Goal: Information Seeking & Learning: Learn about a topic

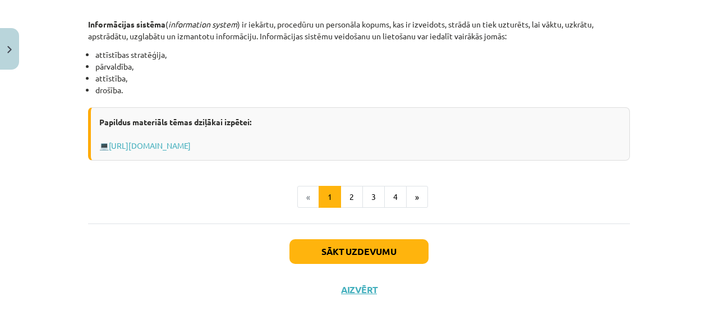
scroll to position [626, 0]
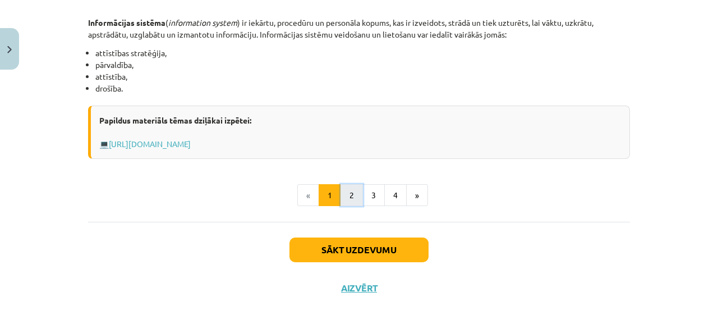
click at [353, 191] on button "2" at bounding box center [352, 195] width 22 height 22
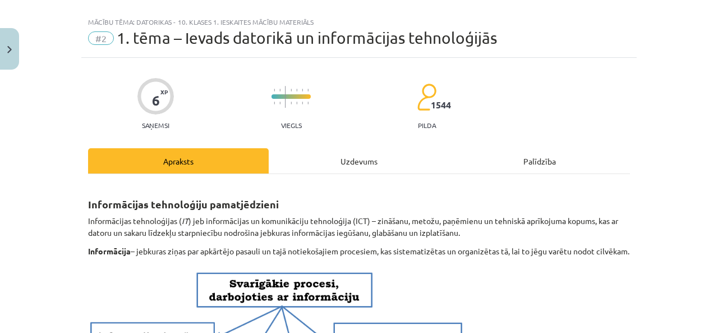
scroll to position [0, 0]
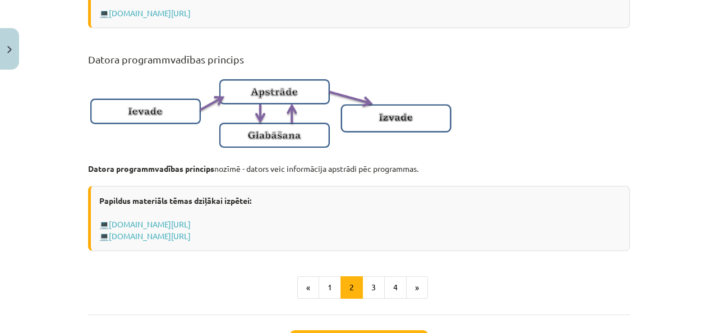
scroll to position [786, 0]
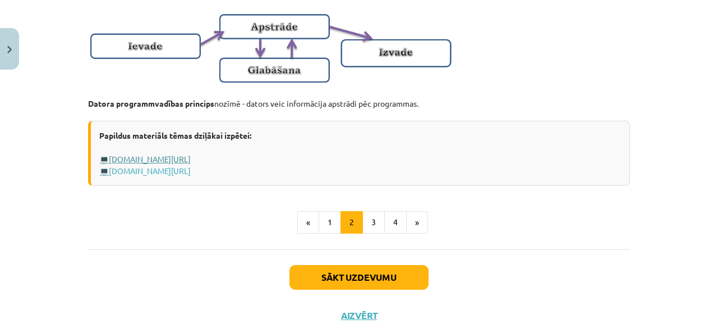
click at [191, 164] on link "www.uzdevumi.lv/p/informatika/7-klase/datora-programmatura7462/re-1576cf6d-8895…" at bounding box center [150, 159] width 82 height 10
click at [373, 233] on button "3" at bounding box center [374, 222] width 22 height 22
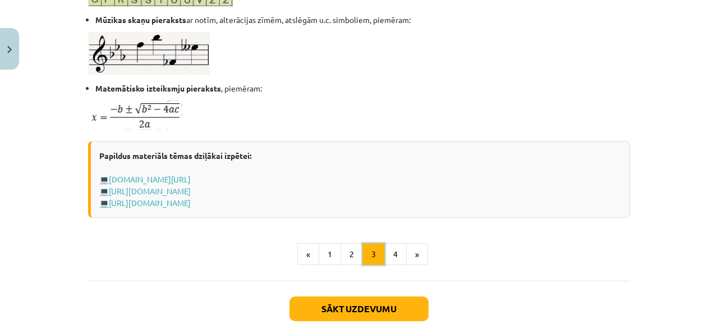
scroll to position [762, 0]
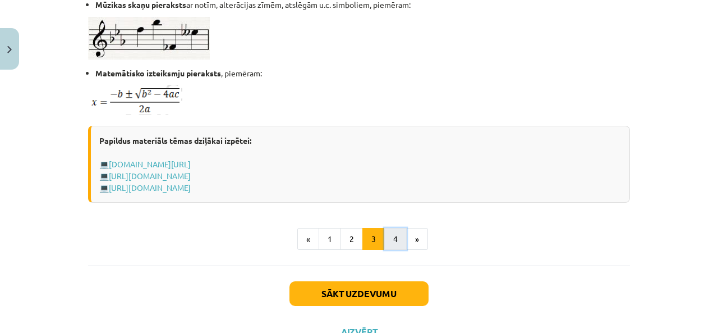
click at [392, 237] on button "4" at bounding box center [395, 239] width 22 height 22
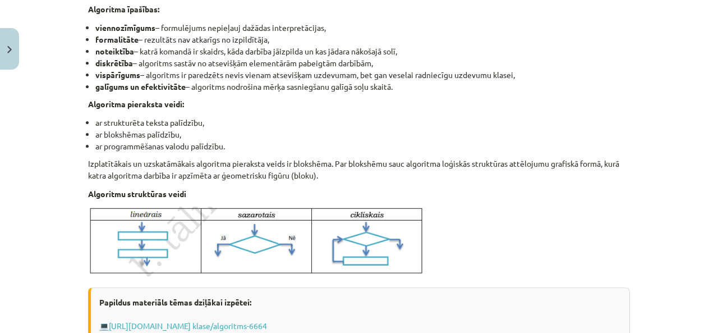
scroll to position [505, 0]
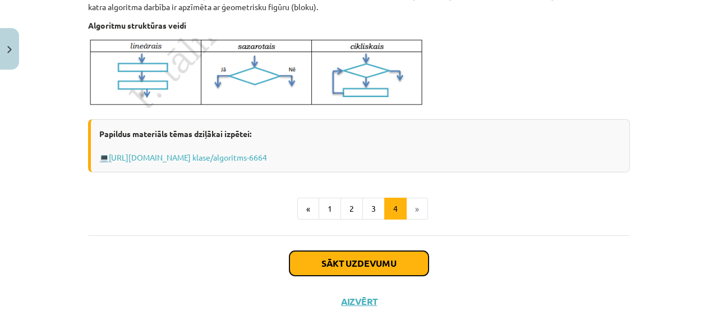
click at [407, 258] on button "Sākt uzdevumu" at bounding box center [359, 263] width 139 height 25
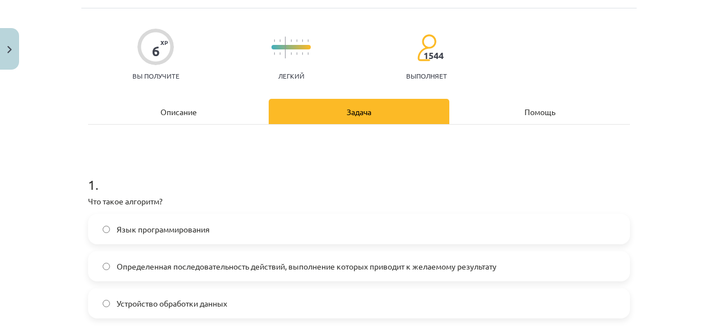
scroll to position [102, 0]
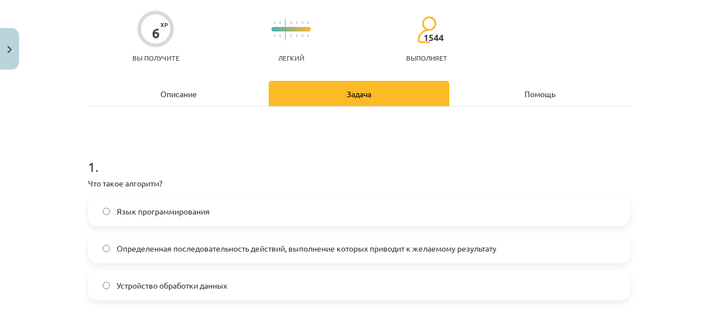
click at [601, 166] on h1 "1 ." at bounding box center [359, 156] width 542 height 35
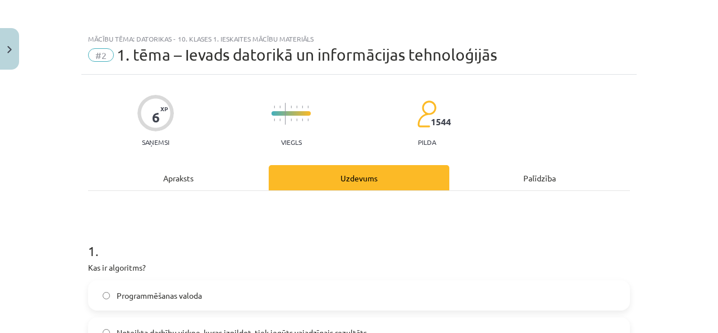
scroll to position [112, 0]
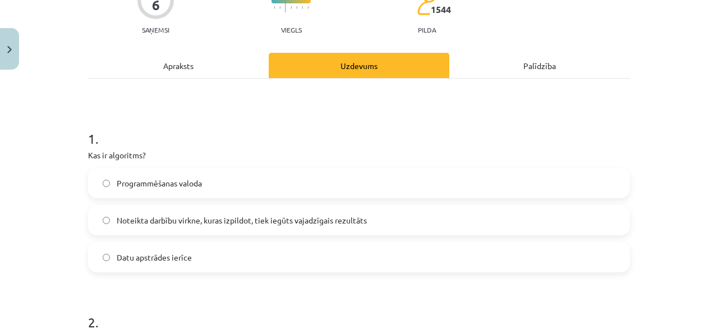
click at [190, 65] on div "Apraksts" at bounding box center [178, 65] width 181 height 25
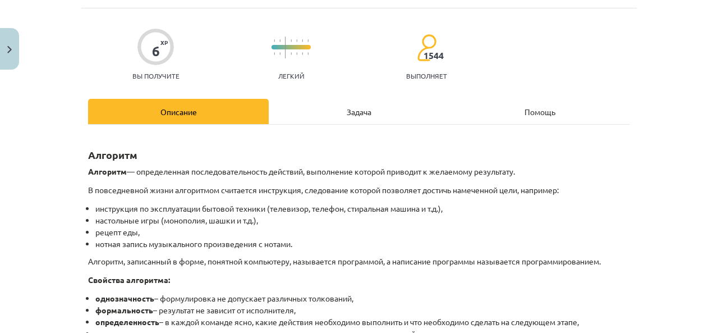
scroll to position [102, 0]
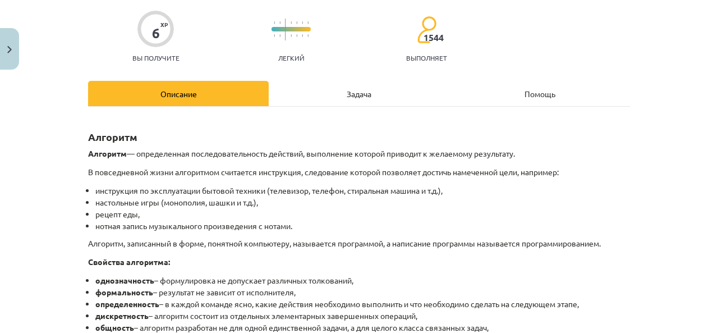
click at [465, 230] on li "нотная запись музыкального произведения с нотами." at bounding box center [362, 226] width 535 height 12
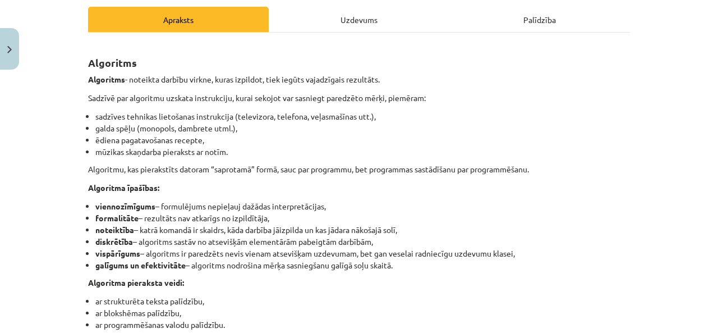
scroll to position [140, 0]
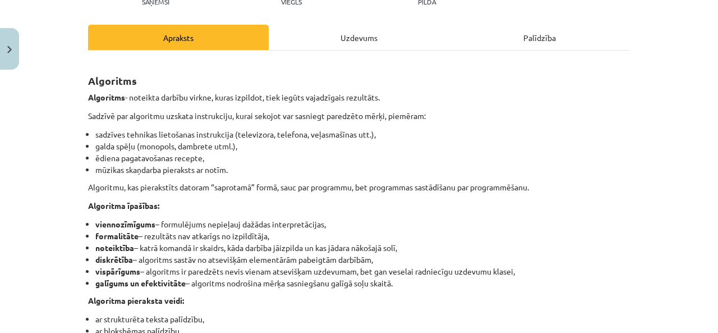
click at [369, 30] on div "Uzdevums" at bounding box center [359, 37] width 181 height 25
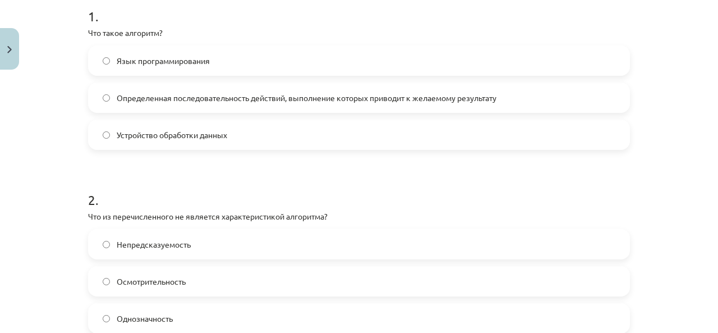
scroll to position [271, 0]
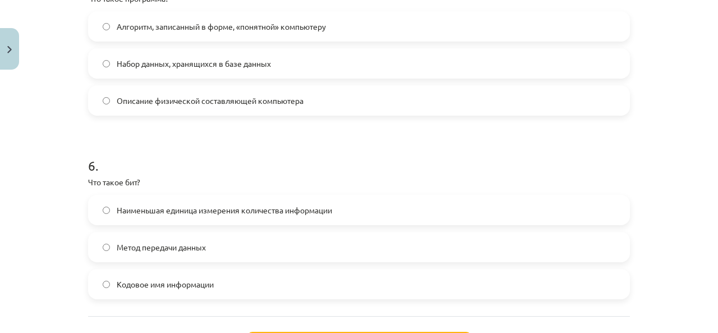
scroll to position [1112, 0]
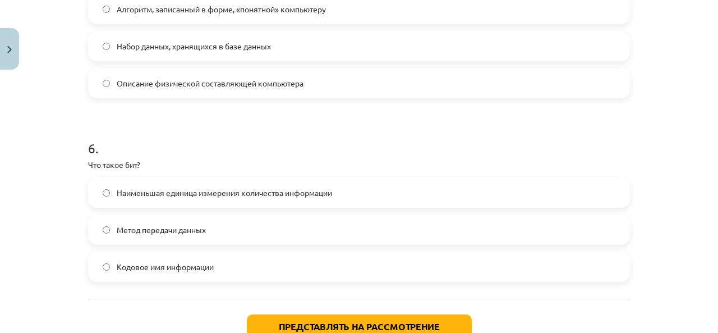
click at [119, 194] on font "Наименьшая единица измерения количества информации" at bounding box center [225, 192] width 216 height 10
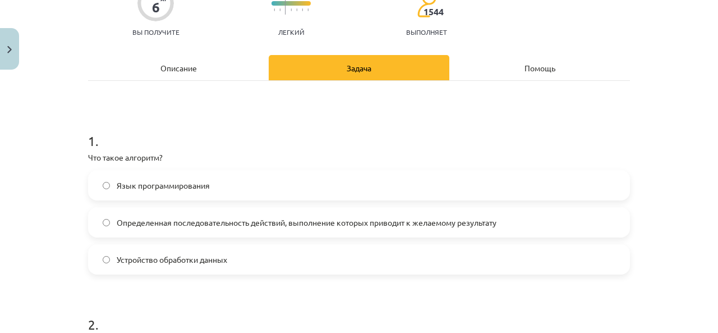
scroll to position [0, 0]
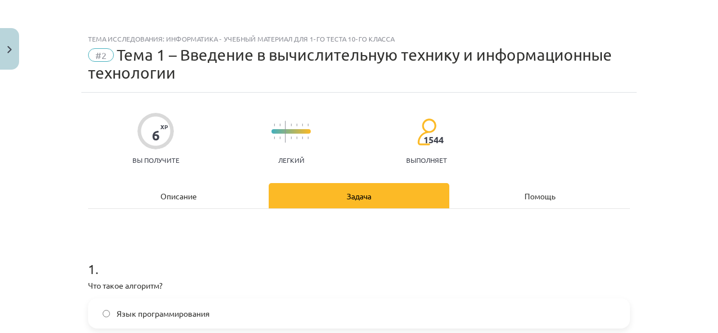
click at [180, 196] on font "Описание" at bounding box center [179, 196] width 36 height 10
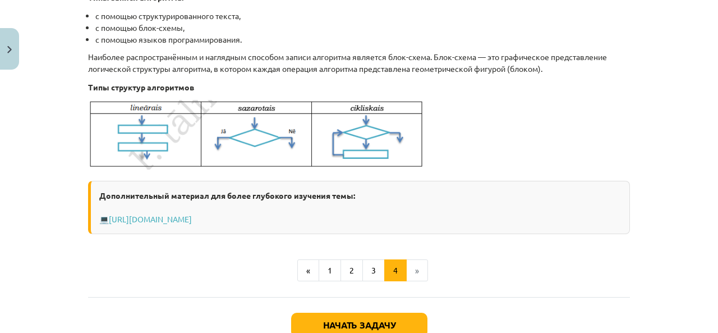
scroll to position [477, 0]
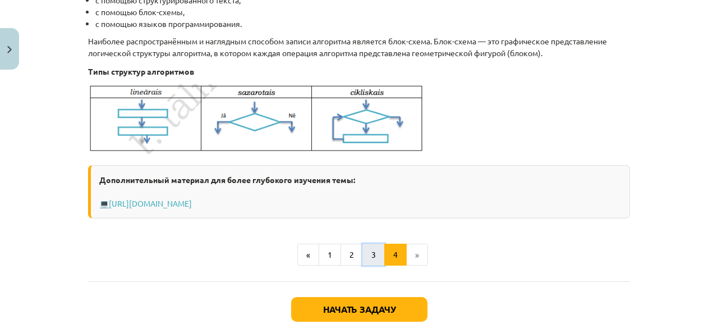
click at [363, 252] on button "3" at bounding box center [374, 255] width 22 height 22
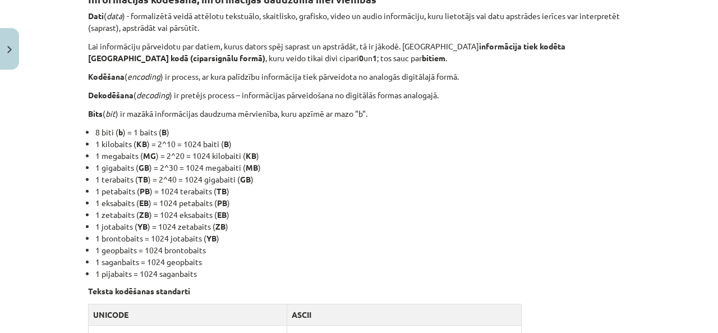
scroll to position [218, 0]
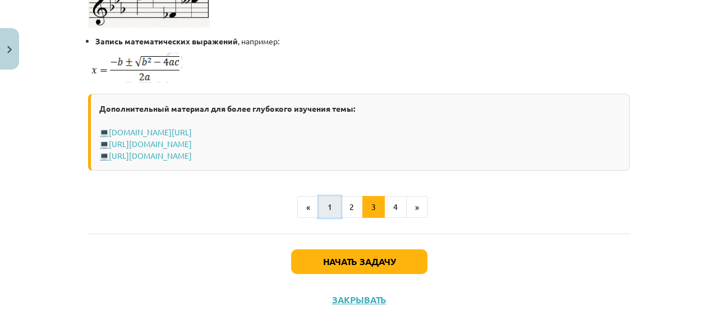
click at [329, 196] on button "1" at bounding box center [330, 207] width 22 height 22
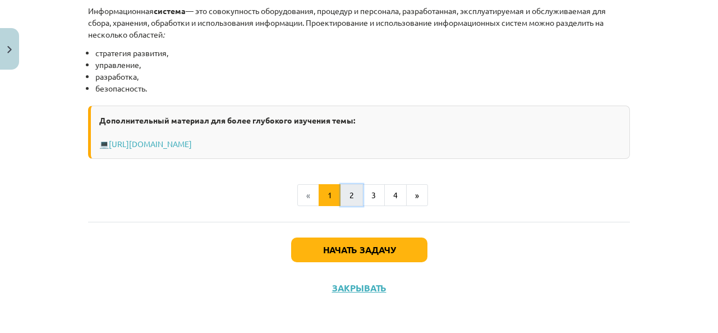
click at [344, 205] on button "2" at bounding box center [352, 195] width 22 height 22
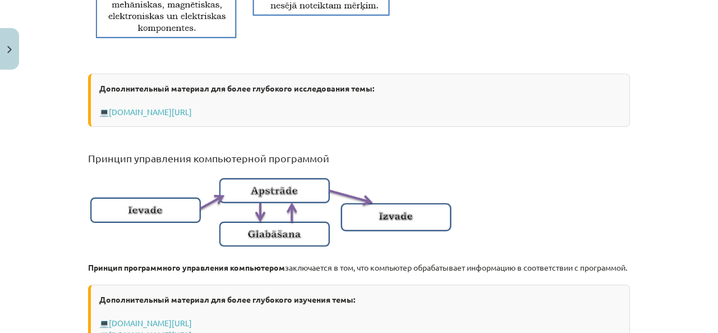
scroll to position [667, 0]
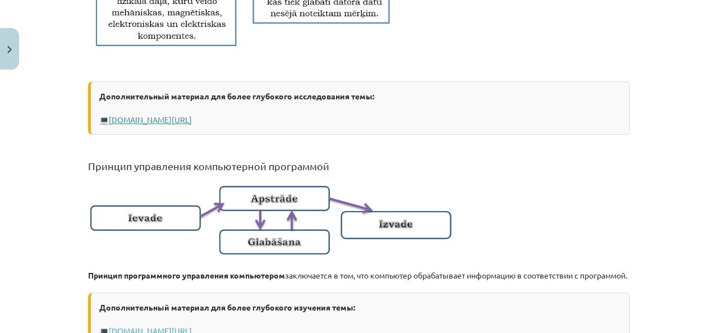
click at [192, 119] on font "www.uzdevumi.lv/p/informatika/10-klase/informacija-it-drosiba7409/re-2fc7e51f-6…" at bounding box center [150, 119] width 83 height 10
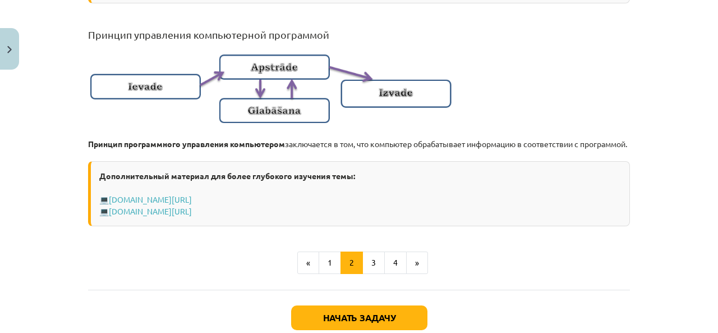
scroll to position [822, 0]
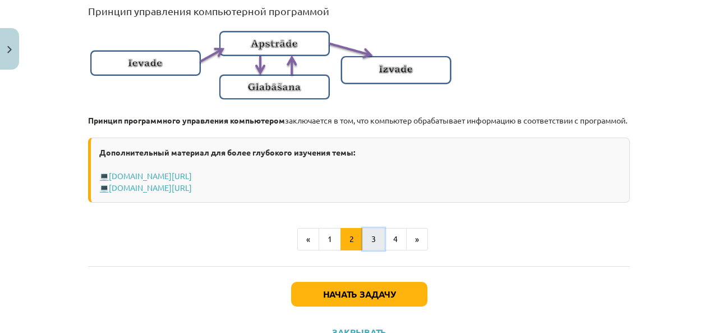
click at [372, 250] on button "3" at bounding box center [374, 239] width 22 height 22
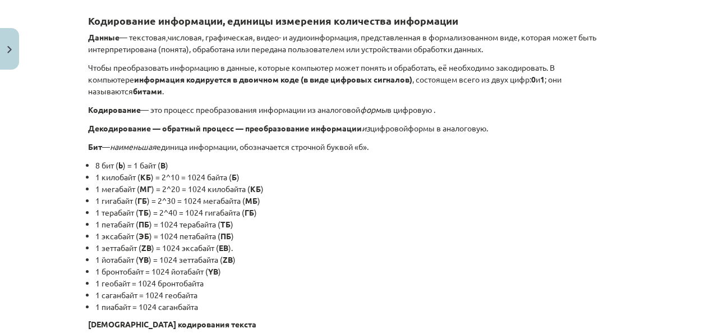
scroll to position [106, 0]
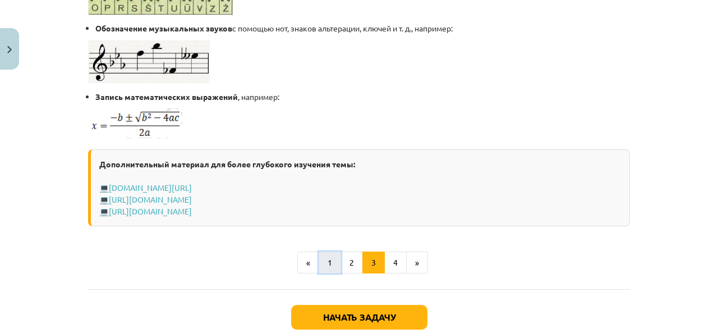
click at [334, 251] on button "1" at bounding box center [330, 262] width 22 height 22
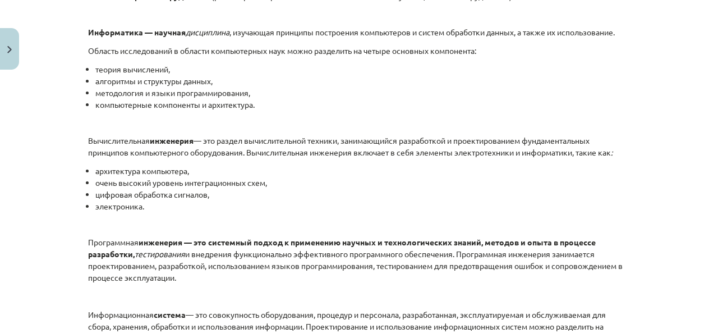
scroll to position [387, 0]
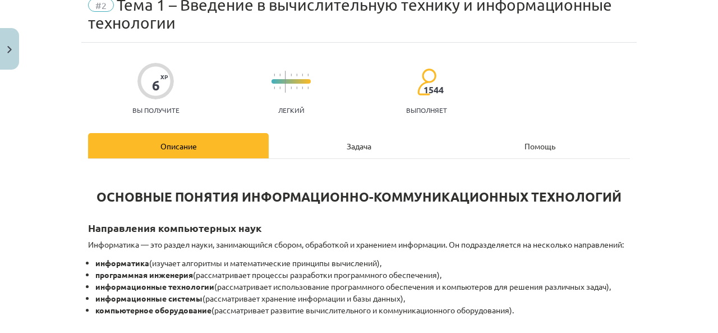
click at [352, 151] on div "Задача" at bounding box center [359, 145] width 181 height 25
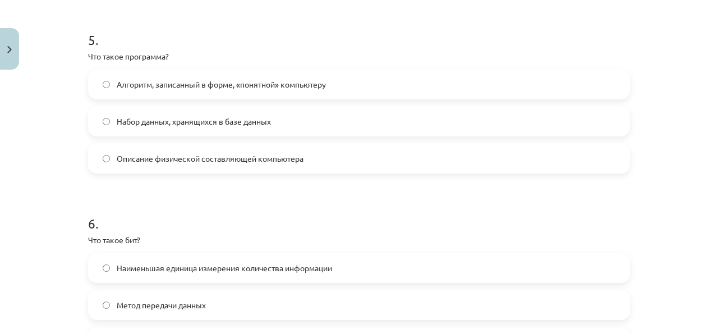
scroll to position [1038, 0]
click at [117, 81] on font "Алгоритм, записанный в форме, «понятной» компьютеру" at bounding box center [221, 83] width 209 height 10
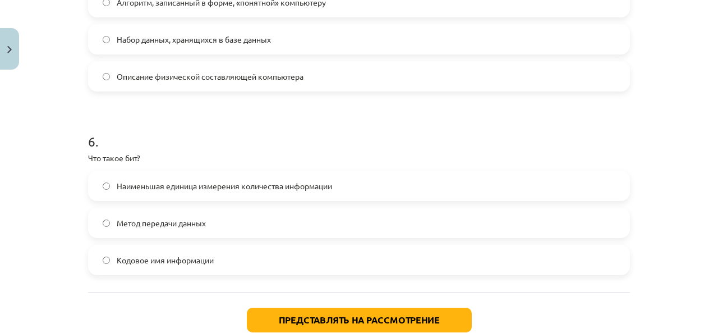
scroll to position [1191, 0]
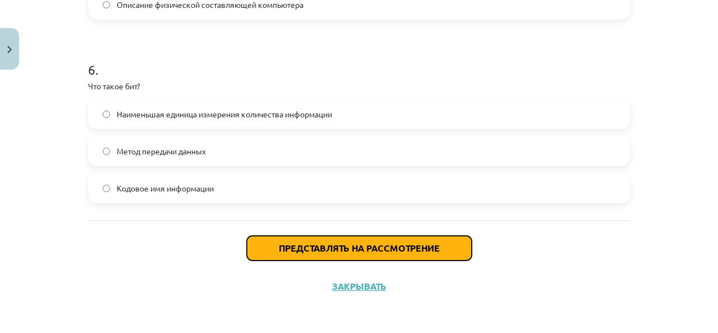
click at [361, 252] on font "Представлять на рассмотрение" at bounding box center [359, 248] width 161 height 12
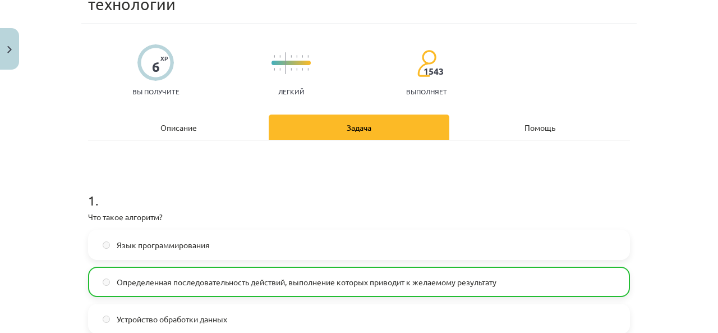
scroll to position [12, 0]
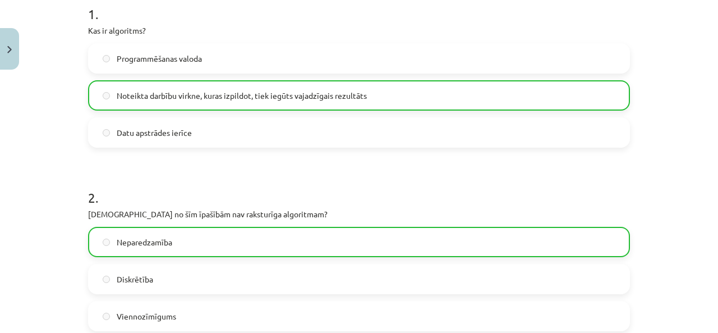
click at [642, 163] on div "Mācību tēma: Datorikas - 10. klases 1. ieskaites mācību materiāls #2 1. tēma – …" at bounding box center [359, 166] width 718 height 333
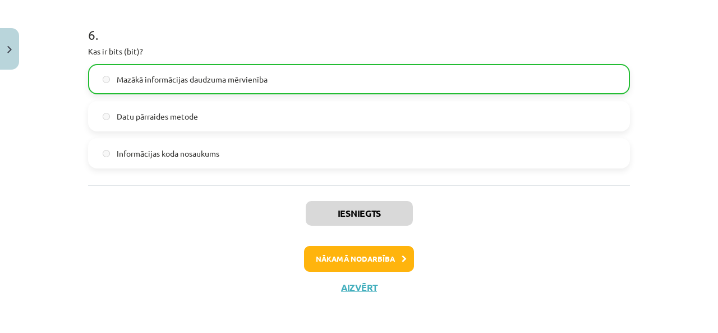
scroll to position [1208, 0]
click at [380, 258] on button "Nākamā nodarbība" at bounding box center [359, 259] width 110 height 26
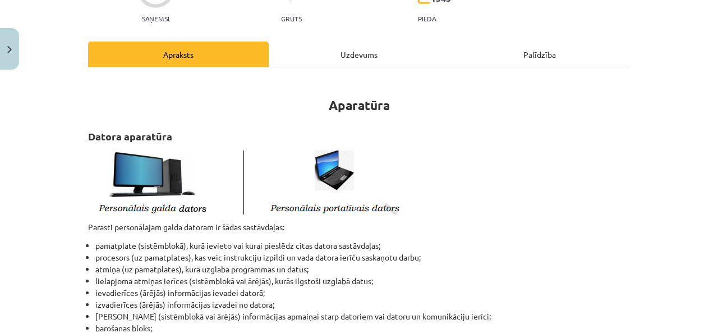
scroll to position [105, 0]
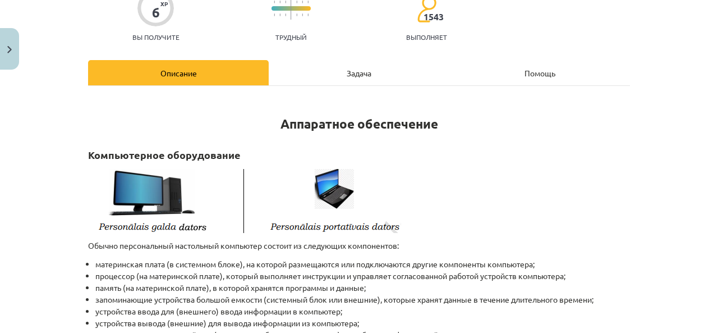
click at [475, 193] on p at bounding box center [359, 199] width 542 height 67
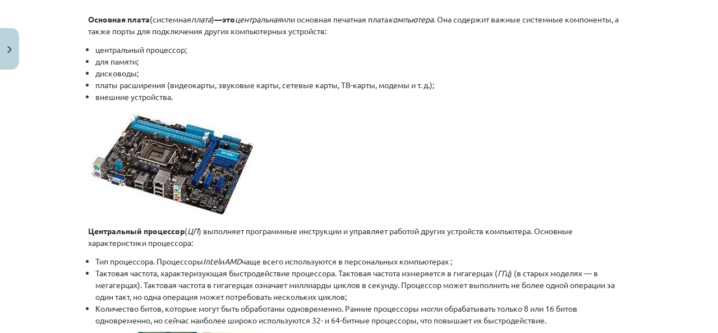
scroll to position [1452, 0]
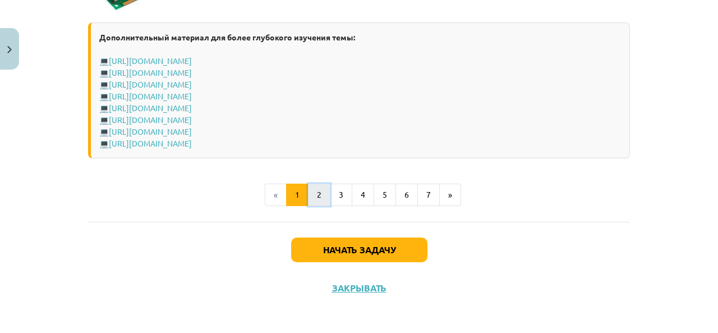
click at [318, 196] on button "2" at bounding box center [319, 195] width 22 height 22
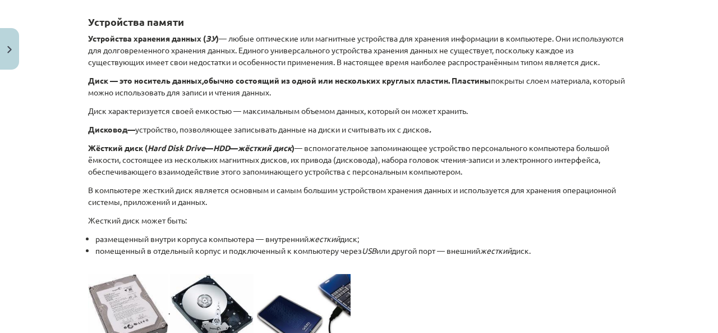
scroll to position [200, 0]
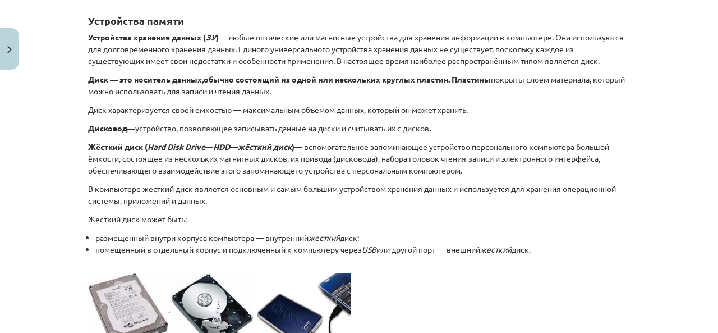
click at [467, 128] on p "Дисковод — устройство, позволяющее записывать данные на диски и считывать их с …" at bounding box center [359, 128] width 542 height 12
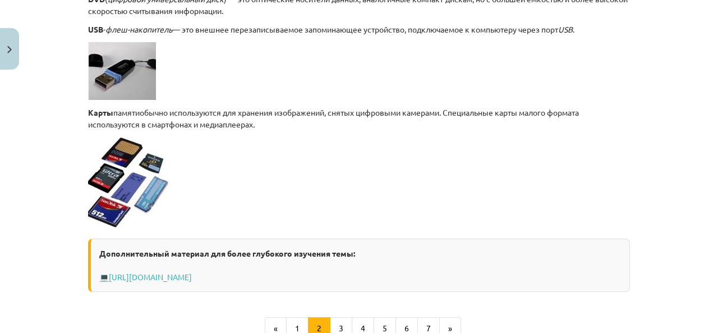
scroll to position [1098, 0]
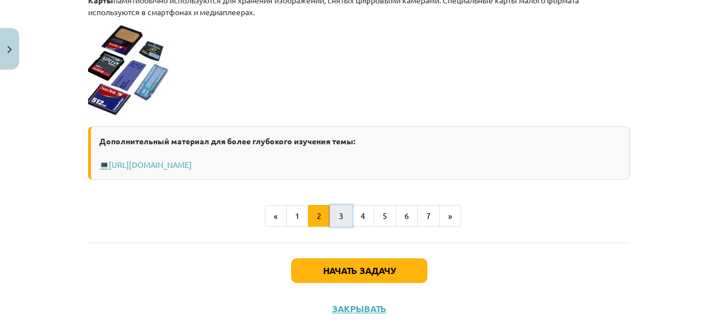
click at [340, 213] on button "3" at bounding box center [341, 216] width 22 height 22
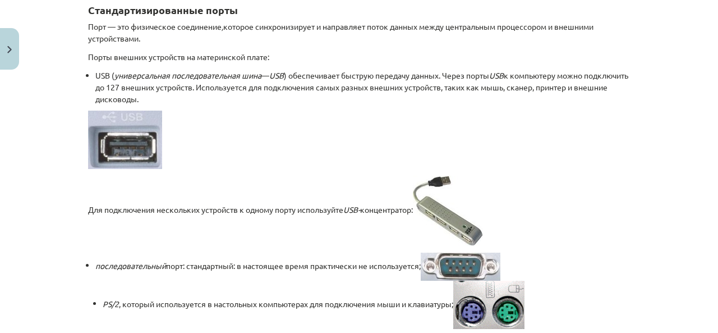
scroll to position [200, 0]
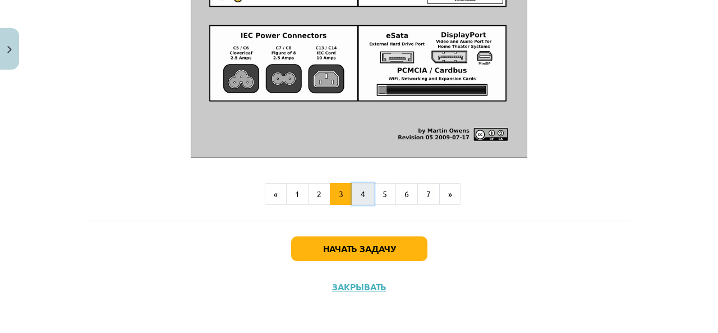
click at [354, 192] on button "4" at bounding box center [363, 194] width 22 height 22
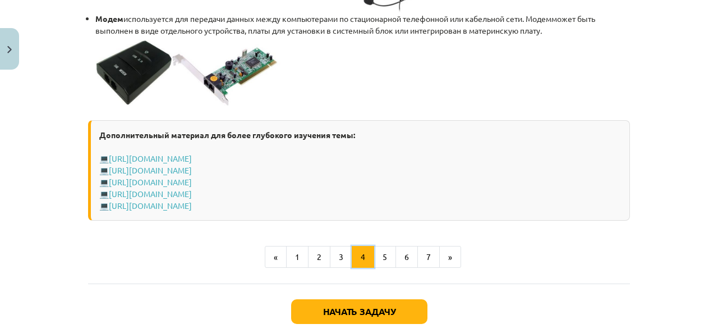
scroll to position [2198, 0]
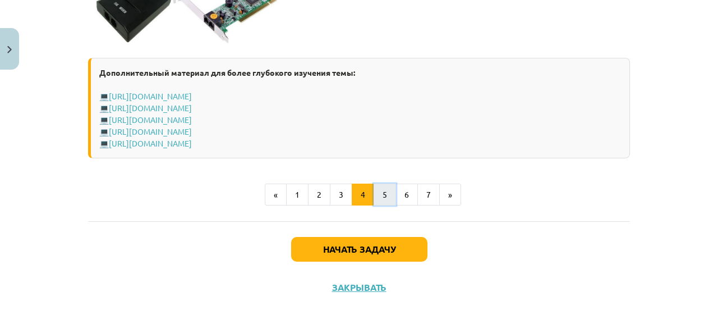
click at [387, 196] on button "5" at bounding box center [385, 195] width 22 height 22
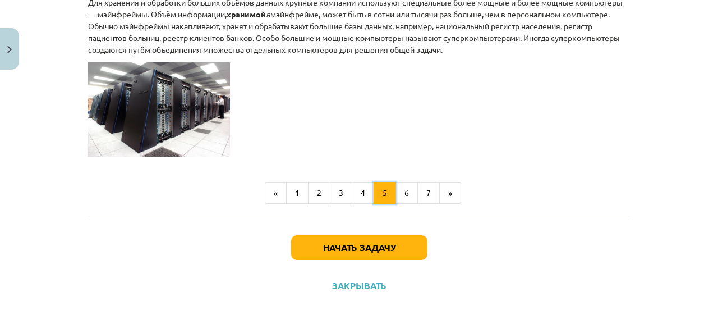
scroll to position [735, 0]
click at [405, 193] on font "6" at bounding box center [407, 192] width 4 height 10
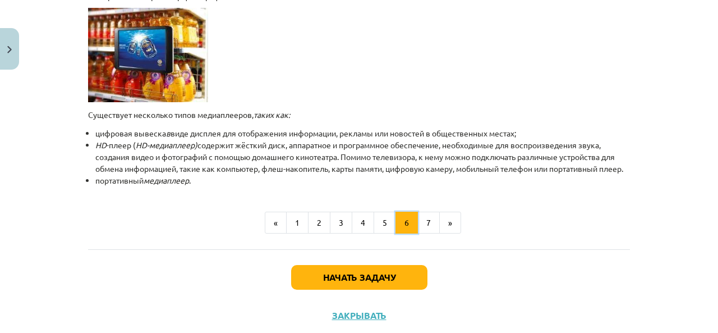
scroll to position [425, 0]
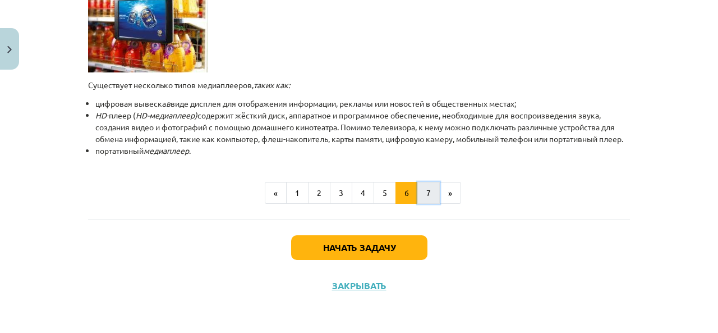
click at [427, 190] on button "7" at bounding box center [429, 193] width 22 height 22
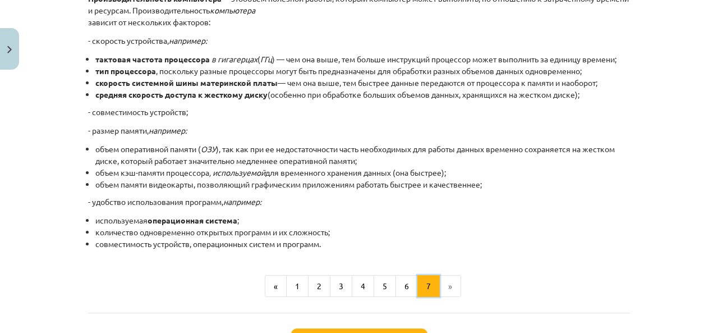
scroll to position [256, 0]
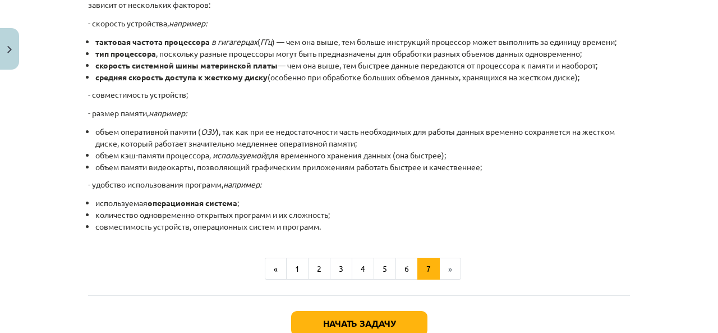
click at [447, 269] on li "»" at bounding box center [450, 269] width 21 height 22
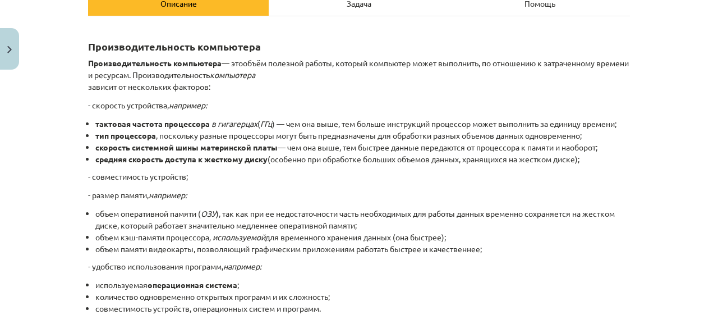
scroll to position [0, 0]
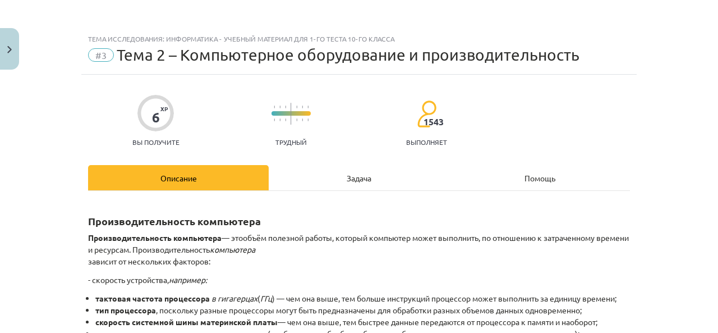
click at [364, 176] on font "Задача" at bounding box center [359, 178] width 25 height 10
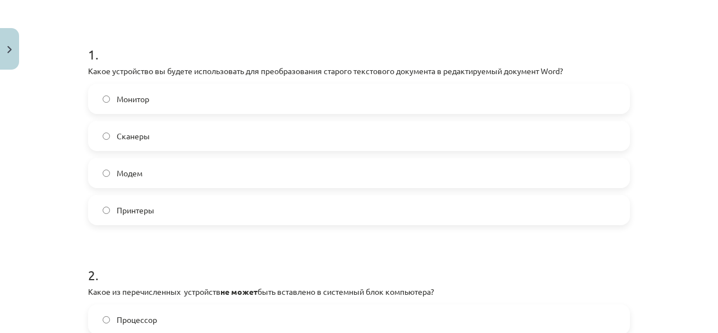
scroll to position [140, 0]
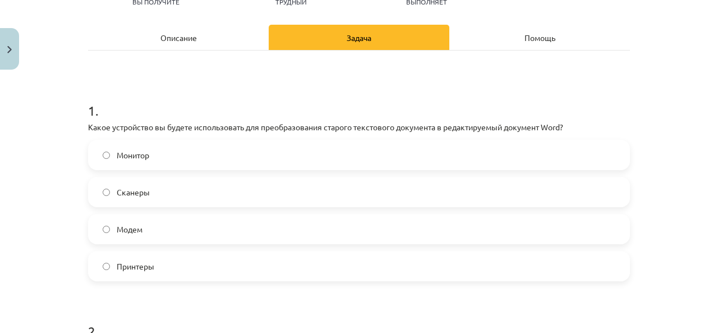
click at [209, 44] on div "Описание" at bounding box center [178, 37] width 181 height 25
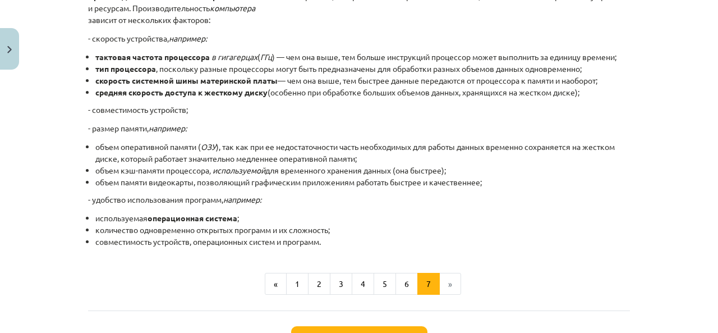
scroll to position [253, 0]
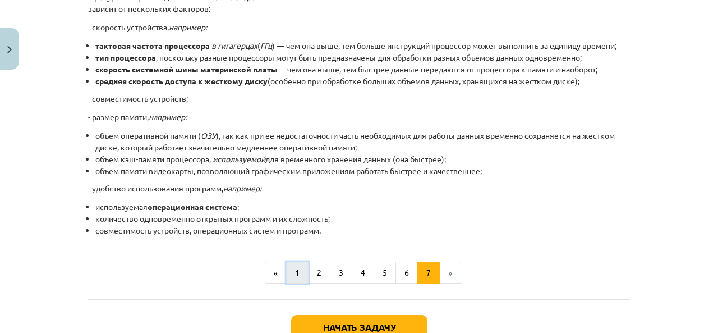
click at [297, 276] on button "1" at bounding box center [297, 273] width 22 height 22
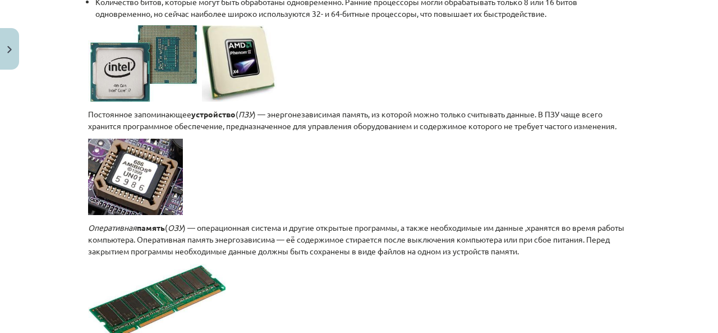
scroll to position [1884, 0]
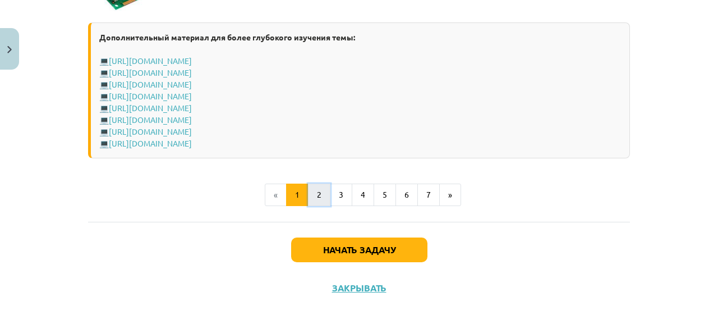
click at [312, 199] on button "2" at bounding box center [319, 195] width 22 height 22
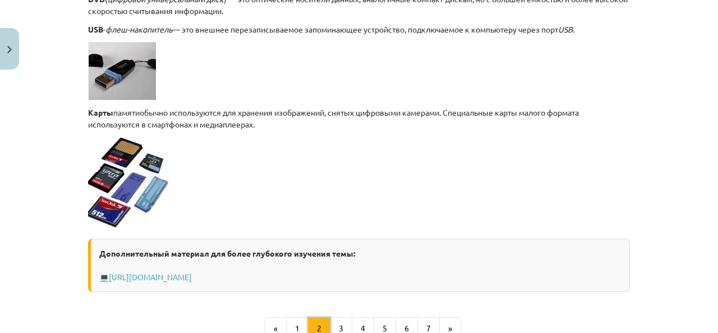
scroll to position [1098, 0]
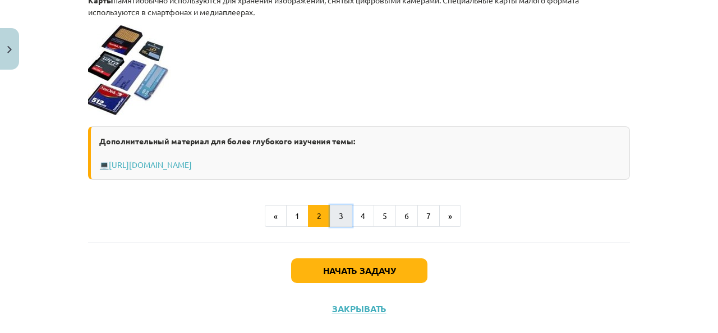
click at [339, 216] on font "3" at bounding box center [341, 215] width 4 height 10
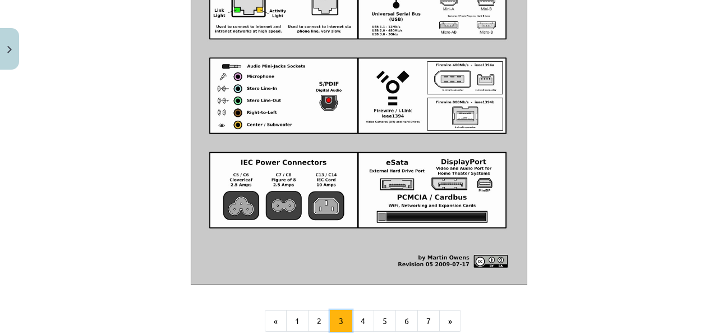
scroll to position [1379, 0]
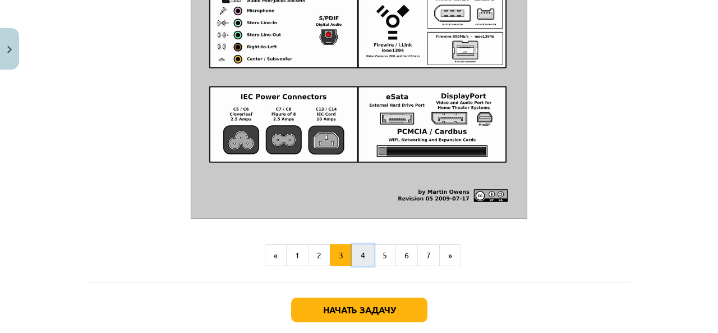
click at [353, 251] on button "4" at bounding box center [363, 255] width 22 height 22
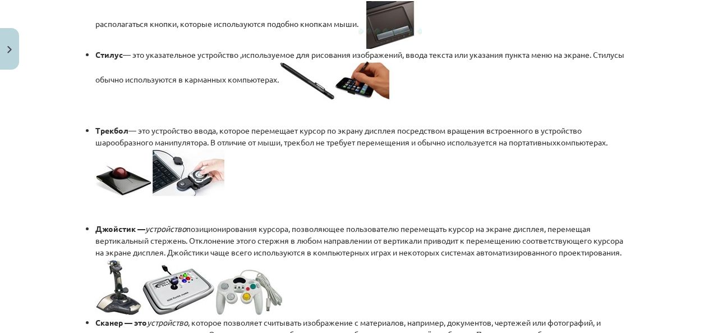
scroll to position [655, 0]
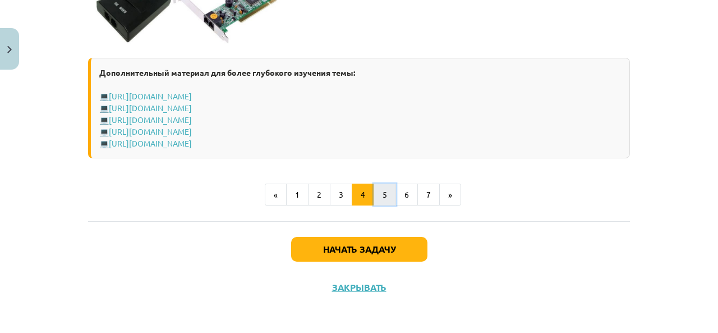
click at [383, 193] on font "5" at bounding box center [385, 194] width 4 height 10
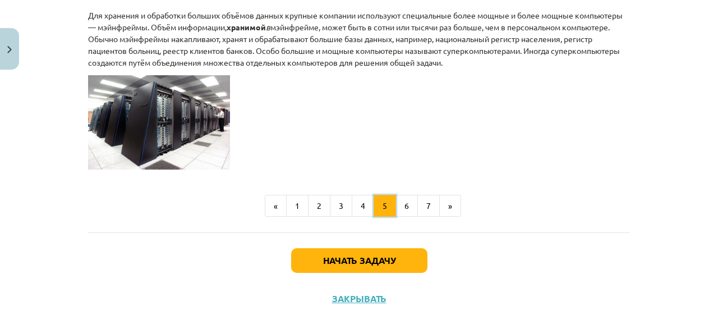
scroll to position [735, 0]
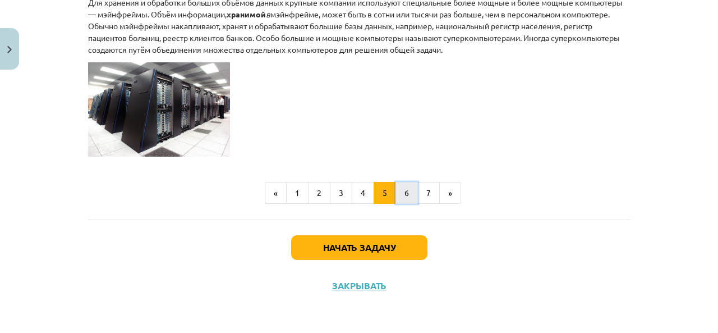
click at [405, 189] on font "6" at bounding box center [407, 192] width 4 height 10
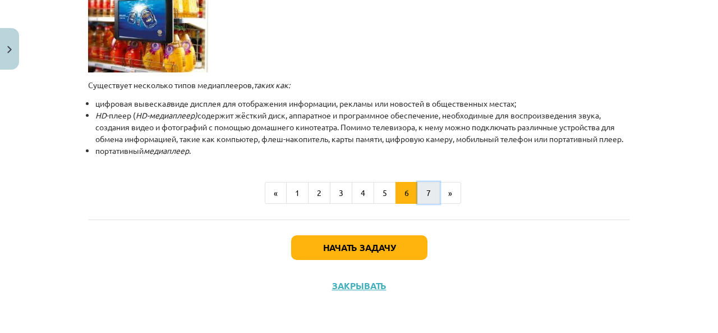
click at [424, 200] on button "7" at bounding box center [429, 193] width 22 height 22
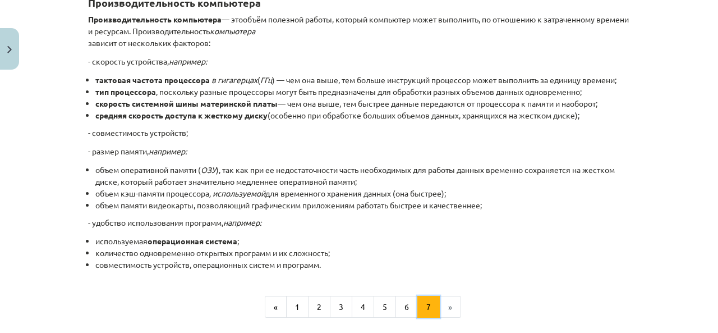
scroll to position [200, 0]
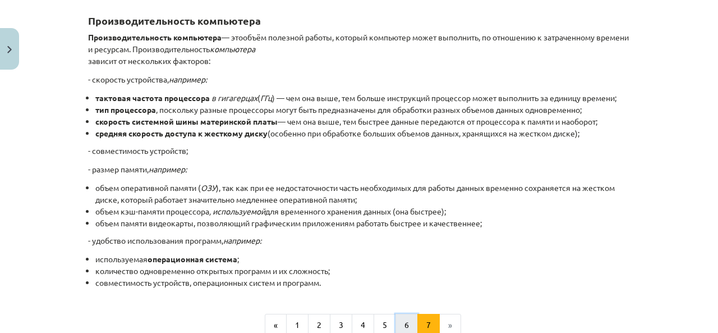
click at [403, 316] on button "6" at bounding box center [407, 325] width 22 height 22
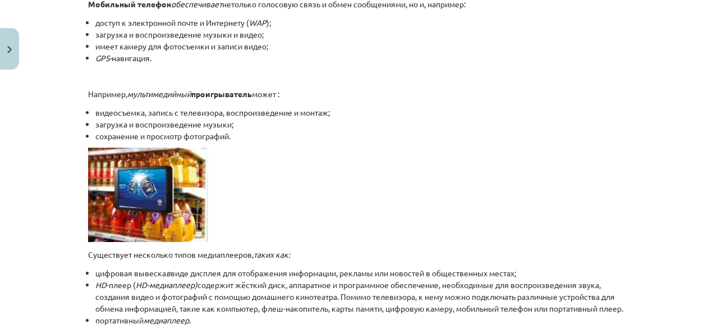
scroll to position [369, 0]
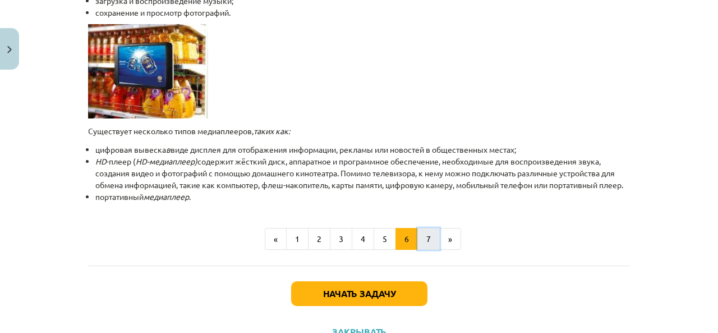
click at [427, 244] on font "7" at bounding box center [429, 238] width 4 height 10
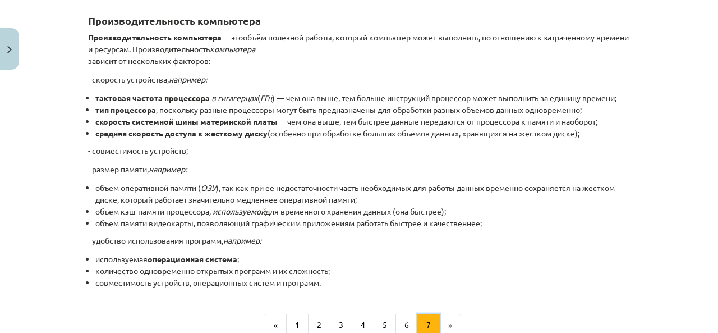
scroll to position [0, 0]
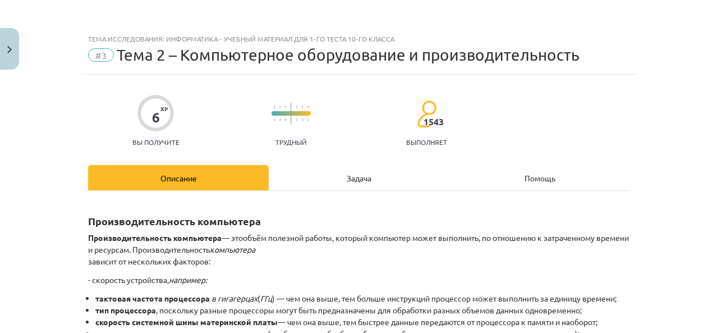
click at [363, 177] on font "Задача" at bounding box center [359, 178] width 25 height 10
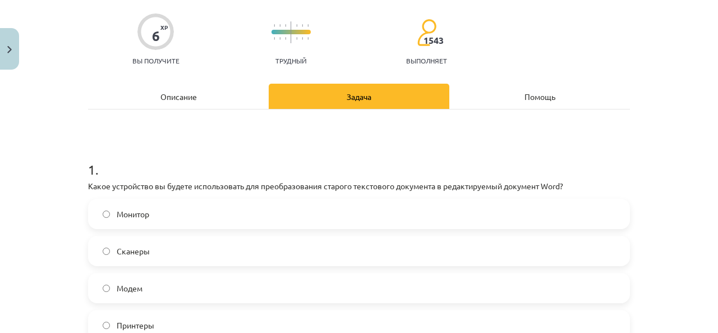
scroll to position [140, 0]
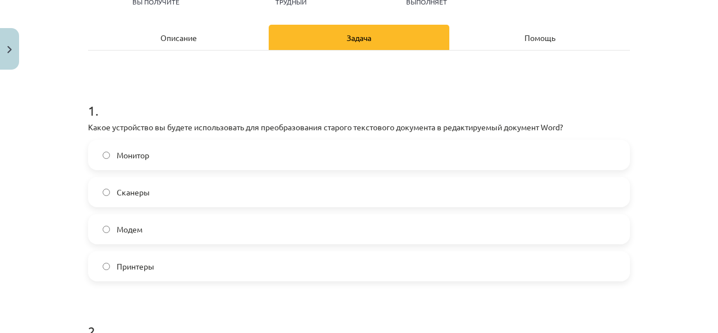
click at [117, 231] on font "Модем" at bounding box center [130, 229] width 26 height 10
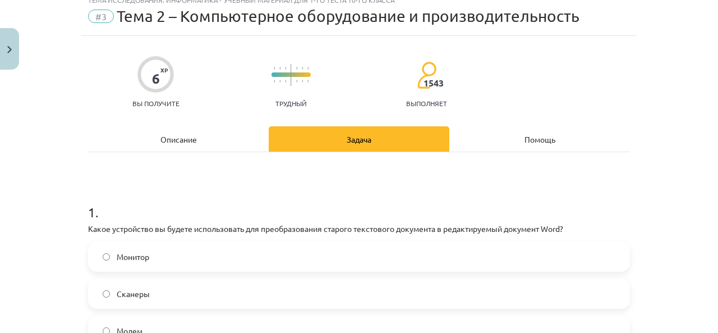
scroll to position [28, 0]
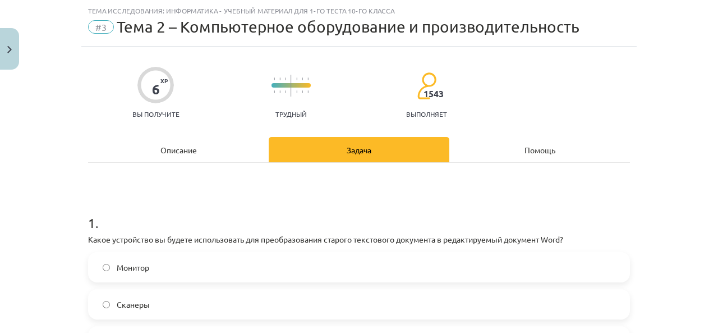
click at [180, 146] on font "Описание" at bounding box center [179, 150] width 36 height 10
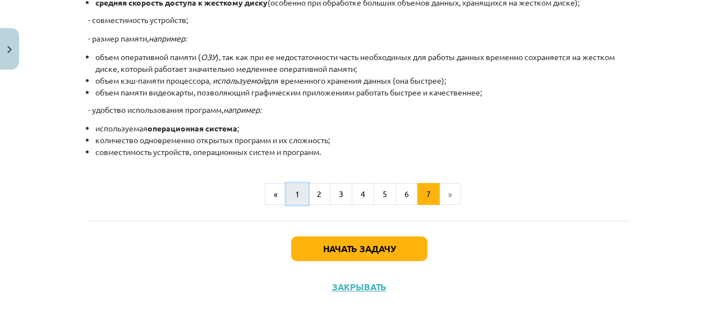
click at [291, 192] on button "1" at bounding box center [297, 194] width 22 height 22
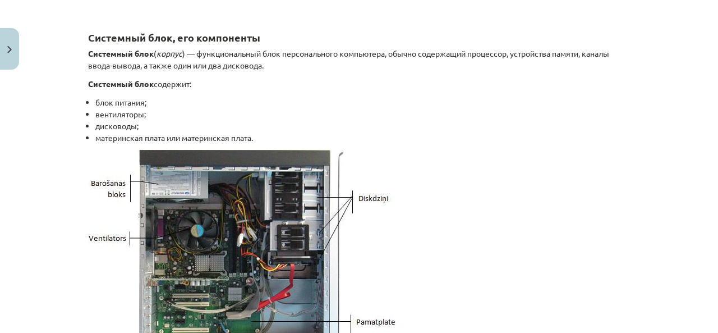
scroll to position [425, 0]
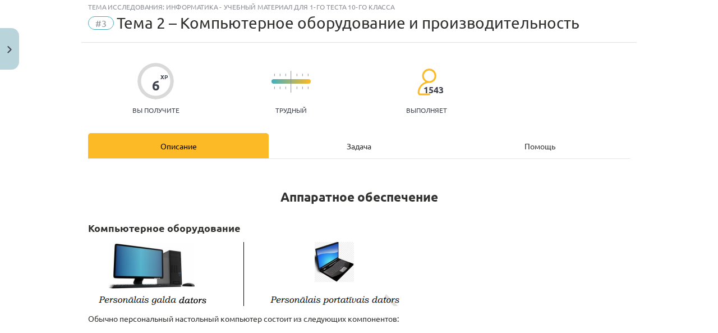
click at [349, 143] on font "Задача" at bounding box center [359, 146] width 25 height 10
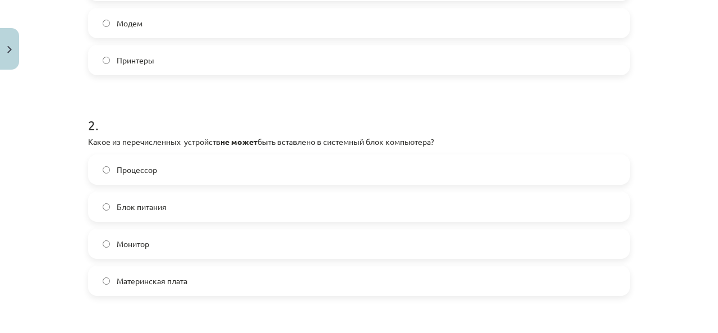
scroll to position [365, 0]
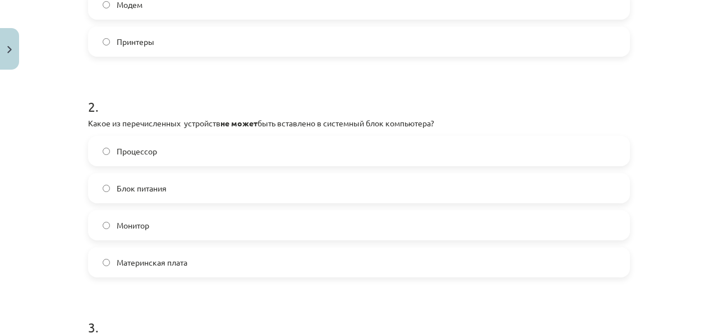
click at [182, 228] on label "Монитор" at bounding box center [359, 225] width 540 height 28
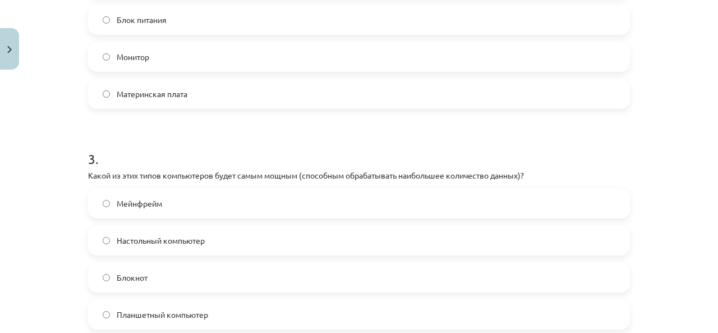
scroll to position [589, 0]
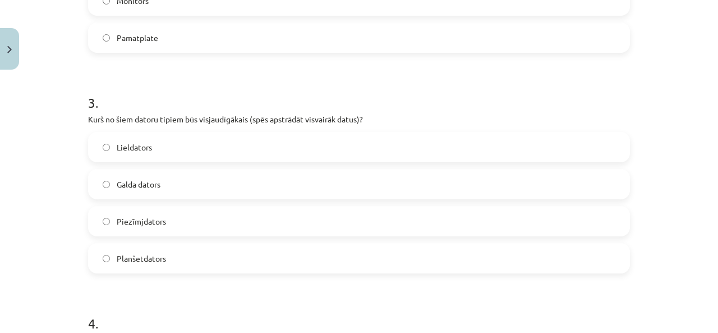
click at [138, 151] on span "Lieldators" at bounding box center [134, 147] width 35 height 12
click at [645, 105] on div "Mācību tēma: Datorikas - 10. klases 1. ieskaites mācību materiāls #3 2. tēma – …" at bounding box center [359, 166] width 718 height 333
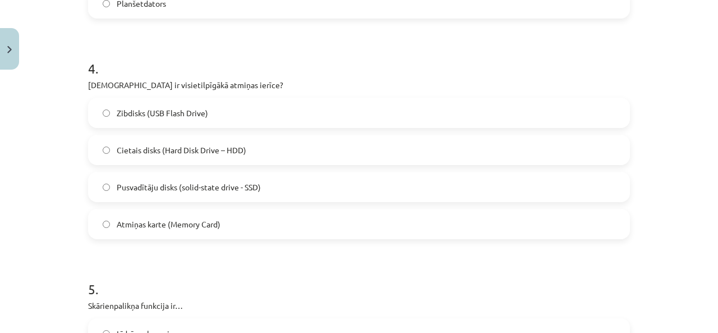
scroll to position [870, 0]
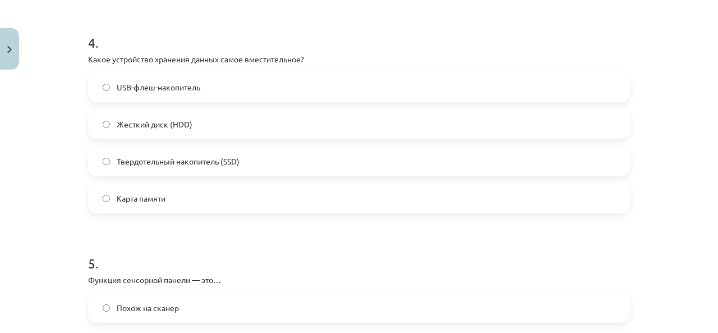
click at [367, 56] on p "Какое устройство хранения данных самое вместительное?" at bounding box center [359, 59] width 542 height 12
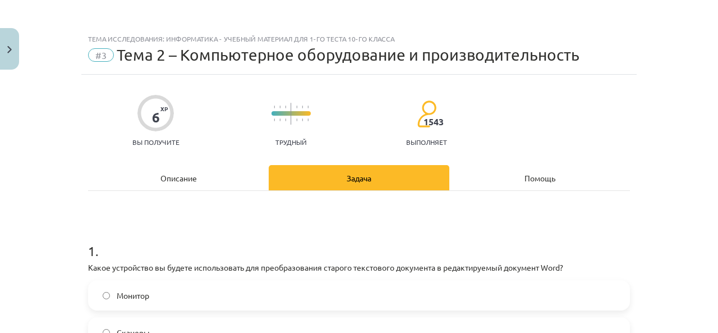
scroll to position [0, 0]
click at [193, 175] on div "Описание" at bounding box center [178, 177] width 181 height 25
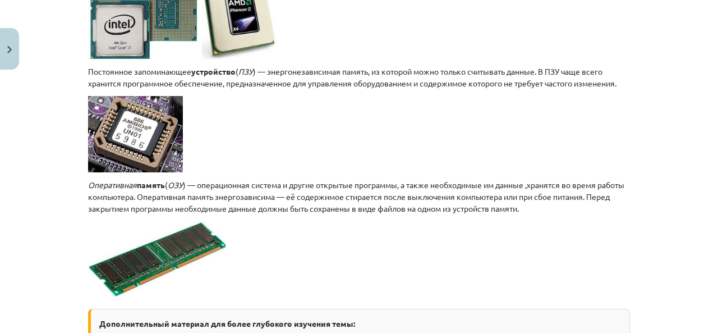
scroll to position [1880, 0]
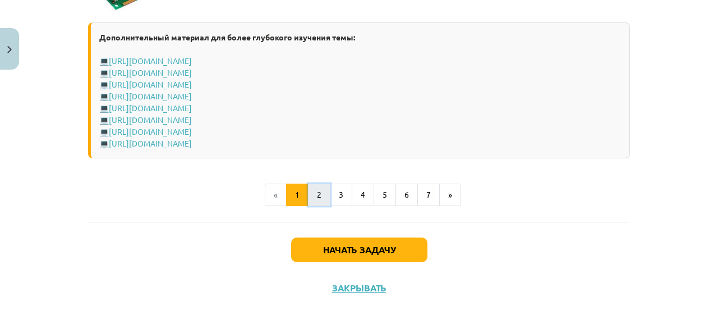
click at [317, 194] on font "2" at bounding box center [319, 194] width 4 height 10
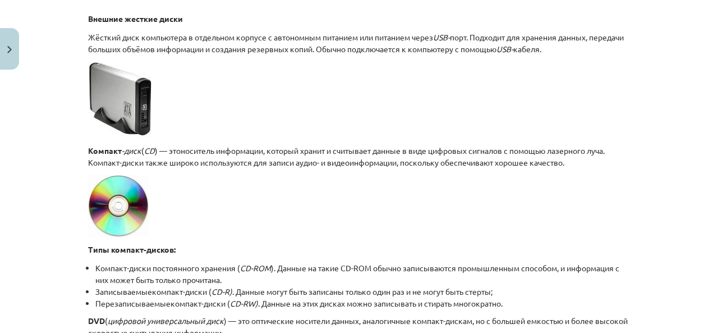
scroll to position [649, 0]
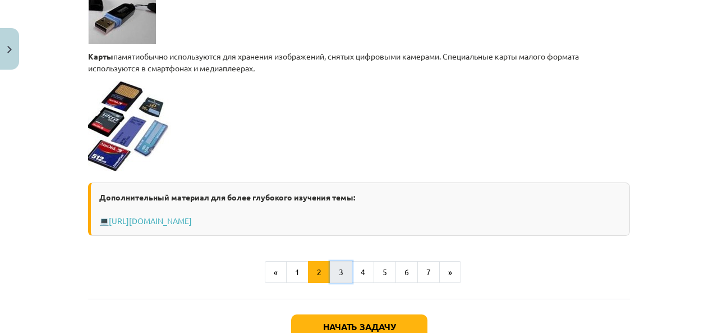
click at [337, 275] on button "3" at bounding box center [341, 272] width 22 height 22
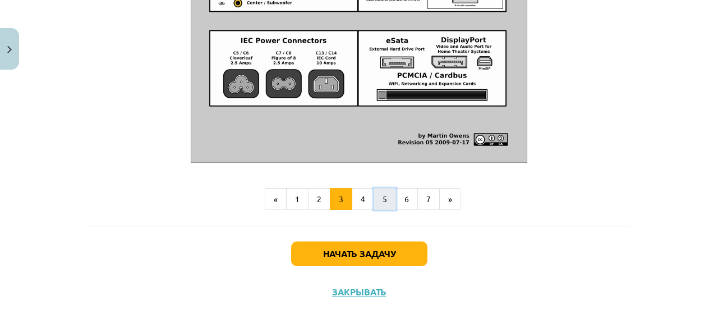
click at [376, 200] on button "5" at bounding box center [385, 199] width 22 height 22
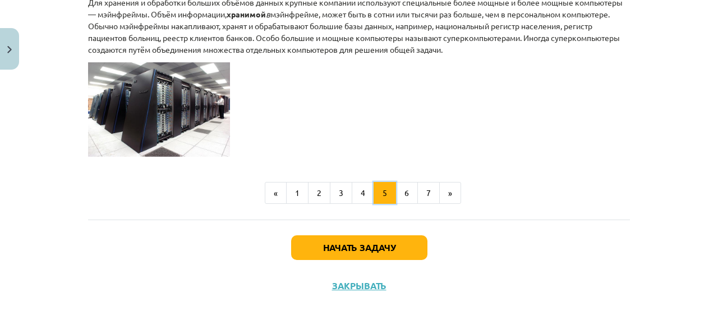
scroll to position [679, 0]
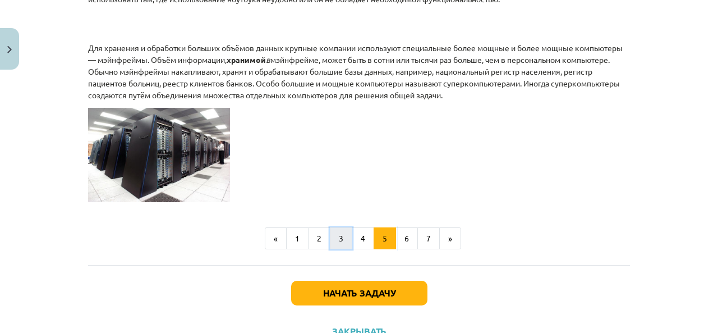
click at [339, 243] on font "3" at bounding box center [341, 238] width 4 height 10
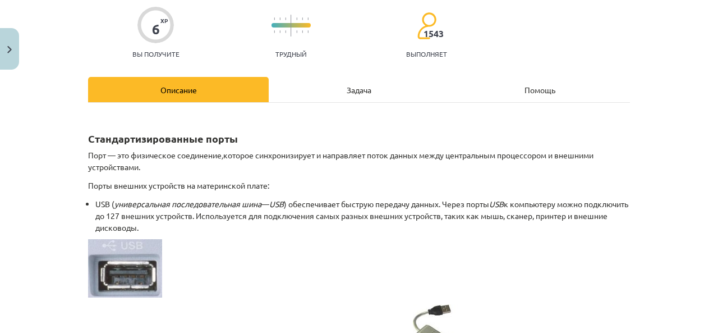
click at [356, 85] on font "Задача" at bounding box center [359, 90] width 25 height 10
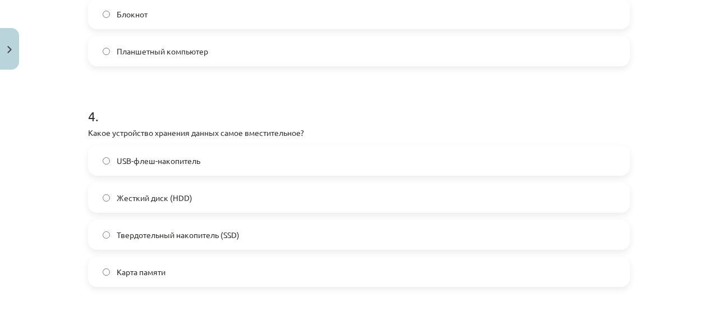
scroll to position [814, 0]
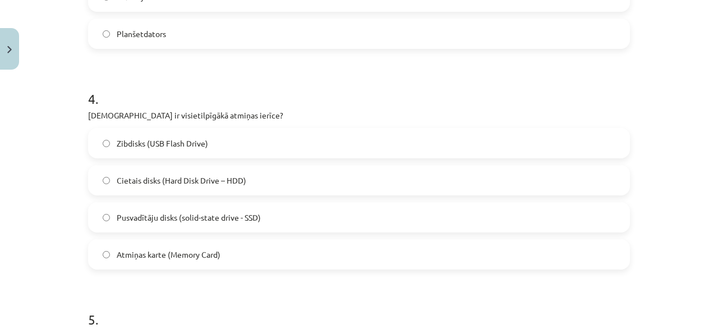
click at [421, 75] on h1 "4 ." at bounding box center [359, 88] width 542 height 35
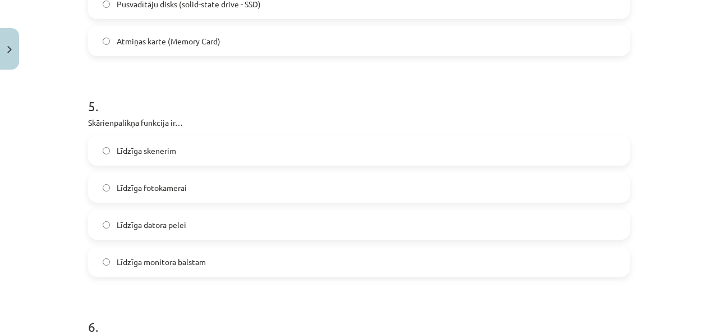
scroll to position [1038, 0]
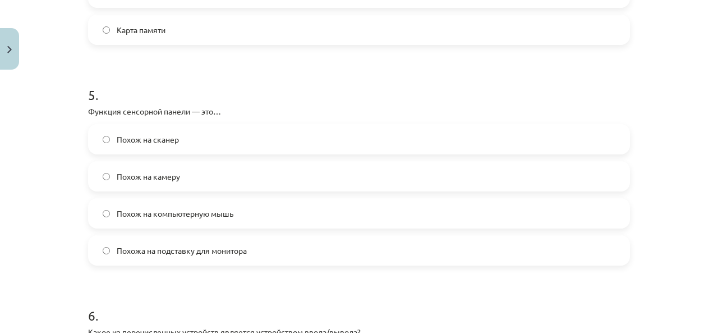
click at [397, 77] on h1 "5 ." at bounding box center [359, 84] width 542 height 35
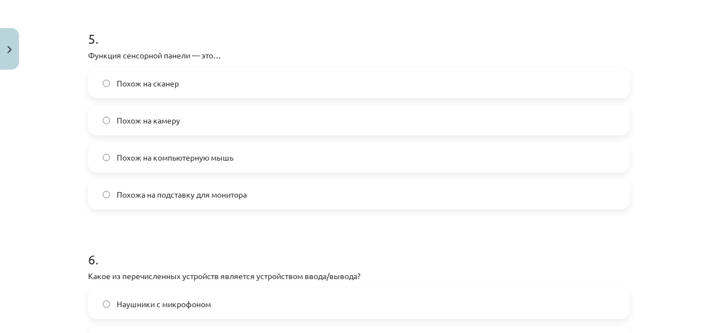
click at [249, 157] on label "Похож на компьютерную мышь" at bounding box center [359, 157] width 540 height 28
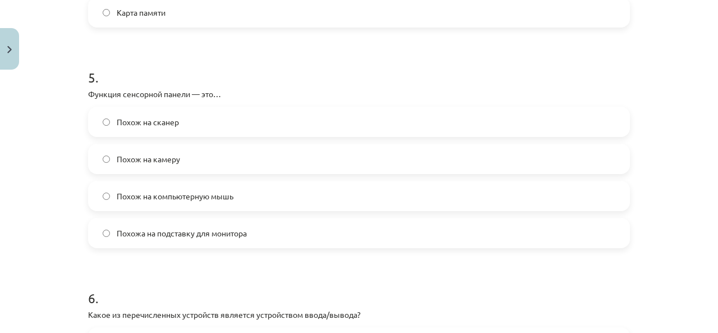
scroll to position [1038, 0]
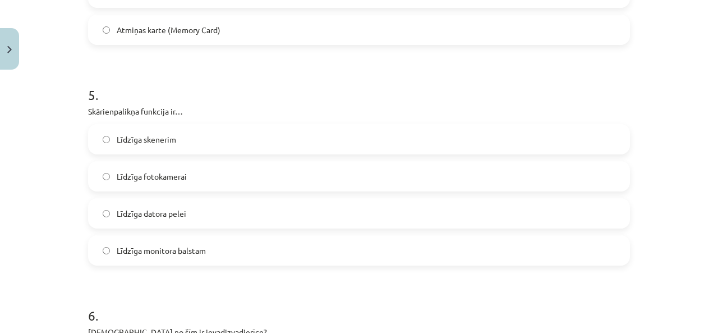
click at [345, 77] on h1 "5 ." at bounding box center [359, 84] width 542 height 35
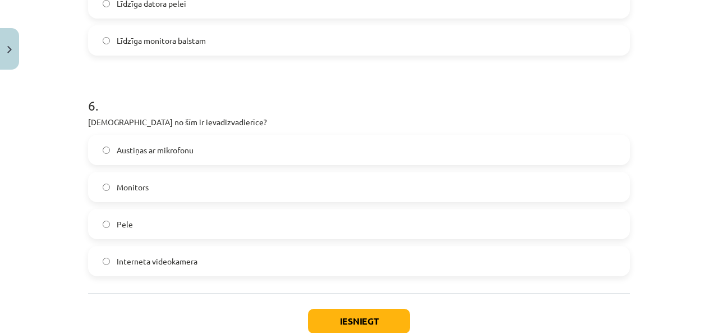
scroll to position [1263, 0]
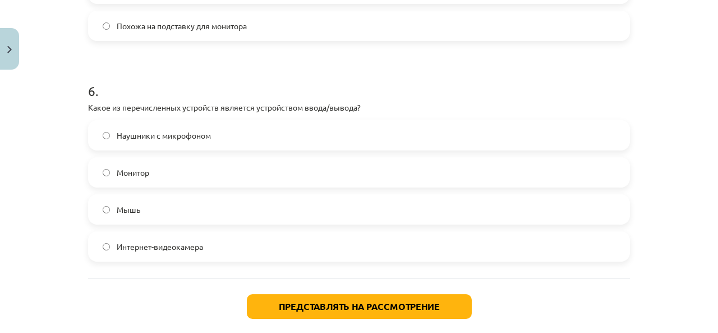
click at [326, 86] on h1 "6 ." at bounding box center [359, 80] width 542 height 35
click at [117, 138] on font "Наушники с микрофоном" at bounding box center [164, 135] width 94 height 10
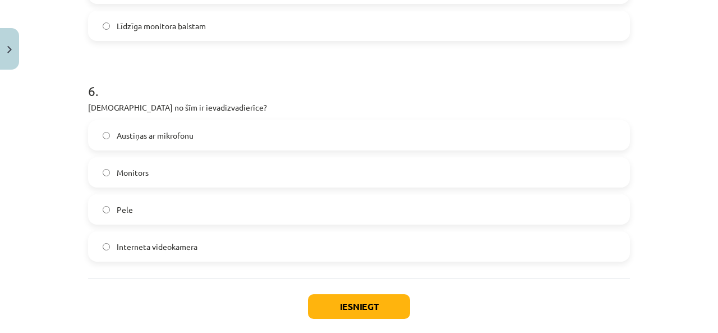
click at [483, 88] on h1 "6 ." at bounding box center [359, 80] width 542 height 35
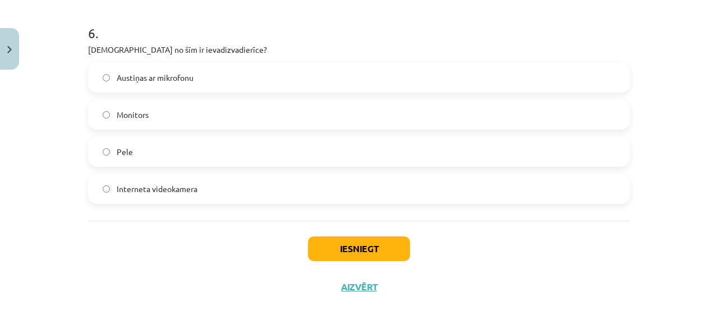
scroll to position [1321, 0]
click at [355, 244] on button "Iesniegt" at bounding box center [359, 248] width 102 height 25
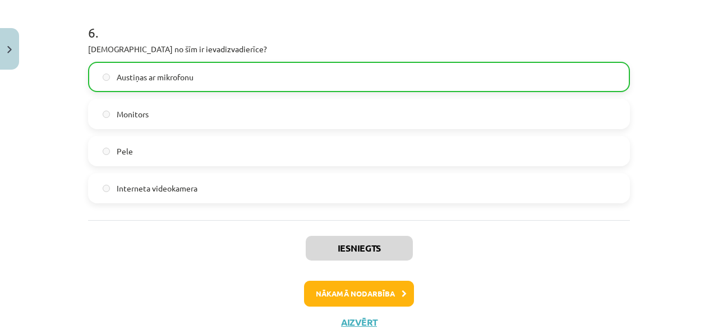
scroll to position [1356, 0]
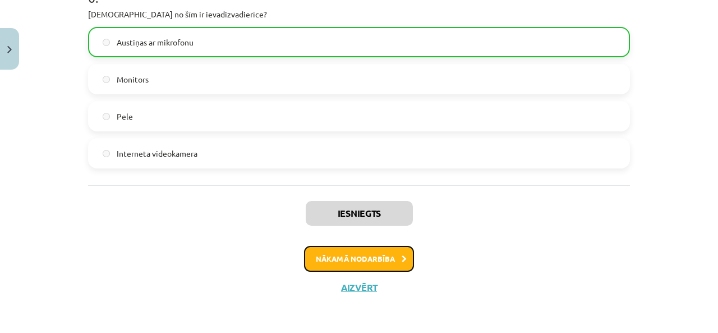
click at [375, 256] on button "Nākamā nodarbība" at bounding box center [359, 259] width 110 height 26
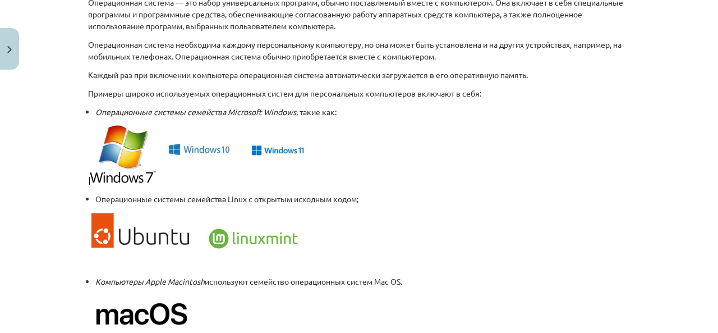
scroll to position [888, 0]
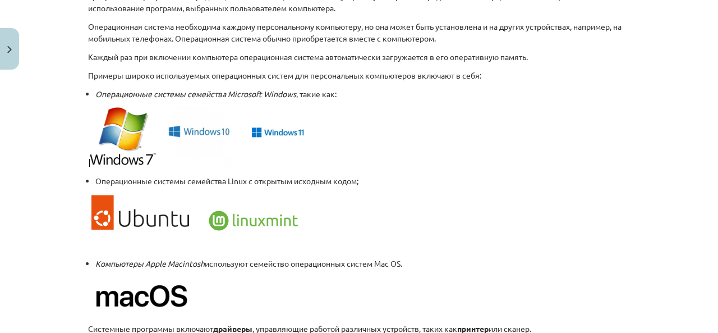
click at [464, 142] on p at bounding box center [359, 137] width 542 height 63
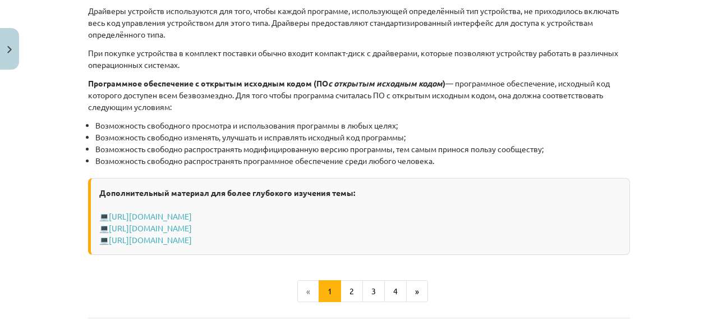
scroll to position [1225, 0]
click at [350, 287] on font "2" at bounding box center [352, 290] width 4 height 10
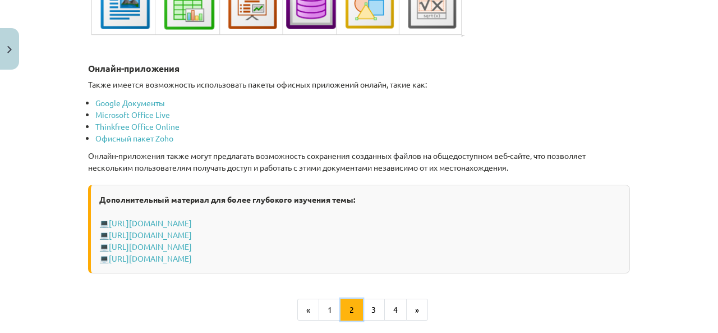
scroll to position [1958, 0]
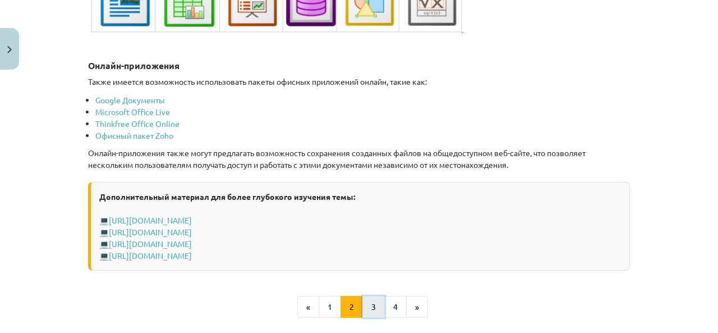
click at [365, 296] on button "3" at bounding box center [374, 307] width 22 height 22
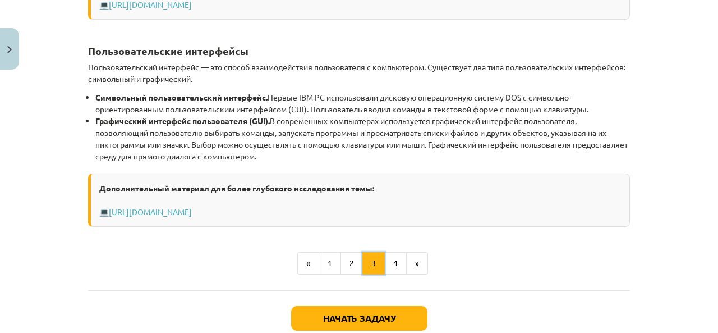
scroll to position [555, 0]
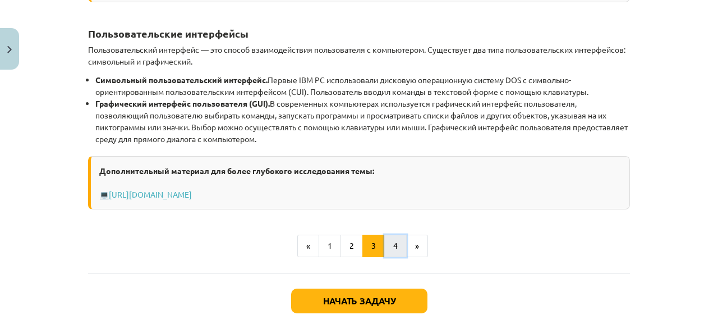
click at [397, 243] on button "4" at bounding box center [395, 246] width 22 height 22
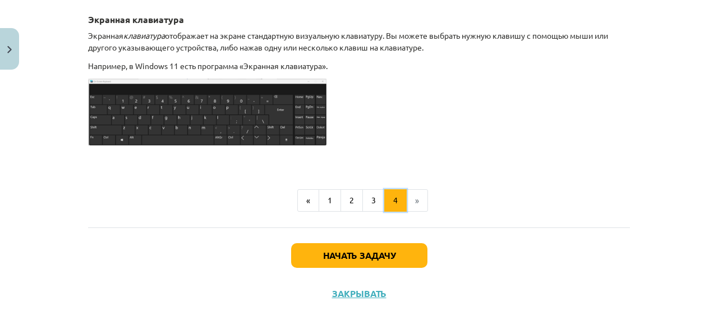
scroll to position [746, 0]
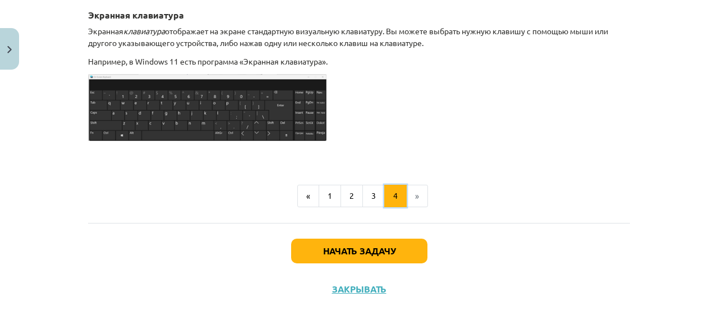
click at [393, 194] on font "4" at bounding box center [395, 195] width 4 height 10
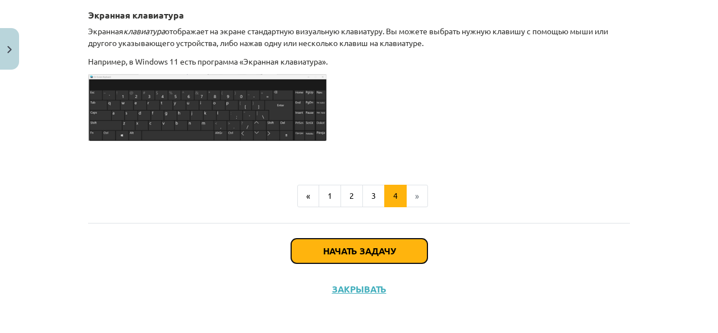
click at [394, 251] on button "Начать задачу" at bounding box center [359, 251] width 136 height 25
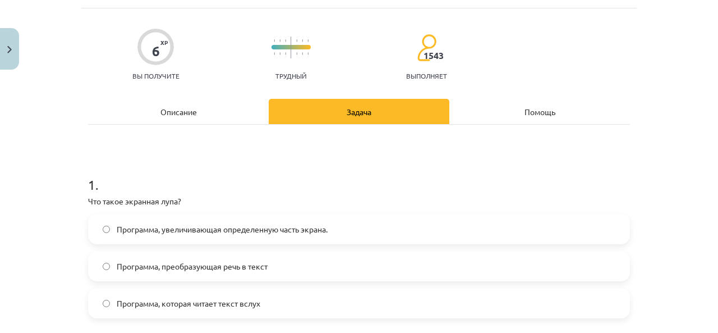
scroll to position [140, 0]
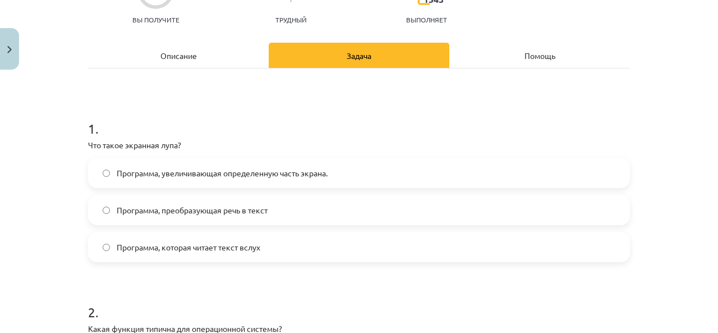
click at [196, 59] on div "Описание" at bounding box center [178, 55] width 181 height 25
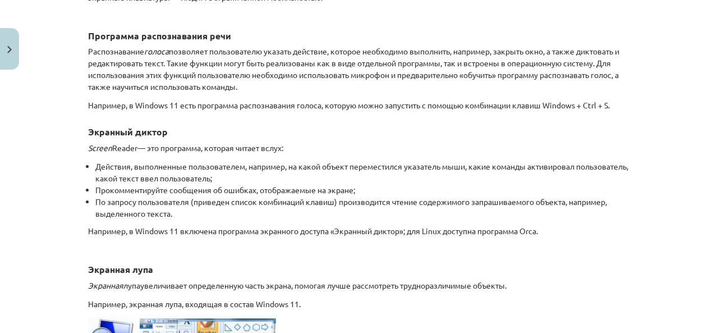
scroll to position [477, 0]
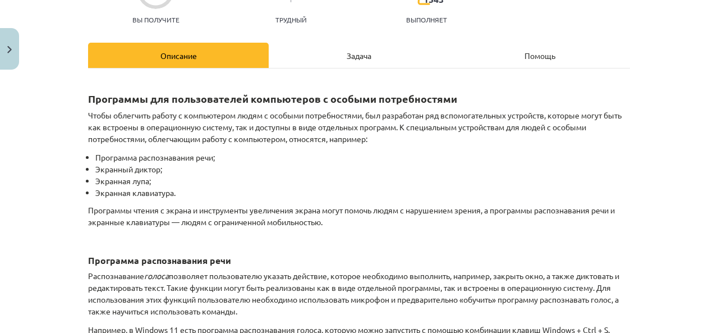
click at [354, 52] on font "Задача" at bounding box center [359, 56] width 25 height 10
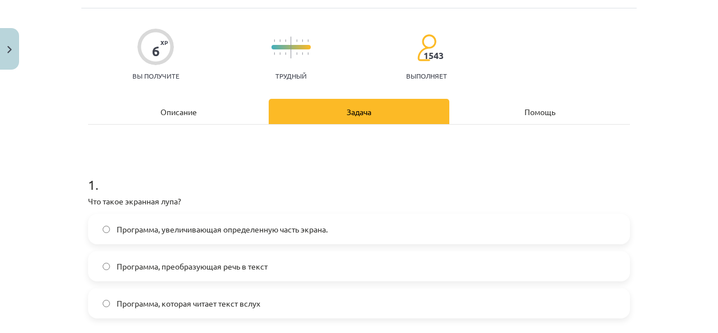
scroll to position [140, 0]
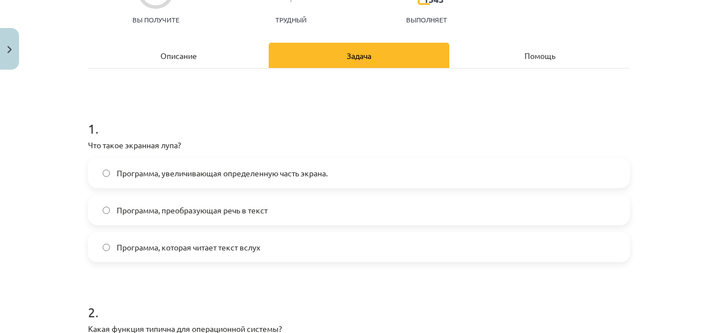
click at [117, 174] on font "Программа, увеличивающая определенную часть экрана." at bounding box center [222, 173] width 211 height 10
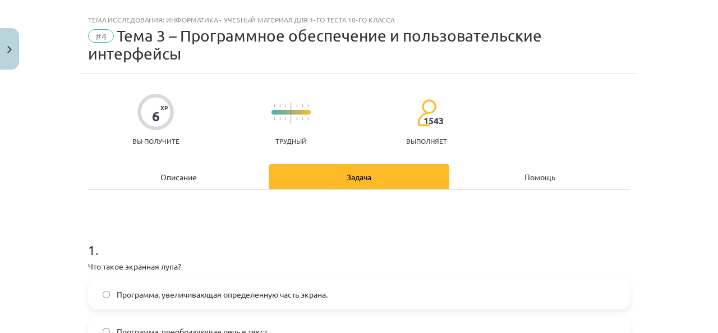
scroll to position [0, 0]
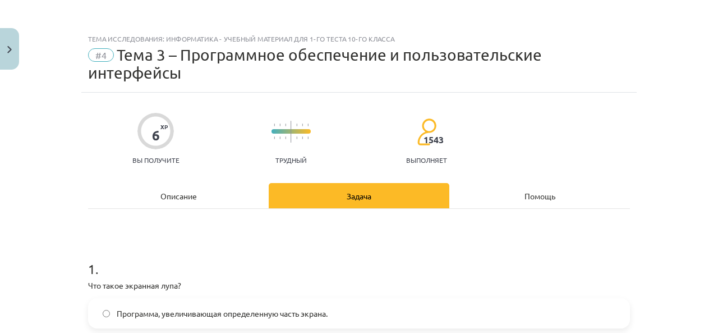
click at [184, 183] on div "Описание" at bounding box center [178, 195] width 181 height 25
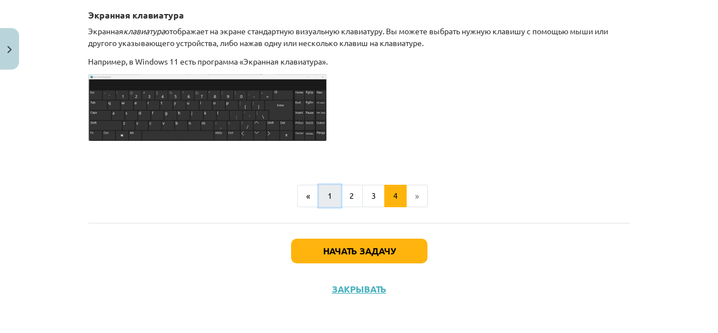
click at [336, 195] on button "1" at bounding box center [330, 196] width 22 height 22
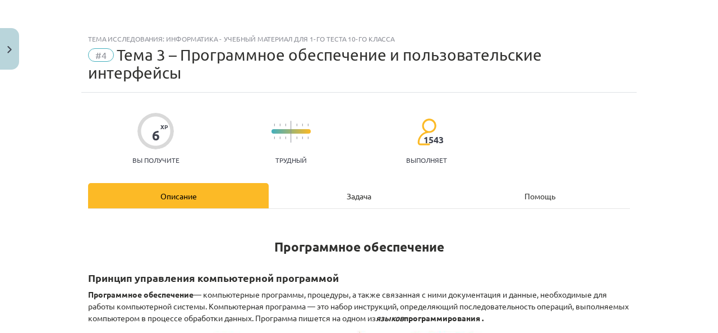
click at [354, 189] on div "Задача" at bounding box center [359, 195] width 181 height 25
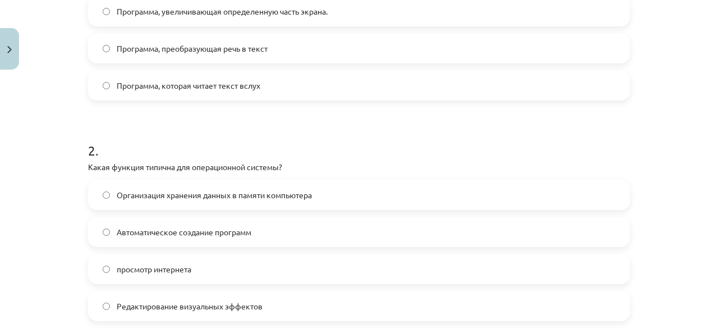
scroll to position [309, 0]
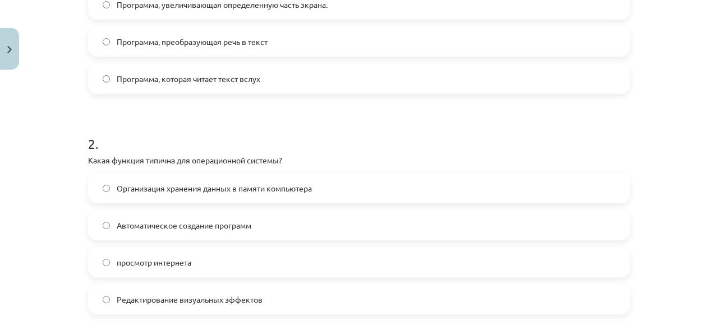
click at [162, 182] on span "Организация хранения данных в памяти компьютера" at bounding box center [214, 188] width 195 height 12
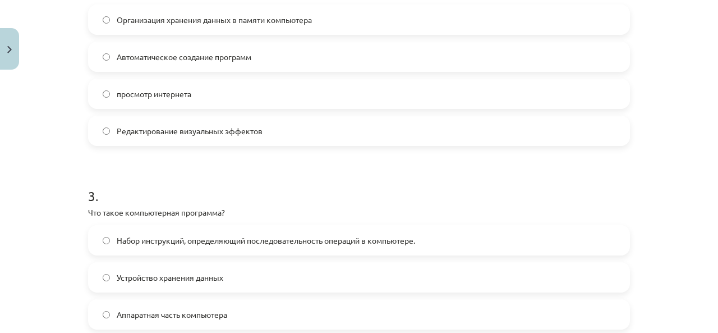
scroll to position [533, 0]
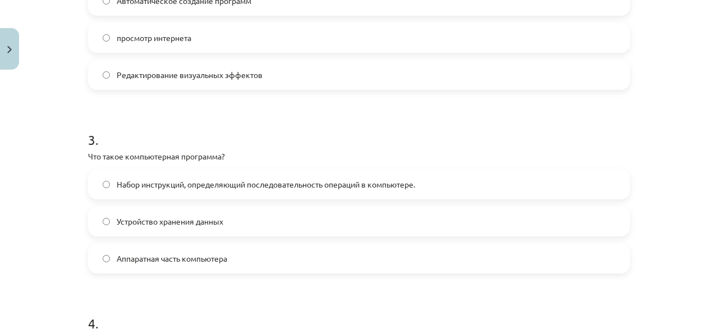
click at [347, 184] on font "Набор инструкций, определяющий последовательность операций в компьютере." at bounding box center [266, 184] width 299 height 10
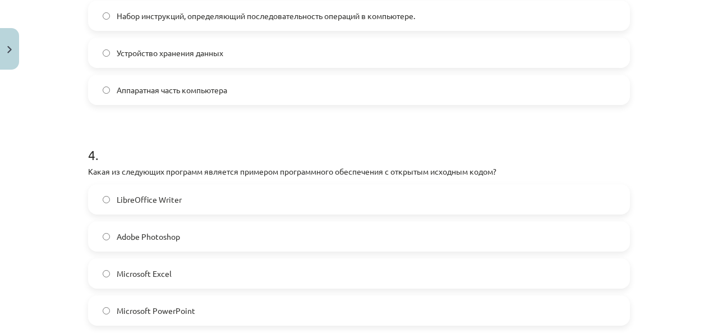
scroll to position [758, 0]
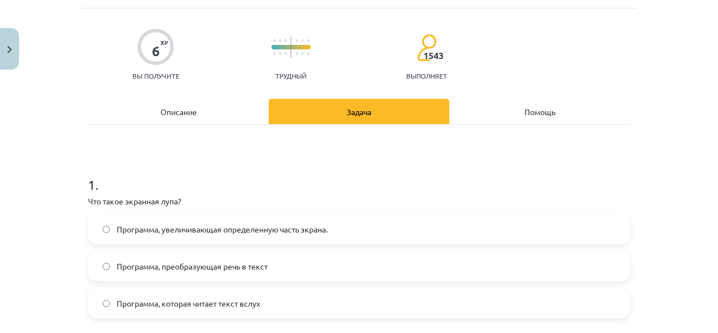
click at [174, 107] on font "Описание" at bounding box center [179, 112] width 36 height 10
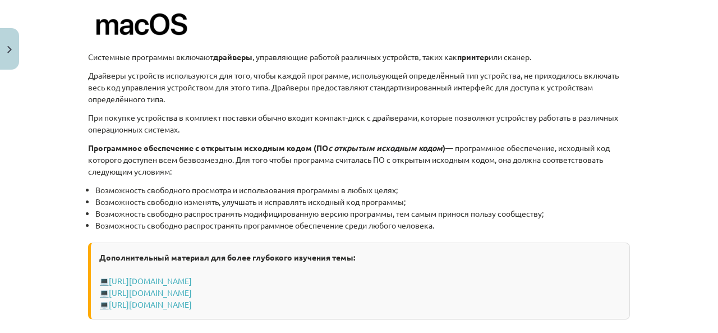
scroll to position [1207, 0]
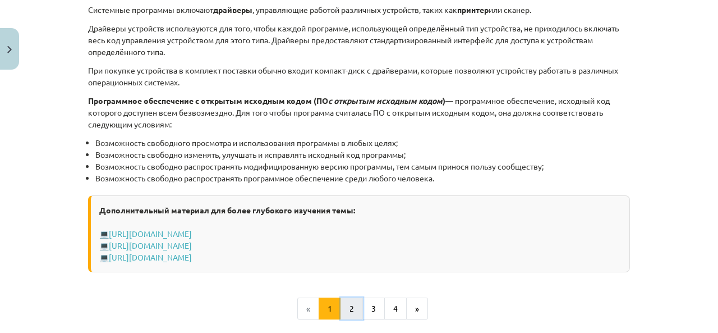
click at [350, 305] on font "2" at bounding box center [352, 308] width 4 height 10
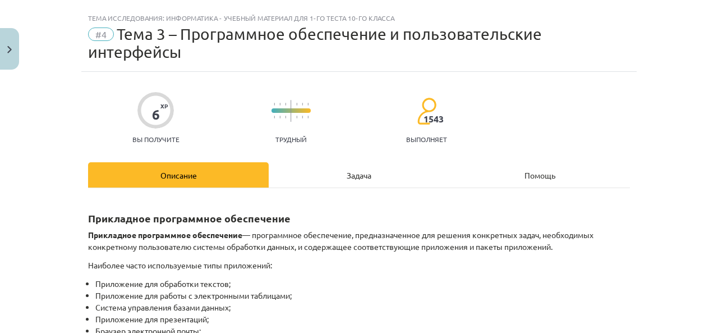
scroll to position [0, 0]
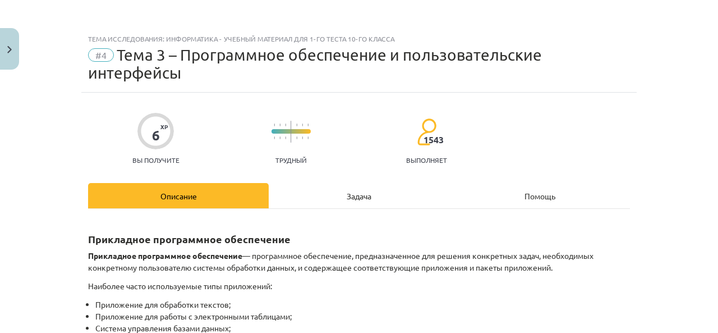
click at [361, 197] on font "Задача" at bounding box center [359, 196] width 25 height 10
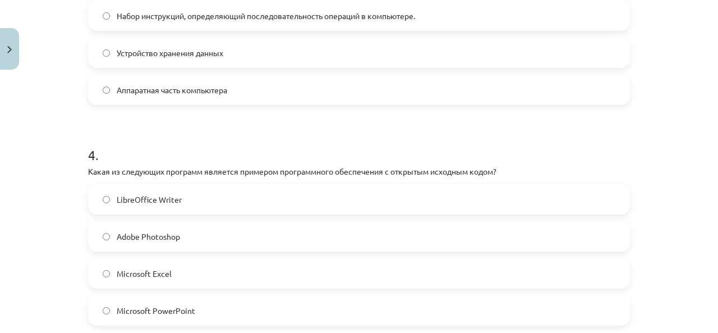
scroll to position [814, 0]
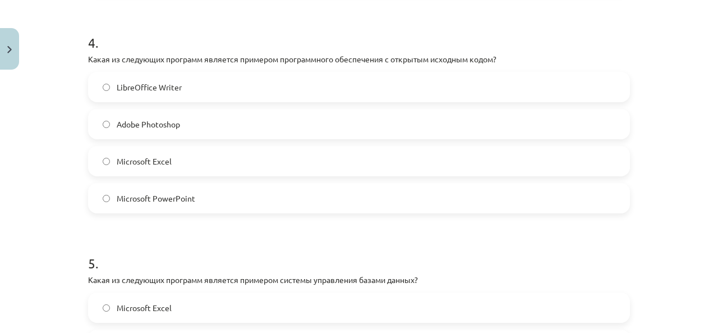
click at [242, 93] on label "LibreOffice Writer" at bounding box center [359, 87] width 540 height 28
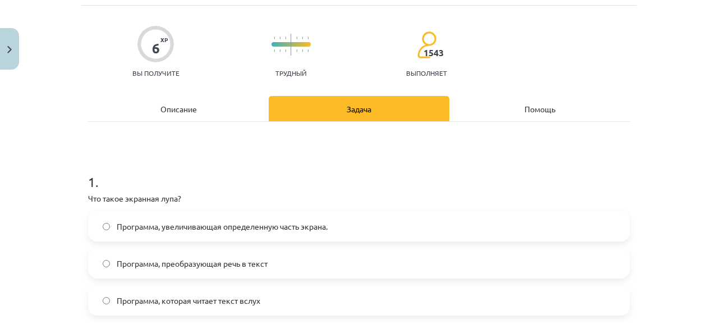
scroll to position [28, 0]
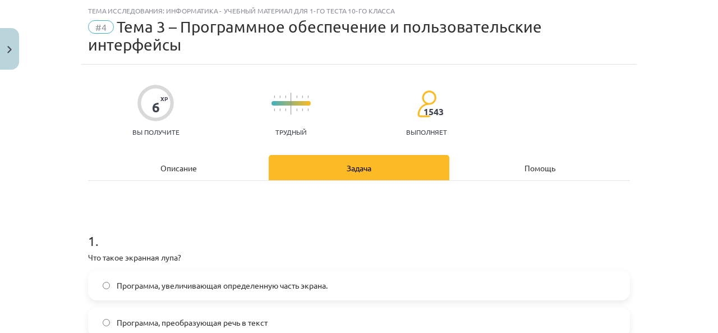
click at [165, 171] on font "Описание" at bounding box center [179, 168] width 36 height 10
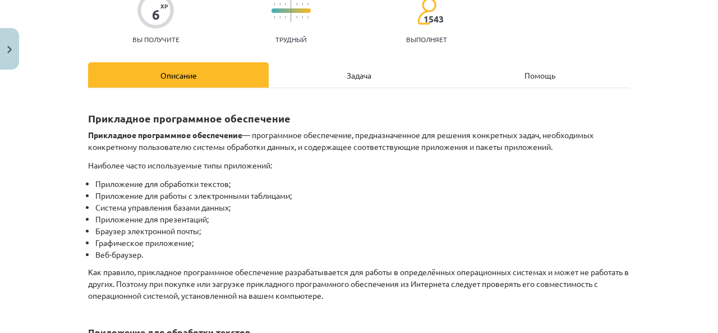
scroll to position [0, 0]
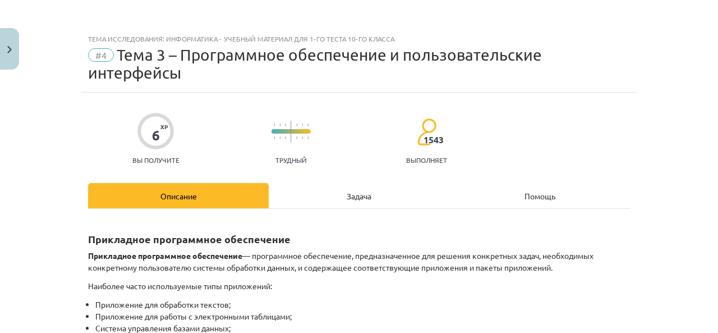
click at [347, 193] on font "Задача" at bounding box center [359, 196] width 25 height 10
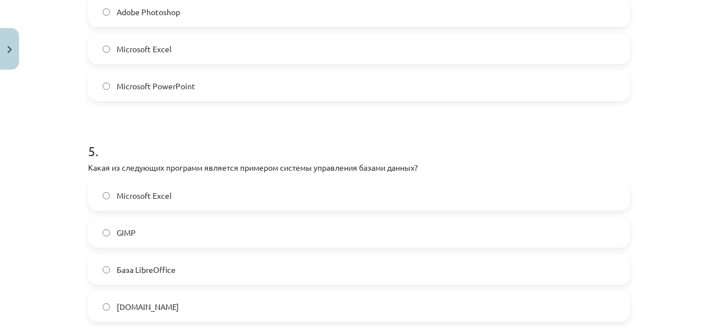
scroll to position [982, 0]
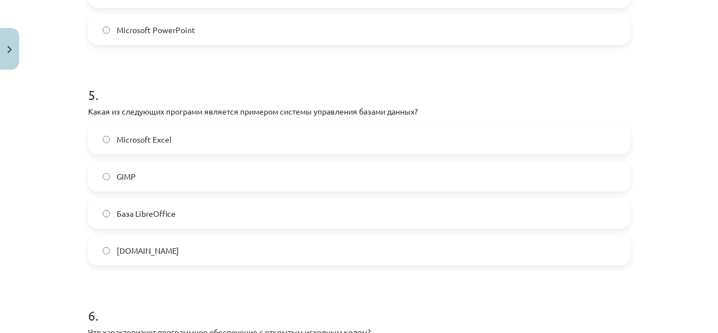
click at [110, 216] on label "База LibreOffice" at bounding box center [359, 213] width 540 height 28
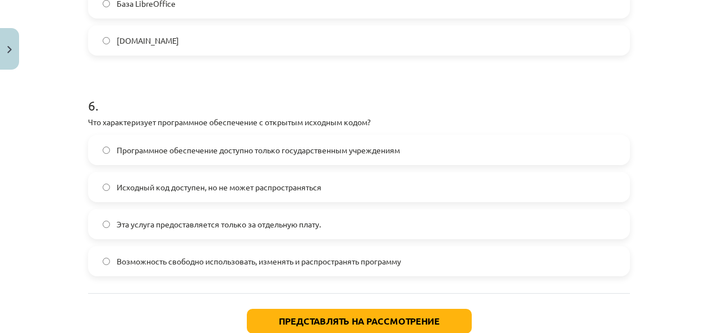
scroll to position [1207, 0]
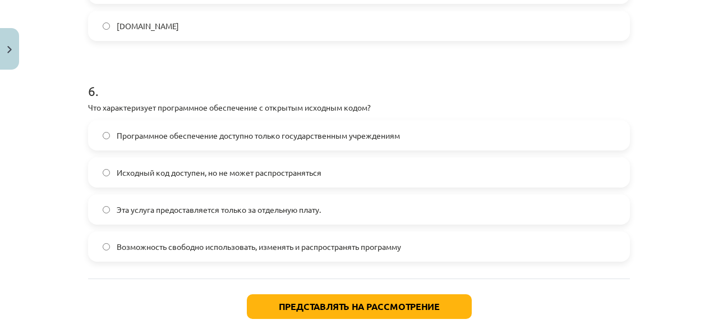
click at [336, 251] on span "Возможность свободно использовать, изменять и распространять программу" at bounding box center [259, 247] width 285 height 12
click at [684, 99] on div "Тема исследования: Информатика - учебный материал для 1-го теста 10-го класса #…" at bounding box center [359, 166] width 718 height 333
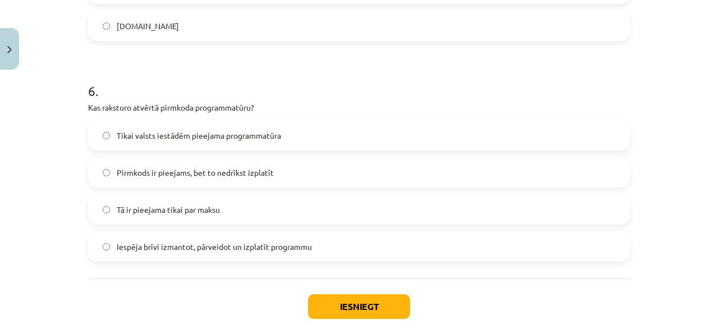
scroll to position [1245, 0]
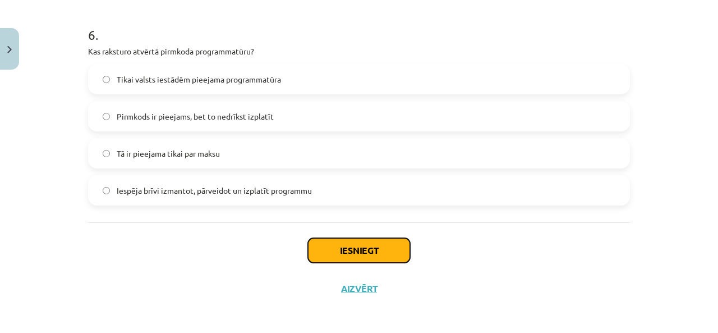
click at [391, 248] on button "Iesniegt" at bounding box center [359, 250] width 102 height 25
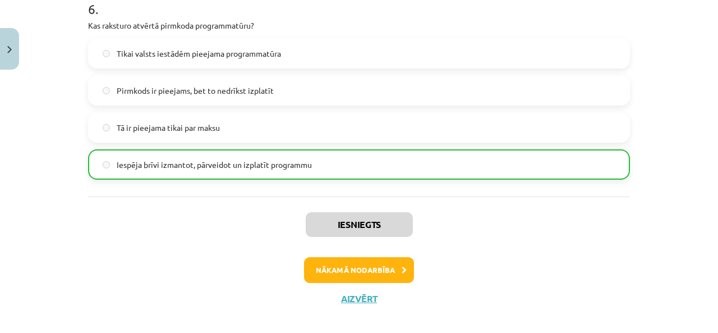
scroll to position [1282, 0]
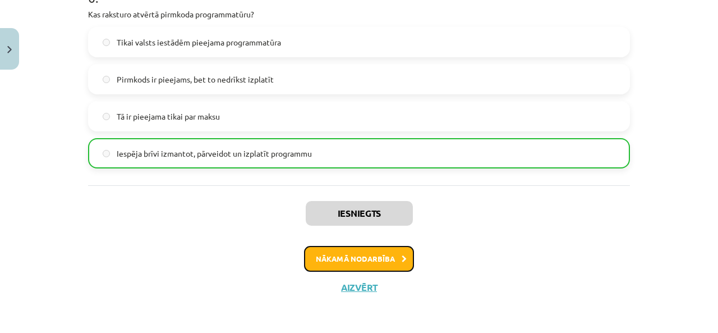
click at [388, 253] on button "Nākamā nodarbība" at bounding box center [359, 259] width 110 height 26
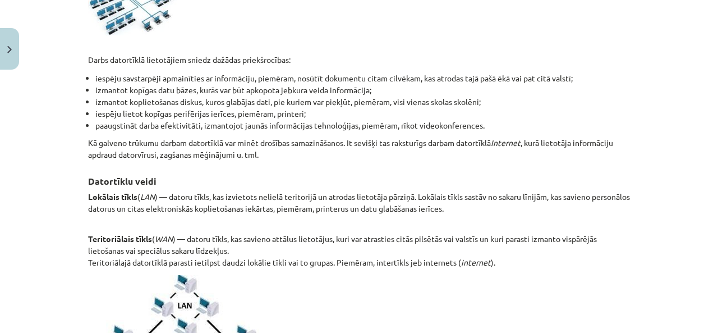
scroll to position [281, 0]
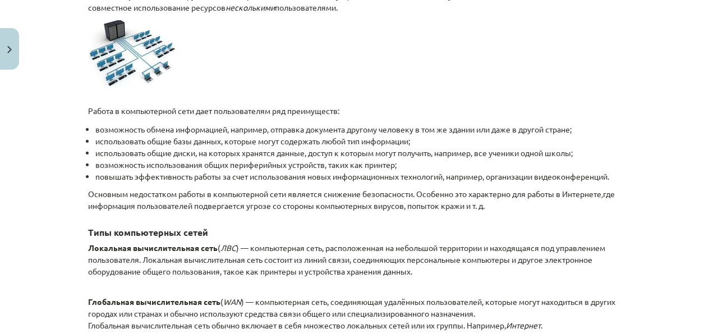
click at [375, 69] on p at bounding box center [359, 53] width 542 height 66
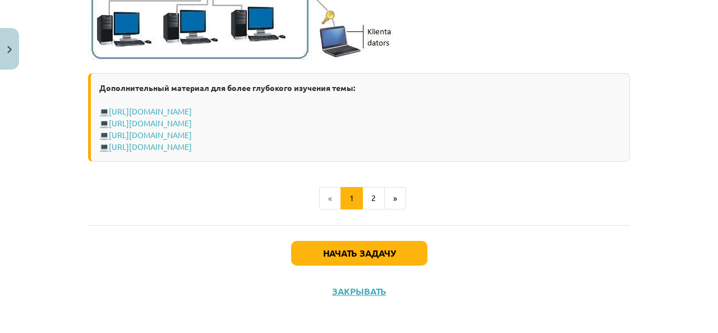
scroll to position [1472, 0]
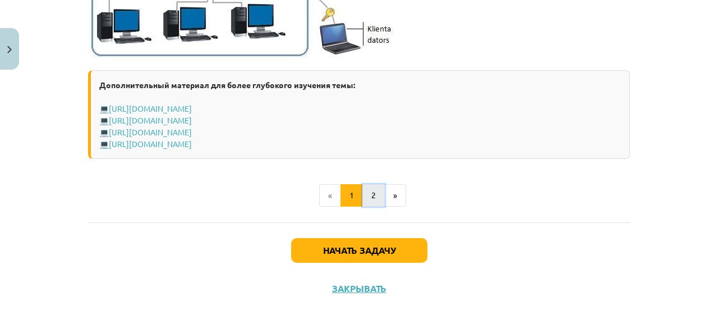
click at [365, 195] on button "2" at bounding box center [374, 195] width 22 height 22
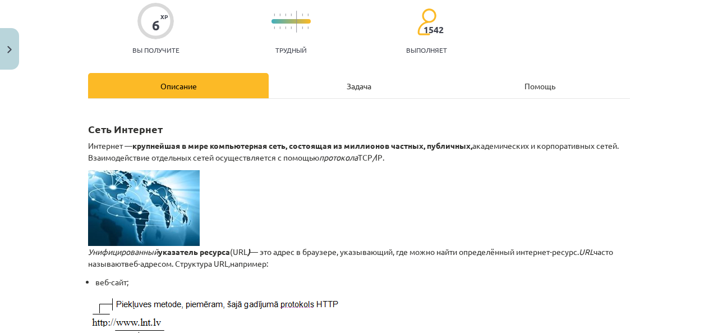
scroll to position [0, 0]
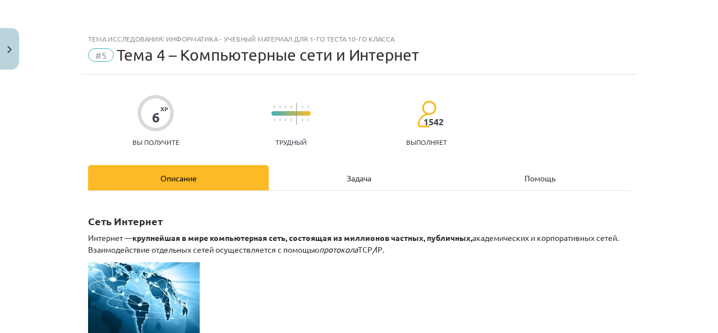
click at [350, 176] on font "Задача" at bounding box center [359, 178] width 25 height 10
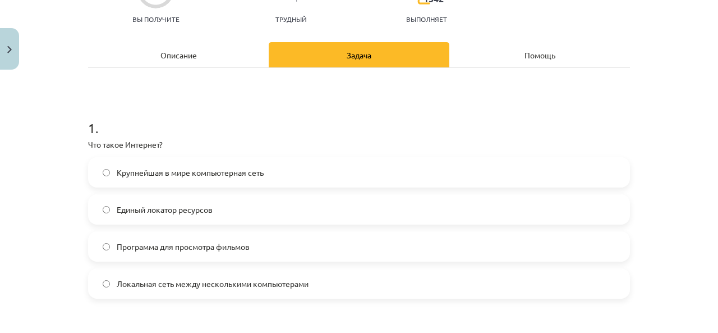
scroll to position [140, 0]
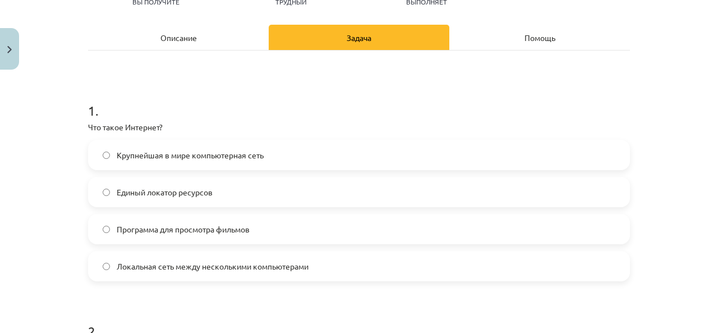
click at [244, 154] on font "Крупнейшая в мире компьютерная сеть" at bounding box center [190, 155] width 147 height 10
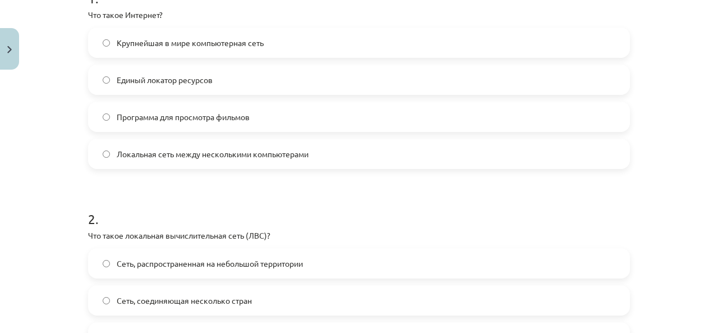
scroll to position [309, 0]
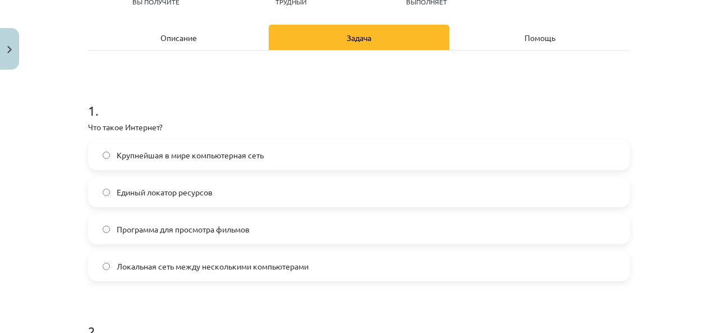
click at [182, 39] on font "Описание" at bounding box center [179, 38] width 36 height 10
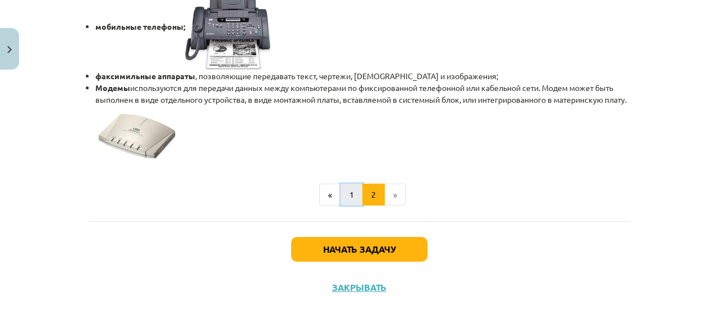
click at [345, 186] on button "1" at bounding box center [352, 195] width 22 height 22
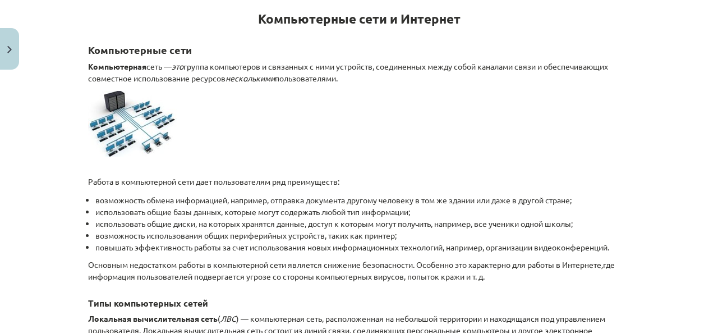
scroll to position [88, 0]
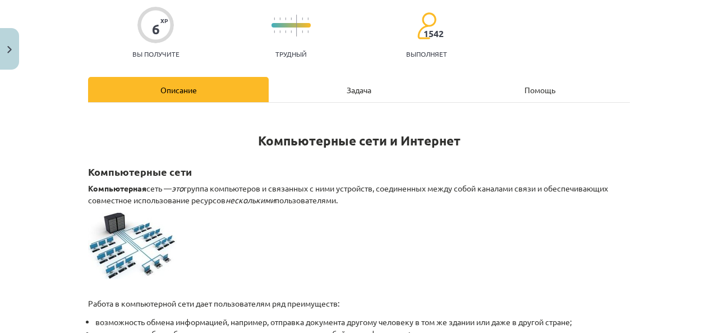
click at [368, 94] on div "Задача" at bounding box center [359, 89] width 181 height 25
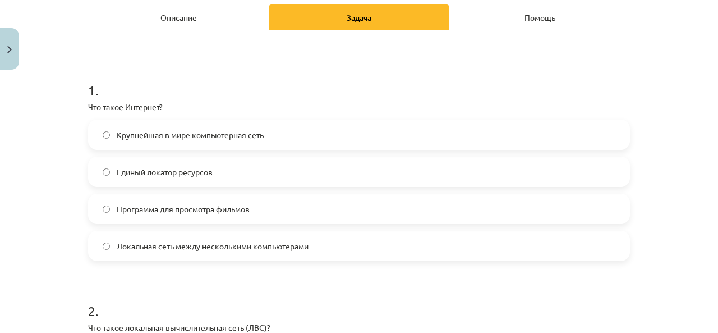
scroll to position [28, 0]
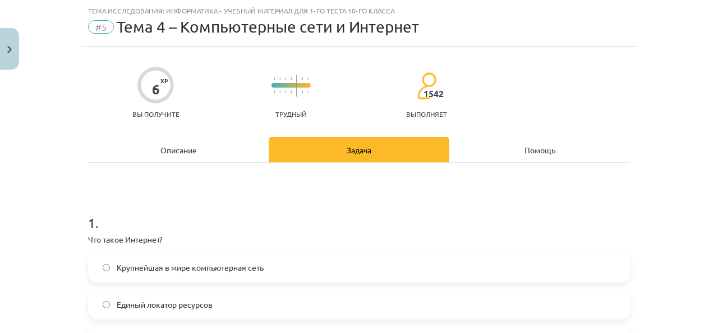
click at [180, 149] on font "Описание" at bounding box center [179, 150] width 36 height 10
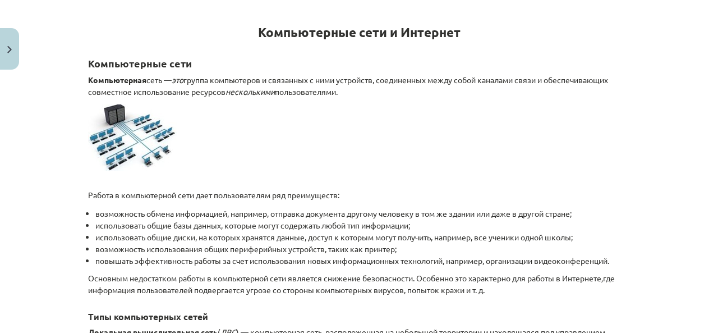
scroll to position [84, 0]
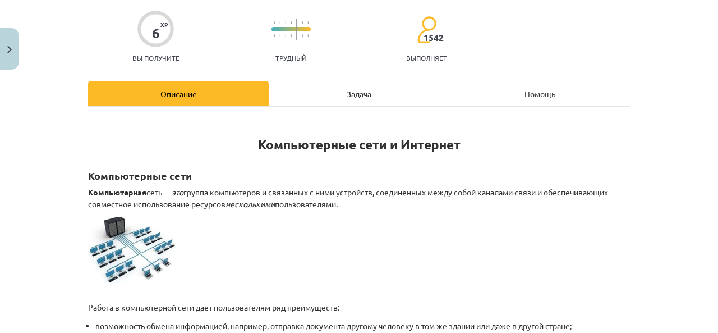
click at [358, 90] on font "Задача" at bounding box center [359, 94] width 25 height 10
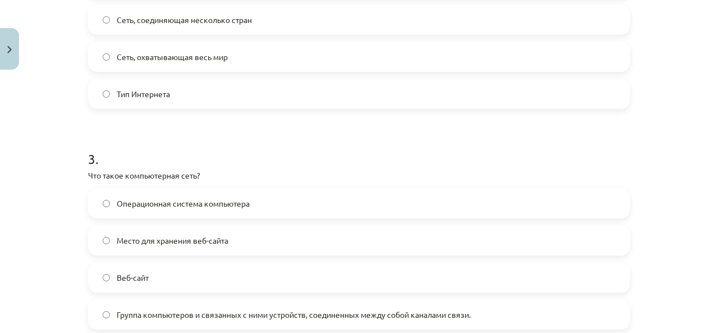
scroll to position [589, 0]
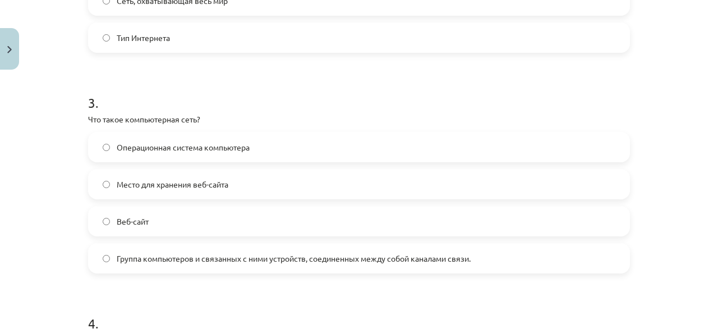
click at [312, 267] on label "Группа компьютеров и связанных с ними устройств, соединенных между собой канала…" at bounding box center [359, 258] width 540 height 28
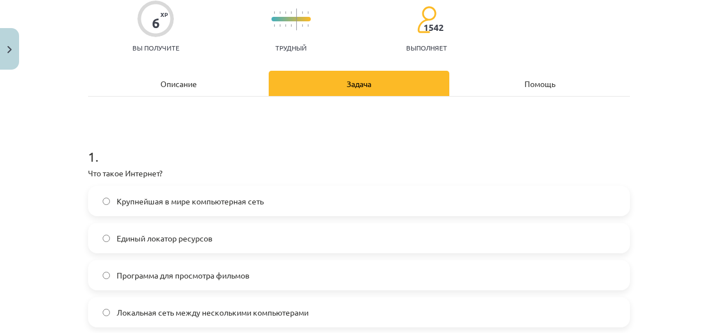
scroll to position [0, 0]
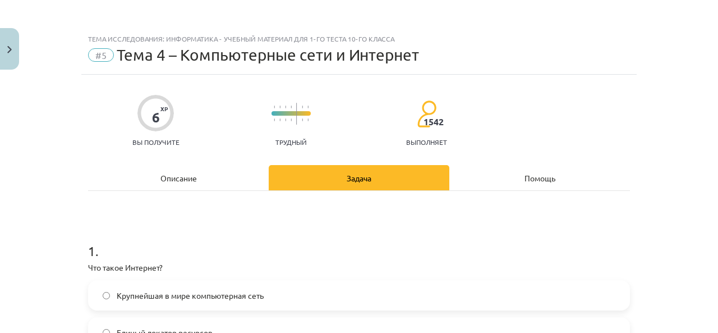
click at [185, 168] on div "Описание" at bounding box center [178, 177] width 181 height 25
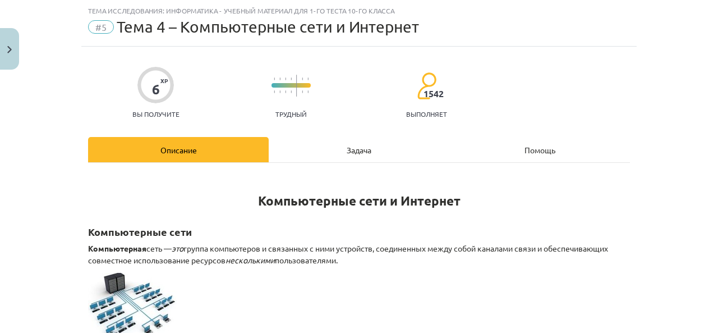
scroll to position [140, 0]
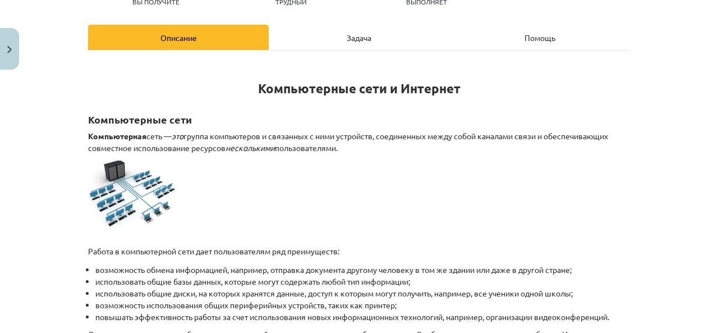
click at [351, 34] on font "Задача" at bounding box center [359, 38] width 25 height 10
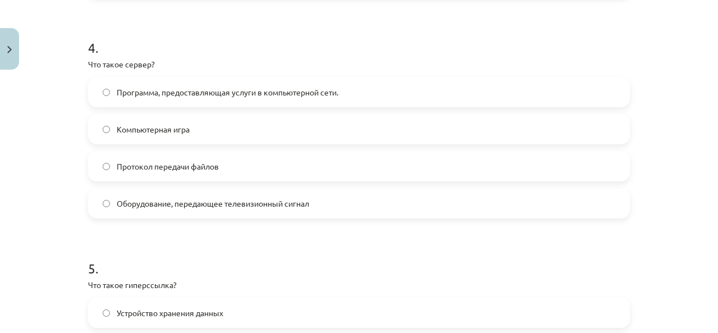
scroll to position [870, 0]
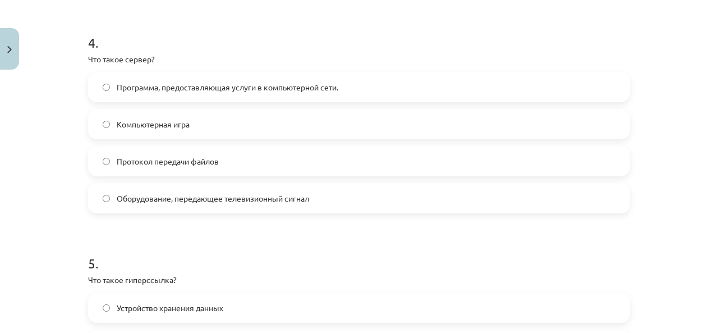
click at [210, 52] on div "4 . Что такое сервер? Программа, предоставляющая услуги в компьютерной сети. Ко…" at bounding box center [359, 114] width 542 height 198
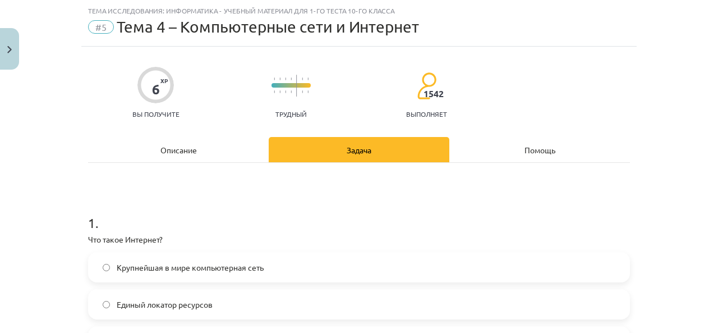
scroll to position [0, 0]
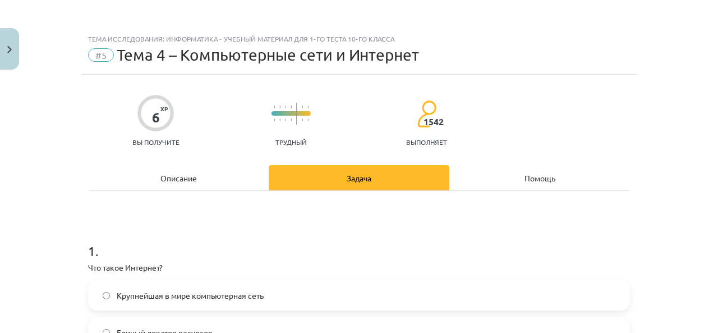
click at [188, 178] on font "Описание" at bounding box center [179, 178] width 36 height 10
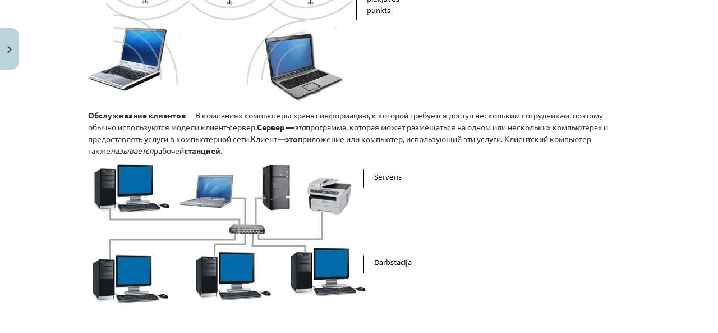
scroll to position [870, 0]
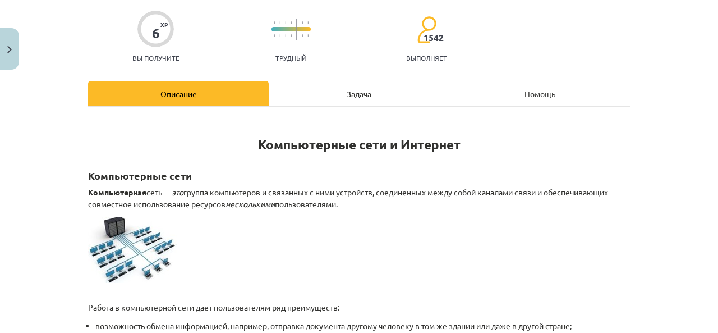
click at [341, 93] on div "Задача" at bounding box center [359, 93] width 181 height 25
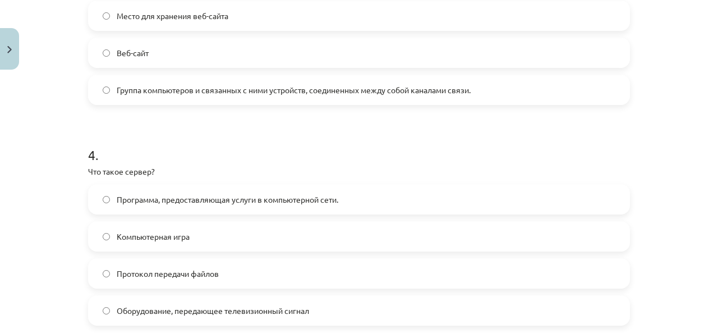
scroll to position [814, 0]
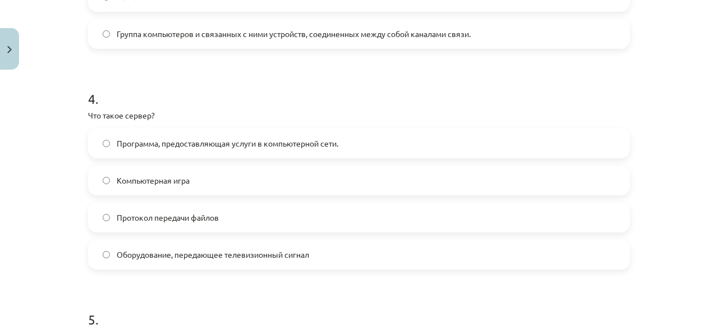
click at [106, 142] on label "Программа, предоставляющая услуги в компьютерной сети." at bounding box center [359, 143] width 540 height 28
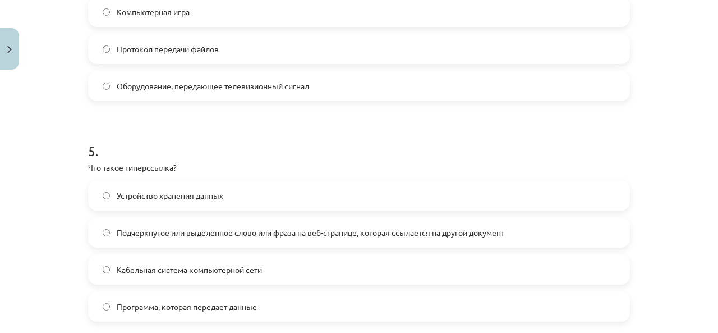
scroll to position [1038, 0]
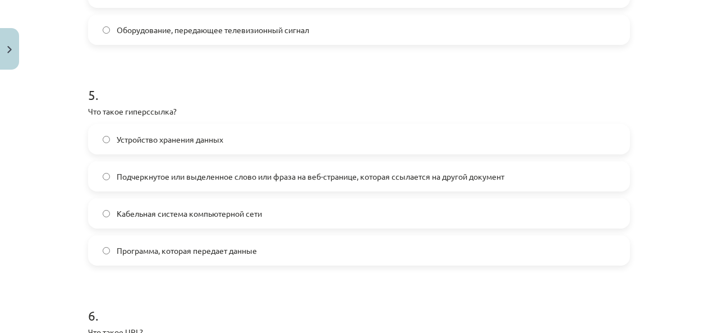
click at [243, 177] on font "Подчеркнутое или выделенное слово или фраза на веб-странице, которая ссылается …" at bounding box center [311, 176] width 388 height 10
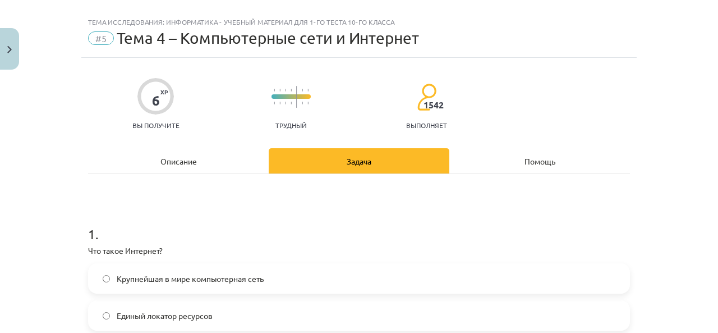
scroll to position [0, 0]
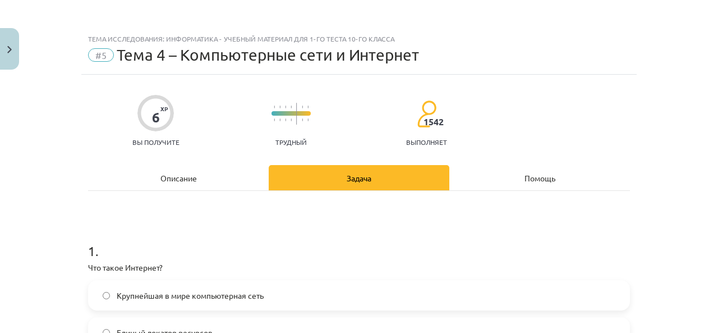
click at [199, 179] on div "Описание" at bounding box center [178, 177] width 181 height 25
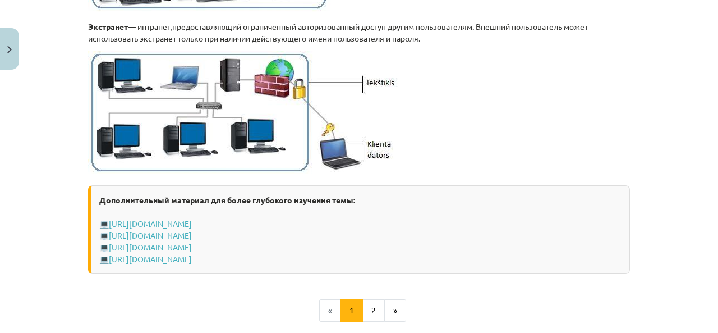
scroll to position [1375, 0]
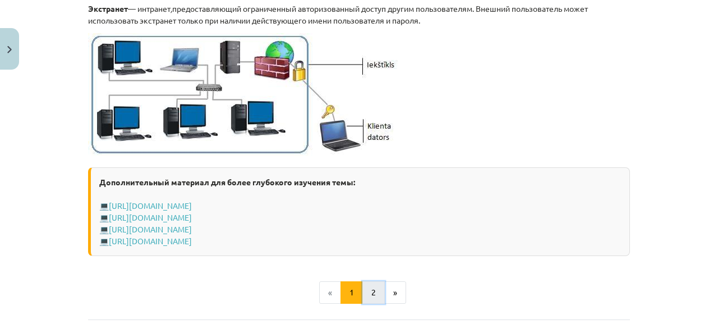
click at [365, 296] on button "2" at bounding box center [374, 292] width 22 height 22
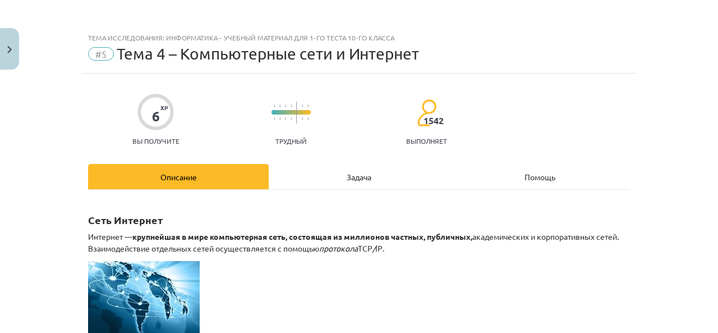
scroll to position [0, 0]
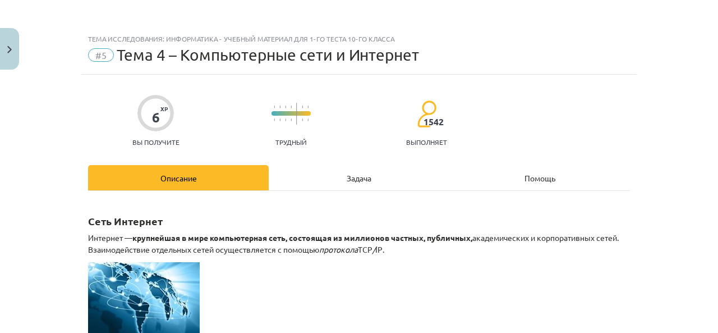
click at [376, 177] on div "Задача" at bounding box center [359, 177] width 181 height 25
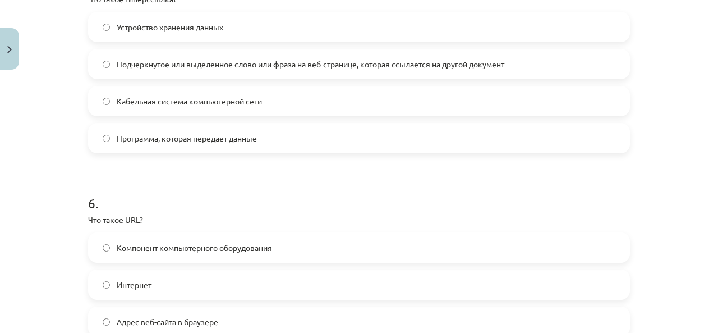
scroll to position [1263, 0]
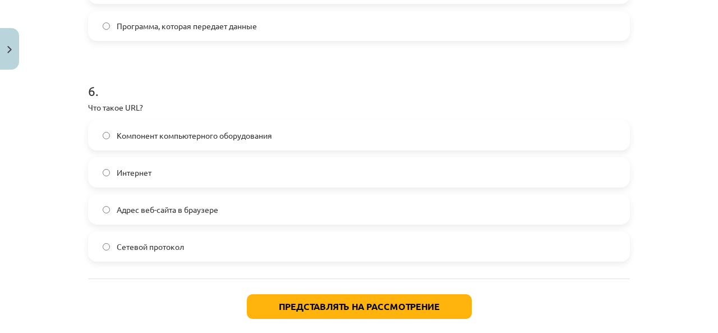
click at [193, 209] on font "Адрес веб-сайта в браузере" at bounding box center [168, 209] width 102 height 10
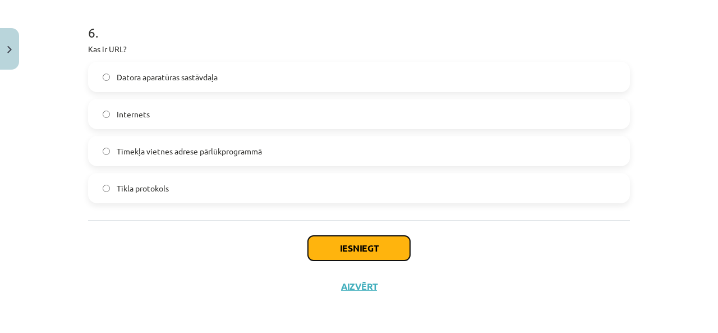
click at [375, 250] on button "Iesniegt" at bounding box center [359, 248] width 102 height 25
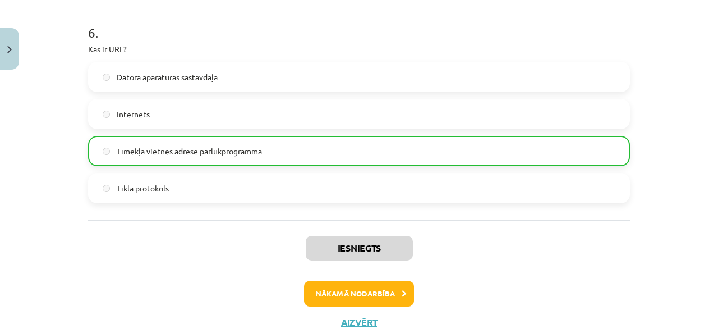
click at [549, 256] on div "Iesniegts Nākamā nodarbība Aizvērt" at bounding box center [359, 277] width 542 height 114
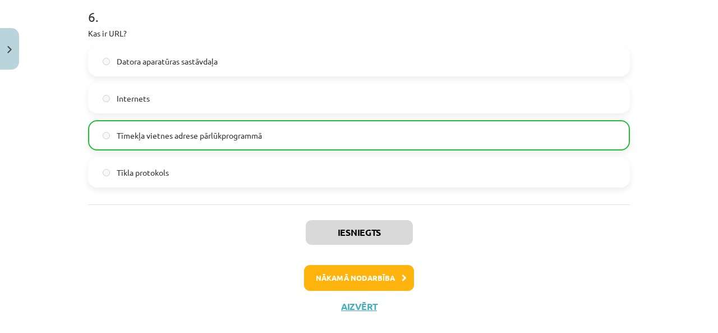
scroll to position [1356, 0]
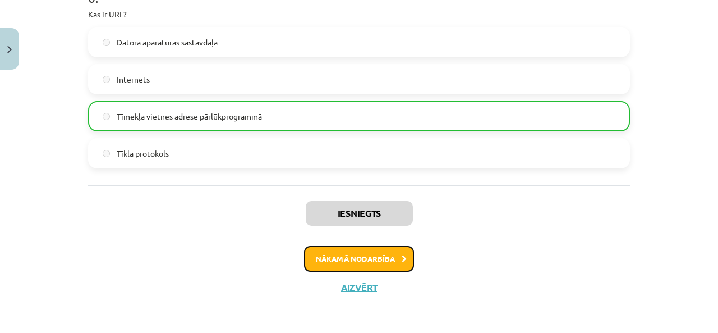
click at [396, 258] on button "Nākamā nodarbība" at bounding box center [359, 259] width 110 height 26
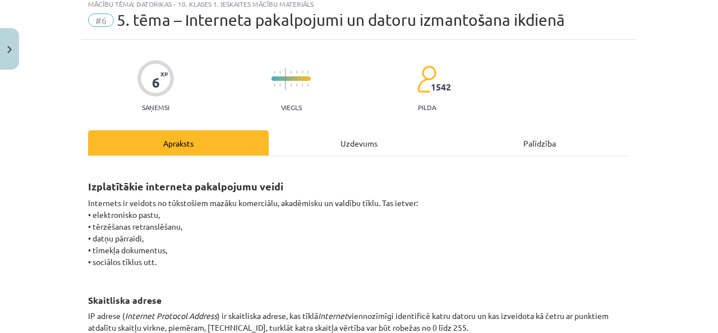
scroll to position [28, 0]
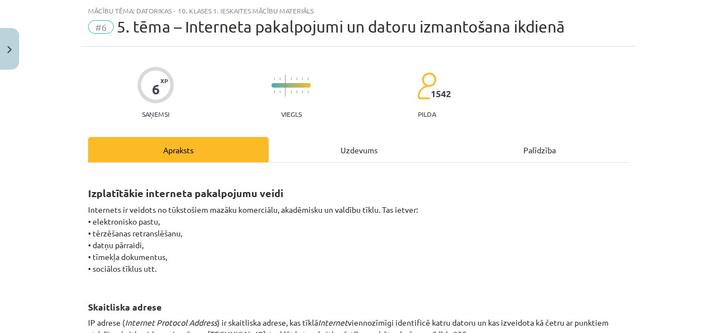
click at [152, 81] on div "6" at bounding box center [156, 89] width 8 height 16
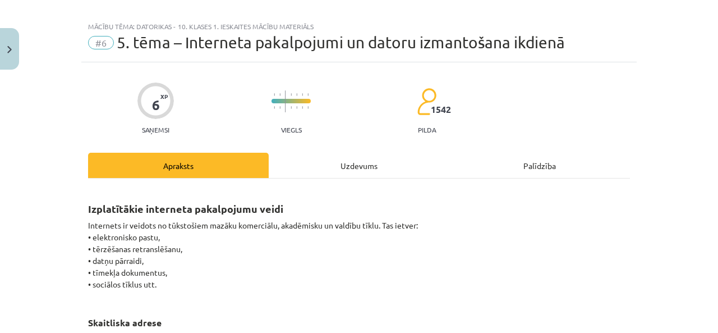
scroll to position [0, 0]
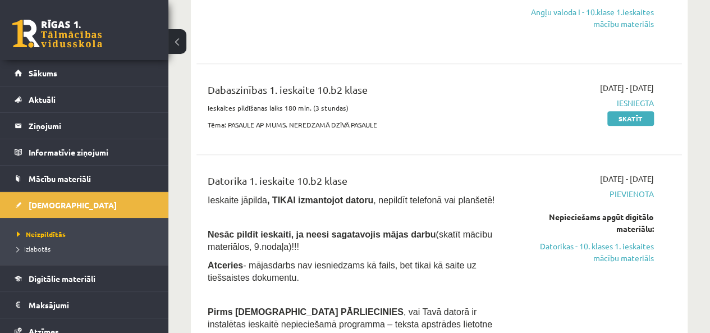
scroll to position [281, 0]
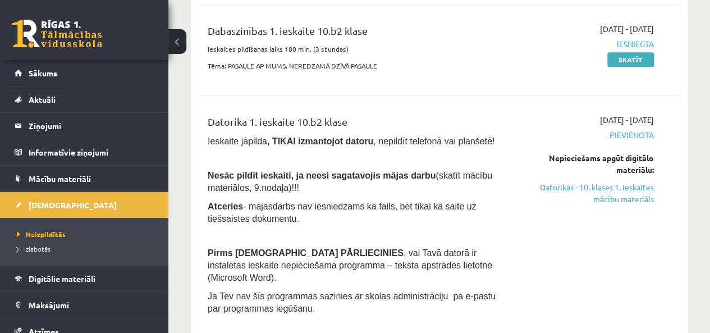
click at [679, 72] on div "Dabaszinības 1. ieskaite 10.b2 klase Ieskaites pildīšanas laiks 180 min. (3 stu…" at bounding box center [438, 50] width 485 height 77
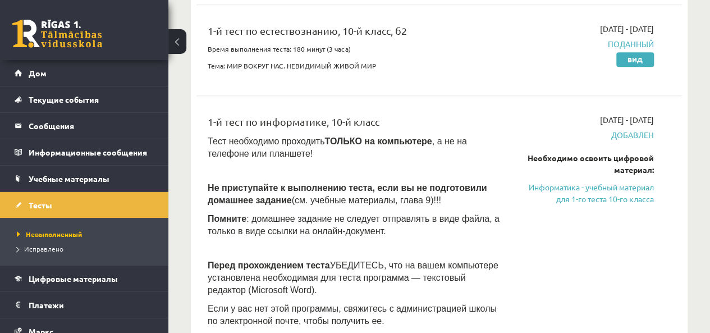
click at [676, 100] on div "Английский язык 1-й тест 10-й класс b2 2025-09-01 - 2025-09-15 Добавлен Необход…" at bounding box center [438, 155] width 485 height 573
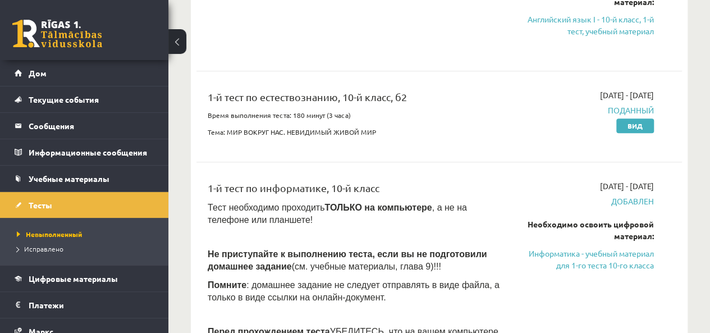
scroll to position [224, 0]
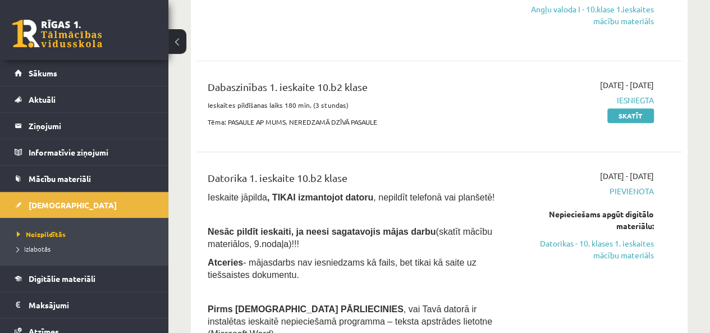
click at [528, 128] on div "2025-09-01 - 2025-09-15 Iesniegta Skatīt" at bounding box center [585, 106] width 154 height 54
click at [607, 249] on link "Datorikas - 10. klases 1. ieskaites mācību materiāls" at bounding box center [585, 249] width 138 height 24
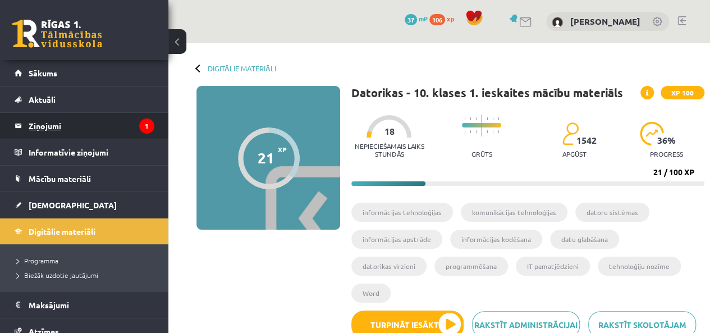
click at [95, 121] on legend "Ziņojumi 1" at bounding box center [92, 126] width 126 height 26
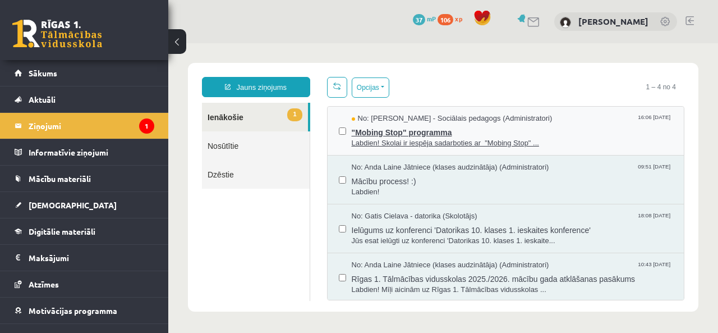
click at [549, 122] on span "No: [PERSON_NAME] - Sociālais pedagogs (Administratori)" at bounding box center [452, 118] width 201 height 11
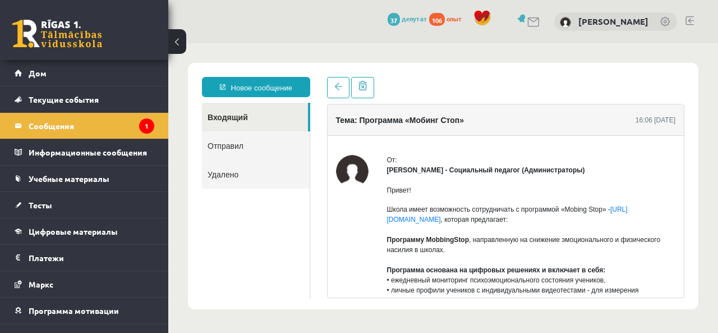
click at [413, 164] on div "От:" at bounding box center [531, 160] width 289 height 10
click at [446, 216] on font "[URL][DOMAIN_NAME]" at bounding box center [507, 214] width 241 height 18
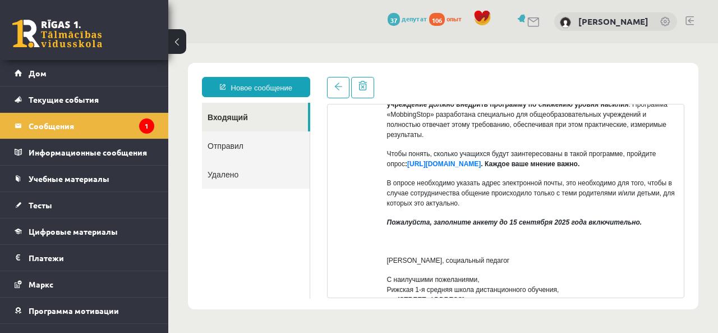
scroll to position [393, 0]
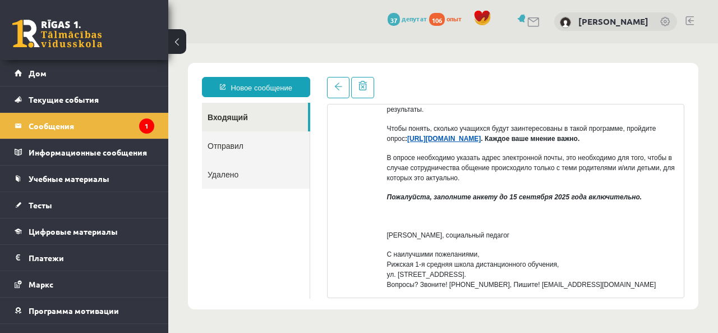
click at [481, 141] on font "[URL][DOMAIN_NAME]" at bounding box center [444, 139] width 74 height 8
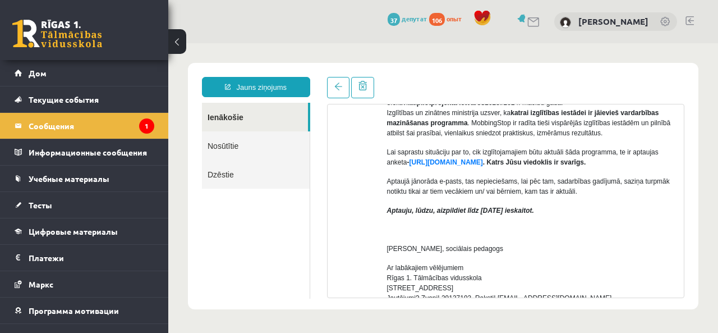
scroll to position [337, 0]
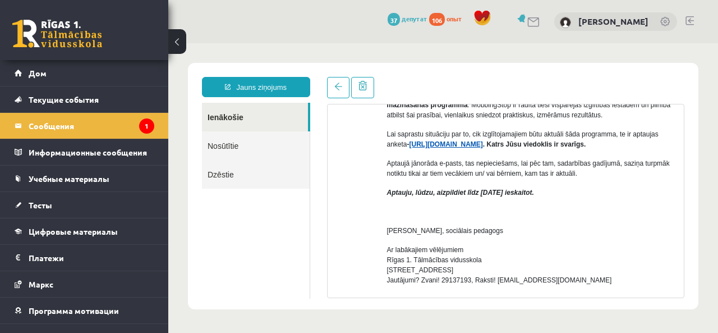
click at [458, 145] on link "[URL][DOMAIN_NAME]" at bounding box center [447, 144] width 74 height 8
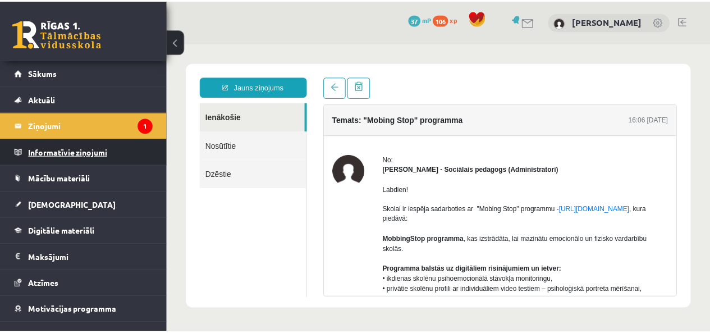
scroll to position [0, 0]
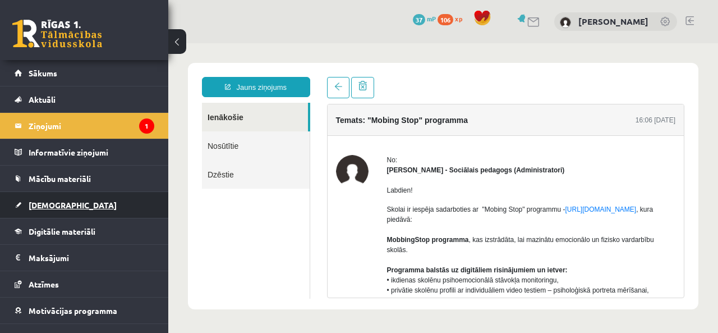
click at [61, 197] on link "[DEMOGRAPHIC_DATA]" at bounding box center [85, 205] width 140 height 26
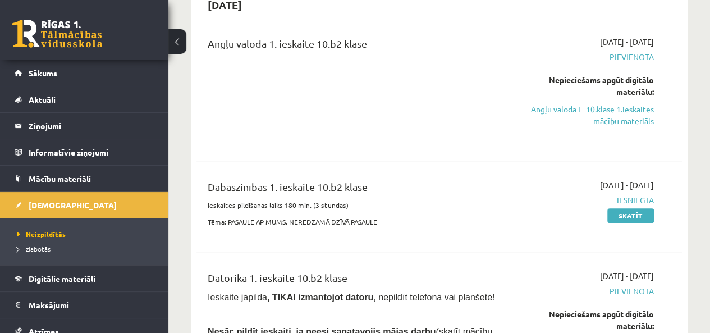
scroll to position [224, 0]
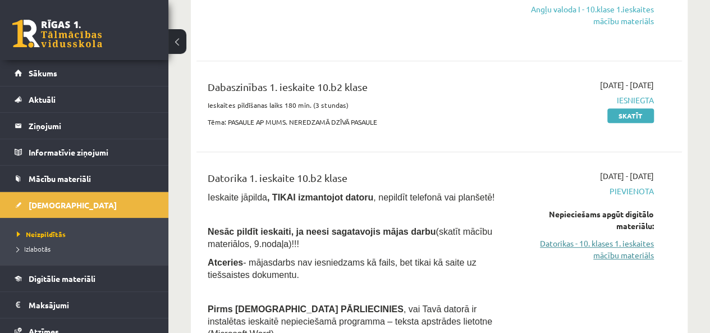
click at [598, 246] on link "Datorikas - 10. klases 1. ieskaites mācību materiāls" at bounding box center [585, 249] width 138 height 24
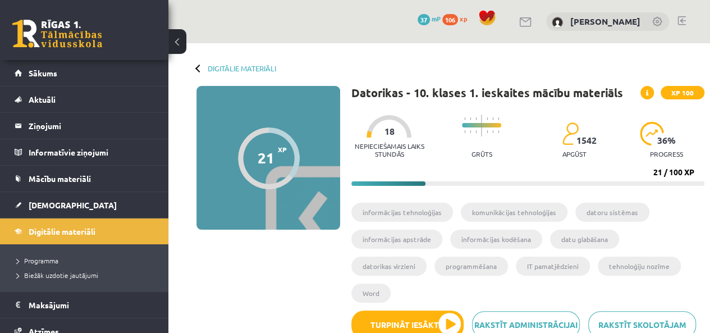
click at [653, 133] on img at bounding box center [652, 134] width 24 height 24
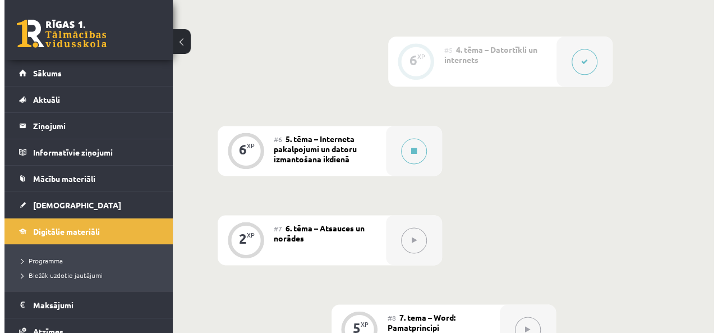
scroll to position [786, 0]
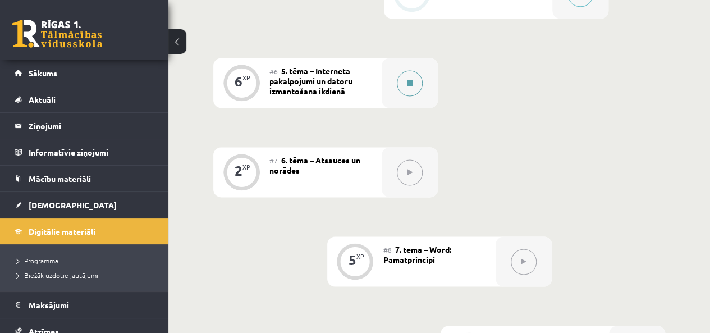
click at [404, 70] on button at bounding box center [410, 83] width 26 height 26
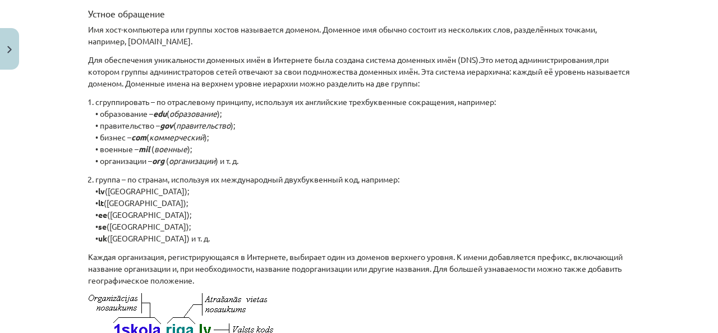
scroll to position [411, 0]
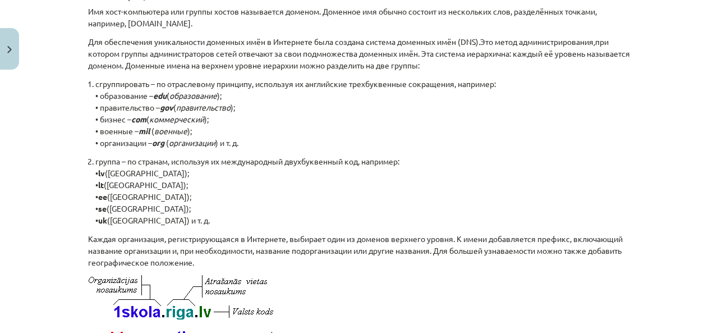
click at [378, 140] on p "сгруппировать – по отраслевому принципу, используя их английские трехбуквенные …" at bounding box center [362, 113] width 535 height 71
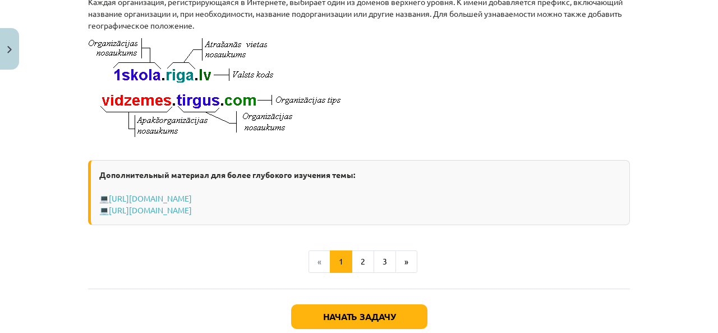
scroll to position [726, 0]
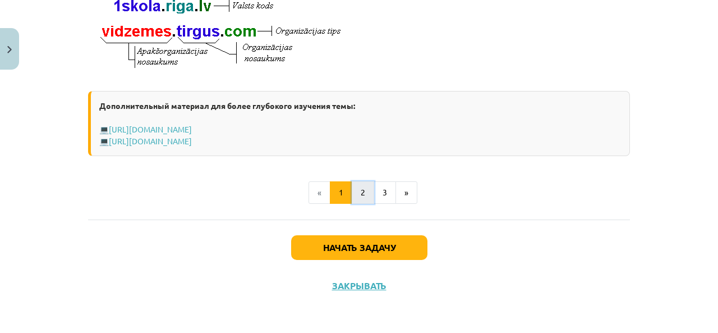
click at [354, 203] on button "2" at bounding box center [363, 192] width 22 height 22
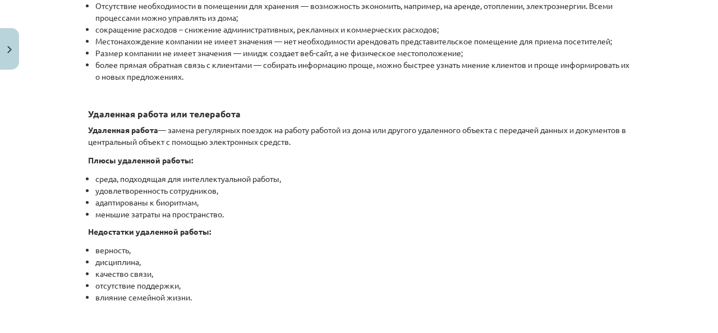
scroll to position [1973, 0]
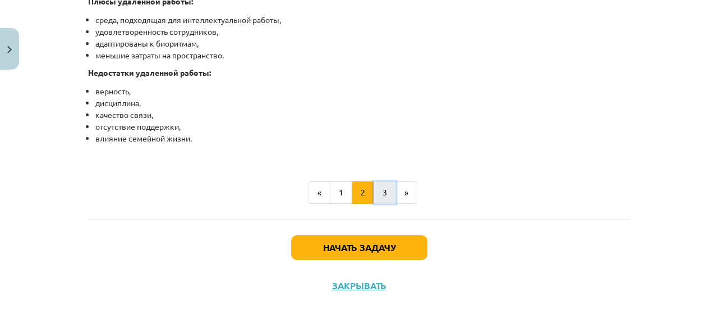
click at [383, 193] on font "3" at bounding box center [385, 192] width 4 height 10
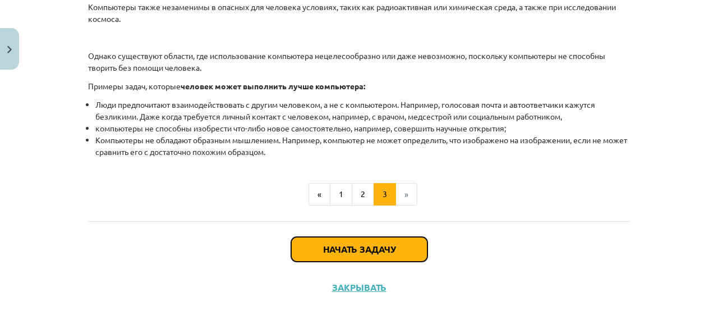
click at [360, 250] on font "Начать задачу" at bounding box center [359, 249] width 72 height 12
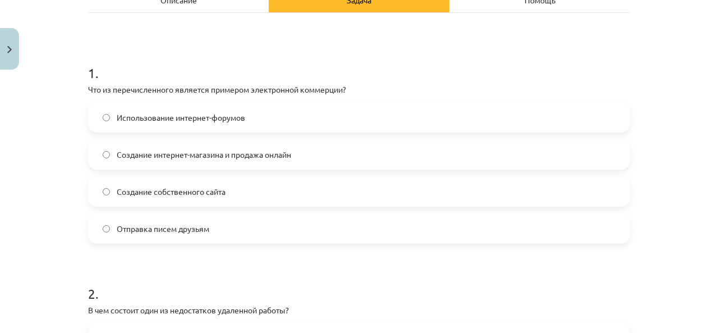
scroll to position [196, 0]
click at [171, 153] on font "Создание интернет-магазина и продажа онлайн" at bounding box center [204, 154] width 175 height 10
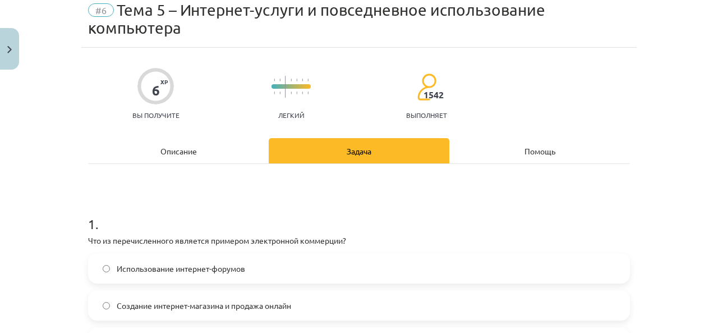
scroll to position [28, 0]
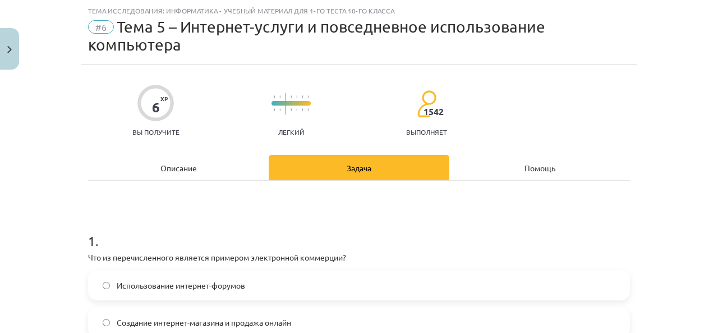
click at [192, 173] on div "Описание" at bounding box center [178, 167] width 181 height 25
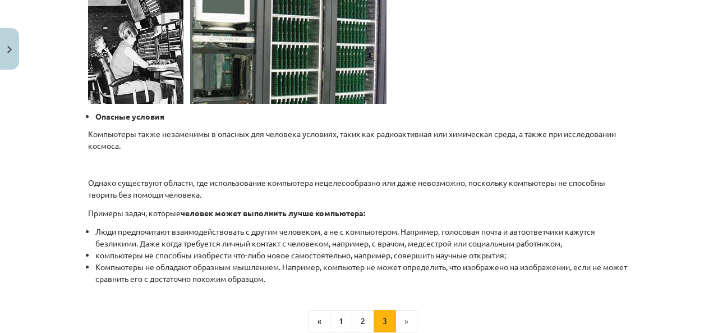
scroll to position [1207, 0]
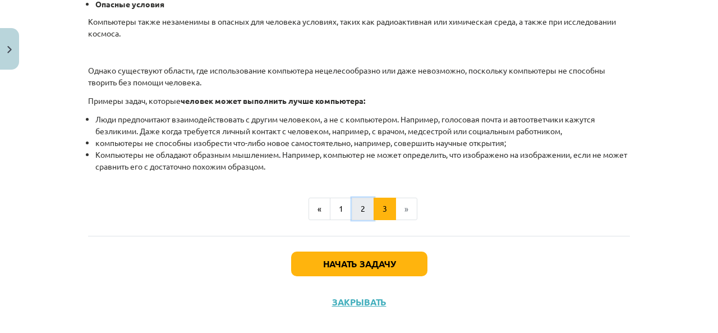
click at [359, 201] on button "2" at bounding box center [363, 209] width 22 height 22
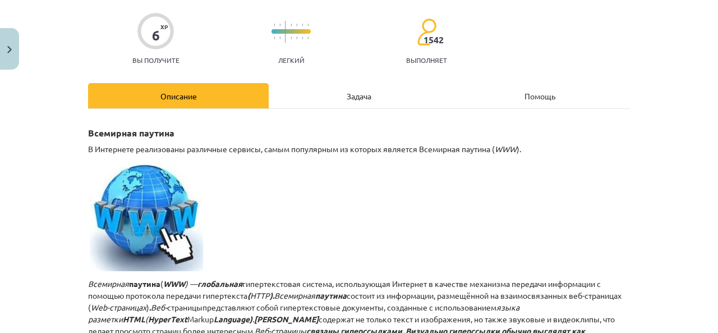
scroll to position [0, 0]
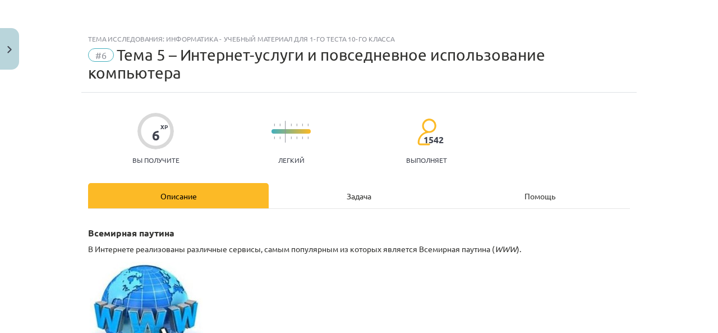
click at [363, 199] on font "Задача" at bounding box center [359, 196] width 25 height 10
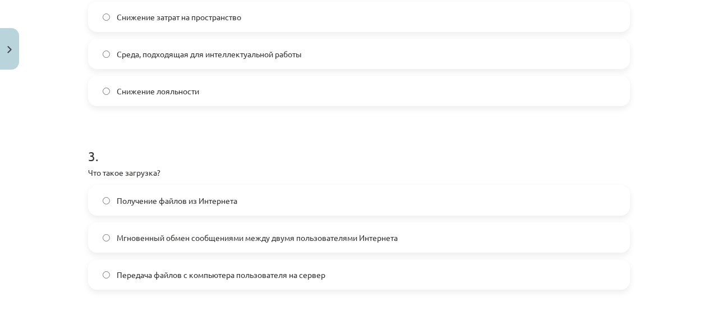
scroll to position [533, 0]
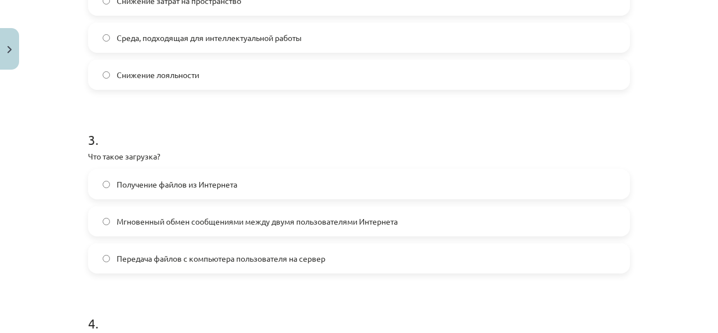
click at [215, 181] on font "Получение файлов из Интернета" at bounding box center [177, 184] width 121 height 10
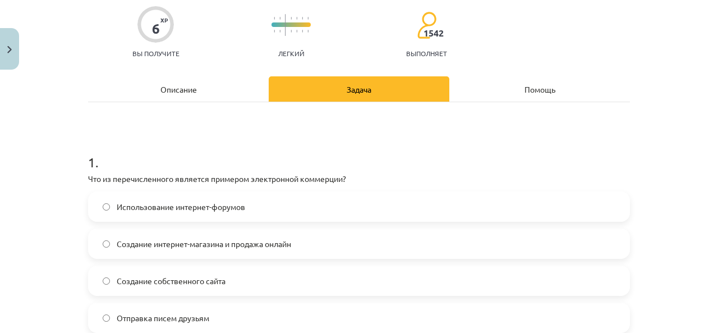
scroll to position [0, 0]
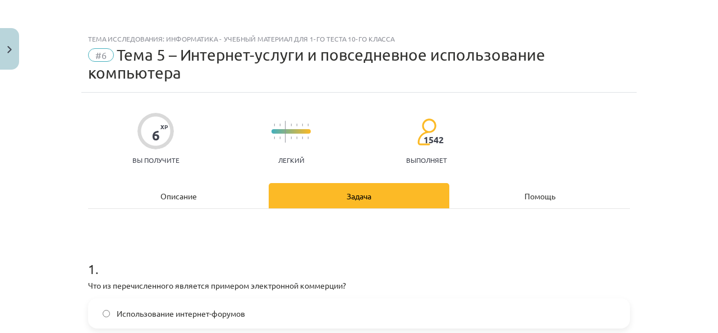
click at [203, 193] on div "Описание" at bounding box center [178, 195] width 181 height 25
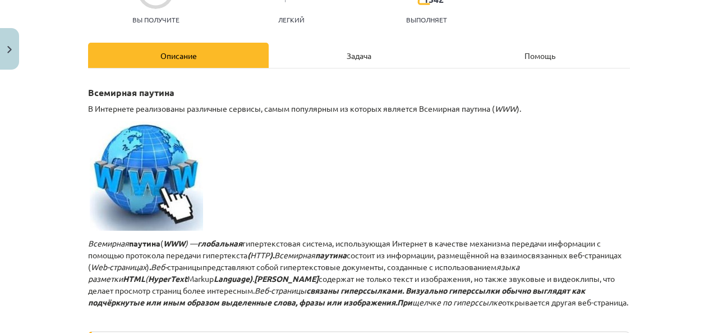
scroll to position [196, 0]
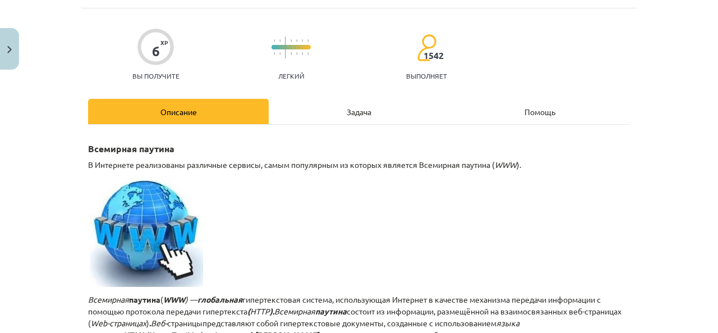
click at [366, 112] on font "Задача" at bounding box center [359, 112] width 25 height 10
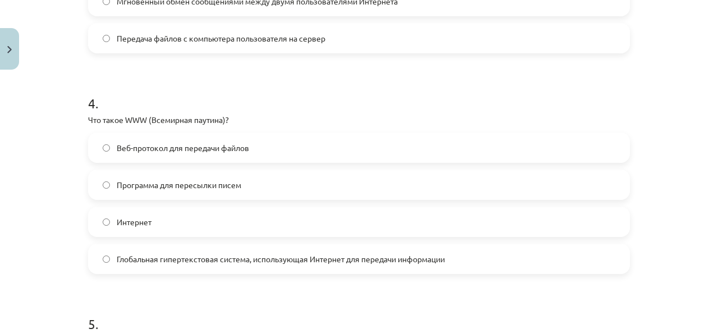
scroll to position [758, 0]
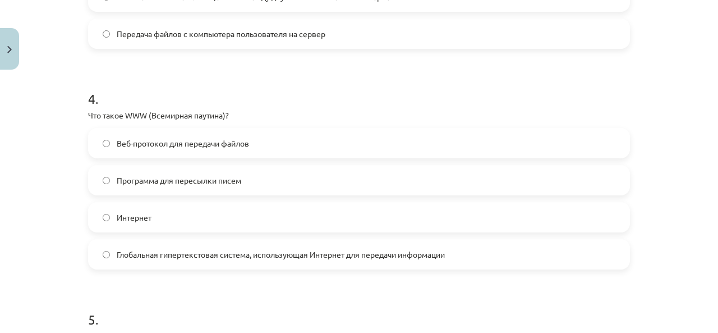
click at [337, 254] on font "Глобальная гипертекстовая система, использующая Интернет для передачи информации" at bounding box center [281, 254] width 328 height 10
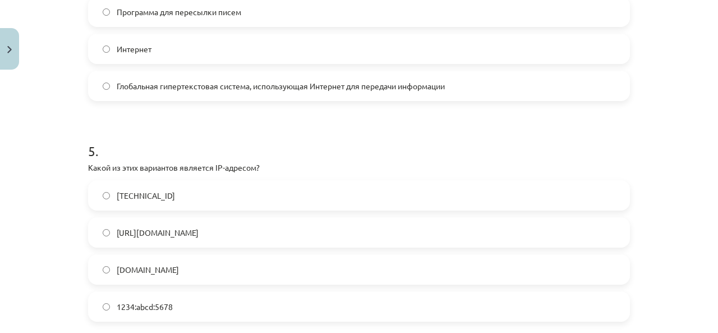
scroll to position [982, 0]
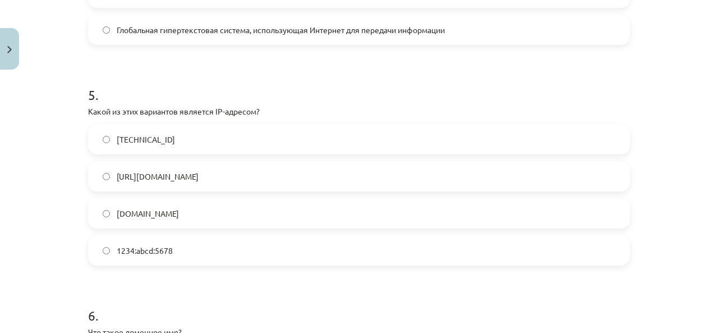
click at [201, 140] on label "192.100.81.101" at bounding box center [359, 139] width 540 height 28
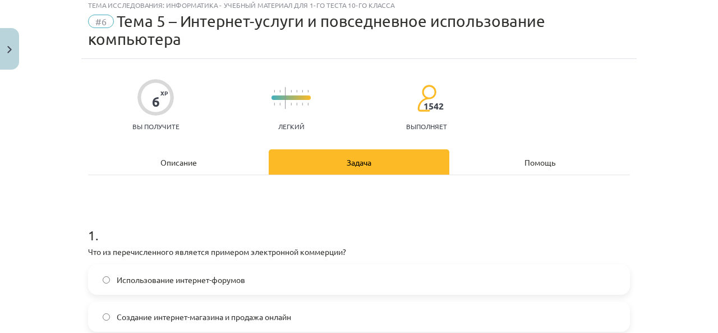
scroll to position [0, 0]
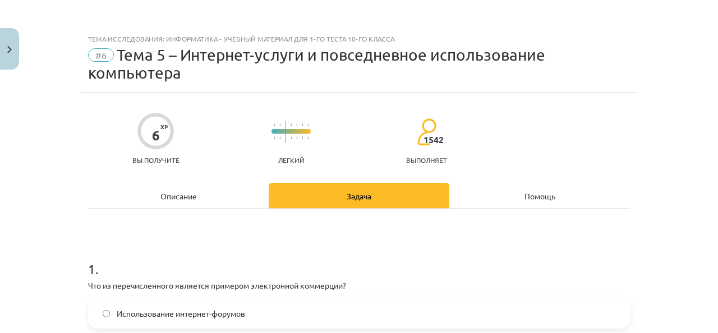
click at [199, 201] on div "Описание" at bounding box center [178, 195] width 181 height 25
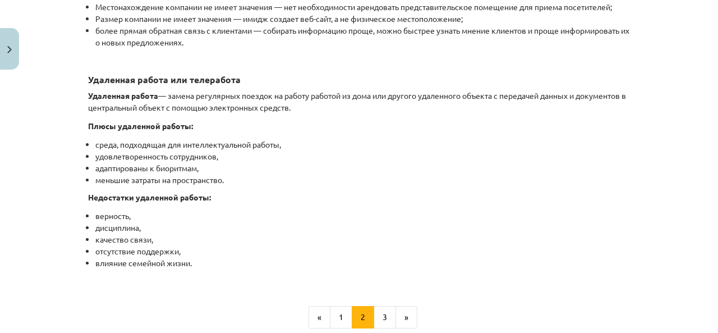
scroll to position [1936, 0]
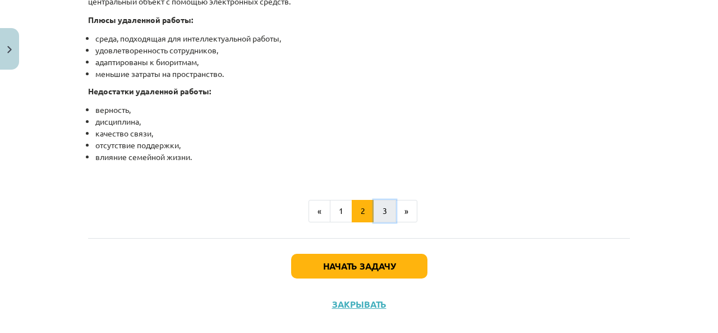
click at [381, 222] on button "3" at bounding box center [385, 211] width 22 height 22
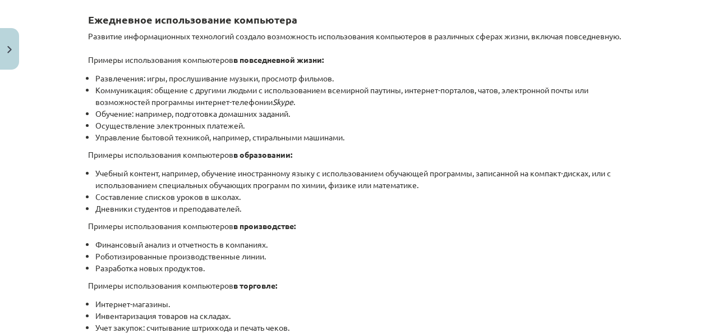
scroll to position [218, 0]
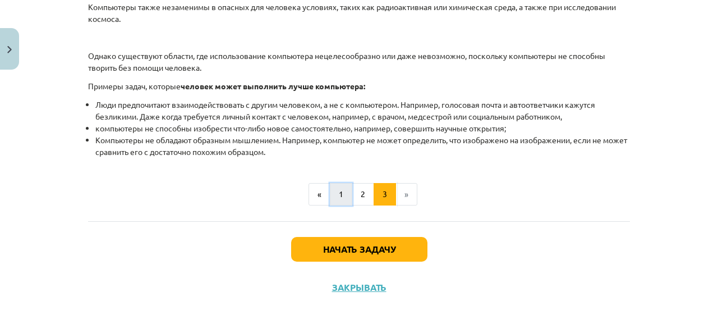
click at [339, 194] on font "1" at bounding box center [341, 194] width 4 height 10
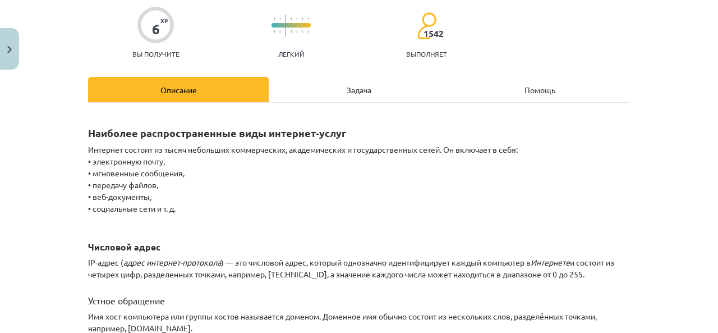
click at [373, 98] on div "Задача" at bounding box center [359, 89] width 181 height 25
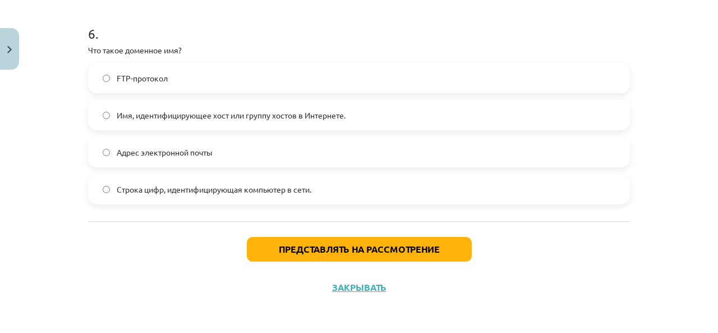
scroll to position [1265, 0]
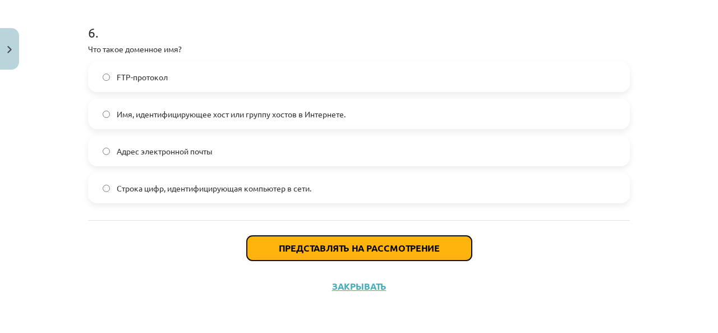
click at [358, 255] on button "Представлять на рассмотрение" at bounding box center [359, 248] width 225 height 25
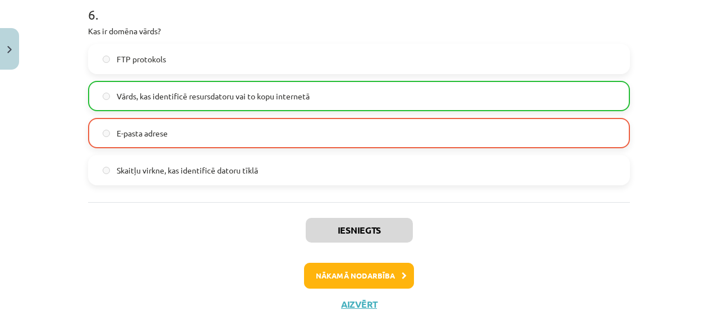
scroll to position [1247, 0]
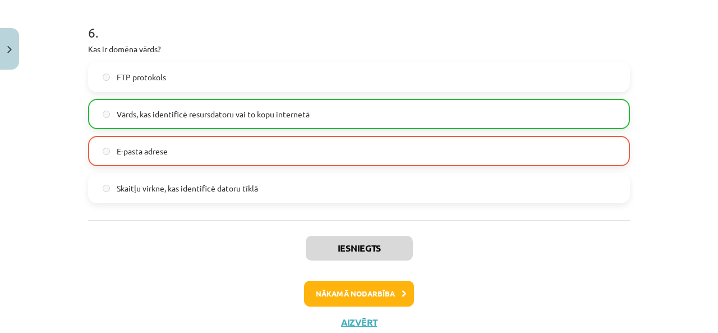
click at [435, 31] on h1 "6 ." at bounding box center [359, 22] width 542 height 35
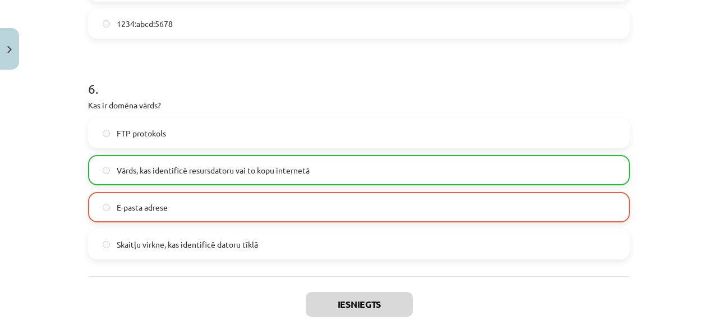
scroll to position [1282, 0]
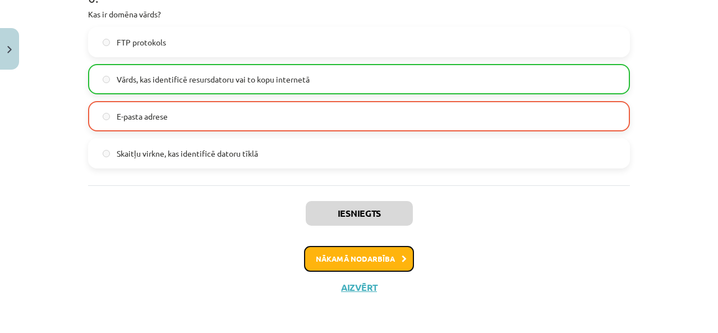
click at [395, 254] on button "Nākamā nodarbība" at bounding box center [359, 259] width 110 height 26
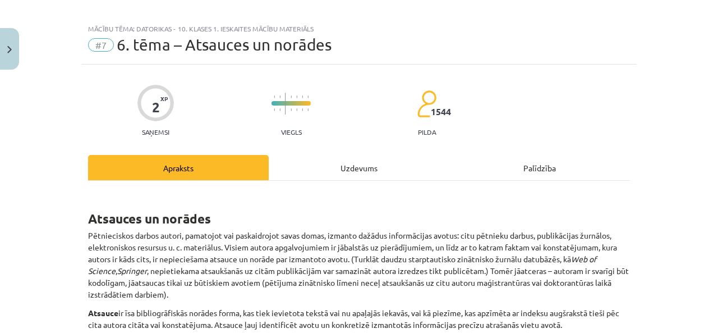
scroll to position [0, 0]
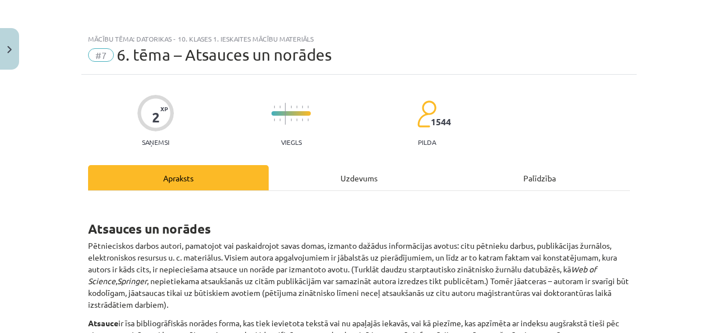
click at [519, 38] on div "Mācību tēma: Datorikas - 10. klases 1. ieskaites mācību materiāls" at bounding box center [359, 39] width 542 height 8
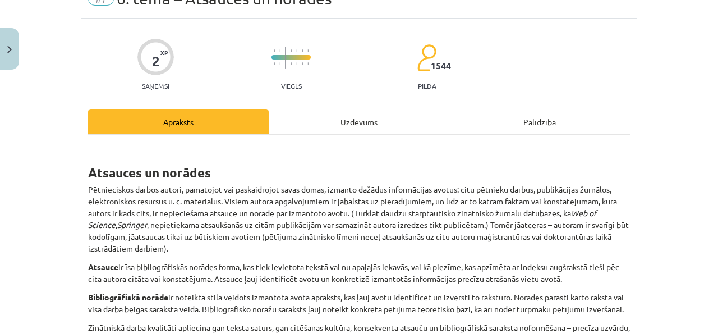
scroll to position [873, 0]
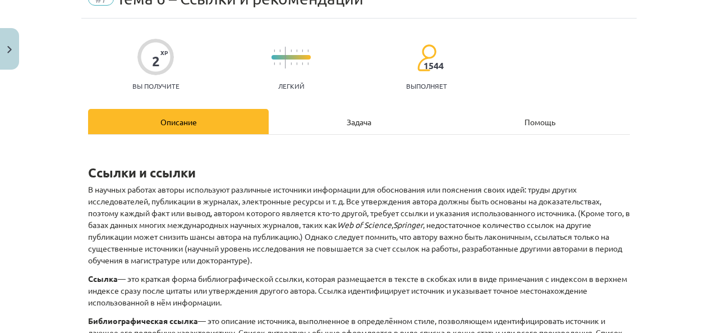
click at [571, 175] on h1 "Ссылки и ссылки" at bounding box center [359, 162] width 542 height 35
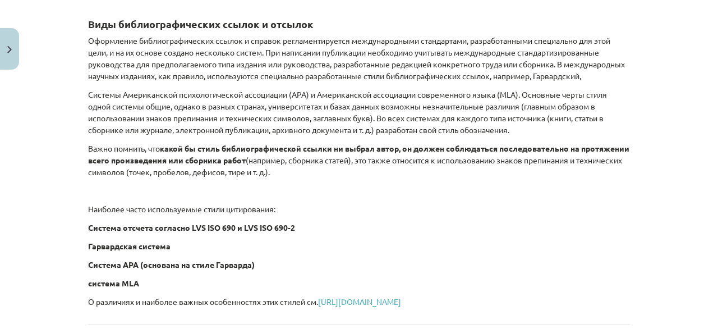
scroll to position [620, 0]
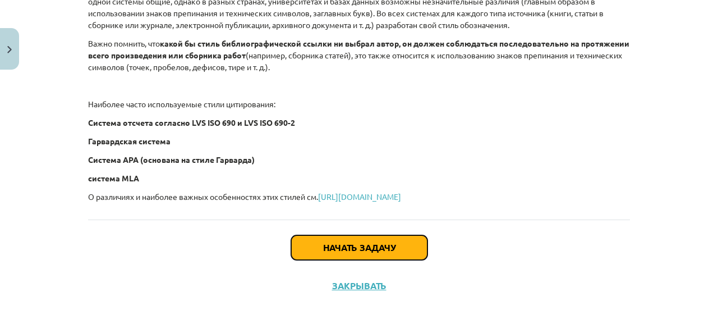
click at [360, 253] on button "Начать задачу" at bounding box center [359, 247] width 136 height 25
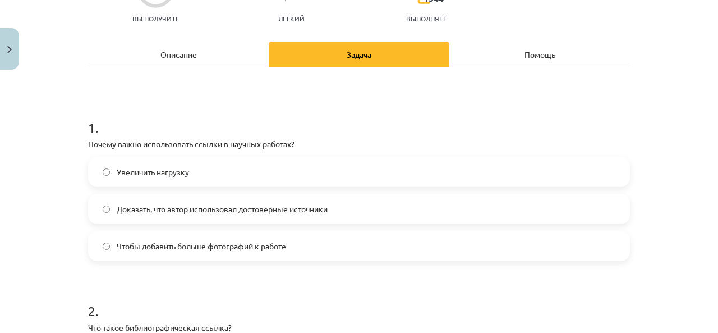
scroll to position [140, 0]
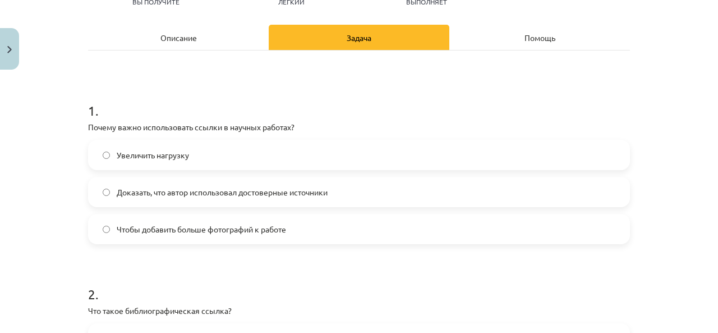
click at [184, 38] on font "Описание" at bounding box center [179, 38] width 36 height 10
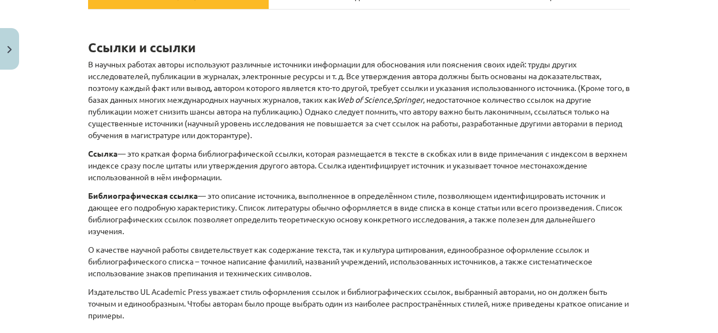
scroll to position [196, 0]
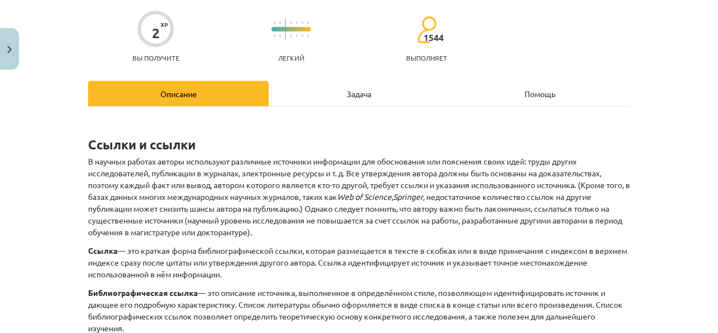
click at [351, 95] on font "Задача" at bounding box center [359, 94] width 25 height 10
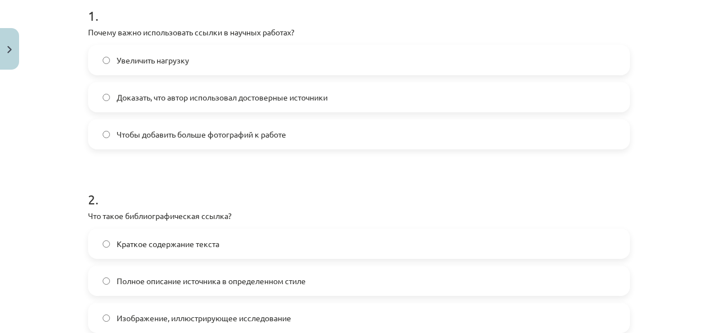
scroll to position [253, 0]
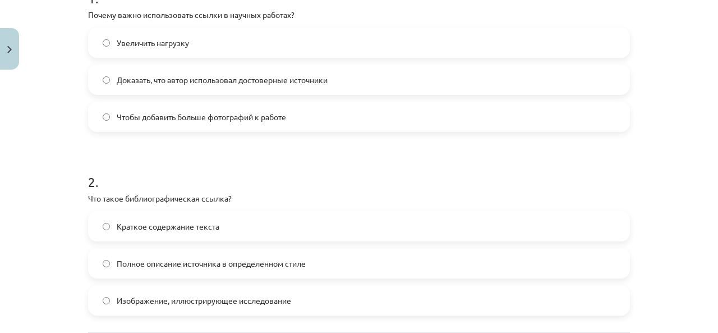
click at [107, 260] on label "Полное описание источника в определенном стиле" at bounding box center [359, 263] width 540 height 28
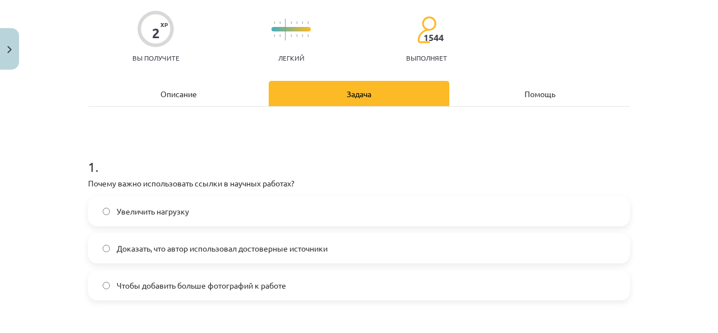
click at [195, 90] on div "Описание" at bounding box center [178, 93] width 181 height 25
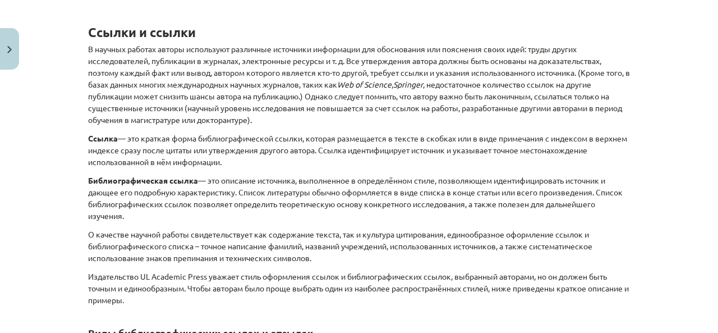
scroll to position [84, 0]
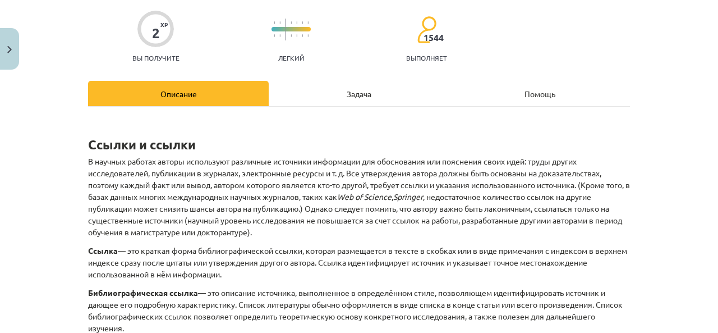
click at [348, 90] on font "Задача" at bounding box center [359, 94] width 25 height 10
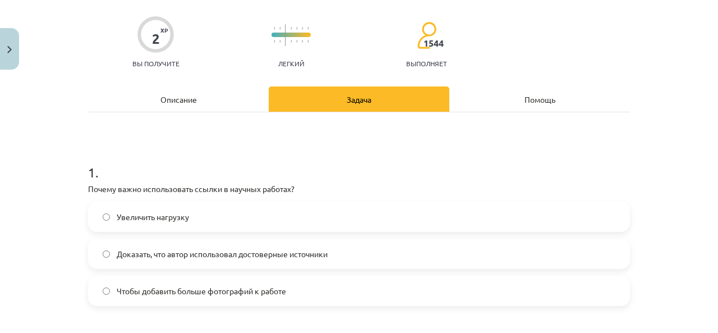
scroll to position [140, 0]
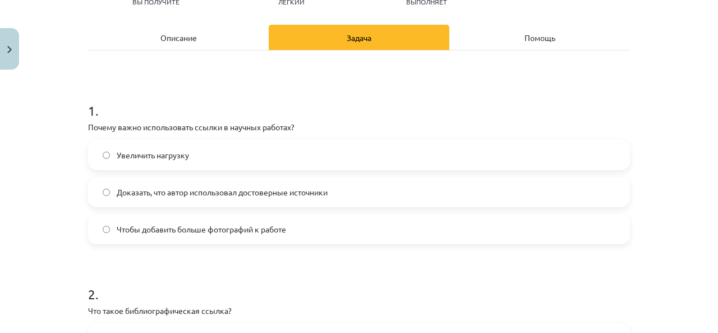
click at [244, 191] on font "Доказать, что автор использовал достоверные источники" at bounding box center [222, 192] width 211 height 10
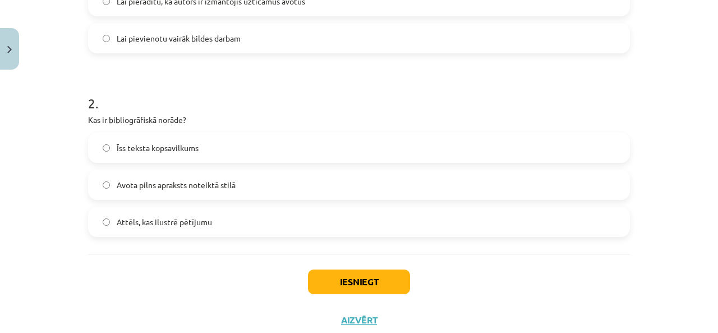
scroll to position [365, 0]
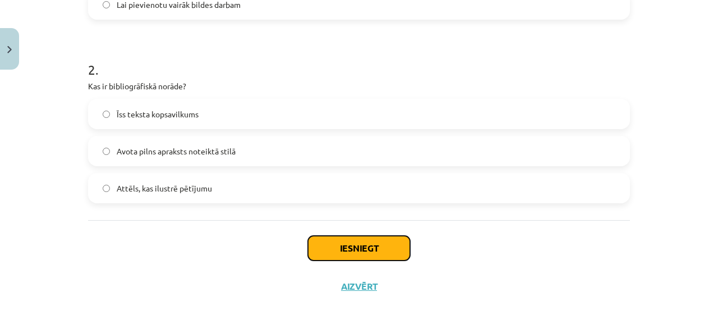
click at [384, 257] on button "Iesniegt" at bounding box center [359, 248] width 102 height 25
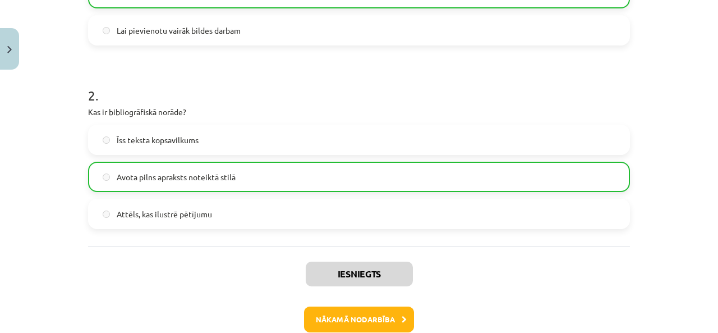
scroll to position [400, 0]
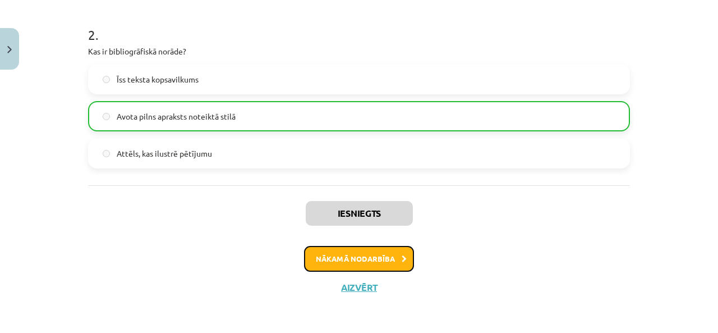
click at [391, 256] on button "Nākamā nodarbība" at bounding box center [359, 259] width 110 height 26
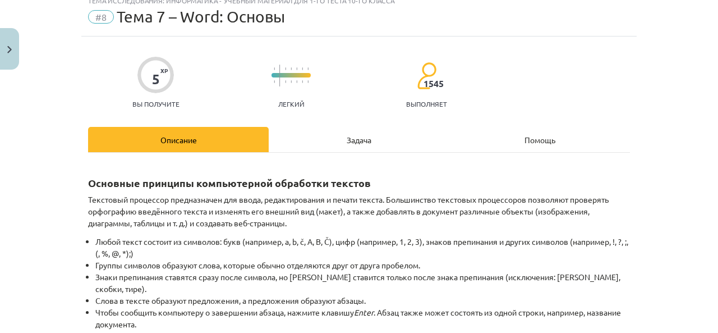
scroll to position [873, 0]
click at [491, 194] on p "Текстовый процессор предназначен для ввода, редактирования и печати текста. Бол…" at bounding box center [359, 211] width 542 height 35
click at [433, 169] on h2 "Основные принципы компьютерной обработки текстов" at bounding box center [359, 177] width 542 height 28
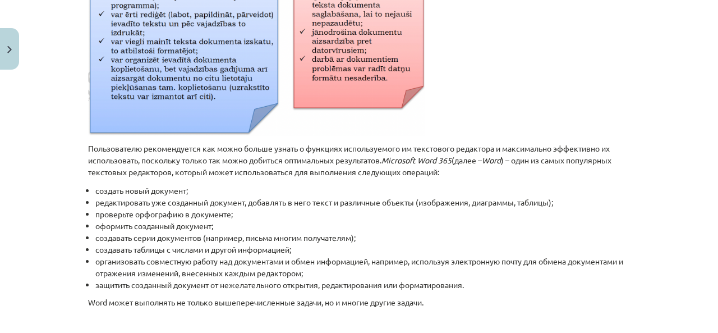
scroll to position [487, 0]
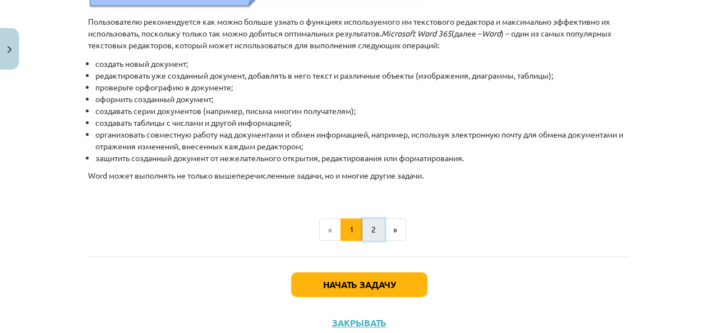
click at [372, 218] on button "2" at bounding box center [374, 229] width 22 height 22
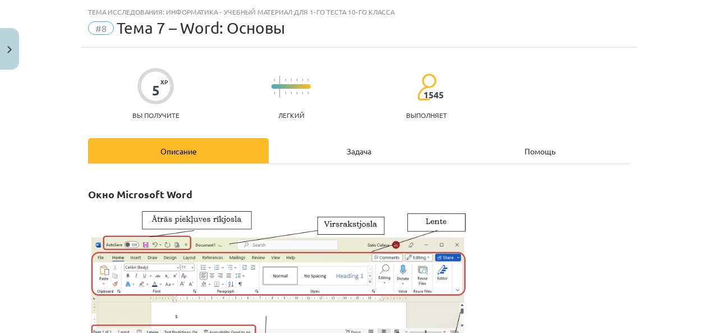
scroll to position [0, 0]
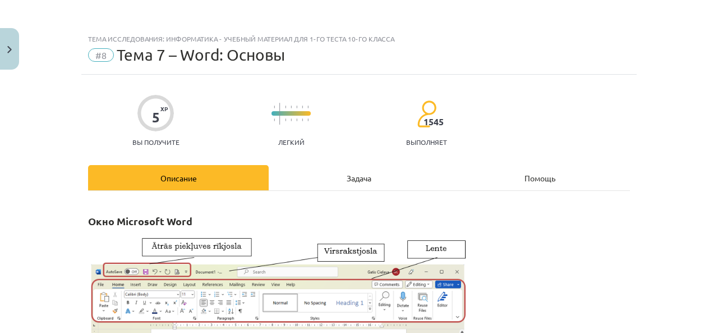
click at [364, 179] on font "Задача" at bounding box center [359, 178] width 25 height 10
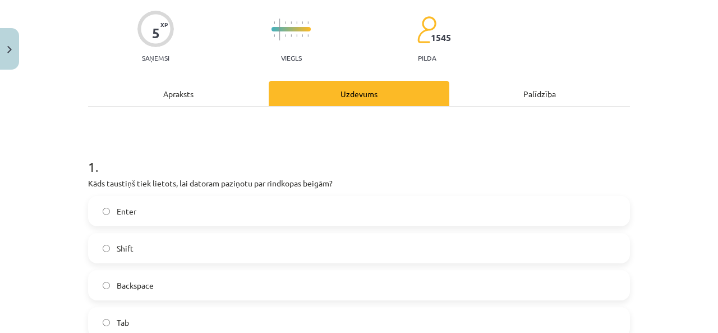
scroll to position [786, 0]
click at [450, 150] on h1 "1 ." at bounding box center [359, 156] width 542 height 35
click at [427, 151] on h1 "1 ." at bounding box center [359, 156] width 542 height 35
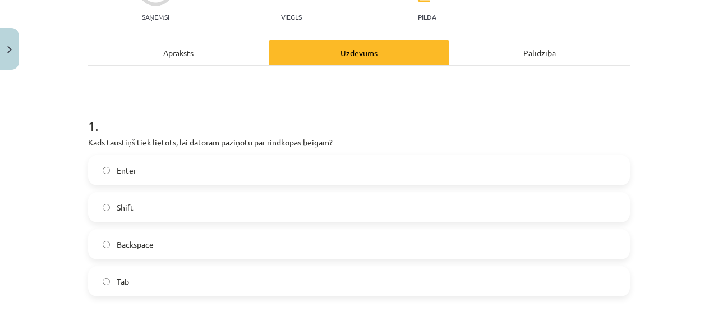
scroll to position [140, 0]
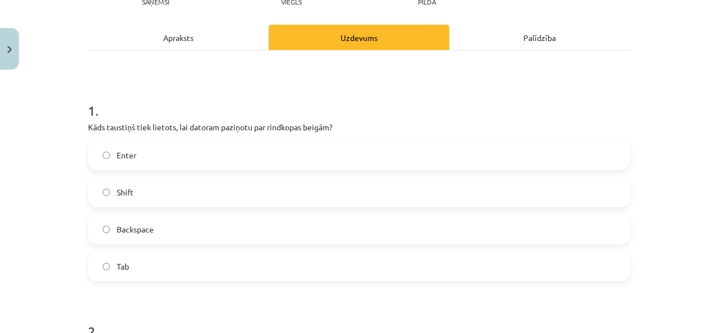
click at [102, 160] on label "Enter" at bounding box center [359, 155] width 540 height 28
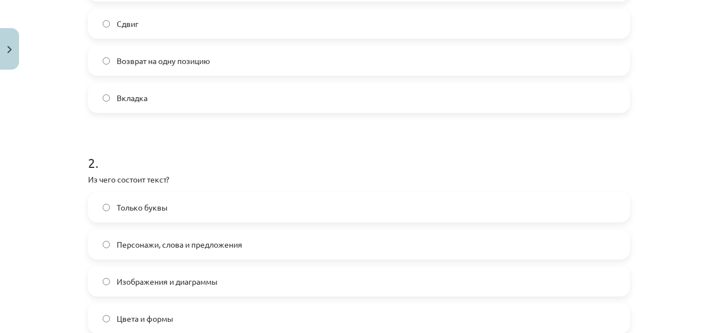
scroll to position [873, 0]
click at [266, 138] on h1 "2 ." at bounding box center [359, 152] width 542 height 35
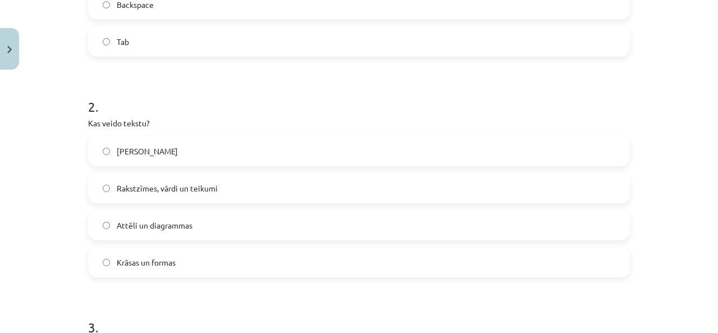
scroll to position [786, 0]
click at [164, 188] on span "Rakstzīmes, vārdi un teikumi" at bounding box center [167, 188] width 101 height 12
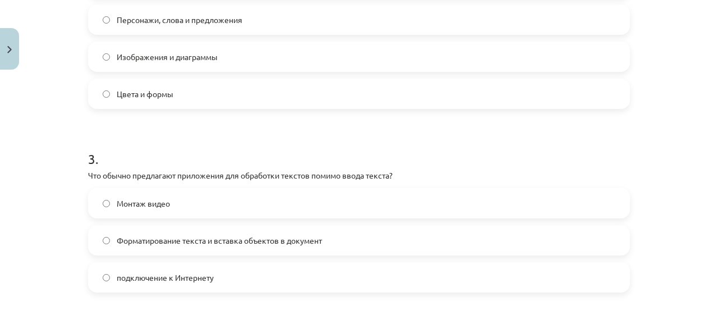
scroll to position [873, 0]
click at [396, 123] on form "1 . Какая клавиша используется для уведомления компьютера об окончании абзаца? …" at bounding box center [359, 211] width 542 height 1043
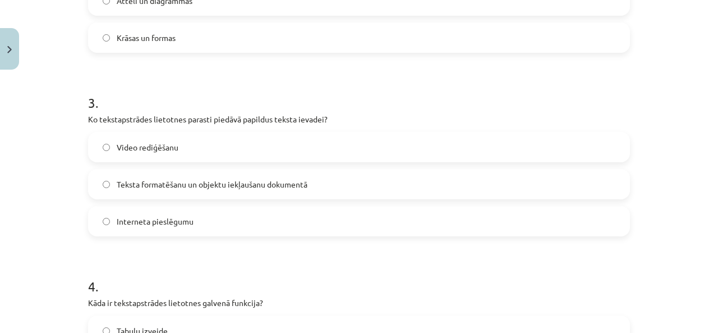
scroll to position [786, 0]
click at [117, 185] on span "Teksta formatēšanu un objektu iekļaušanu dokumentā" at bounding box center [212, 184] width 191 height 12
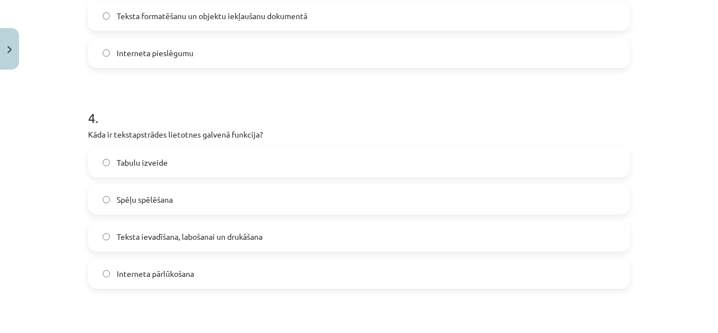
scroll to position [873, 0]
click at [370, 100] on h1 "4 ." at bounding box center [359, 107] width 542 height 35
click at [119, 236] on font "Ввод, редактирование и печать текста" at bounding box center [187, 236] width 140 height 10
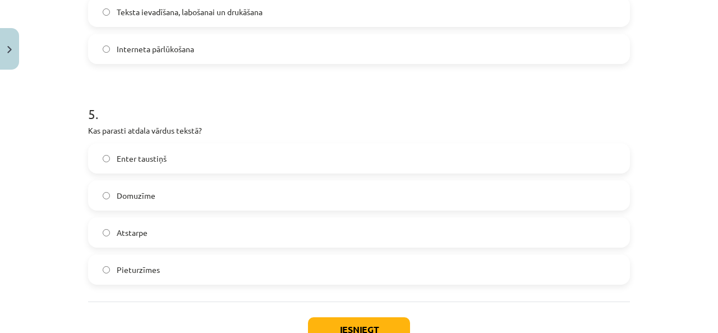
scroll to position [786, 0]
click at [316, 96] on h1 "5 ." at bounding box center [359, 103] width 542 height 35
click at [257, 104] on h1 "5 ." at bounding box center [359, 103] width 542 height 35
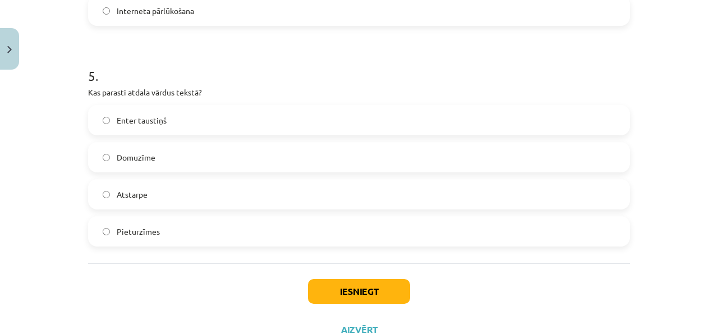
scroll to position [1038, 0]
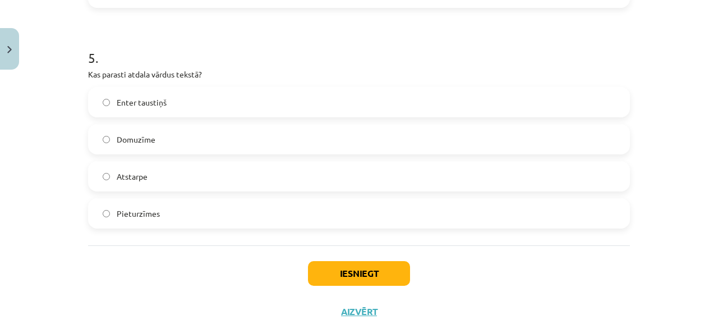
click at [128, 134] on span "Domuzīme" at bounding box center [136, 140] width 39 height 12
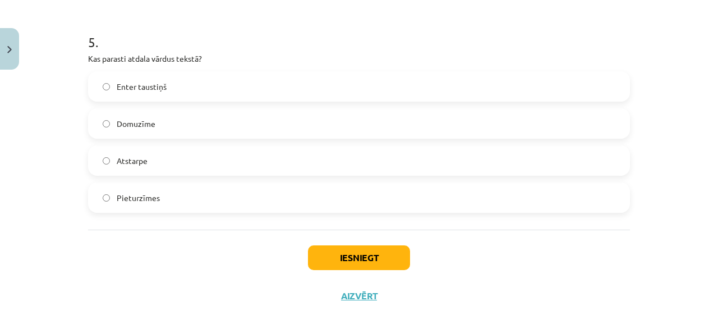
scroll to position [1063, 0]
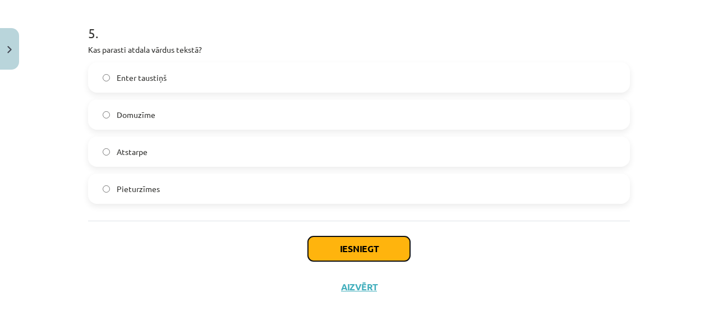
click at [375, 249] on button "Iesniegt" at bounding box center [359, 248] width 102 height 25
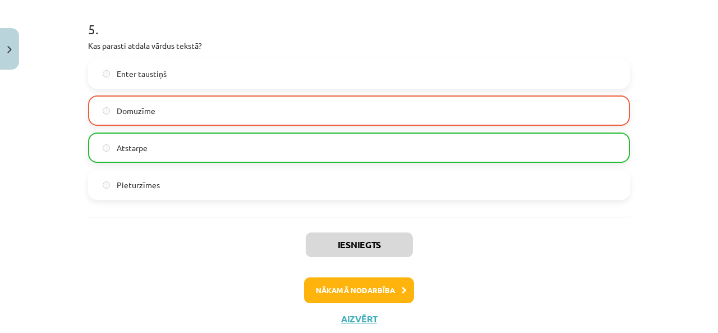
scroll to position [1098, 0]
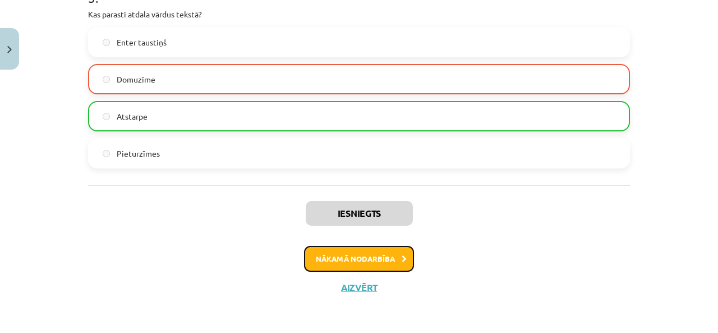
click at [388, 258] on button "Nākamā nodarbība" at bounding box center [359, 259] width 110 height 26
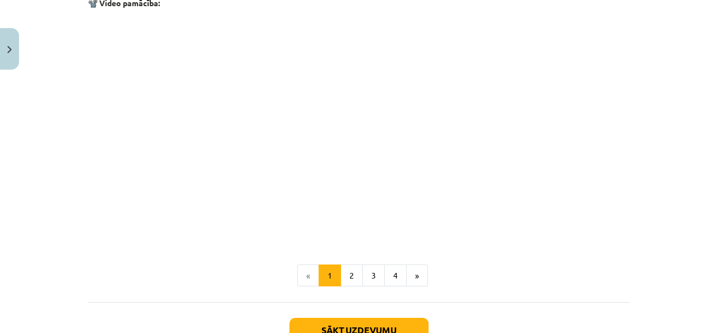
scroll to position [2211, 0]
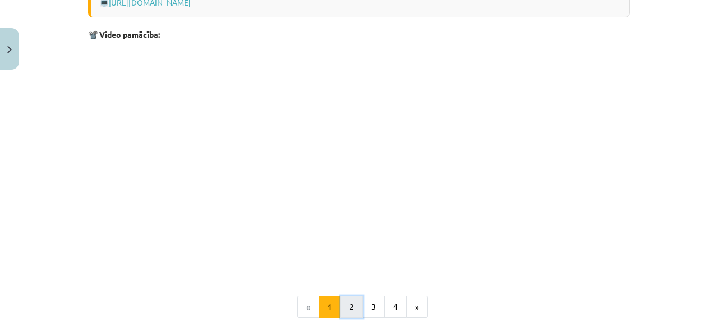
click at [347, 304] on button "2" at bounding box center [352, 307] width 22 height 22
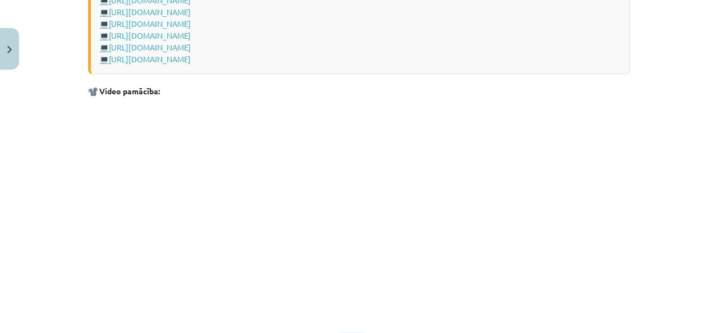
scroll to position [1811, 0]
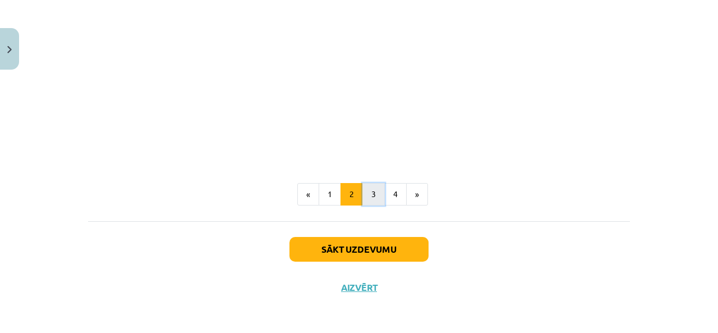
click at [372, 193] on button "3" at bounding box center [374, 194] width 22 height 22
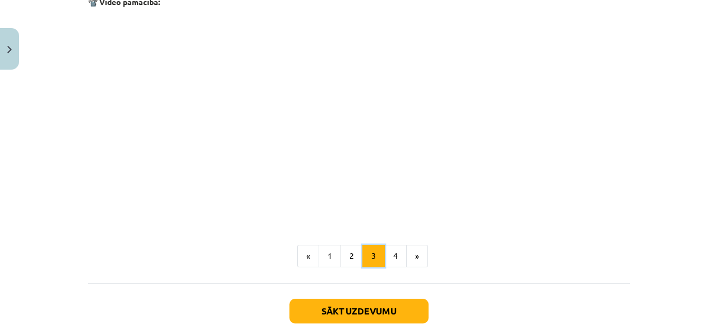
scroll to position [1913, 0]
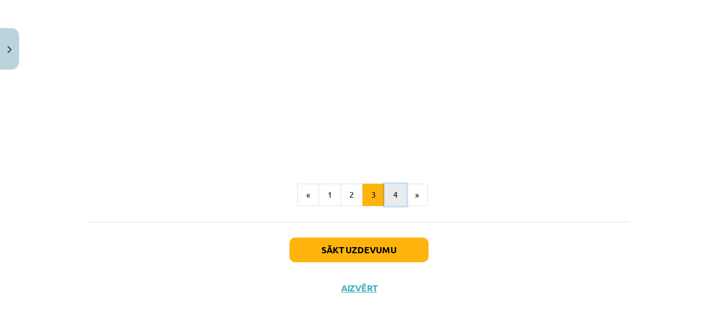
click at [386, 193] on button "4" at bounding box center [395, 195] width 22 height 22
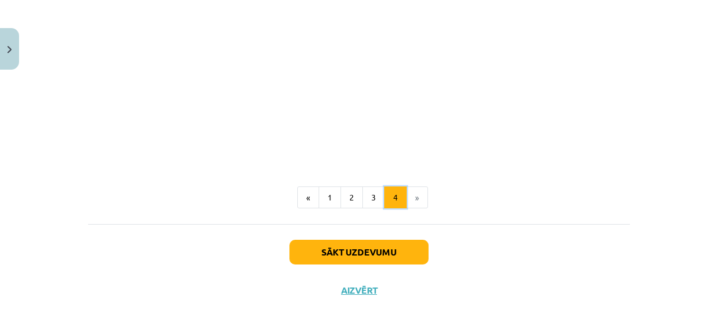
scroll to position [1754, 0]
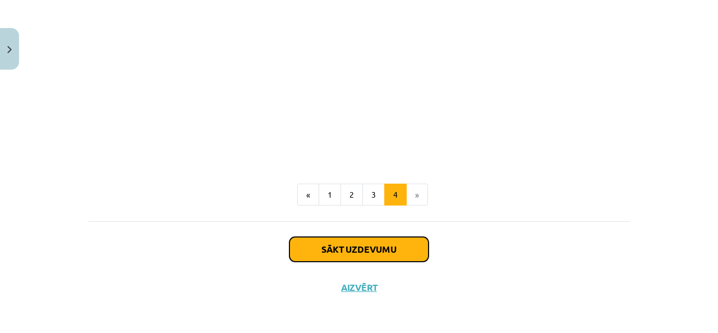
click at [384, 246] on button "Sākt uzdevumu" at bounding box center [359, 249] width 139 height 25
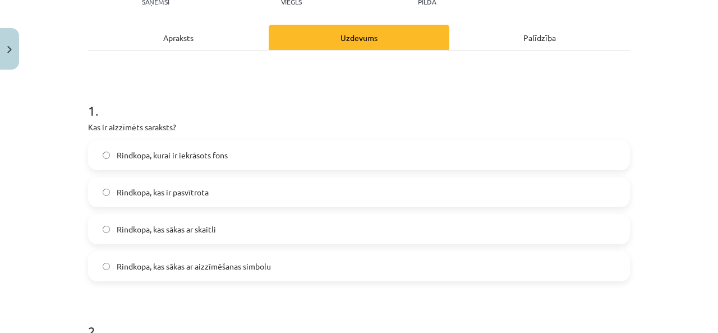
scroll to position [873, 0]
click at [432, 106] on h1 "1 ." at bounding box center [359, 100] width 542 height 35
click at [221, 37] on div "Описание" at bounding box center [178, 37] width 181 height 25
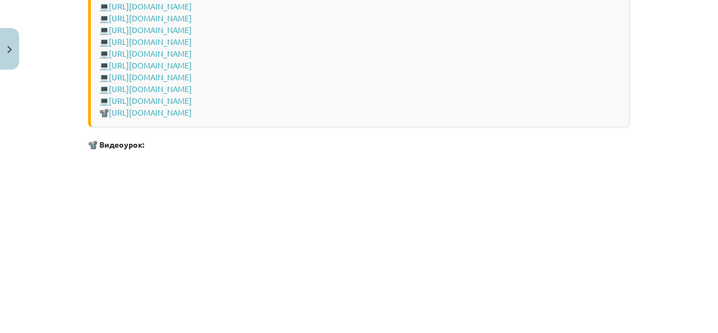
scroll to position [1792, 0]
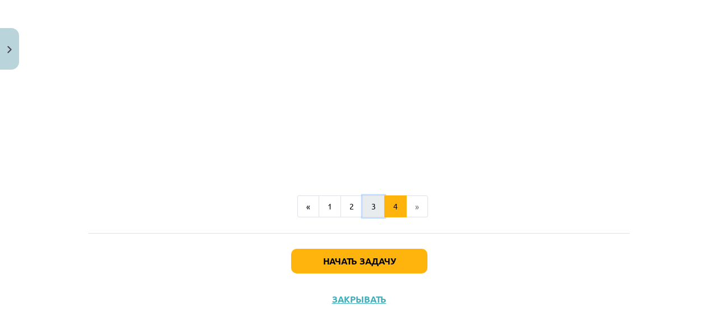
click at [364, 195] on button "3" at bounding box center [374, 206] width 22 height 22
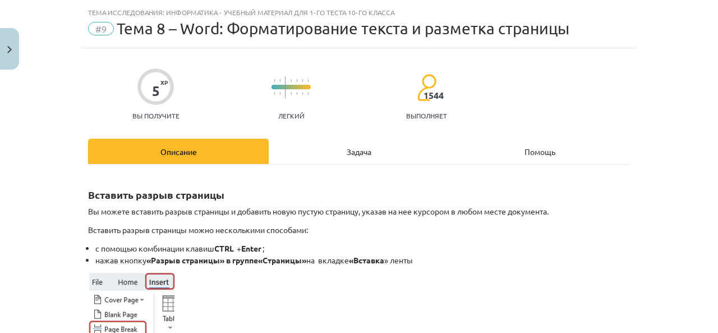
scroll to position [0, 0]
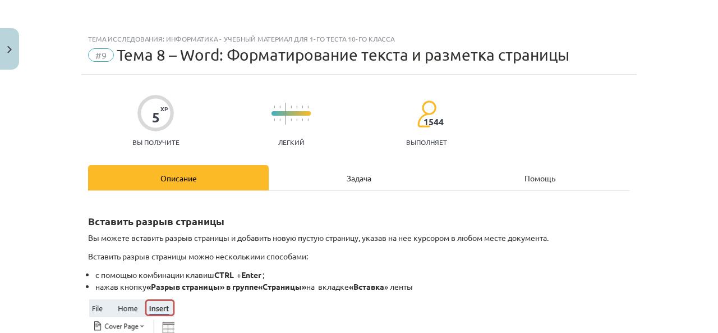
click at [360, 176] on font "Задача" at bounding box center [359, 178] width 25 height 10
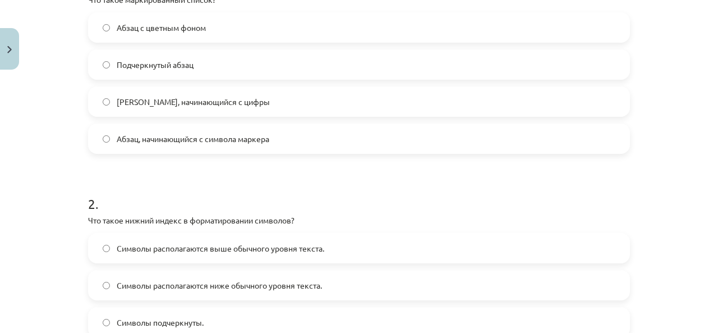
scroll to position [253, 0]
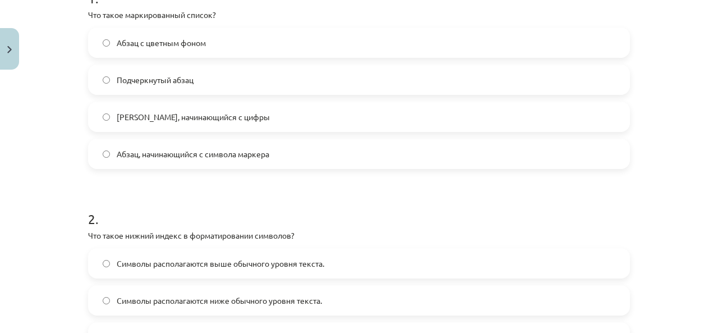
click at [178, 152] on font "Абзац, начинающийся с символа маркера" at bounding box center [193, 154] width 153 height 10
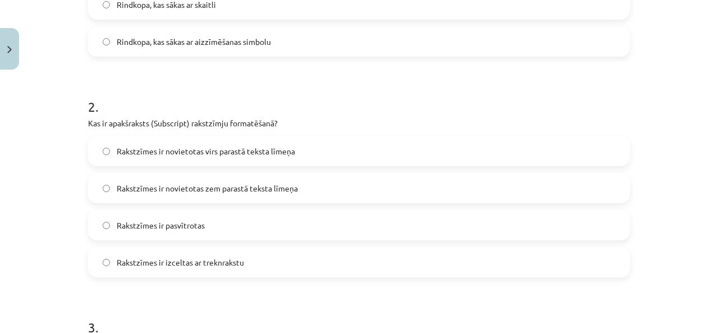
scroll to position [589, 0]
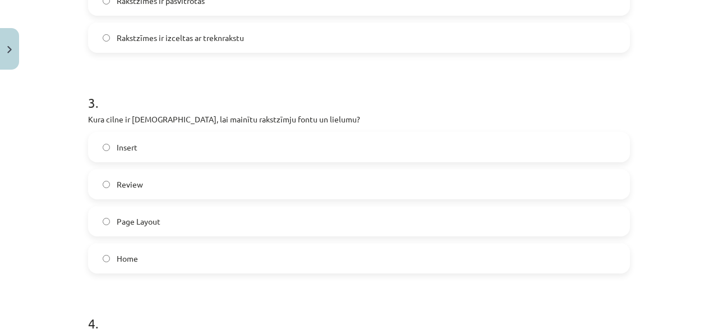
click at [124, 144] on span "Insert" at bounding box center [127, 147] width 21 height 12
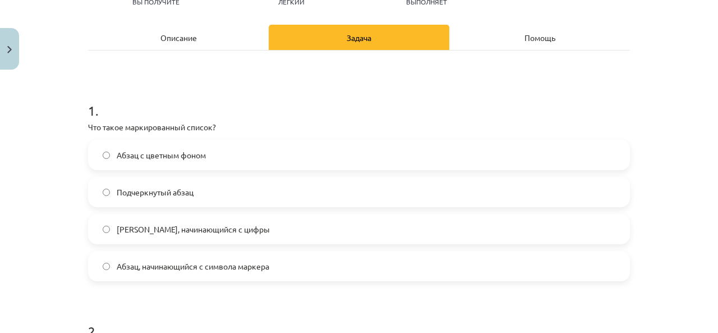
scroll to position [140, 0]
click at [178, 40] on font "Описание" at bounding box center [179, 38] width 36 height 10
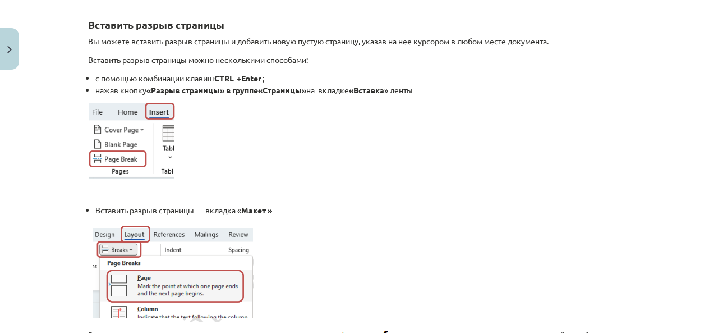
scroll to position [0, 0]
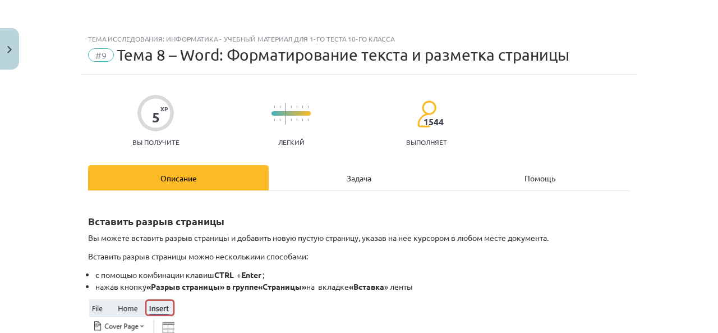
click at [368, 180] on div "Задача" at bounding box center [359, 177] width 181 height 25
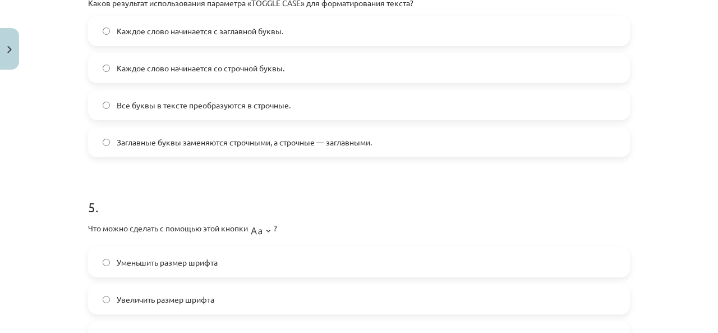
scroll to position [1038, 0]
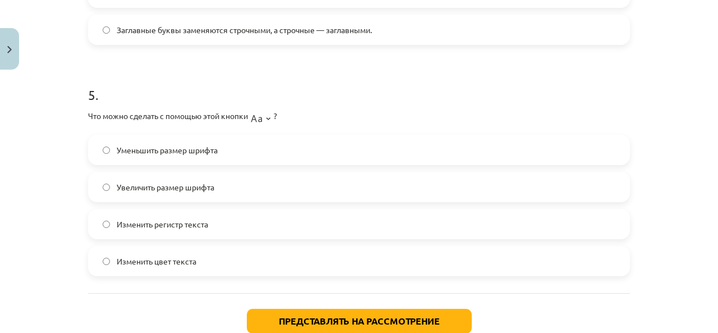
click at [240, 154] on label "Уменьшить размер шрифта" at bounding box center [359, 150] width 540 height 28
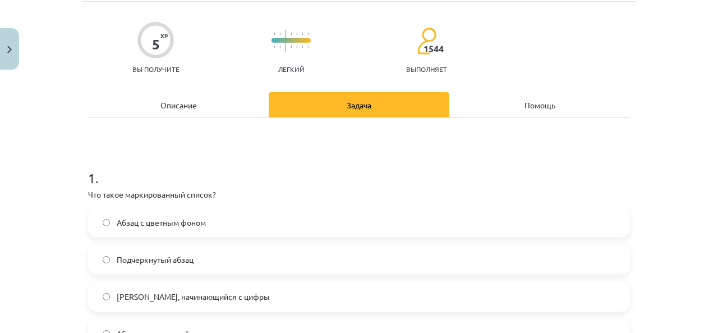
scroll to position [0, 0]
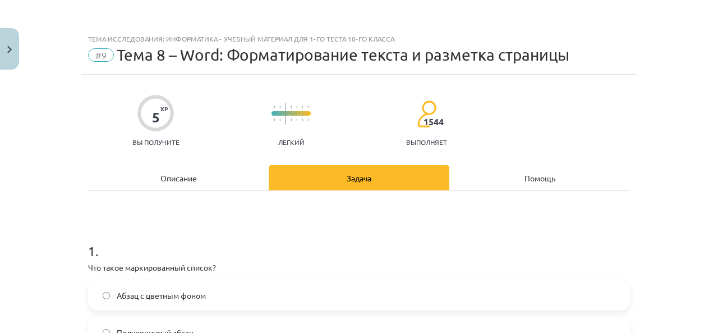
click at [187, 175] on font "Описание" at bounding box center [179, 178] width 36 height 10
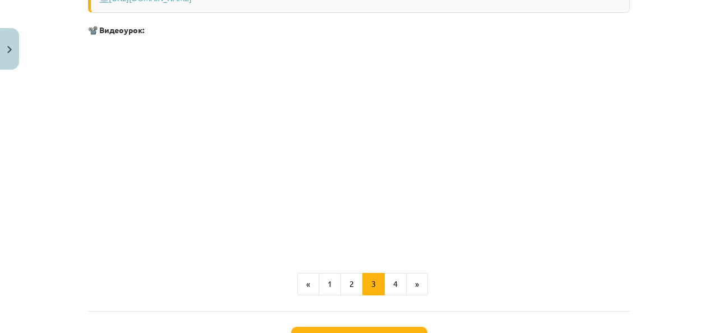
scroll to position [1913, 0]
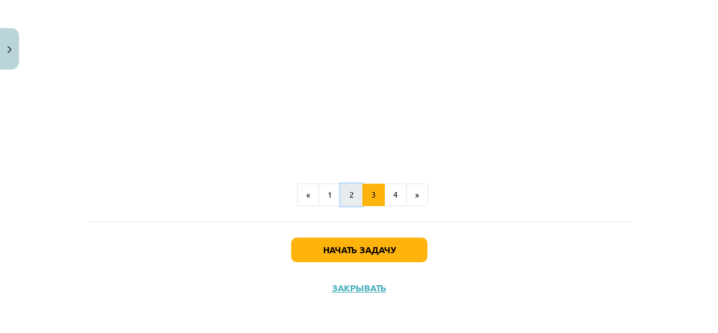
click at [342, 194] on button "2" at bounding box center [352, 195] width 22 height 22
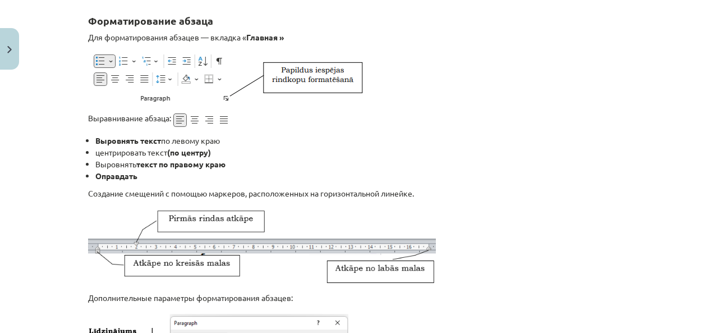
scroll to position [144, 0]
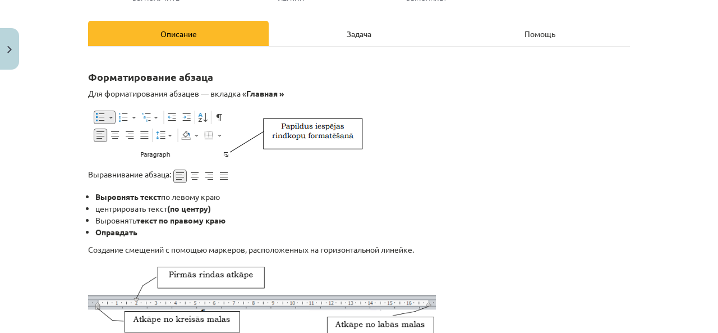
click at [381, 39] on div "Задача" at bounding box center [359, 33] width 181 height 25
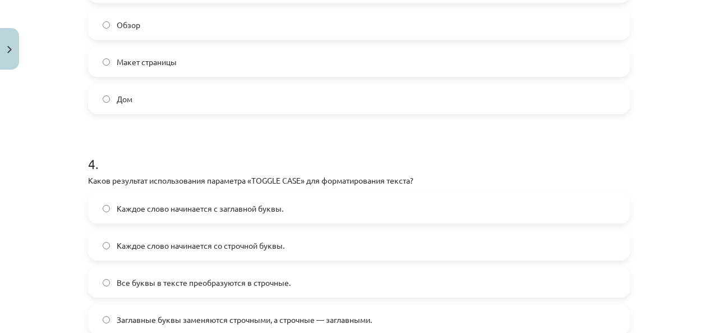
scroll to position [814, 0]
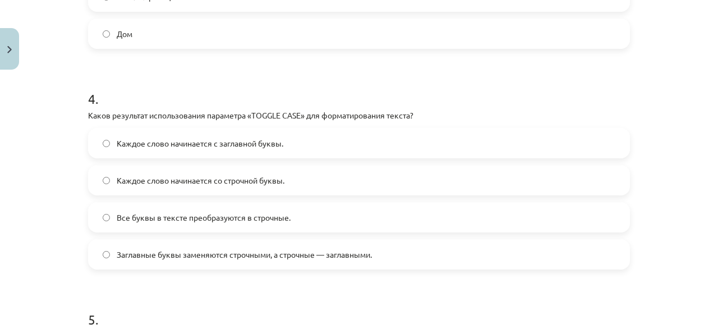
click at [111, 175] on label "Каждое слово начинается со строчной буквы." at bounding box center [359, 180] width 540 height 28
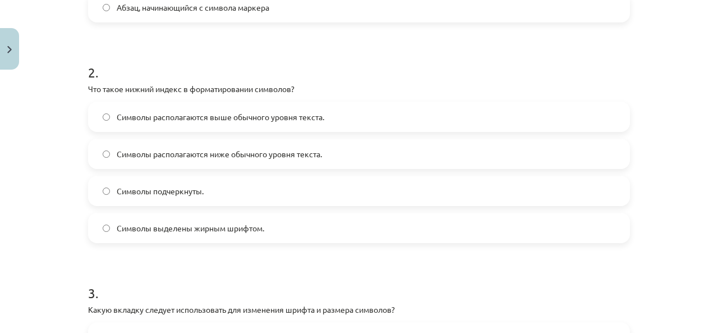
scroll to position [382, 0]
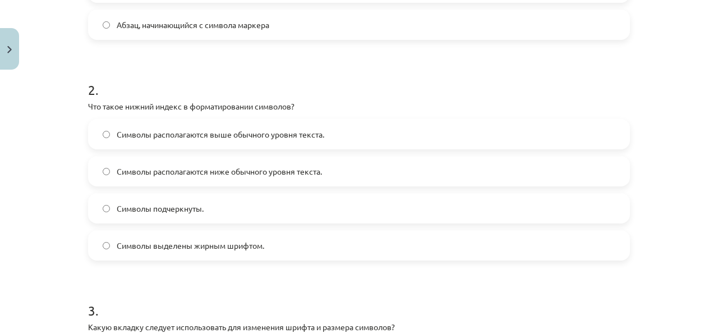
click at [109, 207] on label "Символы подчеркнуты." at bounding box center [359, 208] width 540 height 28
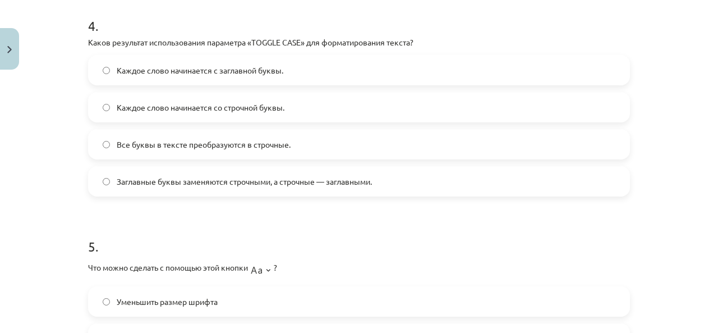
scroll to position [1111, 0]
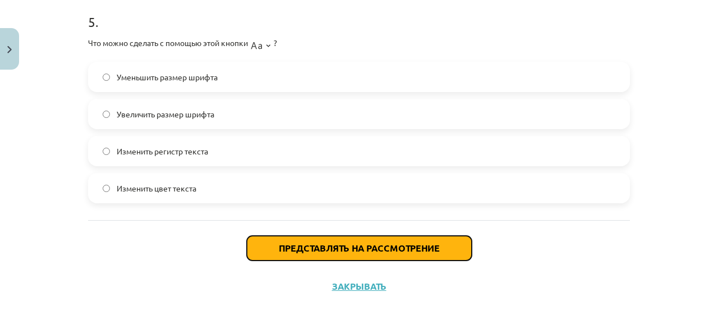
click at [361, 244] on font "Представлять на рассмотрение" at bounding box center [359, 248] width 161 height 12
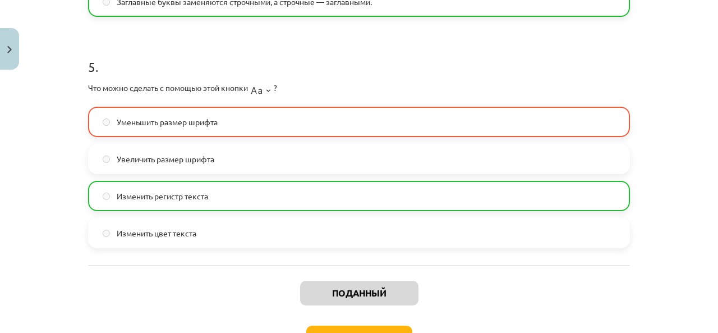
scroll to position [1146, 0]
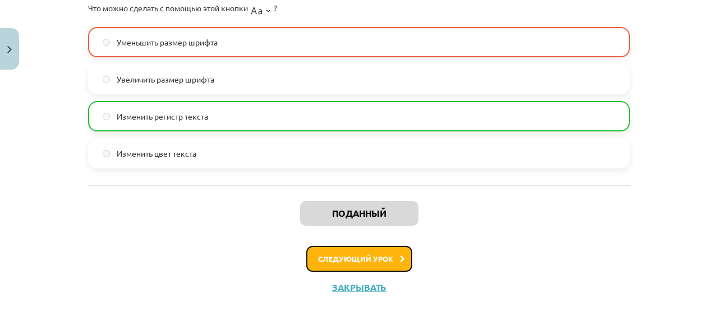
click at [385, 263] on button "Следующий урок" at bounding box center [359, 259] width 106 height 26
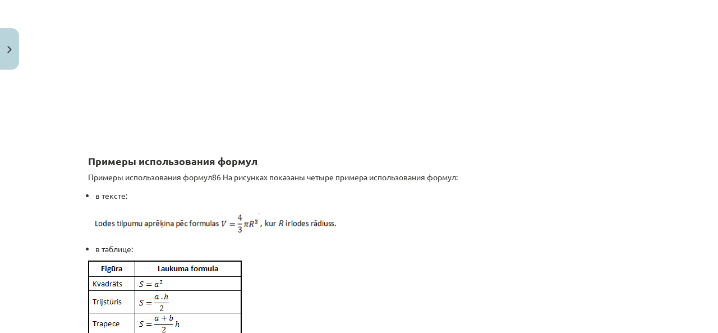
scroll to position [786, 0]
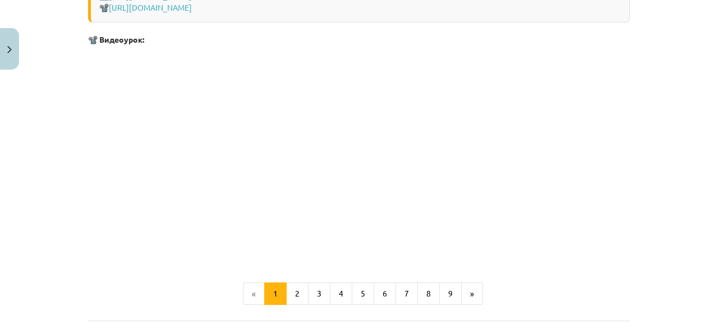
scroll to position [2469, 0]
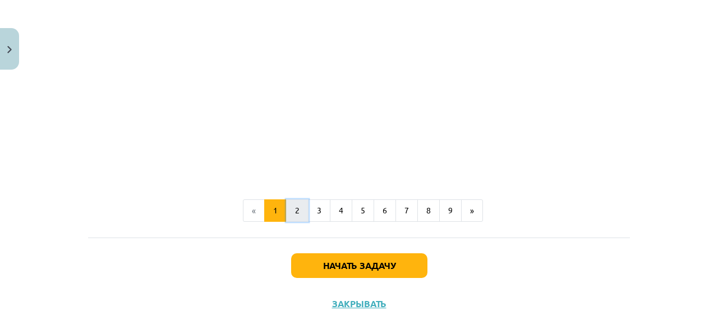
click at [295, 215] on font "2" at bounding box center [297, 210] width 4 height 10
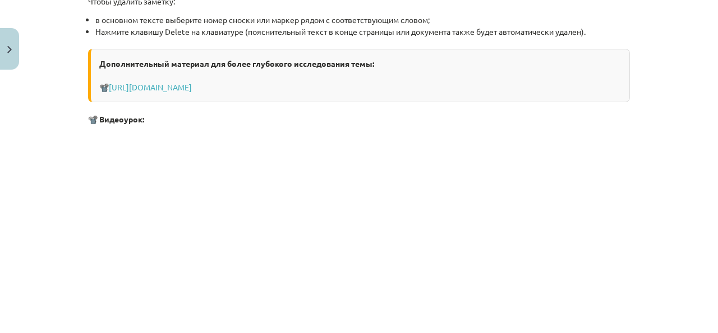
scroll to position [1435, 0]
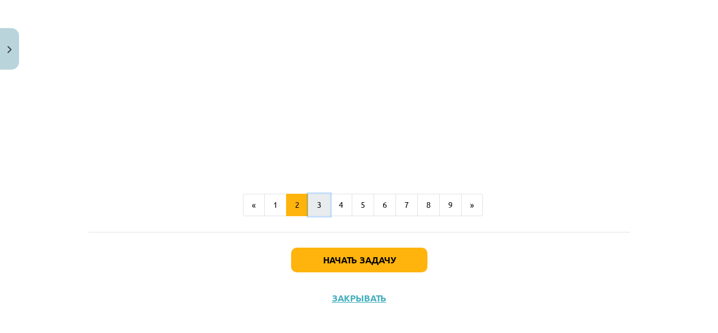
click at [317, 204] on font "3" at bounding box center [319, 204] width 4 height 10
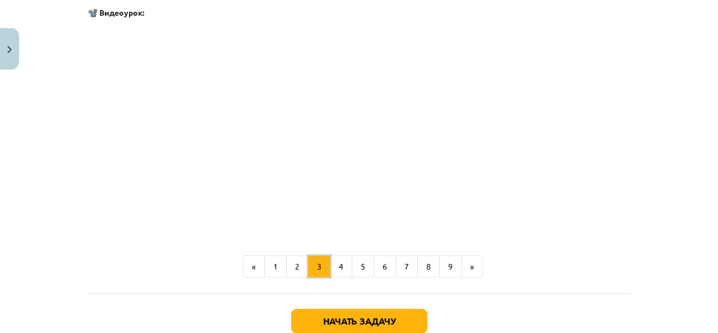
scroll to position [449, 0]
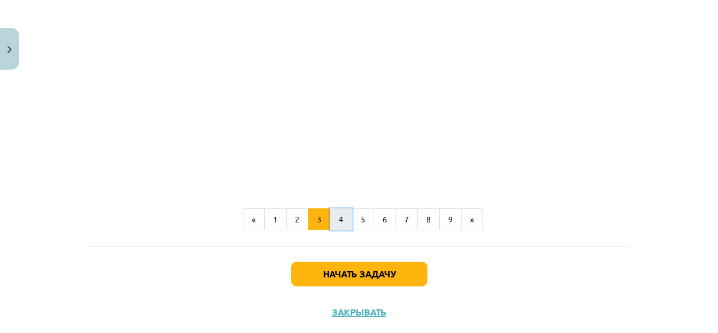
click at [333, 218] on button "4" at bounding box center [341, 219] width 22 height 22
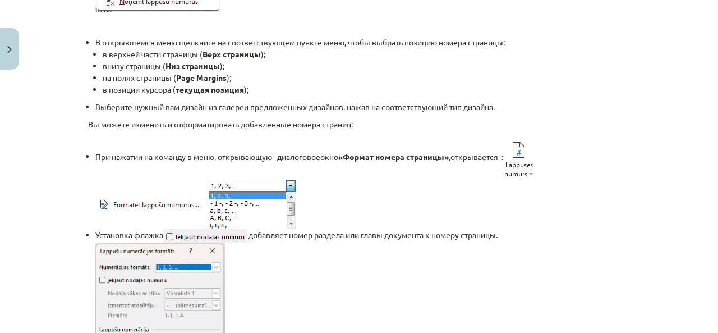
scroll to position [593, 0]
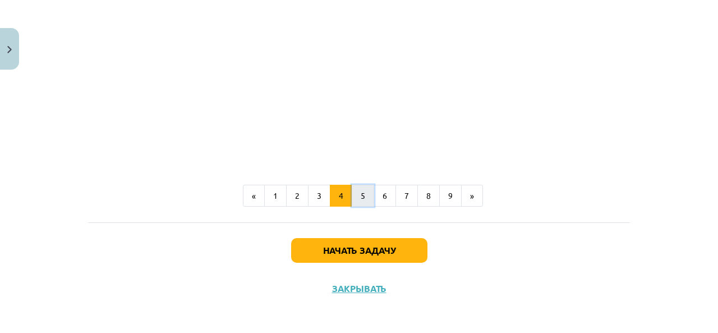
click at [361, 196] on font "5" at bounding box center [363, 195] width 4 height 10
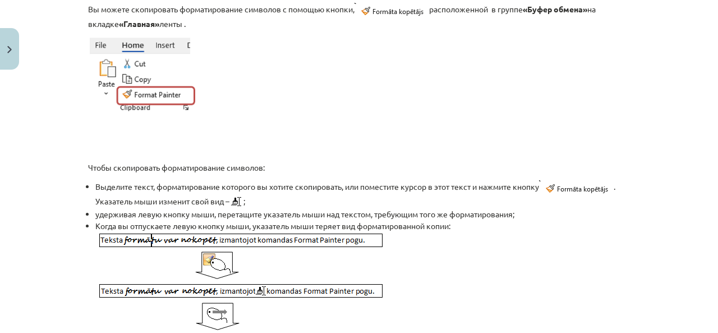
scroll to position [369, 0]
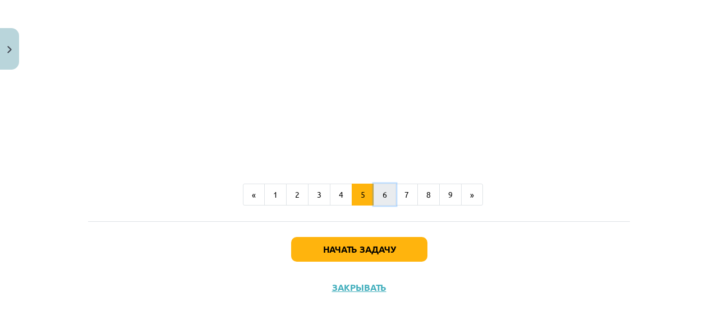
click at [383, 194] on font "6" at bounding box center [385, 194] width 4 height 10
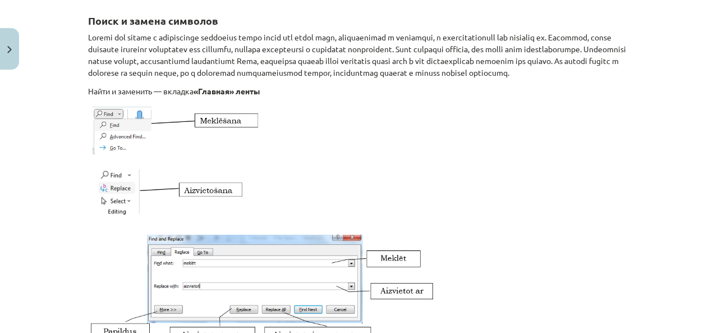
scroll to position [88, 0]
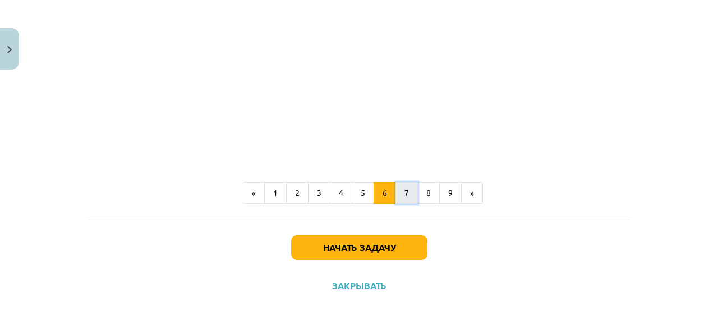
click at [405, 193] on font "7" at bounding box center [407, 192] width 4 height 10
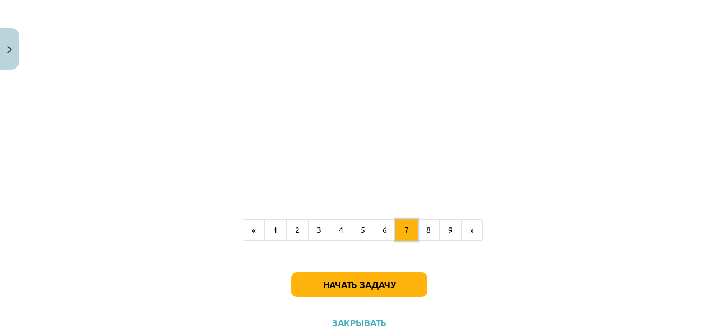
scroll to position [1056, 0]
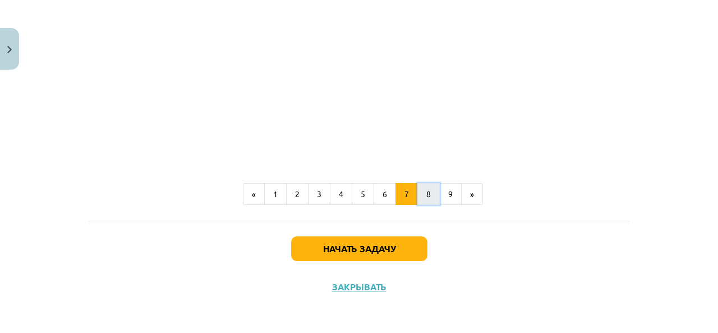
click at [420, 196] on button "8" at bounding box center [429, 194] width 22 height 22
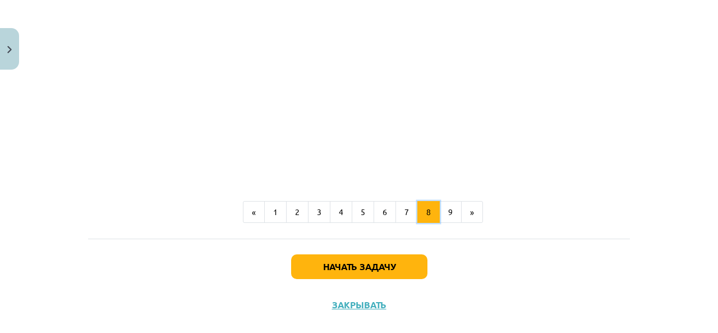
scroll to position [946, 0]
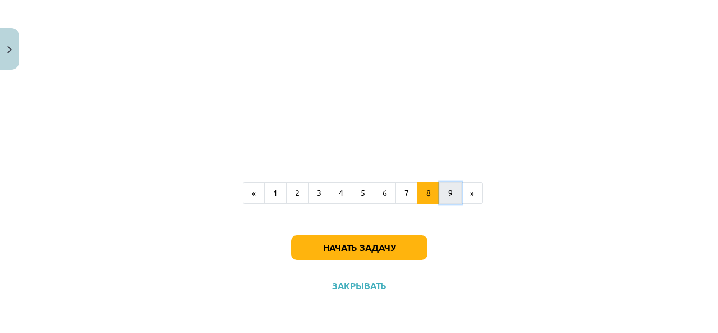
click at [448, 191] on button "9" at bounding box center [450, 193] width 22 height 22
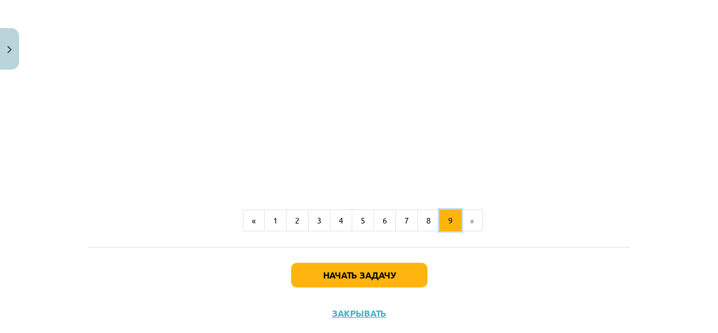
scroll to position [1534, 0]
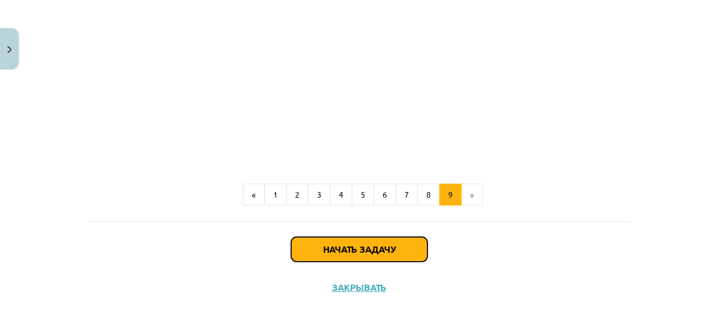
click at [395, 249] on button "Начать задачу" at bounding box center [359, 249] width 136 height 25
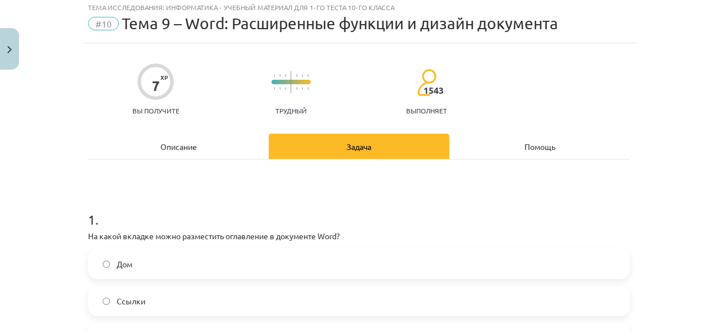
scroll to position [28, 0]
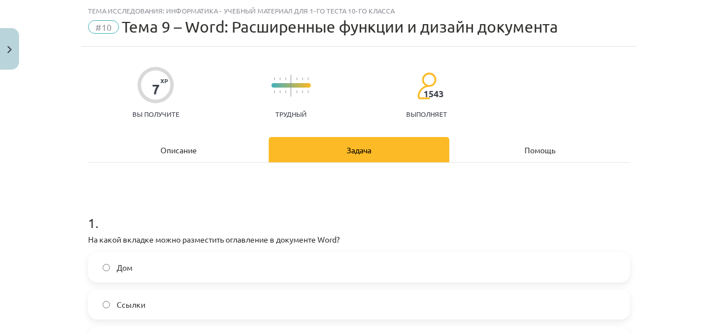
click at [173, 153] on font "Описание" at bounding box center [179, 150] width 36 height 10
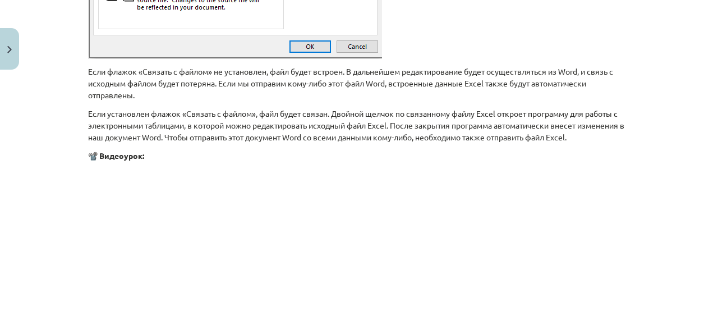
scroll to position [1534, 0]
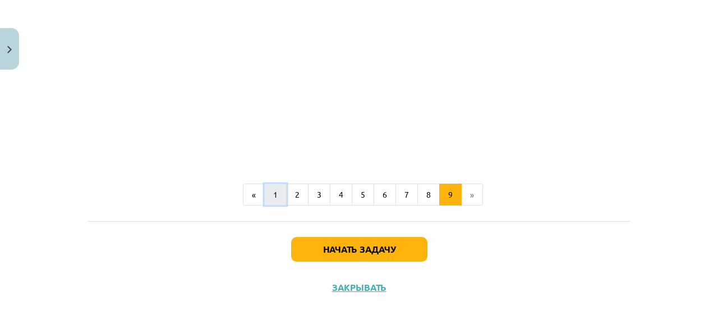
click at [276, 195] on button "1" at bounding box center [275, 195] width 22 height 22
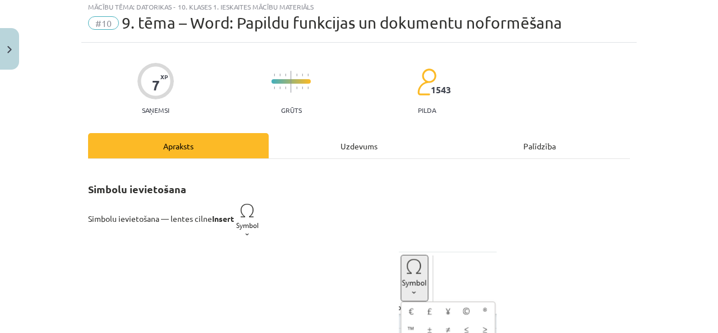
scroll to position [786, 0]
click at [366, 143] on div "Uzdevums" at bounding box center [359, 145] width 181 height 25
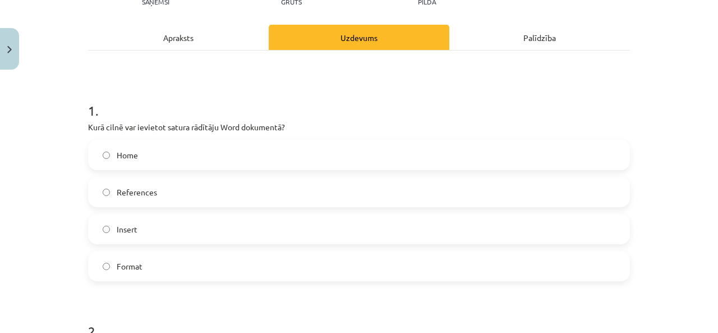
click at [110, 200] on label "References" at bounding box center [359, 192] width 540 height 28
click at [201, 29] on div "Apraksts" at bounding box center [178, 37] width 181 height 25
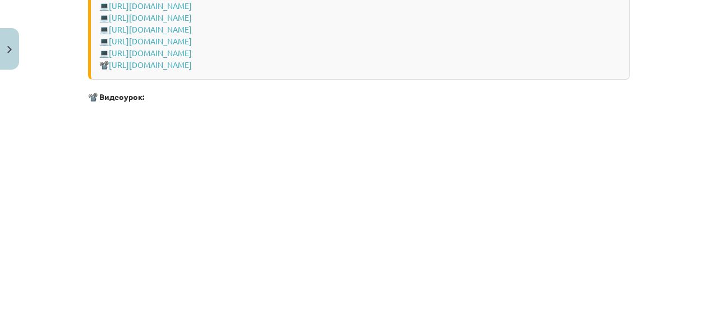
scroll to position [2498, 0]
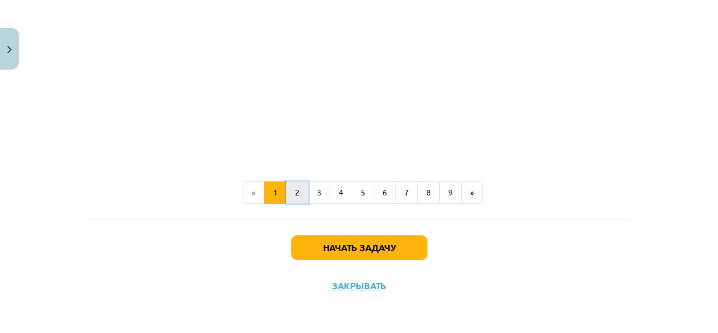
click at [299, 200] on button "2" at bounding box center [297, 192] width 22 height 22
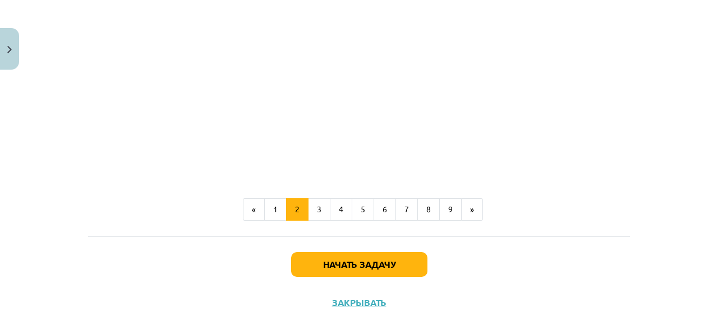
scroll to position [1445, 0]
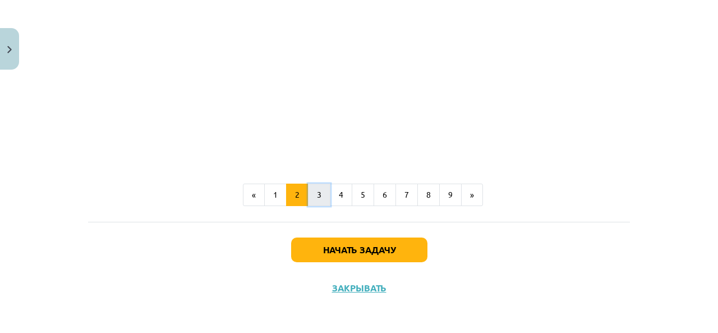
click at [320, 196] on button "3" at bounding box center [319, 195] width 22 height 22
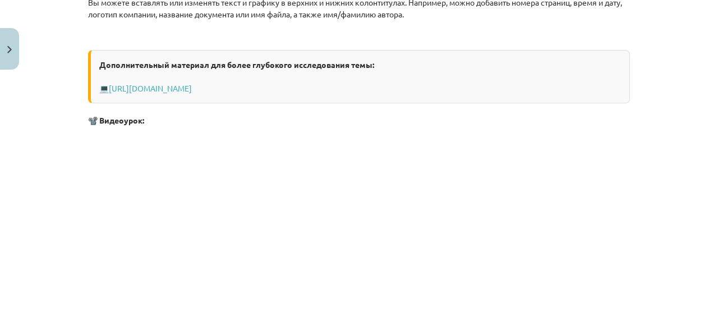
scroll to position [144, 0]
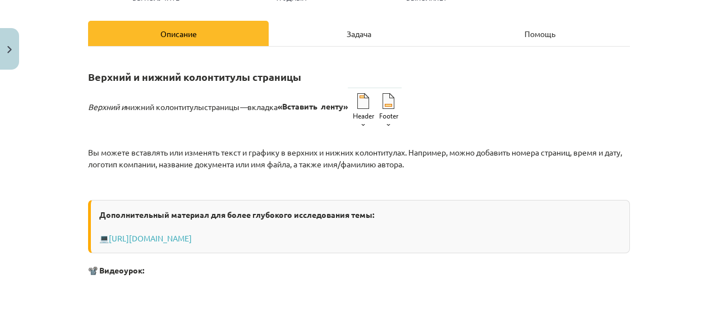
click at [367, 27] on div "Задача" at bounding box center [359, 33] width 181 height 25
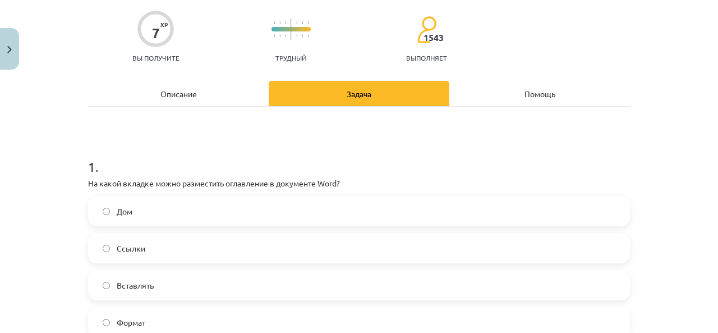
click at [207, 98] on div "Описание" at bounding box center [178, 93] width 181 height 25
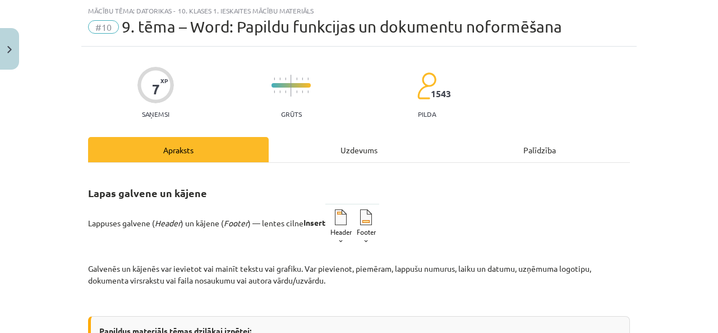
scroll to position [786, 0]
click at [379, 143] on div "Uzdevums" at bounding box center [359, 149] width 181 height 25
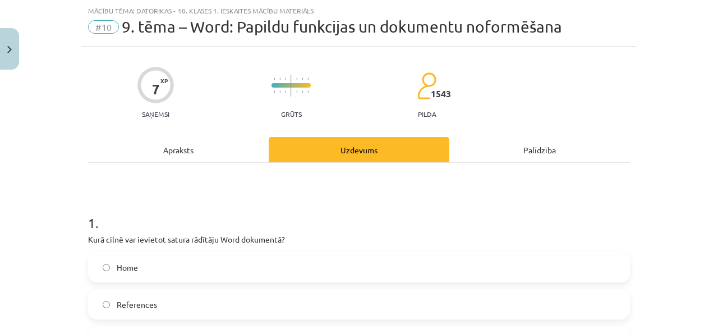
scroll to position [196, 0]
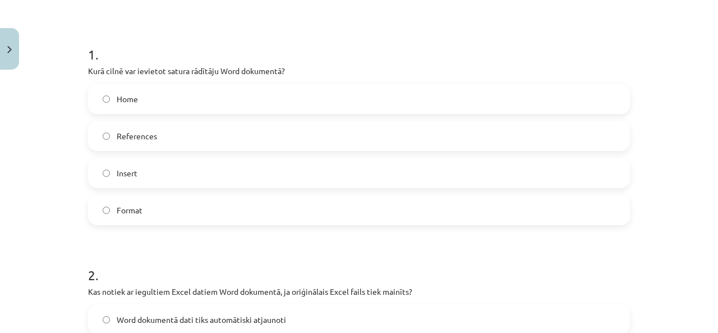
click at [96, 182] on label "Insert" at bounding box center [359, 173] width 540 height 28
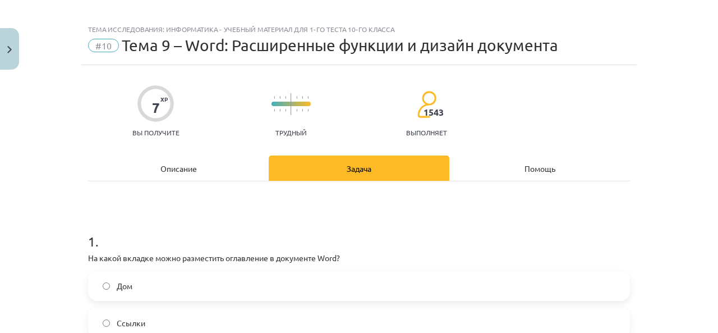
scroll to position [0, 0]
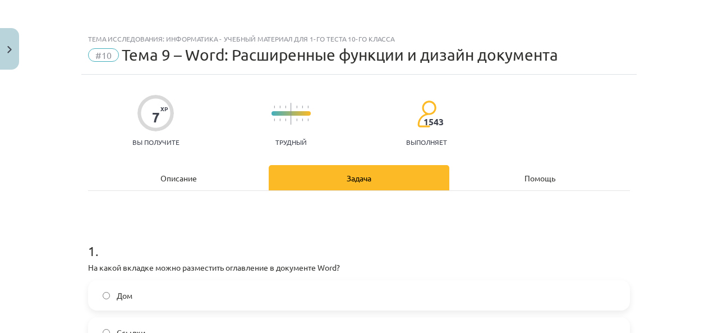
click at [176, 185] on div "Описание" at bounding box center [178, 177] width 181 height 25
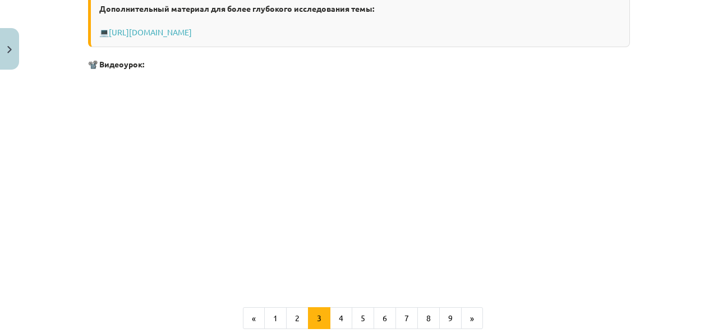
scroll to position [474, 0]
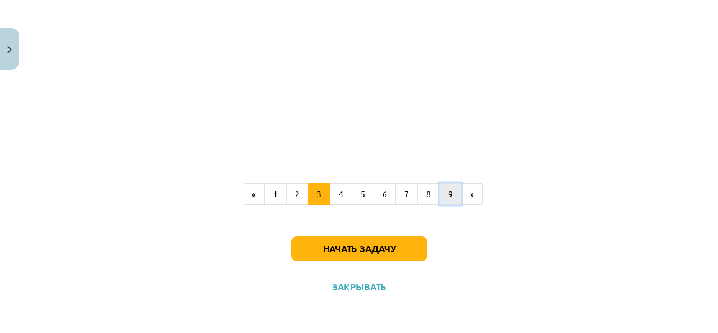
click at [448, 193] on button "9" at bounding box center [450, 194] width 22 height 22
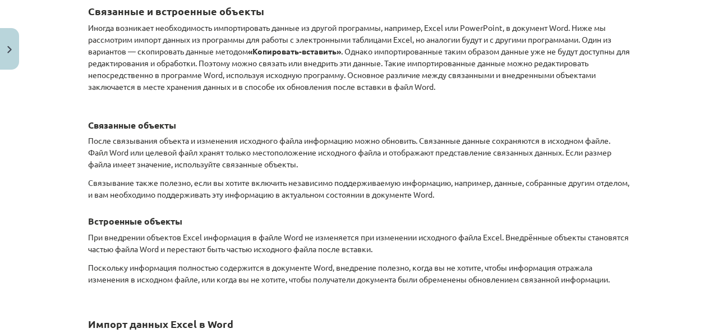
scroll to position [256, 0]
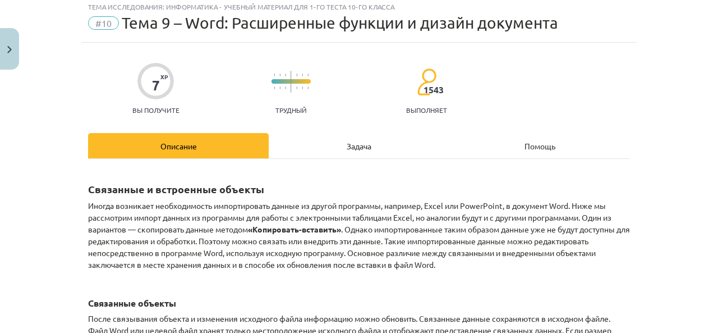
click at [357, 146] on font "Задача" at bounding box center [359, 146] width 25 height 10
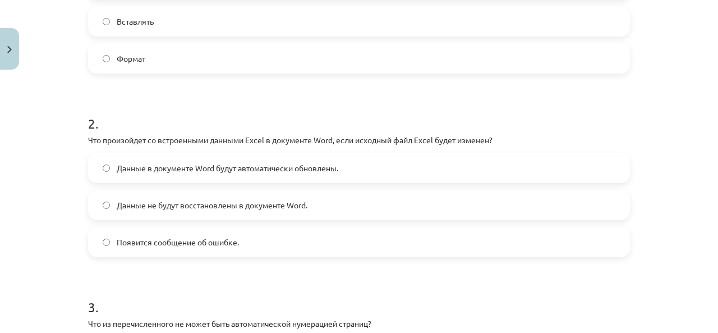
scroll to position [365, 0]
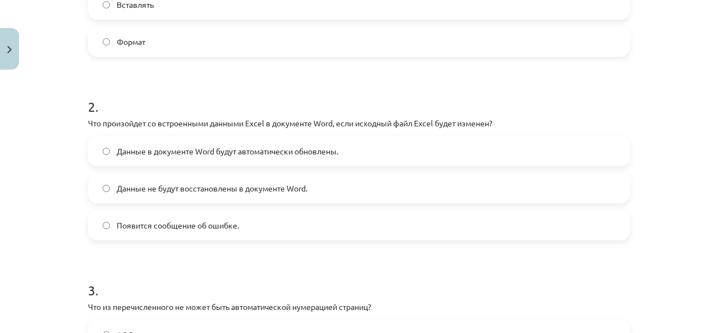
click at [250, 158] on label "Данные в документе Word будут автоматически обновлены." at bounding box center [359, 151] width 540 height 28
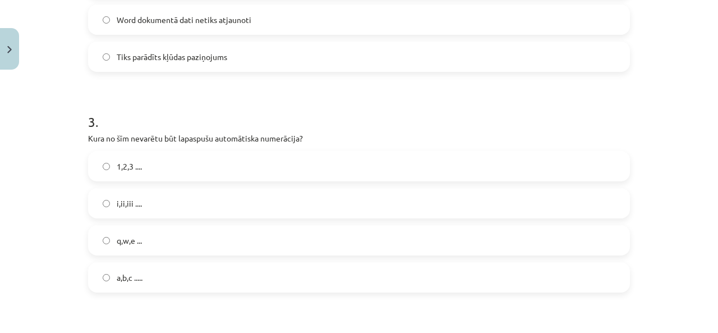
scroll to position [786, 0]
click at [280, 102] on h1 "3 ." at bounding box center [359, 111] width 542 height 35
click at [118, 237] on span "q,w,e ..." at bounding box center [129, 241] width 25 height 12
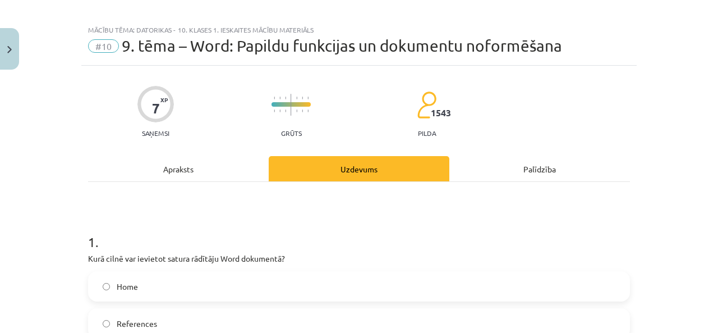
scroll to position [0, 0]
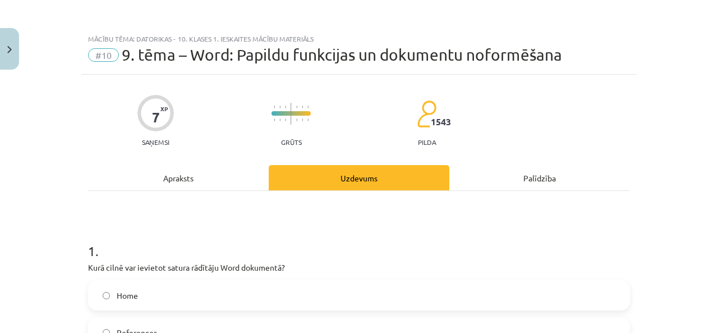
click at [179, 180] on div "Apraksts" at bounding box center [178, 177] width 181 height 25
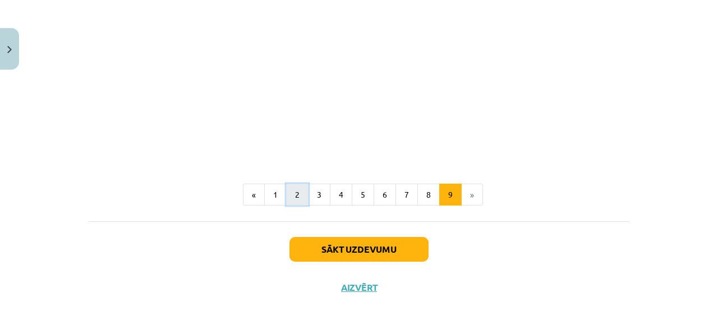
click at [286, 190] on button "2" at bounding box center [297, 195] width 22 height 22
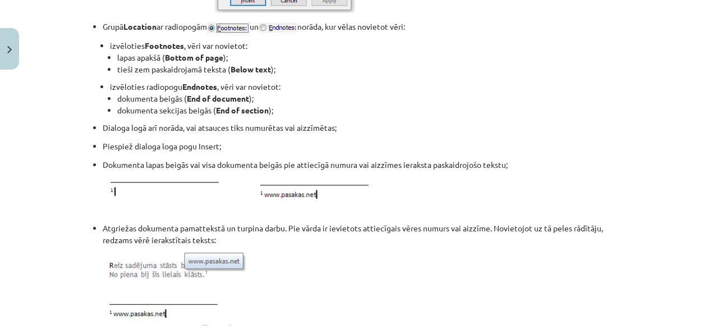
scroll to position [1042, 0]
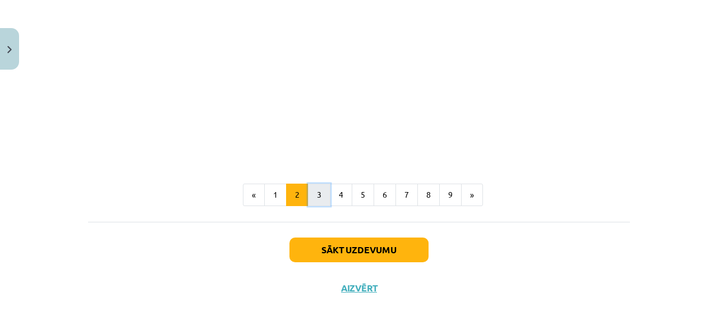
click at [314, 191] on button "3" at bounding box center [319, 195] width 22 height 22
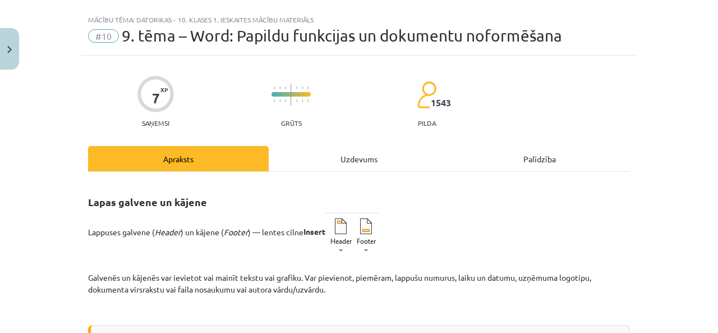
scroll to position [0, 0]
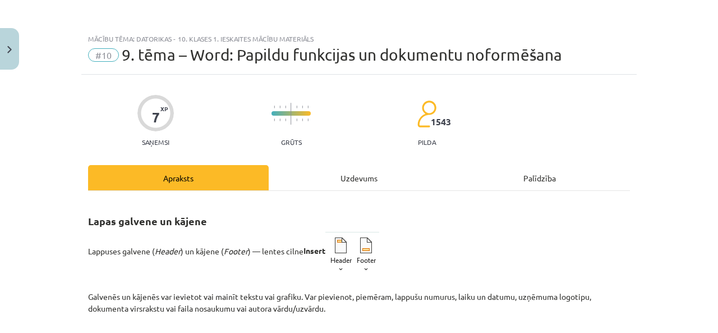
click at [353, 173] on div "Uzdevums" at bounding box center [359, 177] width 181 height 25
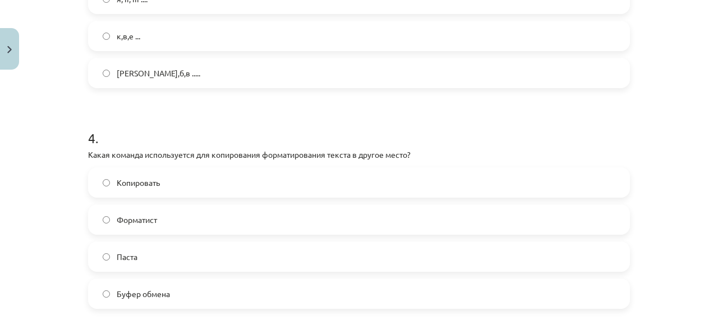
scroll to position [873, 0]
click at [393, 130] on h1 "4 ." at bounding box center [359, 128] width 542 height 35
click at [375, 133] on h1 "4 ." at bounding box center [359, 128] width 542 height 35
click at [319, 125] on h1 "4 ." at bounding box center [359, 128] width 542 height 35
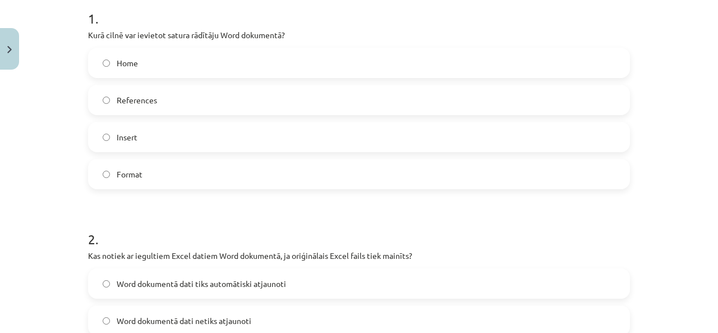
scroll to position [0, 0]
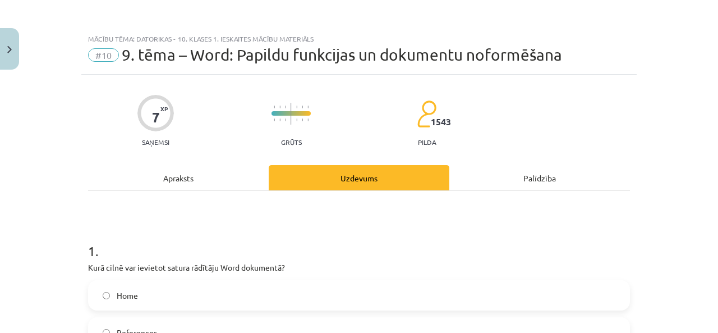
click at [164, 171] on div "Apraksts" at bounding box center [178, 177] width 181 height 25
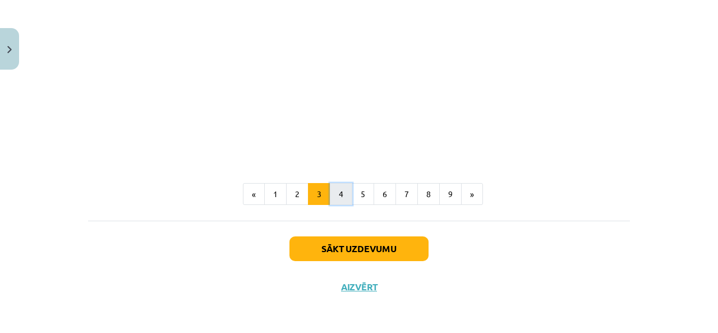
click at [337, 196] on button "4" at bounding box center [341, 194] width 22 height 22
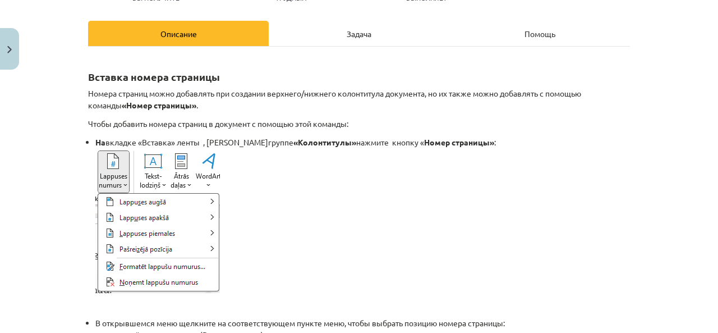
scroll to position [873, 0]
click at [471, 152] on li "На вкладке «Вставка» ленты , в группе «Колонтитулы» нажмите кнопку « Номер стра…" at bounding box center [362, 214] width 535 height 157
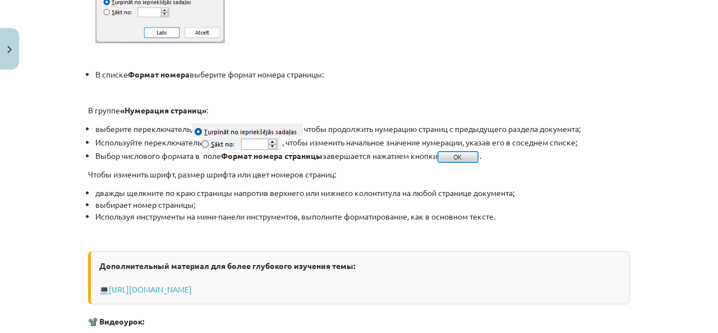
scroll to position [786, 0]
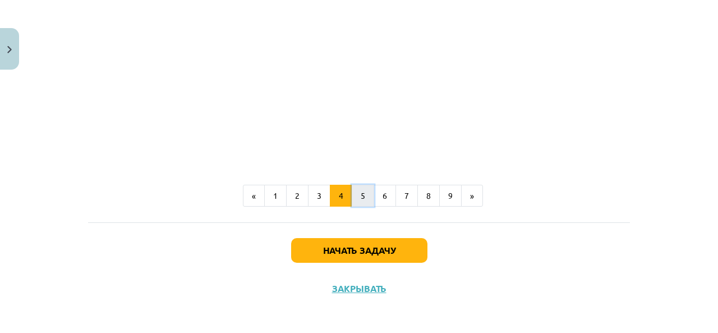
click at [356, 191] on button "5" at bounding box center [363, 196] width 22 height 22
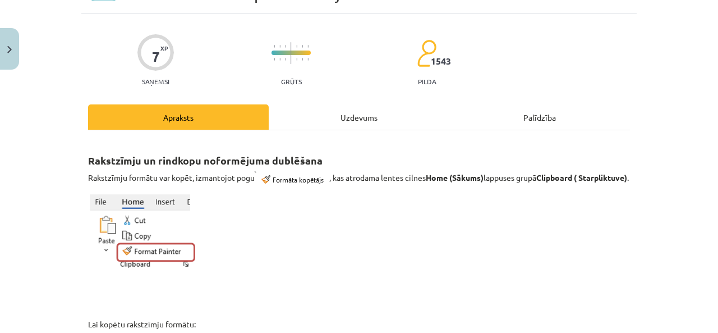
click at [374, 116] on div "Uzdevums" at bounding box center [359, 116] width 181 height 25
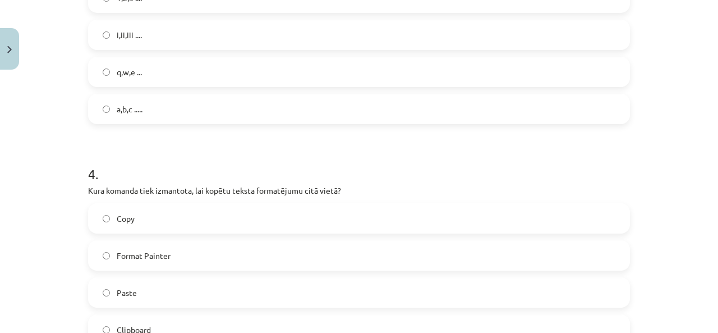
scroll to position [758, 0]
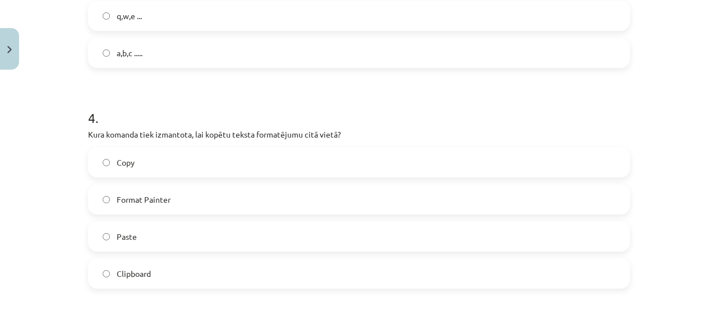
click at [137, 207] on label "Format Painter" at bounding box center [359, 199] width 540 height 28
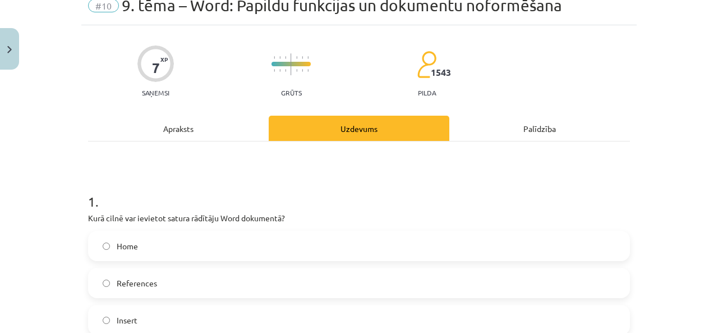
scroll to position [0, 0]
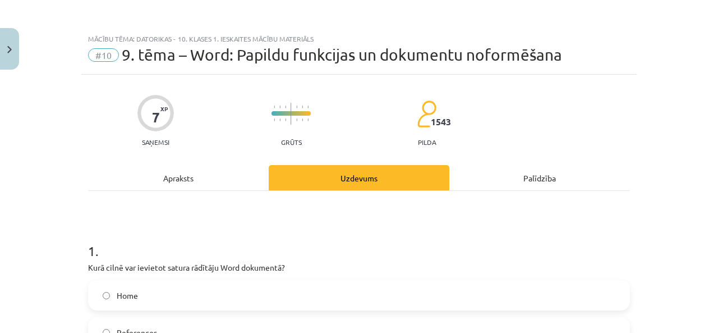
click at [196, 167] on div "Apraksts" at bounding box center [178, 177] width 181 height 25
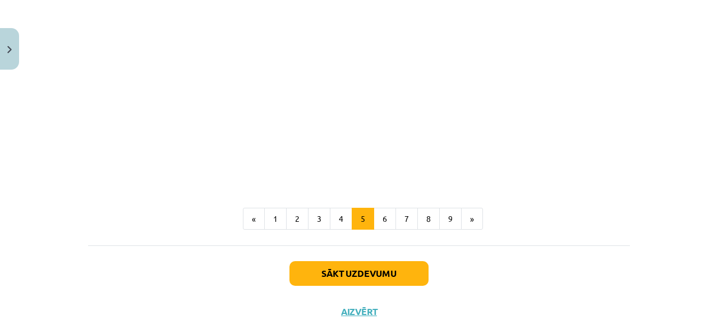
scroll to position [778, 0]
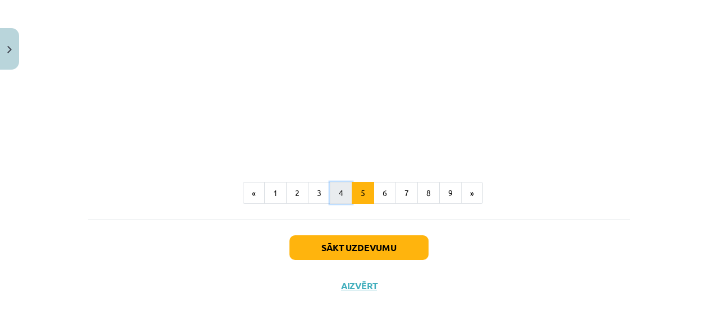
click at [337, 194] on button "4" at bounding box center [341, 193] width 22 height 22
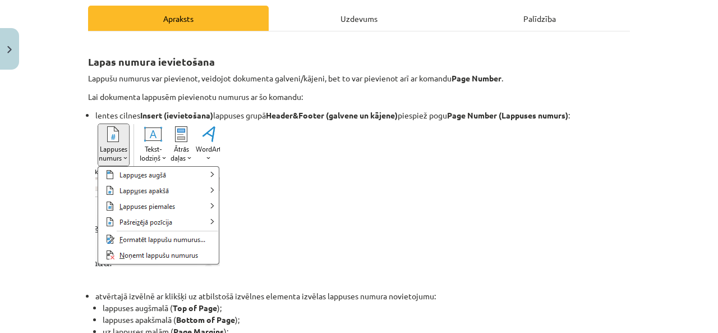
scroll to position [144, 0]
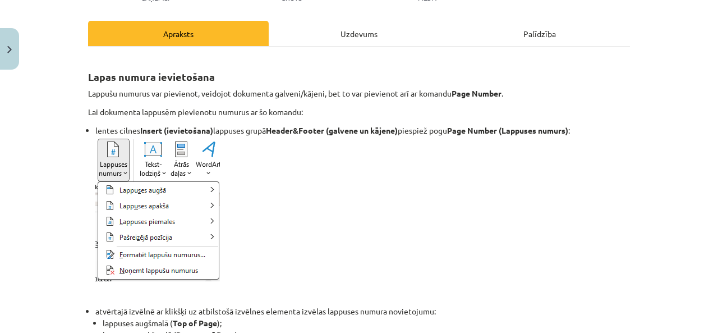
click at [368, 32] on div "Uzdevums" at bounding box center [359, 33] width 181 height 25
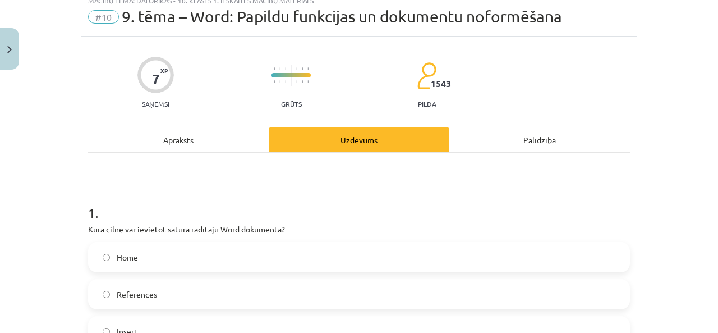
scroll to position [28, 0]
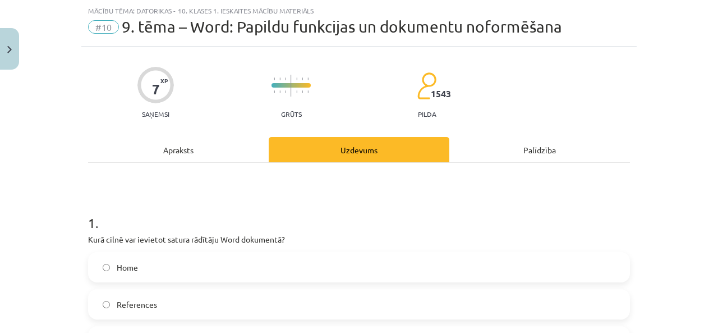
click at [225, 143] on div "Apraksts" at bounding box center [178, 149] width 181 height 25
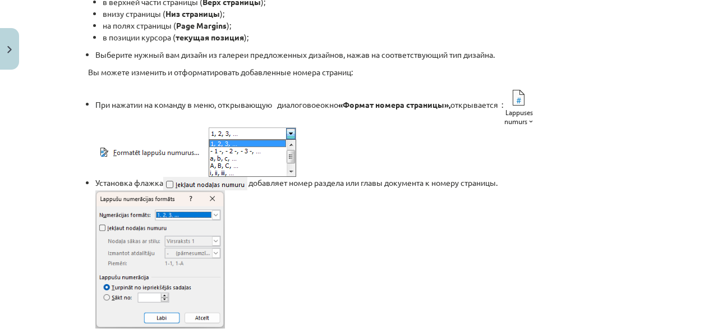
scroll to position [873, 0]
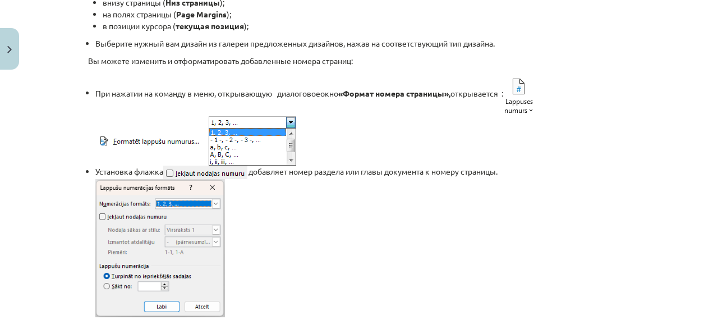
click at [469, 148] on li "При нажатии на команду в меню, открывающую диалоговое окно «Формат номера стран…" at bounding box center [362, 120] width 535 height 92
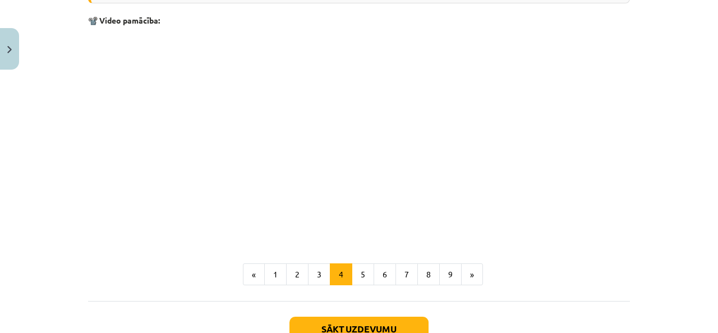
scroll to position [1018, 0]
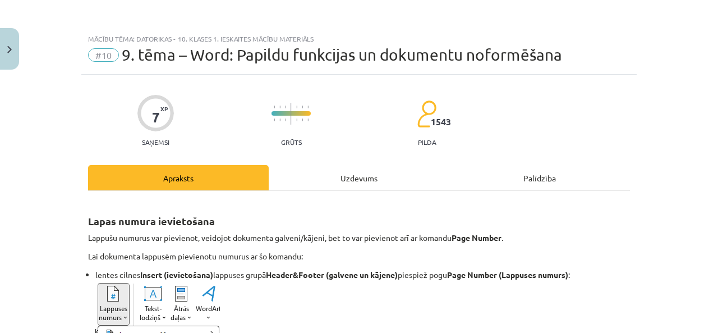
click at [345, 182] on div "Uzdevums" at bounding box center [359, 177] width 181 height 25
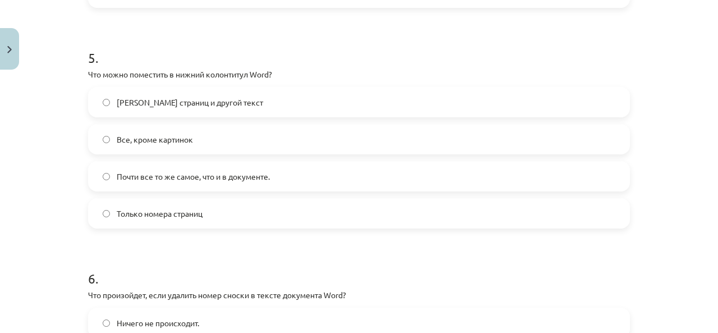
scroll to position [873, 0]
click at [317, 70] on p "Что можно поместить в нижний колонтитул Word?" at bounding box center [359, 74] width 542 height 12
click at [130, 104] on font "Номера страниц и другой текст" at bounding box center [190, 102] width 146 height 10
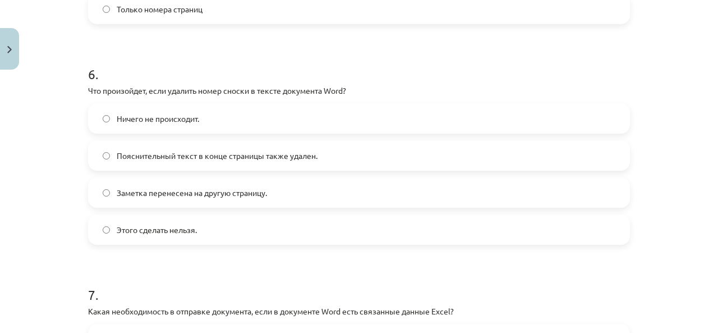
click at [361, 56] on h1 "6 ." at bounding box center [359, 64] width 542 height 35
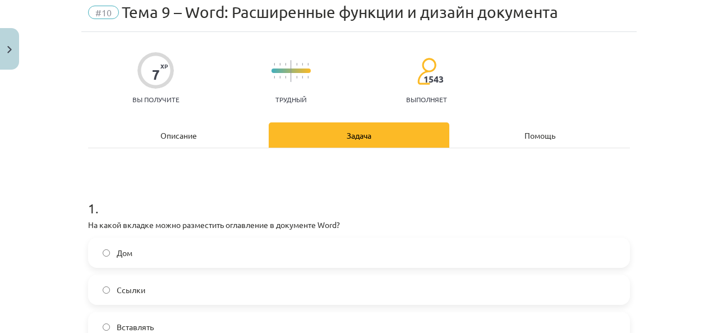
scroll to position [0, 0]
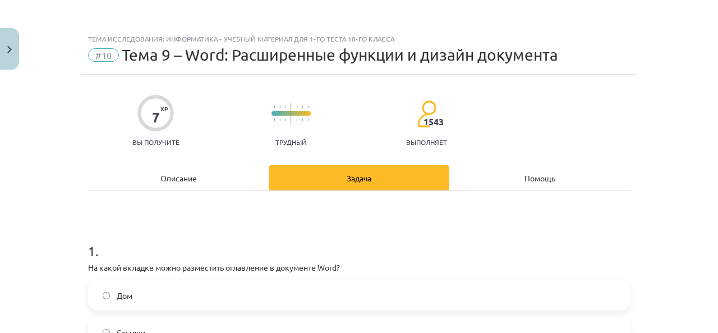
click at [185, 181] on font "Описание" at bounding box center [179, 178] width 36 height 10
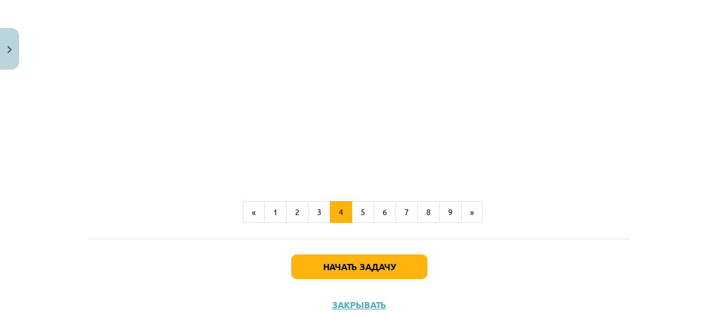
scroll to position [1142, 0]
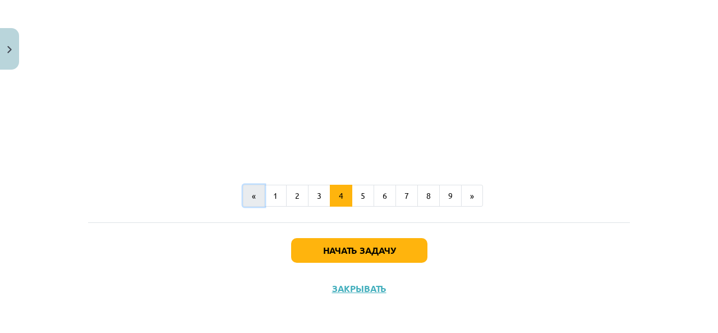
click at [260, 196] on button "«" at bounding box center [254, 196] width 22 height 22
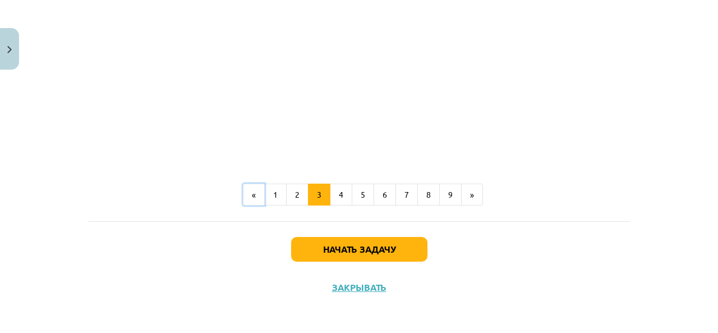
scroll to position [474, 0]
click at [276, 196] on button "1" at bounding box center [275, 194] width 22 height 22
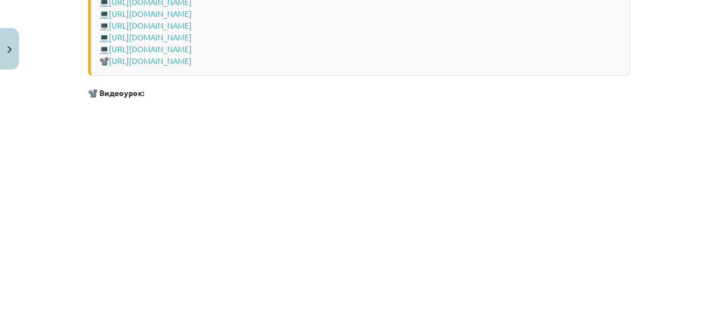
scroll to position [2498, 0]
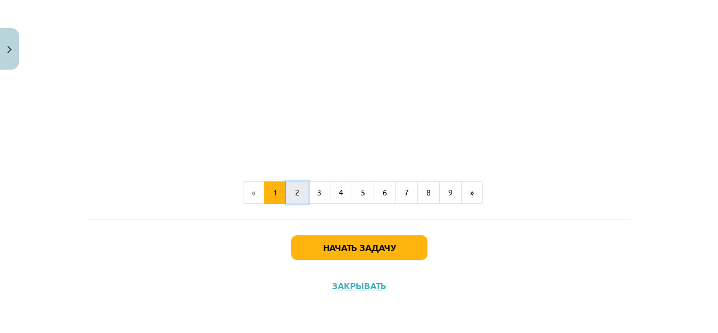
click at [300, 194] on button "2" at bounding box center [297, 192] width 22 height 22
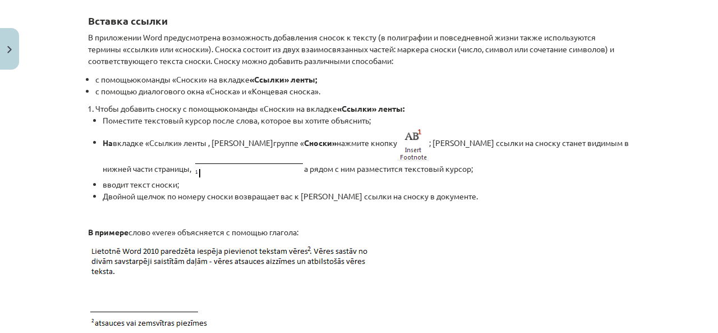
scroll to position [0, 0]
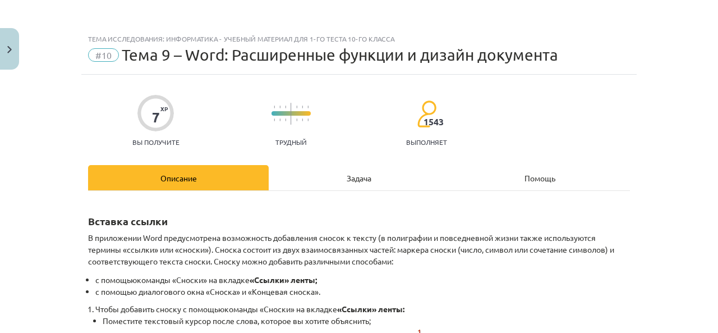
click at [371, 182] on div "Задача" at bounding box center [359, 177] width 181 height 25
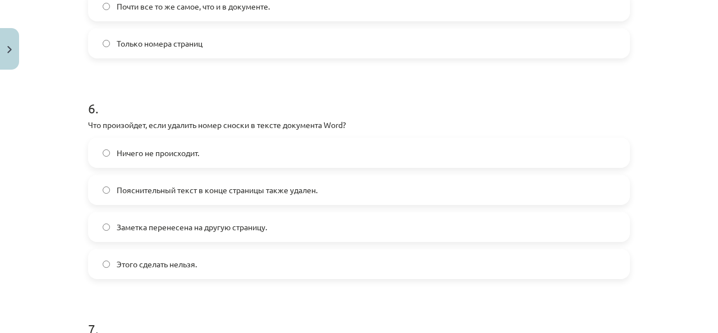
scroll to position [1263, 0]
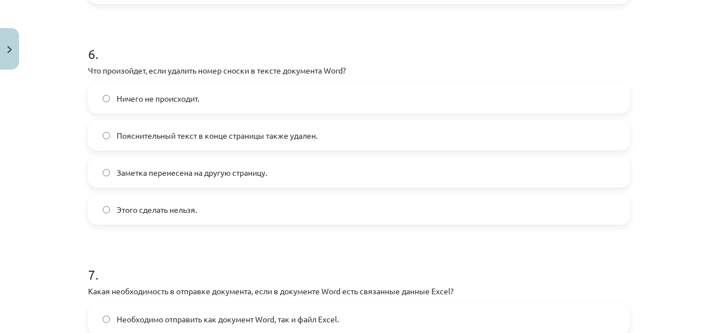
click at [119, 130] on font "Пояснительный текст в конце страницы также удален." at bounding box center [217, 135] width 201 height 10
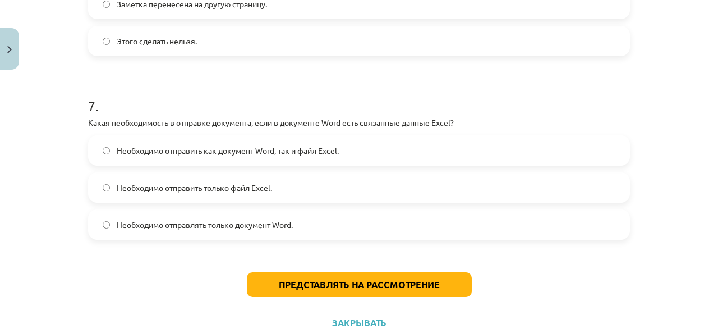
scroll to position [1467, 0]
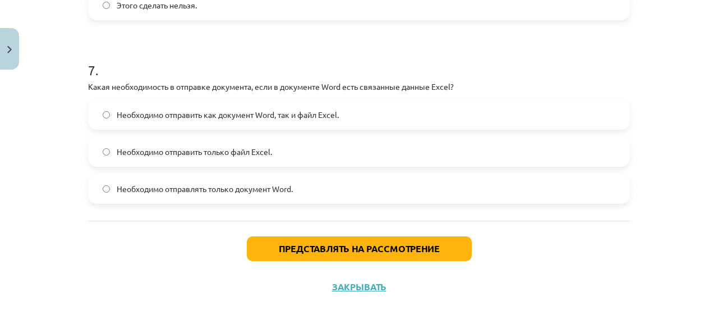
click at [187, 113] on font "Необходимо отправить как документ Word, так и файл Excel." at bounding box center [228, 114] width 222 height 10
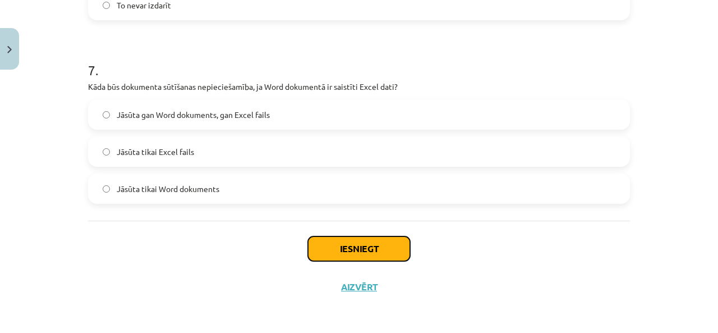
click at [373, 255] on button "Iesniegt" at bounding box center [359, 248] width 102 height 25
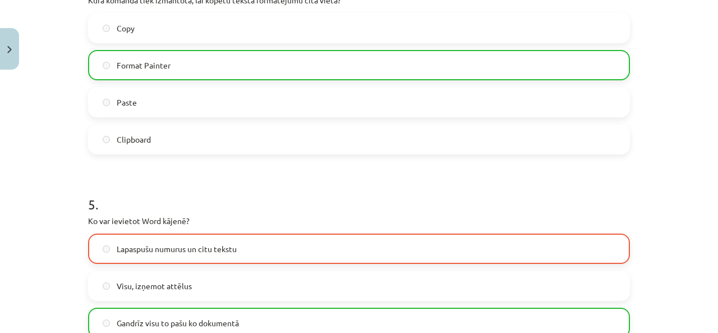
scroll to position [962, 0]
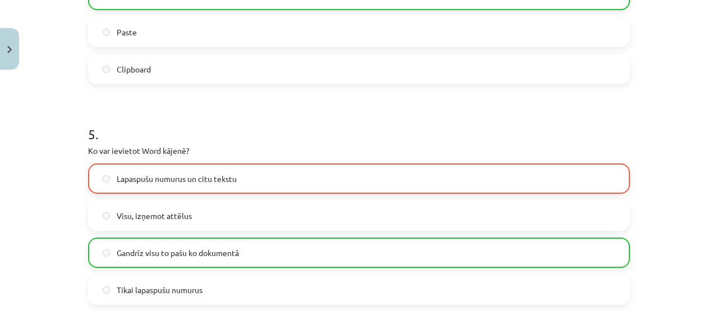
click at [237, 175] on label "Lapaspušu numurus un citu tekstu" at bounding box center [359, 178] width 540 height 28
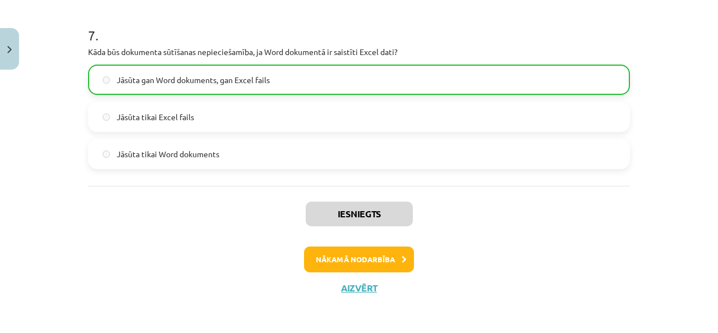
scroll to position [1502, 0]
click at [382, 262] on button "Nākamā nodarbība" at bounding box center [359, 259] width 110 height 26
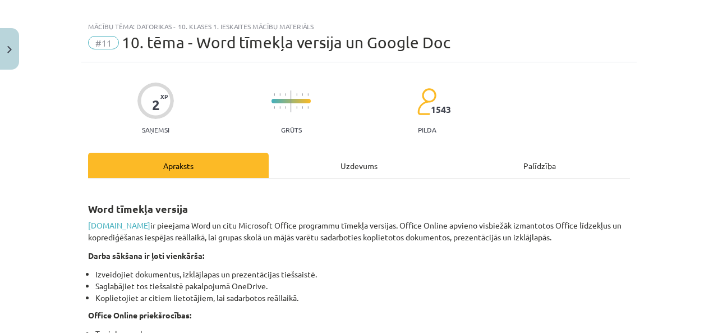
scroll to position [0, 0]
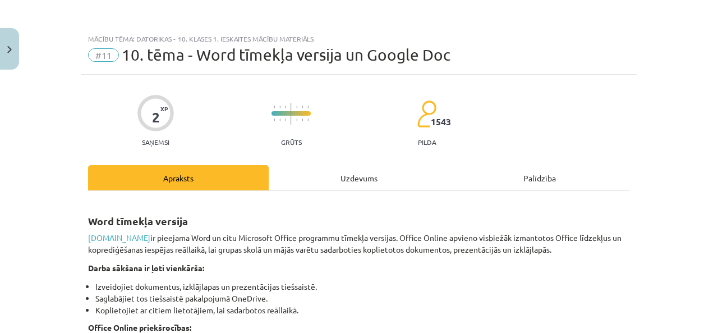
click at [363, 173] on div "Uzdevums" at bounding box center [359, 177] width 181 height 25
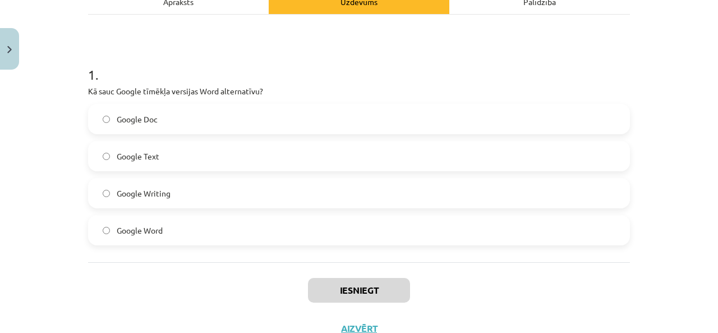
scroll to position [106, 0]
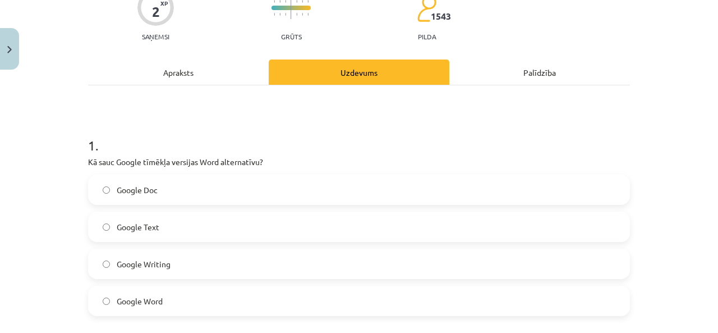
click at [176, 75] on div "Apraksts" at bounding box center [178, 71] width 181 height 25
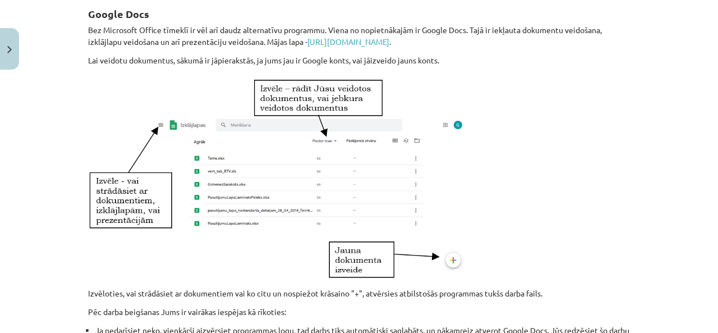
scroll to position [501, 0]
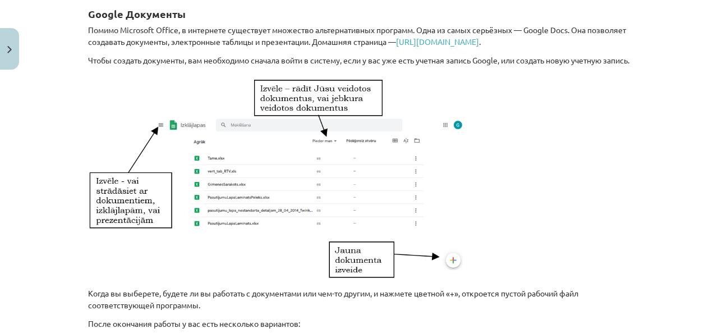
click at [551, 107] on p at bounding box center [359, 177] width 542 height 208
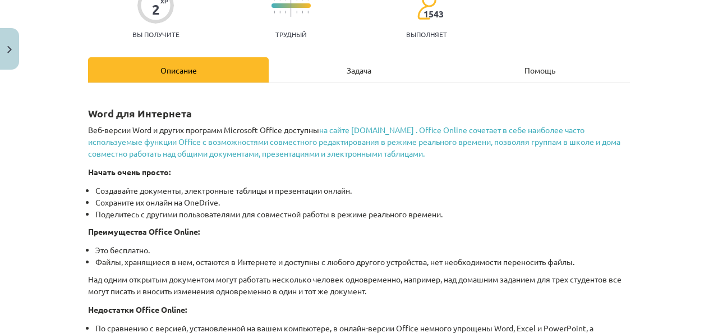
click at [367, 70] on font "Задача" at bounding box center [359, 70] width 25 height 10
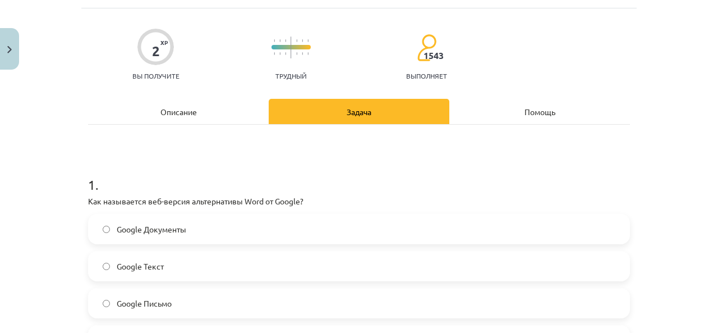
scroll to position [84, 0]
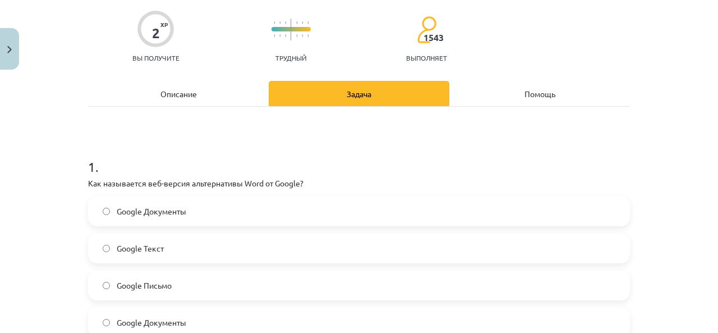
click at [193, 91] on div "Описание" at bounding box center [178, 93] width 181 height 25
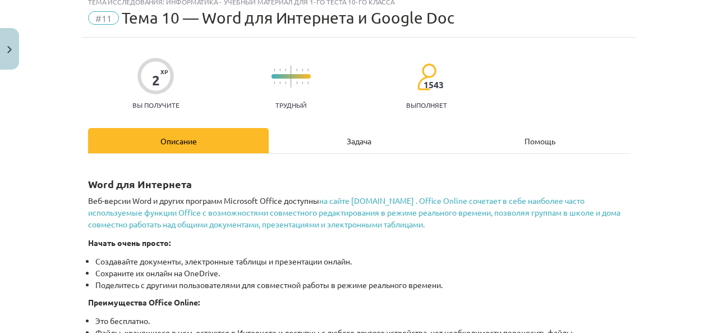
scroll to position [0, 0]
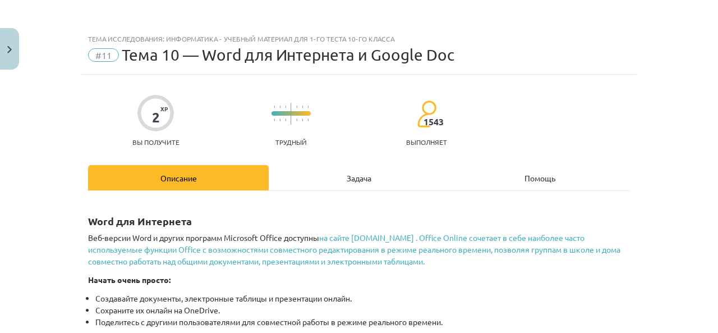
click at [368, 174] on div "Задача" at bounding box center [359, 177] width 181 height 25
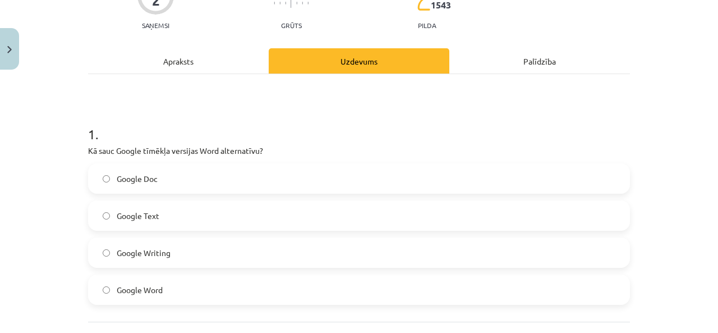
scroll to position [140, 0]
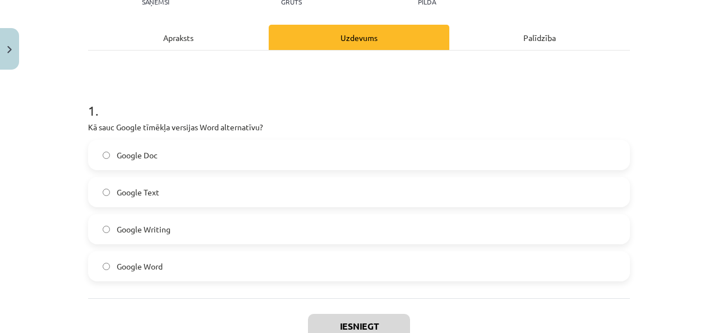
click at [167, 34] on div "Apraksts" at bounding box center [178, 37] width 181 height 25
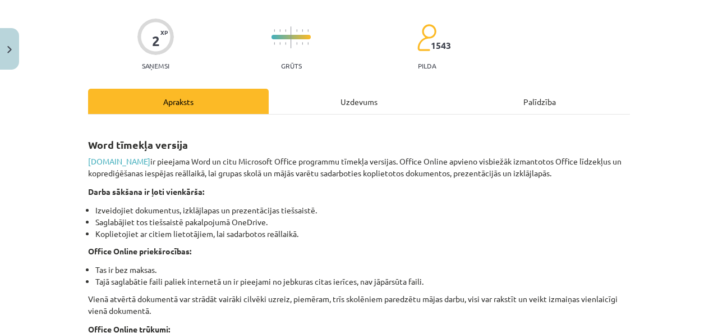
click at [367, 94] on div "Uzdevums" at bounding box center [359, 101] width 181 height 25
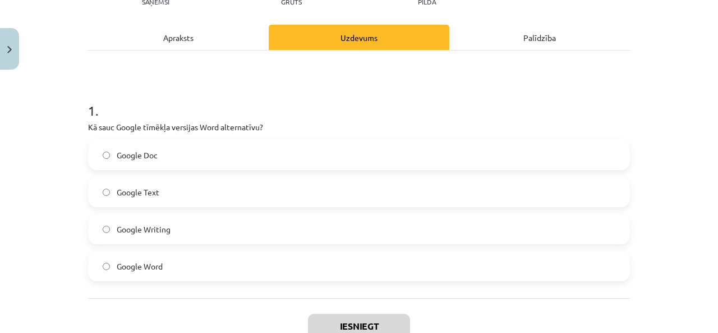
click at [133, 149] on span "Google Doc" at bounding box center [137, 155] width 41 height 12
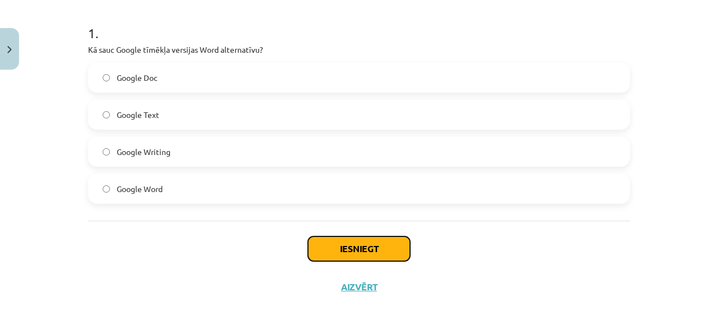
click at [359, 249] on button "Iesniegt" at bounding box center [359, 248] width 102 height 25
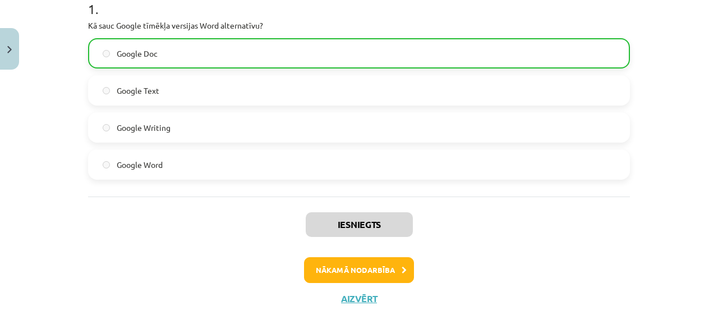
scroll to position [253, 0]
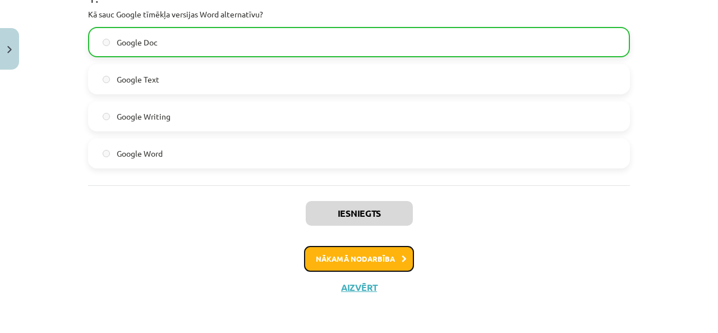
click at [381, 253] on button "Nākamā nodarbība" at bounding box center [359, 259] width 110 height 26
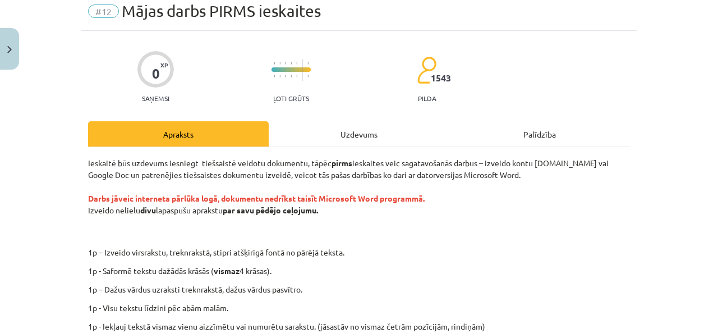
scroll to position [28, 0]
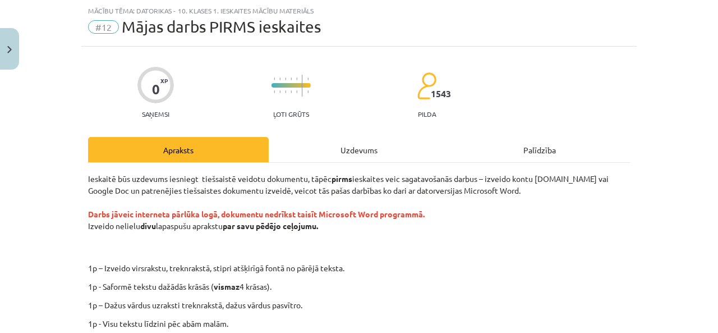
click at [155, 93] on div "0" at bounding box center [156, 89] width 8 height 16
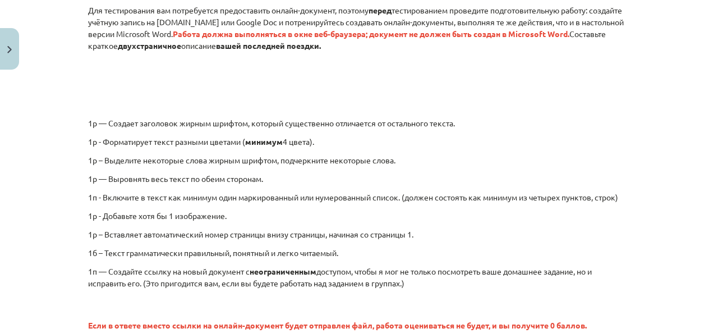
scroll to position [873, 0]
click at [478, 124] on p "1p — Создает заголовок жирным шрифтом, который существенно отличается от осталь…" at bounding box center [396, 123] width 489 height 12
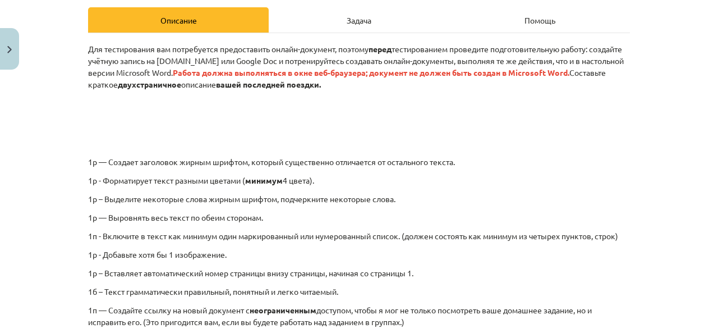
scroll to position [140, 0]
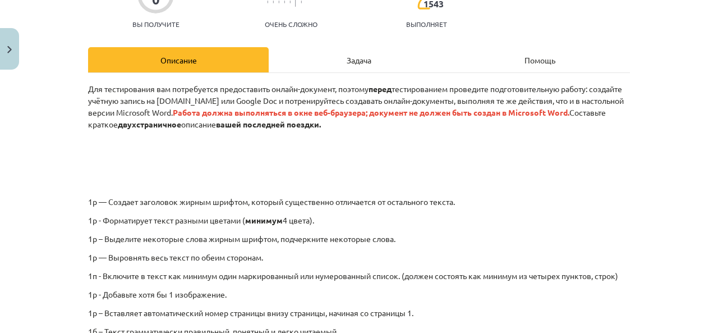
click at [390, 66] on div "Задача" at bounding box center [359, 59] width 181 height 25
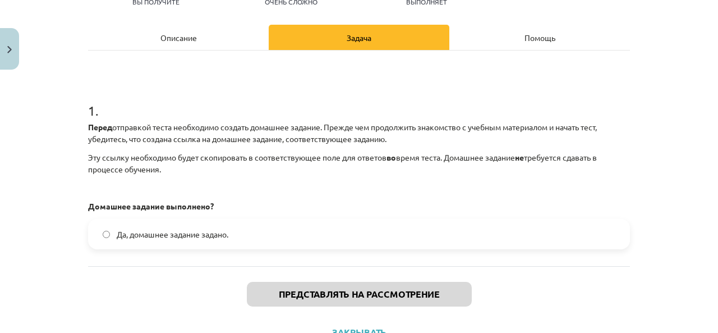
click at [190, 35] on font "Описание" at bounding box center [179, 38] width 36 height 10
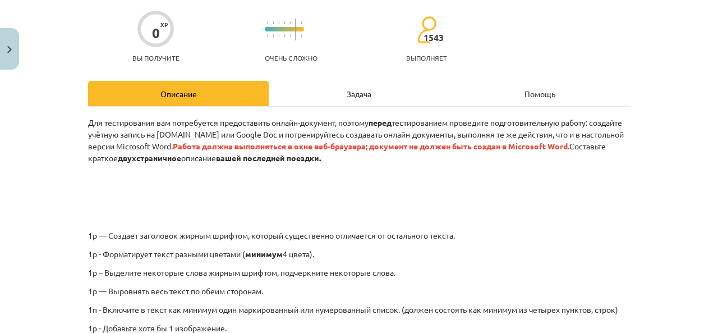
scroll to position [873, 0]
click at [618, 122] on p "Для тестирования вам потребуется предоставить онлайн-документ, поэтому перед те…" at bounding box center [359, 170] width 542 height 106
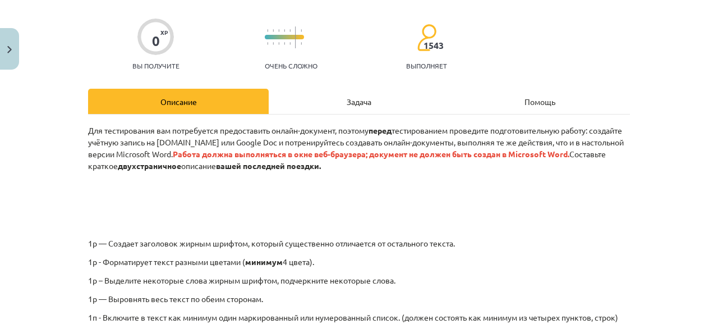
scroll to position [0, 0]
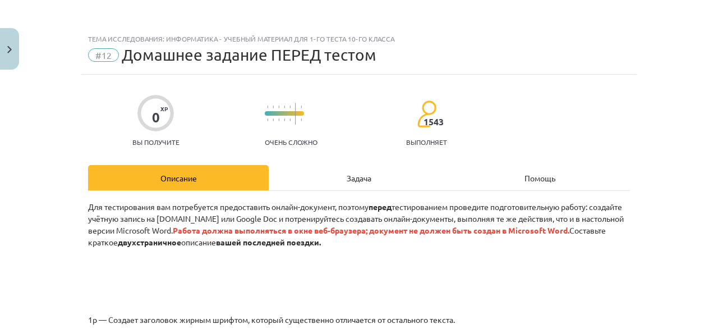
click at [347, 175] on font "Задача" at bounding box center [359, 178] width 25 height 10
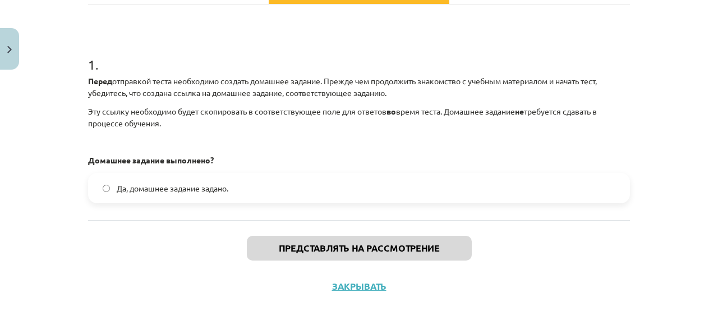
scroll to position [130, 0]
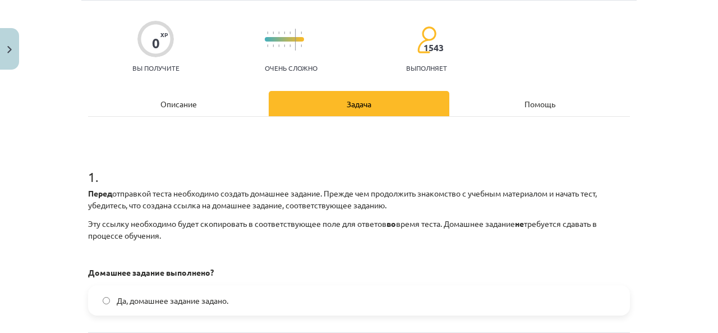
click at [182, 100] on font "Описание" at bounding box center [179, 104] width 36 height 10
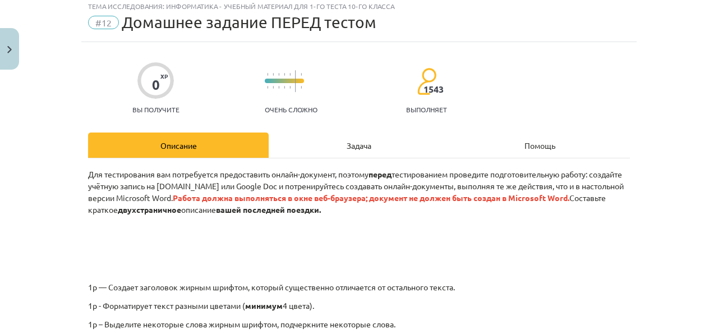
scroll to position [0, 0]
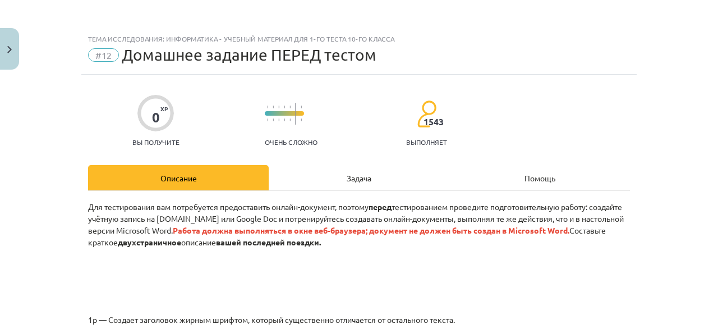
click at [354, 173] on font "Задача" at bounding box center [359, 178] width 25 height 10
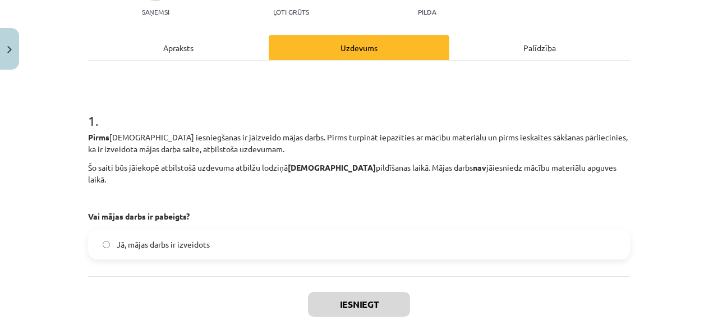
scroll to position [786, 0]
click at [412, 129] on div "1 . Pirms ieskaites iesniegšanas ir jāizveido mājas darbs. Pirms turpināt iepaz…" at bounding box center [359, 176] width 542 height 166
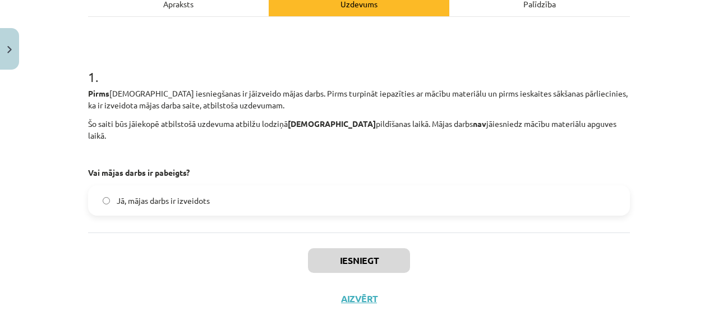
scroll to position [174, 0]
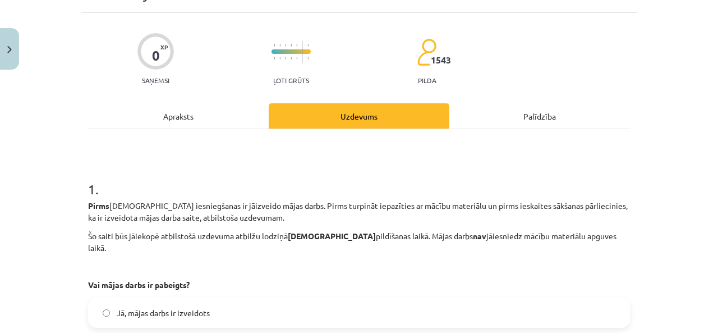
click at [204, 119] on div "Apraksts" at bounding box center [178, 115] width 181 height 25
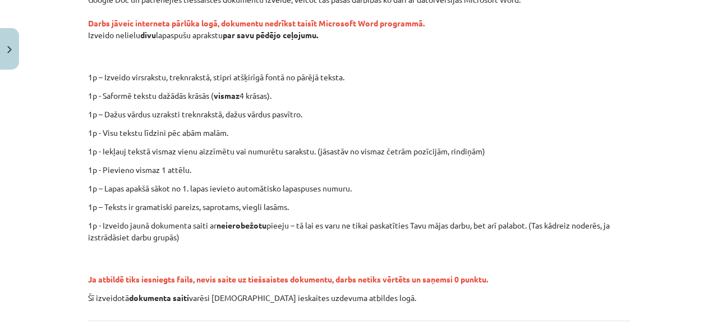
scroll to position [196, 0]
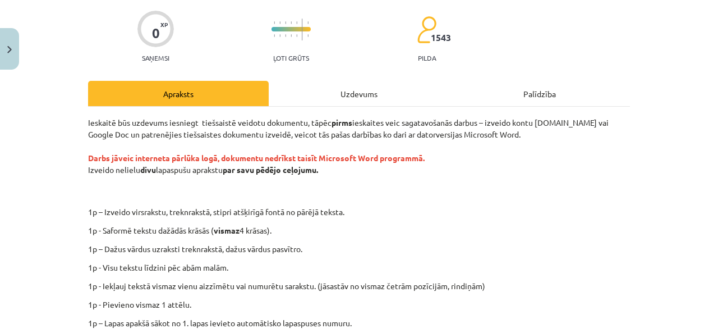
click at [361, 95] on div "Uzdevums" at bounding box center [359, 93] width 181 height 25
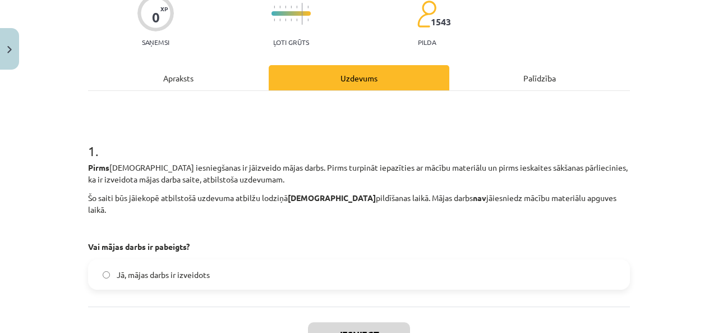
scroll to position [174, 0]
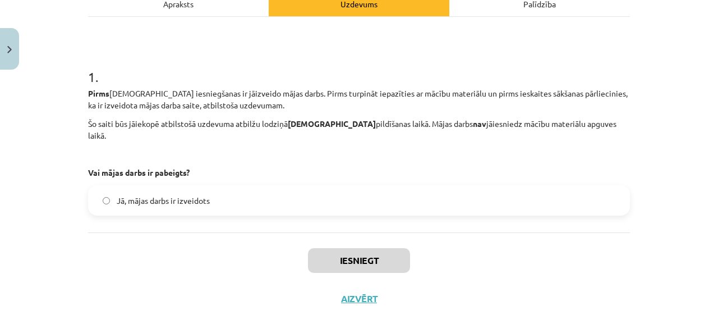
click at [130, 195] on span "Jā, mājas darbs ir izveidots" at bounding box center [163, 201] width 93 height 12
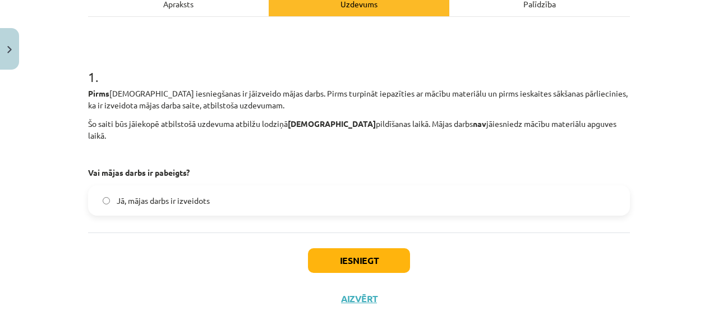
scroll to position [786, 0]
click at [360, 256] on button "Iesniegt" at bounding box center [359, 260] width 102 height 25
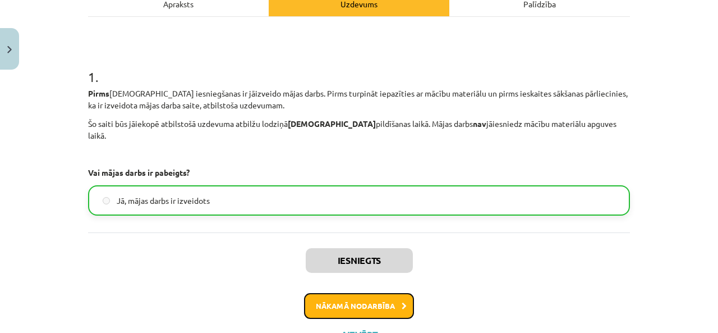
click at [397, 304] on button "Nākamā nodarbība" at bounding box center [359, 306] width 110 height 26
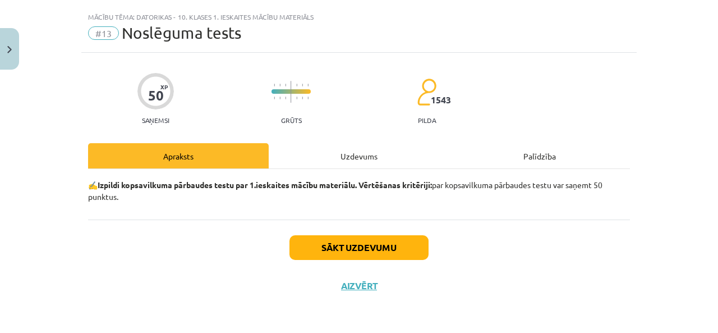
scroll to position [21, 0]
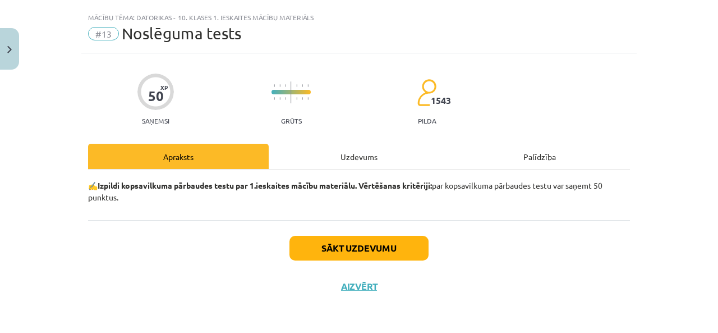
click at [349, 157] on div "Uzdevums" at bounding box center [359, 156] width 181 height 25
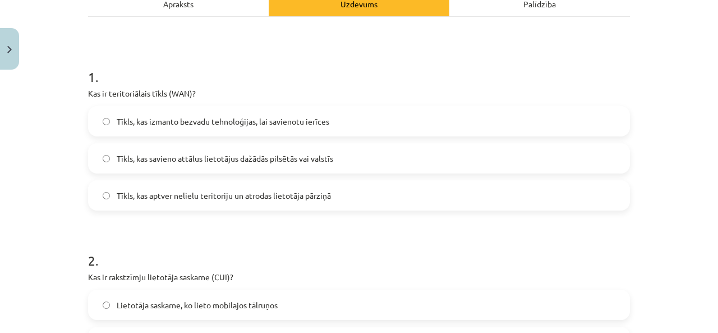
click at [176, 6] on div "Apraksts" at bounding box center [178, 3] width 181 height 25
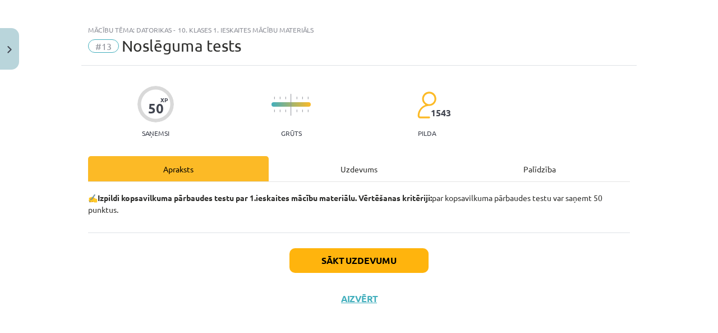
scroll to position [21, 0]
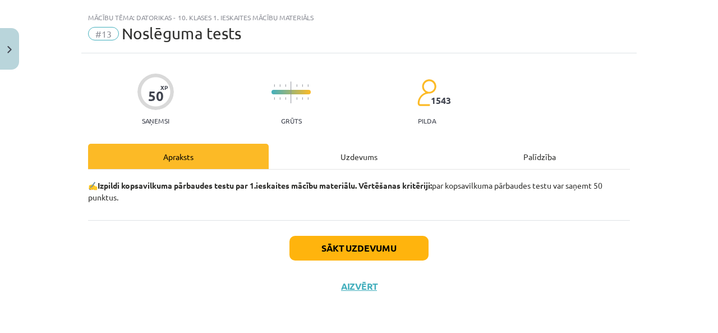
click at [341, 154] on div "Uzdevums" at bounding box center [359, 156] width 181 height 25
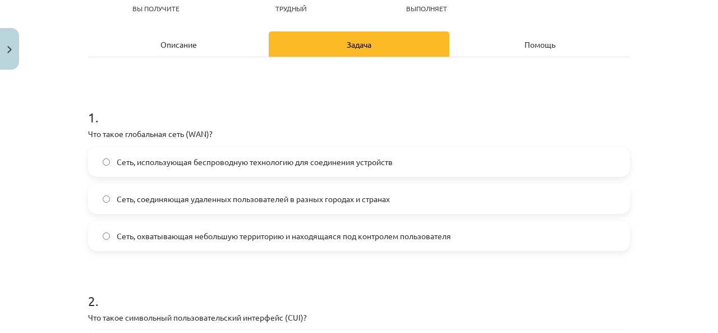
scroll to position [873, 0]
click at [353, 198] on font "Сеть, соединяющая удаленных пользователей в разных городах и странах" at bounding box center [253, 199] width 273 height 10
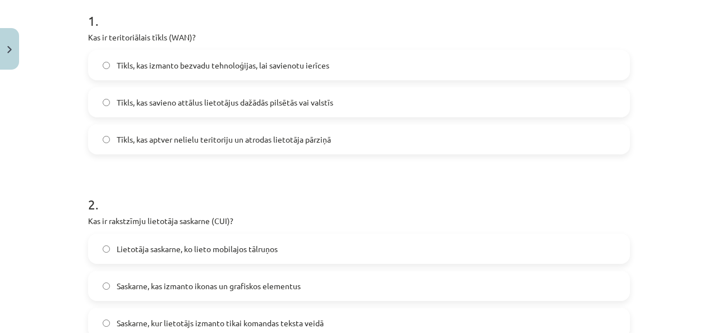
scroll to position [190, 0]
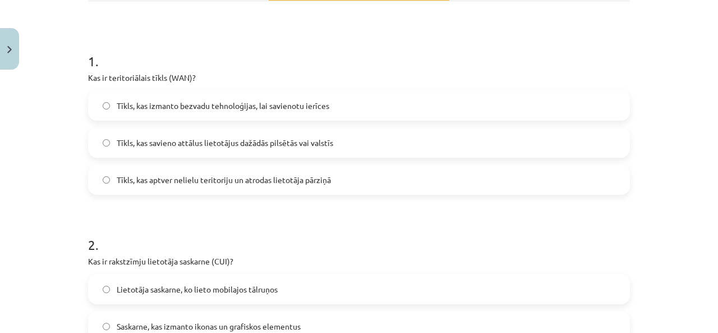
click at [216, 146] on span "Tīkls, kas savieno attālus lietotājus dažādās pilsētās vai valstīs" at bounding box center [225, 143] width 217 height 12
click at [190, 112] on label "Tīkls, kas izmanto bezvadu tehnoloģijas, lai savienotu ierīces" at bounding box center [359, 105] width 540 height 28
click at [143, 144] on span "Tīkls, kas savieno attālus lietotājus dažādās pilsētās vai valstīs" at bounding box center [225, 143] width 217 height 12
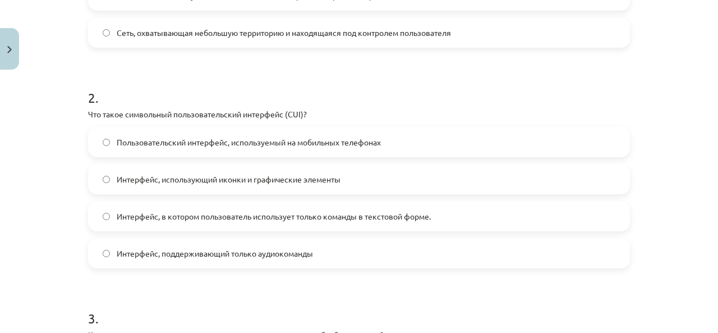
scroll to position [873, 0]
click at [328, 213] on font "Интерфейс, в котором пользователь использует только команды в текстовой форме." at bounding box center [274, 216] width 314 height 10
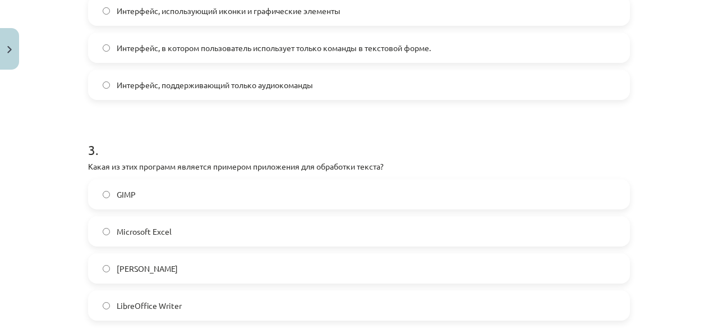
scroll to position [786, 0]
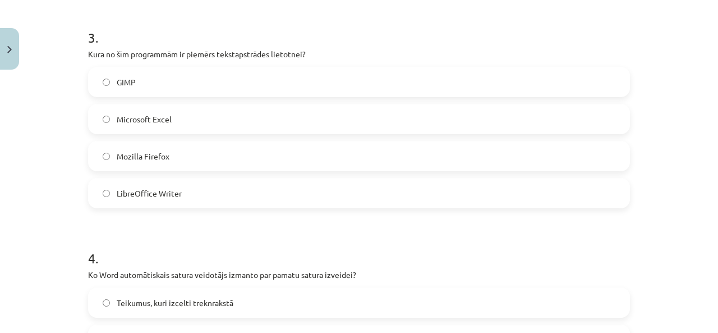
scroll to position [873, 0]
click at [391, 25] on h1 "3 ." at bounding box center [359, 27] width 542 height 35
click at [310, 29] on h1 "3 ." at bounding box center [359, 27] width 542 height 35
click at [150, 194] on span "LibreOffice Writer" at bounding box center [149, 193] width 65 height 12
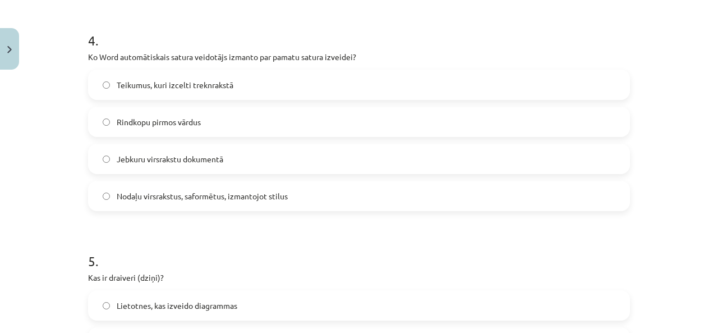
scroll to position [873, 0]
click at [177, 195] on font "Заголовки глав отформатированы с использованием стилей" at bounding box center [228, 196] width 222 height 10
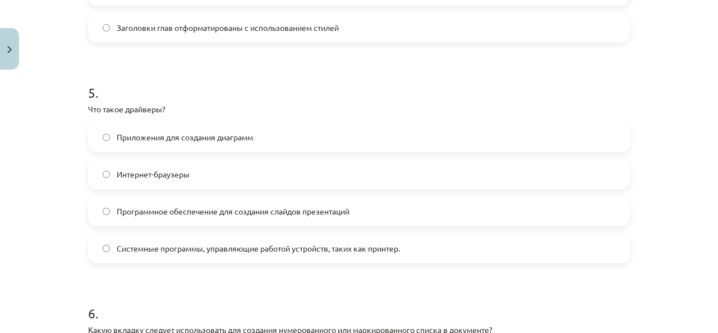
click at [283, 82] on h1 "5 ." at bounding box center [359, 82] width 542 height 35
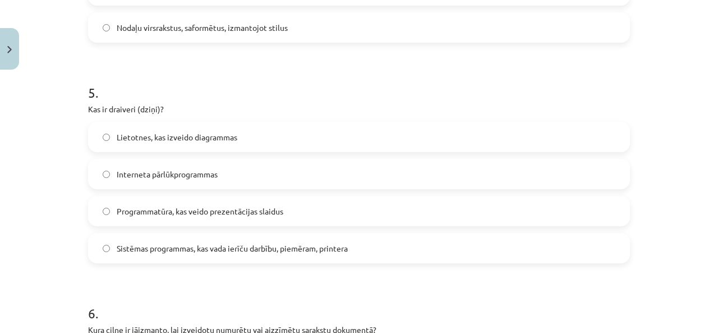
click at [347, 248] on span "Sistēmas programmas, kas vada ierīču darbību, piemēram, printera" at bounding box center [232, 248] width 231 height 12
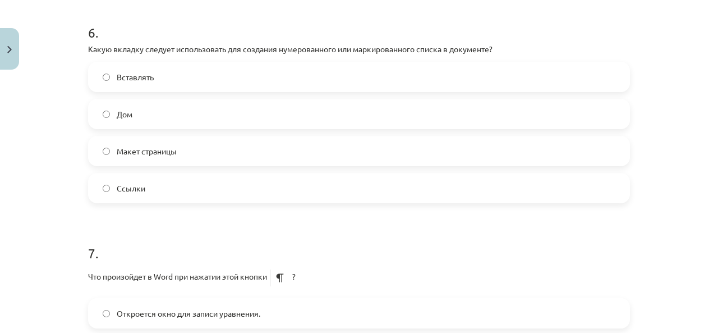
scroll to position [873, 0]
click at [367, 19] on h1 "6 ." at bounding box center [359, 22] width 542 height 35
click at [190, 105] on label "Home" at bounding box center [359, 114] width 540 height 28
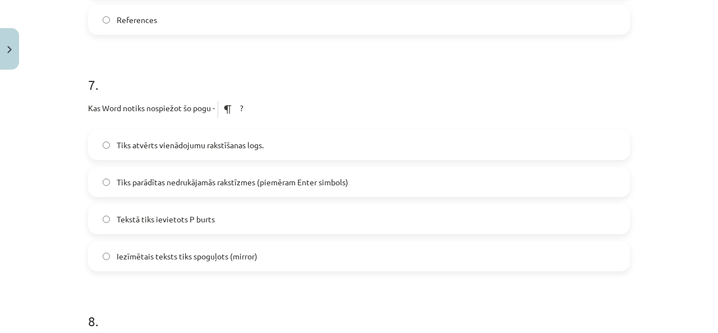
scroll to position [873, 0]
click at [379, 81] on h1 "7 ." at bounding box center [359, 74] width 542 height 35
click at [286, 191] on label "Tiks parādītas nedrukājamās rakstīzmes (piemēram Enter simbols)" at bounding box center [359, 182] width 540 height 28
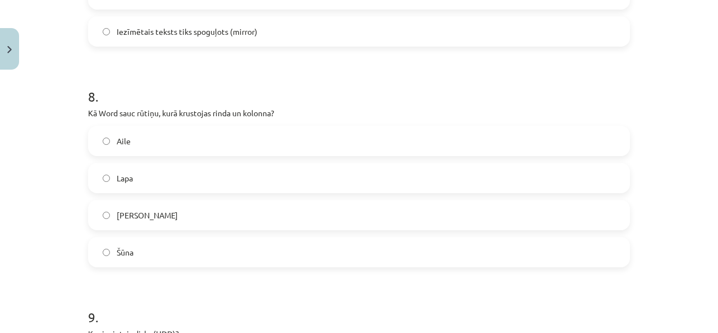
scroll to position [873, 0]
click at [422, 96] on h1 "8 ." at bounding box center [359, 86] width 542 height 35
click at [137, 138] on label "Aile" at bounding box center [359, 141] width 540 height 28
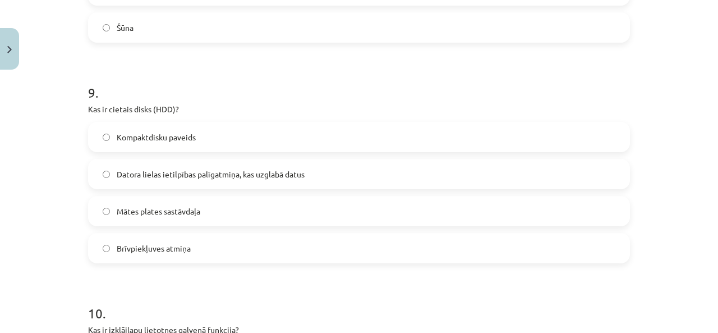
click at [251, 170] on span "Datora lielas ietilpības palīgatmiņa, kas uzglabā datus" at bounding box center [211, 174] width 188 height 12
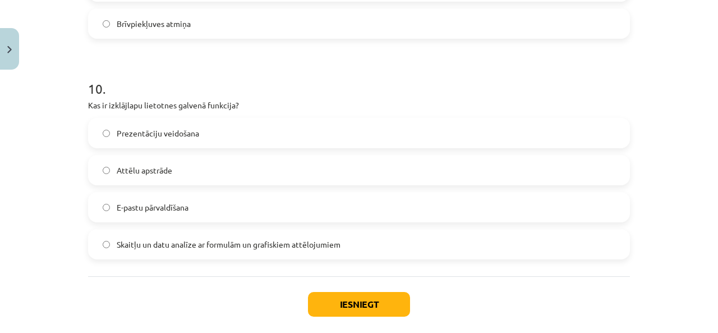
click at [280, 242] on span "Skaitļu un datu analīze ar formulām un grafiskiem attēlojumiem" at bounding box center [229, 245] width 224 height 12
click at [364, 305] on button "Iesniegt" at bounding box center [359, 304] width 102 height 25
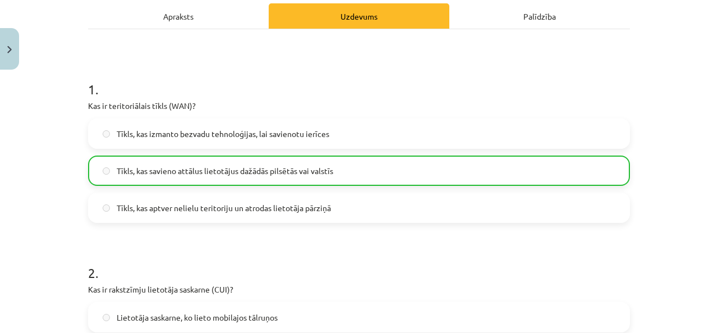
scroll to position [0, 0]
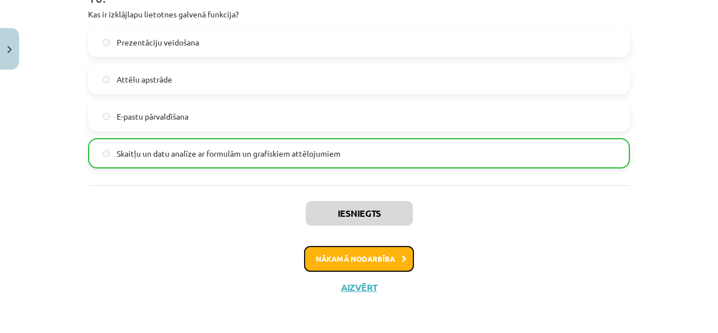
click at [394, 256] on button "Nākamā nodarbība" at bounding box center [359, 259] width 110 height 26
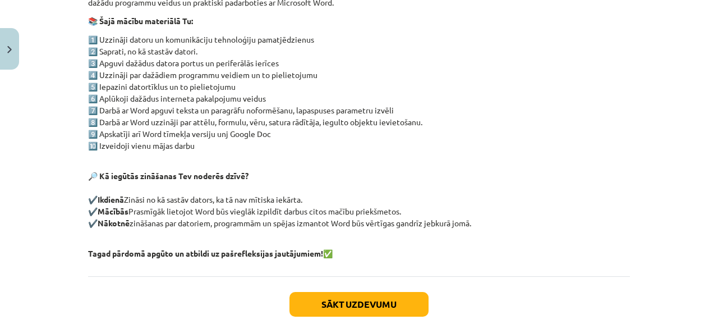
scroll to position [786, 0]
click at [377, 296] on button "Sākt uzdevumu" at bounding box center [359, 304] width 139 height 25
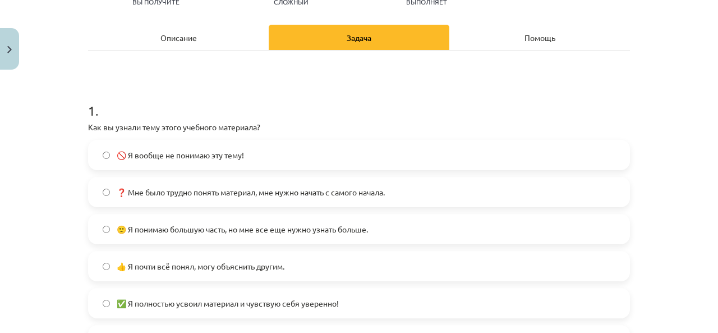
scroll to position [873, 0]
click at [451, 112] on h1 "1 ." at bounding box center [359, 100] width 542 height 35
click at [135, 230] on font "🙂 Я понимаю большую часть, но мне все еще нужно узнать больше." at bounding box center [242, 229] width 251 height 10
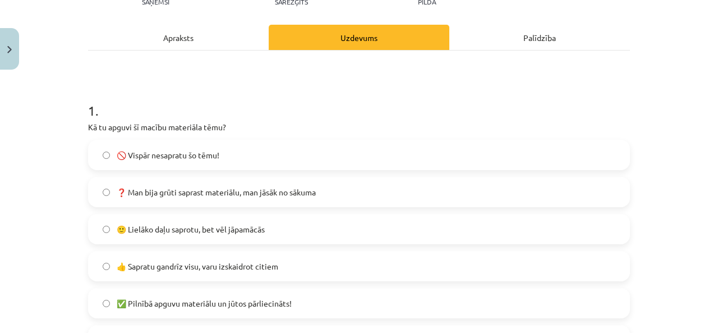
click at [391, 123] on p "Kā tu apguvi šī macību materiāla tēmu?" at bounding box center [359, 127] width 542 height 12
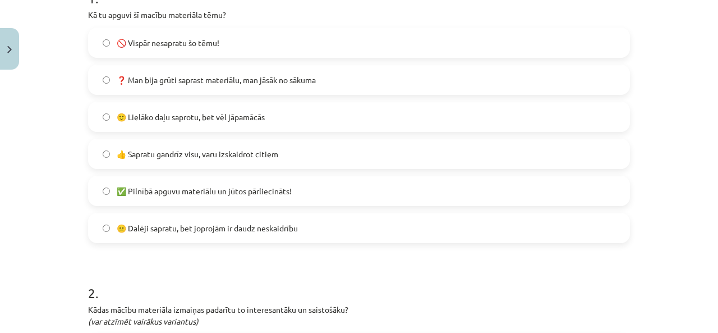
click at [127, 225] on span "😐 Dalēji sapratu, bet joprojām ir daudz neskaidrību" at bounding box center [207, 228] width 181 height 12
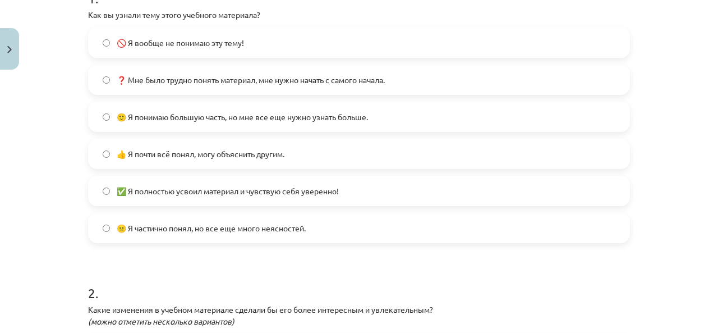
click at [372, 33] on label "🚫 Я вообще не понимаю эту тему!" at bounding box center [359, 43] width 540 height 28
click at [110, 226] on label "😐 Я частично понял, но все еще много неясностей." at bounding box center [359, 228] width 540 height 28
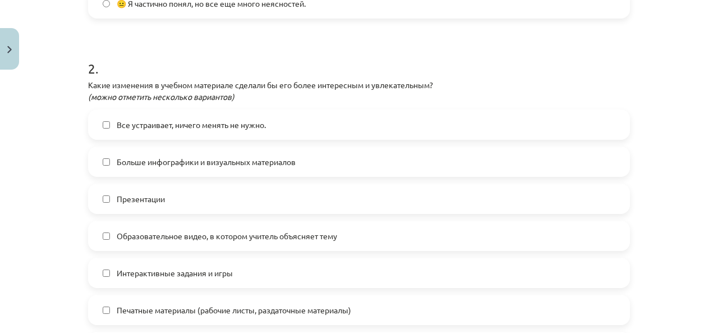
click at [352, 66] on h1 "2 ." at bounding box center [359, 58] width 542 height 35
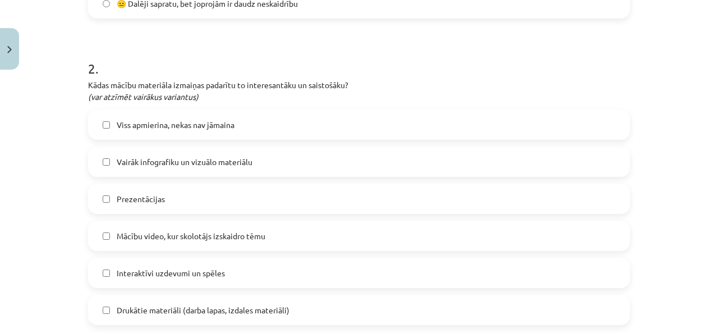
click at [173, 123] on span "Viss apmierina, nekas nav jāmaina" at bounding box center [176, 125] width 118 height 12
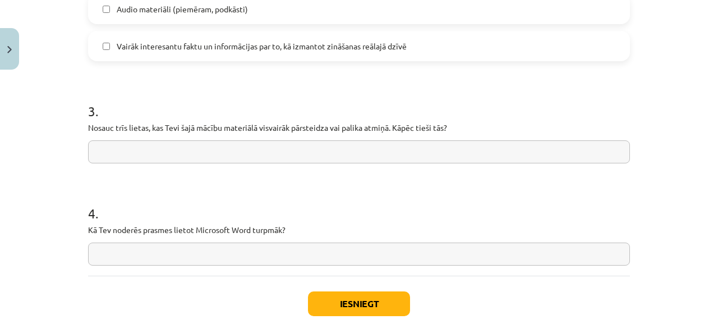
click at [384, 155] on input "text" at bounding box center [359, 151] width 542 height 23
type input "*"
type input "******"
click at [381, 298] on button "Iesniegt" at bounding box center [359, 303] width 102 height 25
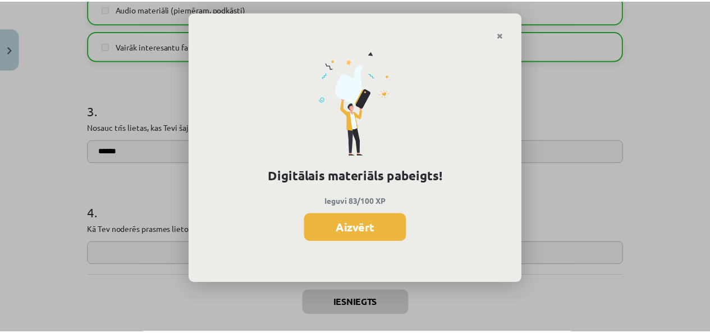
scroll to position [785, 0]
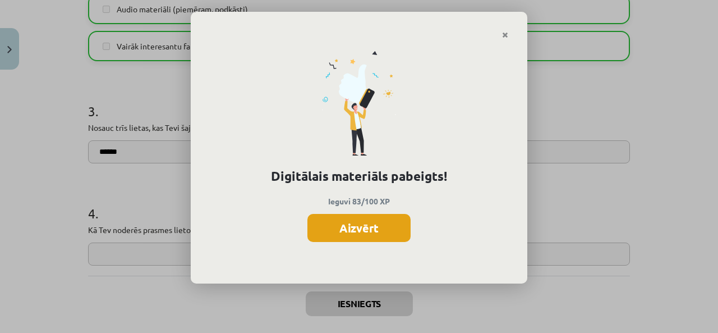
click at [395, 232] on button "Aizvērt" at bounding box center [359, 228] width 103 height 28
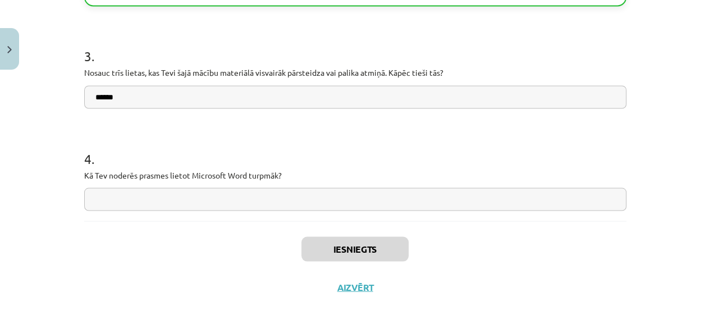
scroll to position [897, 0]
click at [358, 286] on button "Aizvērt" at bounding box center [355, 286] width 43 height 11
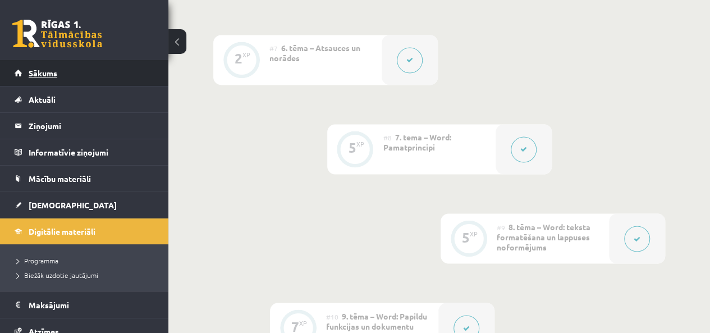
click at [52, 70] on span "Sākums" at bounding box center [43, 73] width 29 height 10
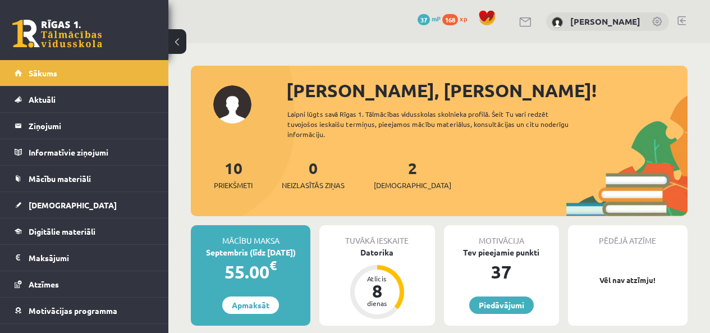
scroll to position [112, 0]
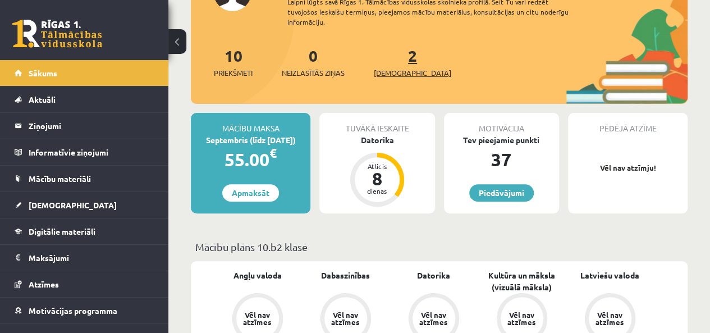
click at [397, 59] on link "2 Ieskaites" at bounding box center [412, 61] width 77 height 33
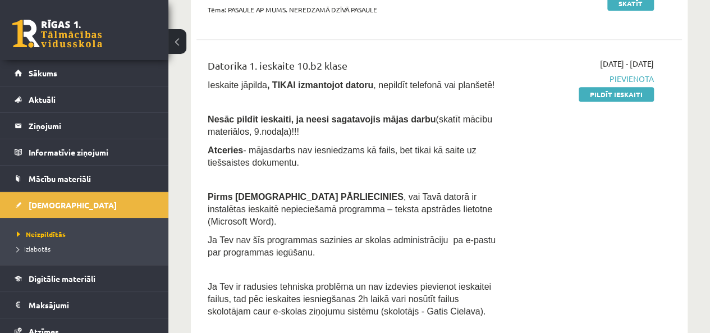
scroll to position [281, 0]
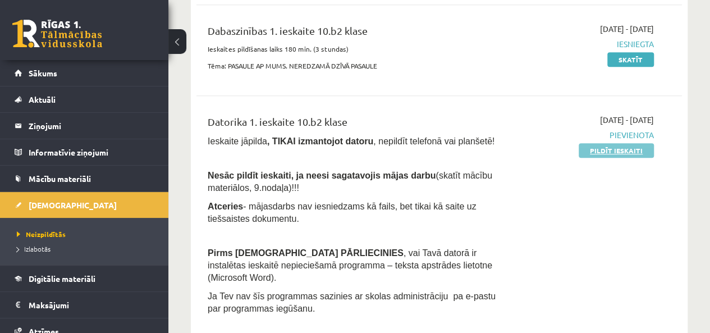
click at [592, 150] on link "Pildīt ieskaiti" at bounding box center [616, 150] width 75 height 15
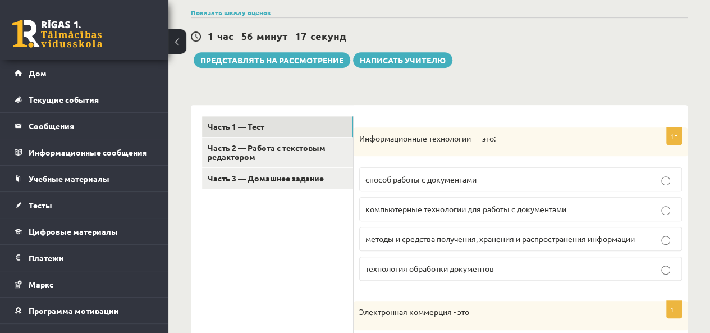
scroll to position [281, 0]
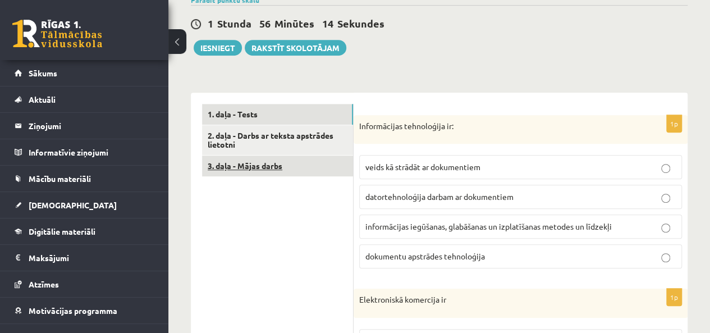
click at [264, 164] on link "3. daļa - Mājas darbs" at bounding box center [277, 165] width 151 height 21
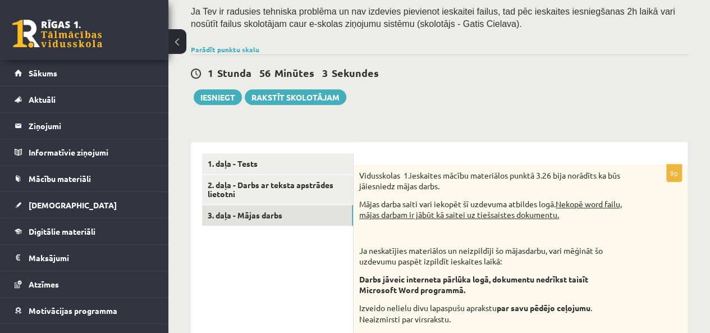
scroll to position [249, 0]
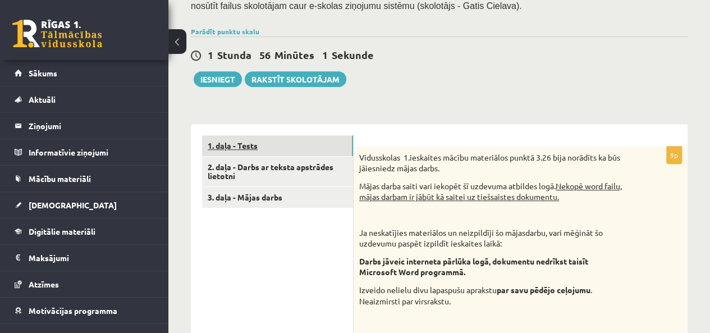
click at [322, 151] on link "1. daļa - Tests" at bounding box center [277, 145] width 151 height 21
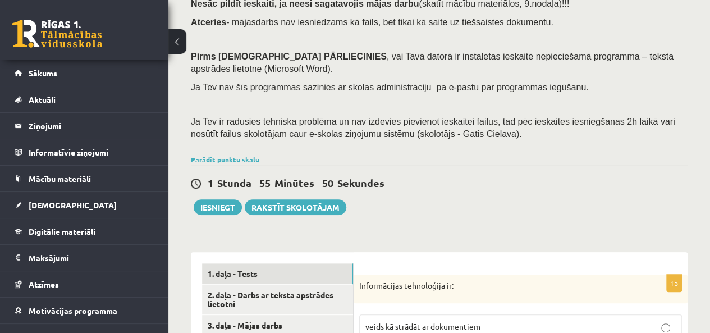
scroll to position [193, 0]
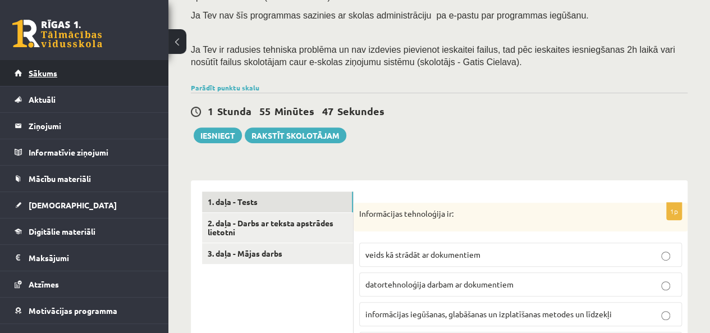
click at [35, 69] on span "Sākums" at bounding box center [43, 73] width 29 height 10
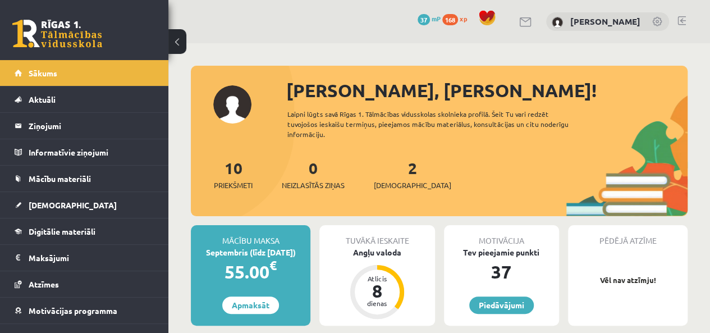
scroll to position [112, 0]
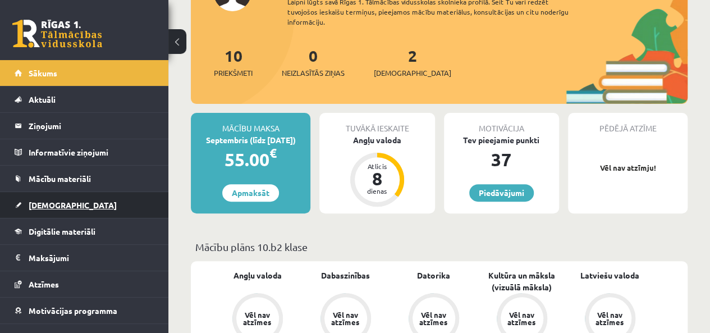
click at [54, 201] on span "[DEMOGRAPHIC_DATA]" at bounding box center [73, 205] width 88 height 10
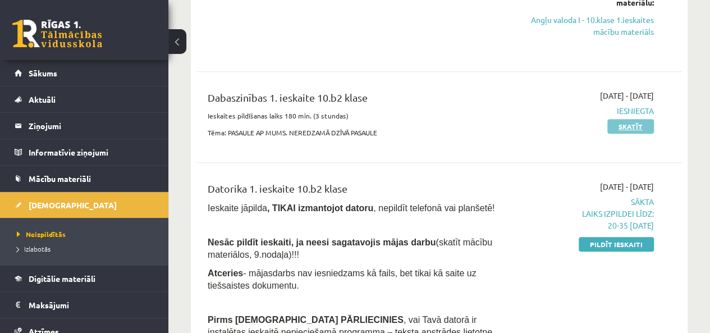
scroll to position [224, 0]
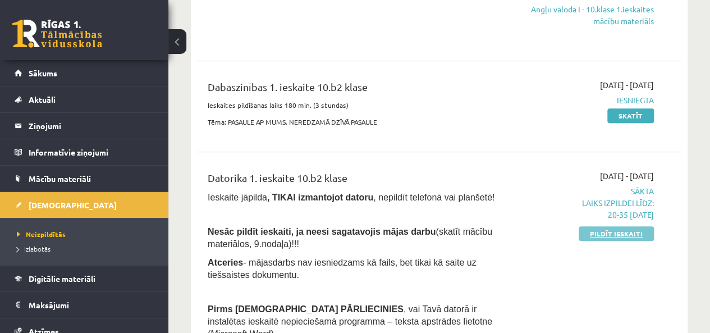
click at [631, 231] on link "Pildīt ieskaiti" at bounding box center [616, 233] width 75 height 15
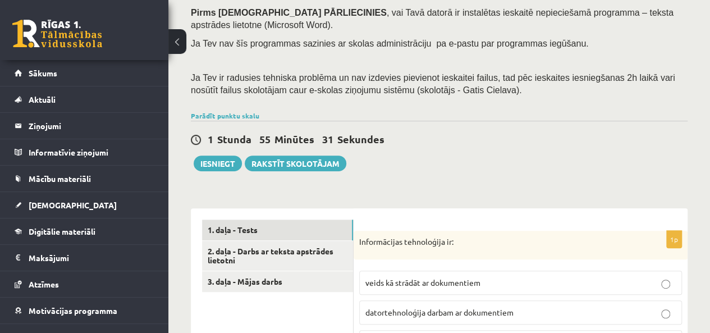
scroll to position [168, 0]
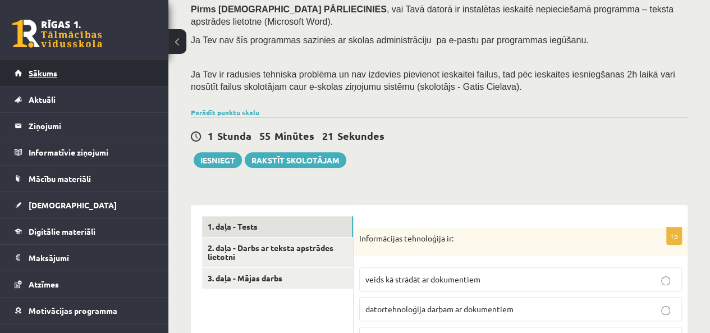
click at [93, 79] on link "Sākums" at bounding box center [85, 73] width 140 height 26
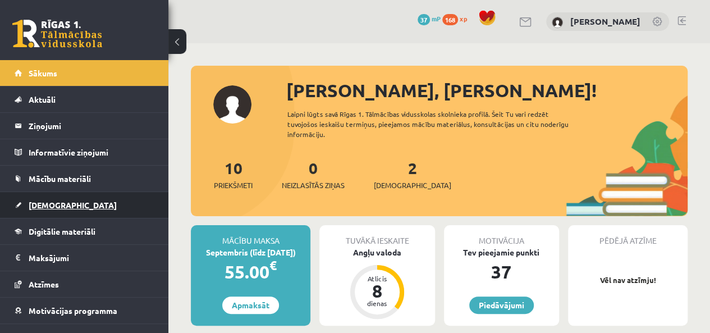
click at [52, 203] on span "[DEMOGRAPHIC_DATA]" at bounding box center [73, 205] width 88 height 10
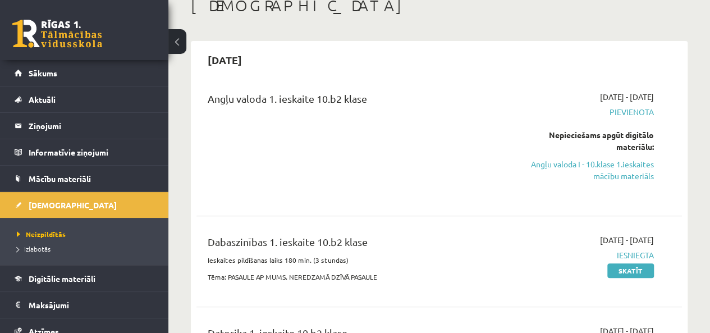
scroll to position [168, 0]
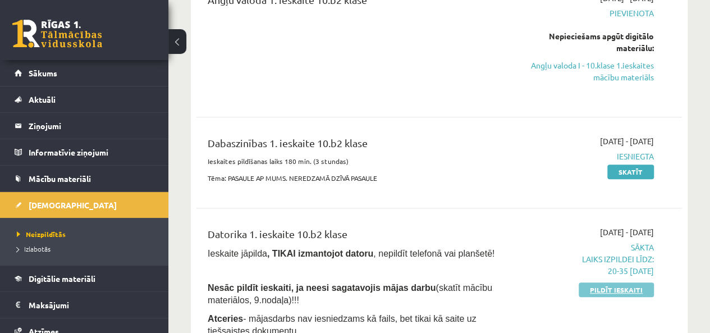
click at [618, 288] on link "Pildīt ieskaiti" at bounding box center [616, 289] width 75 height 15
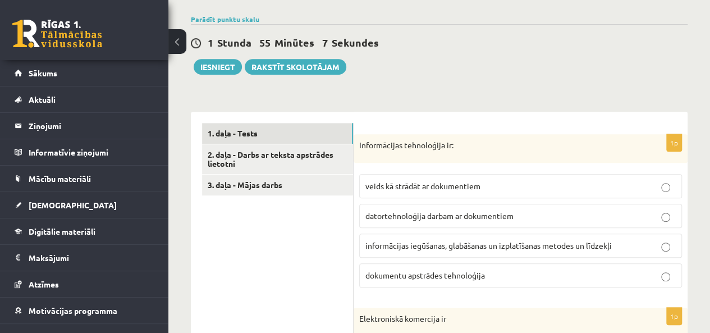
scroll to position [168, 0]
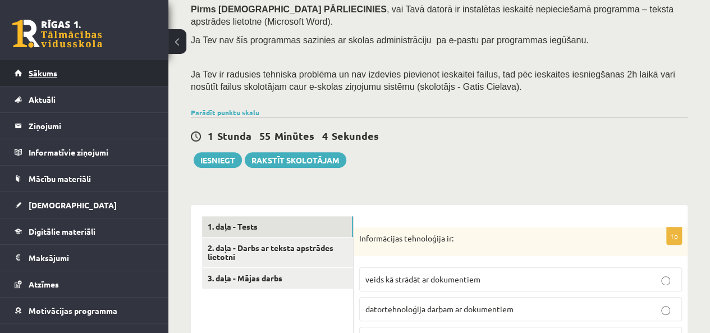
click at [56, 69] on span "Sākums" at bounding box center [43, 73] width 29 height 10
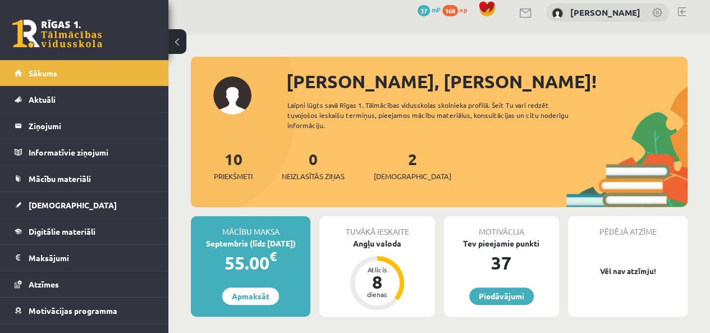
scroll to position [112, 0]
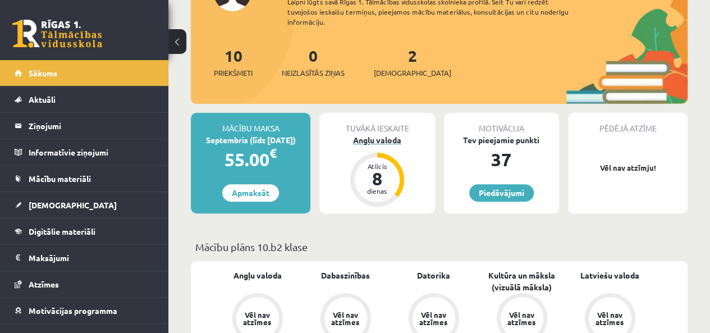
click at [379, 144] on div "Angļu valoda" at bounding box center [376, 140] width 115 height 12
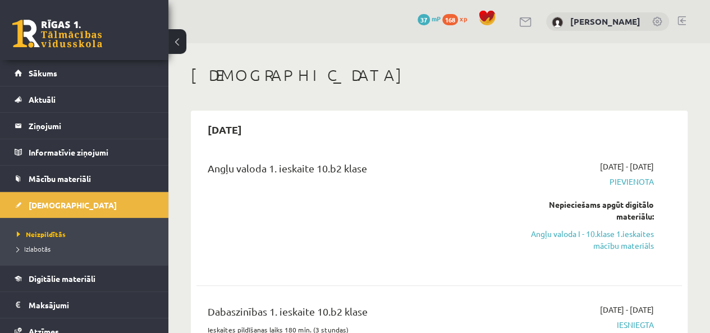
scroll to position [112, 0]
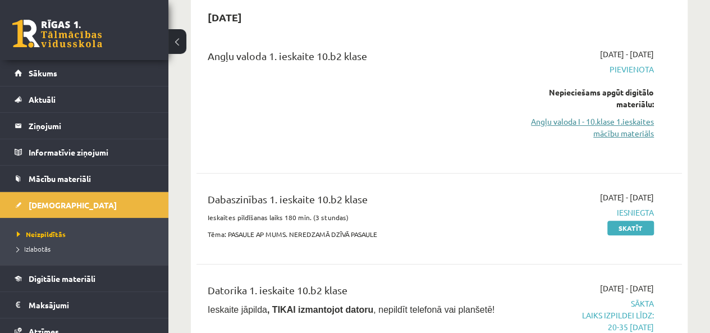
click at [604, 125] on link "Angļu valoda I - 10.klase 1.ieskaites mācību materiāls" at bounding box center [585, 128] width 138 height 24
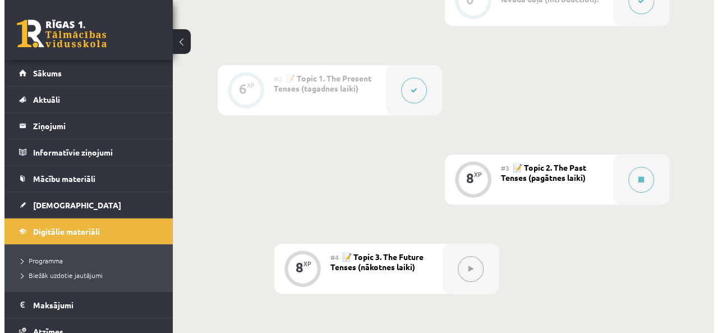
scroll to position [323, 0]
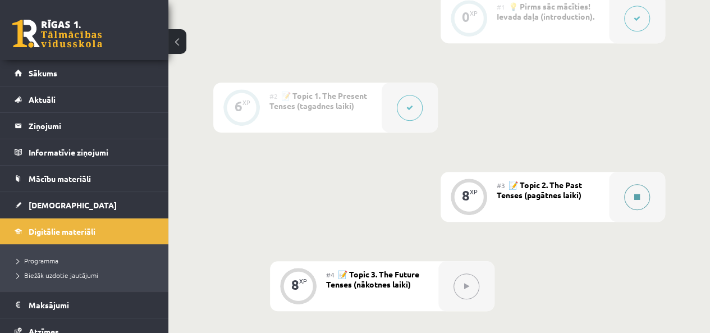
click at [634, 198] on icon at bounding box center [637, 197] width 6 height 7
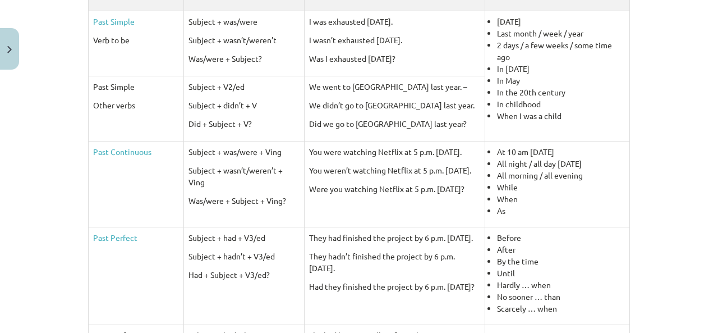
scroll to position [271, 0]
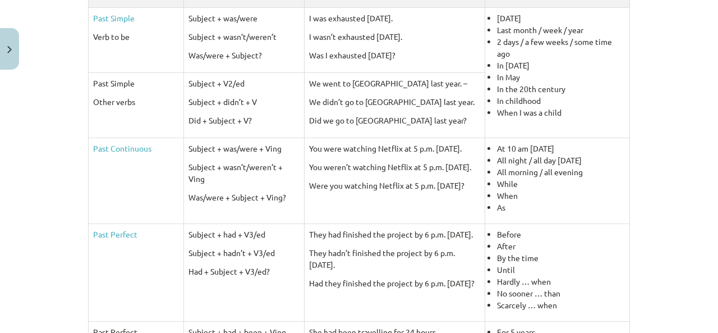
drag, startPoint x: 652, startPoint y: 86, endPoint x: 689, endPoint y: 94, distance: 38.5
click at [689, 94] on div "Mācību tēma: Angļu valoda i - 10.klase 1.ieskaites mācību materiāls #3 📝 Topic …" at bounding box center [359, 166] width 718 height 333
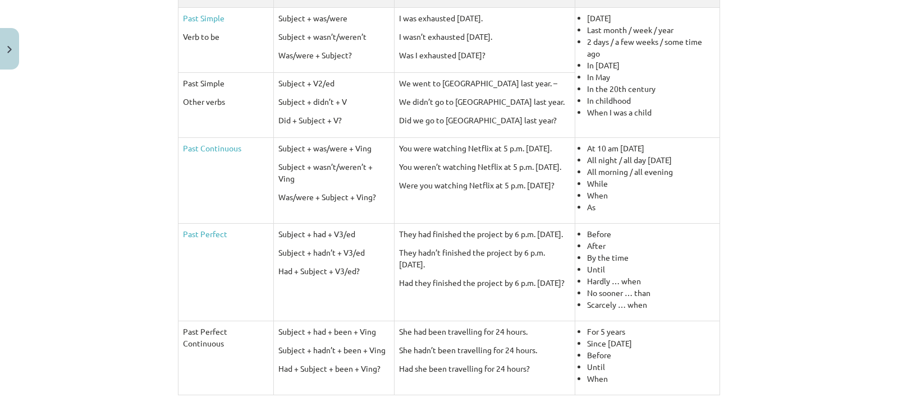
click at [718, 114] on div "Mācību tēma: Angļu valoda i - 10.klase 1.ieskaites mācību materiāls #3 📝 Topic …" at bounding box center [449, 208] width 898 height 416
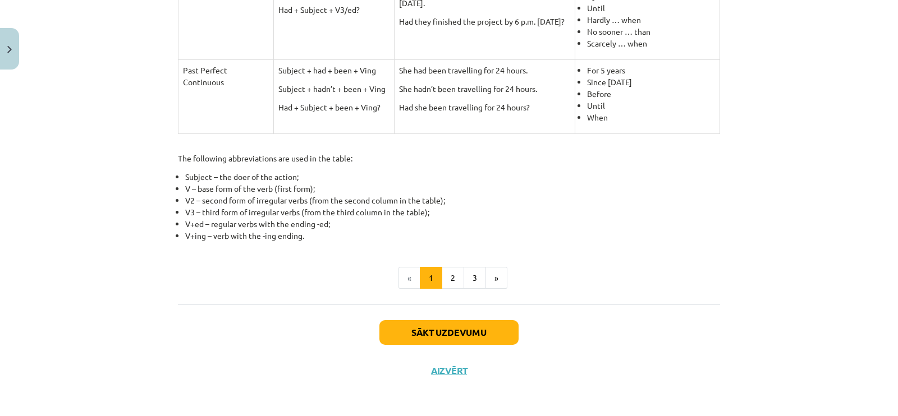
scroll to position [533, 0]
click at [450, 278] on button "2" at bounding box center [453, 278] width 22 height 22
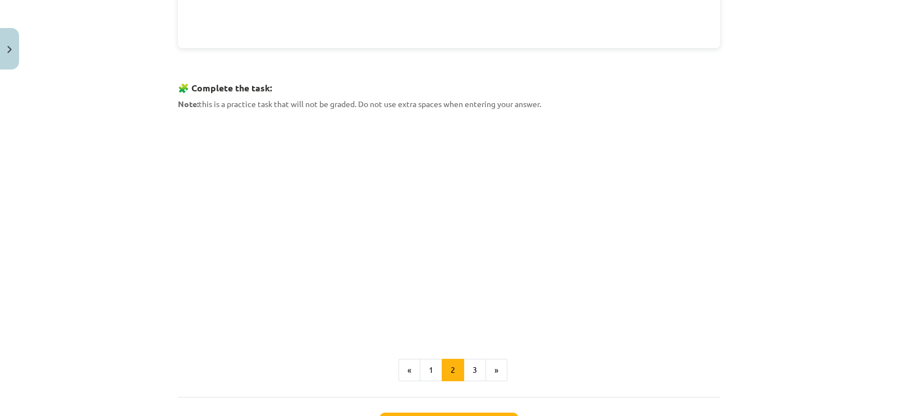
scroll to position [551, 0]
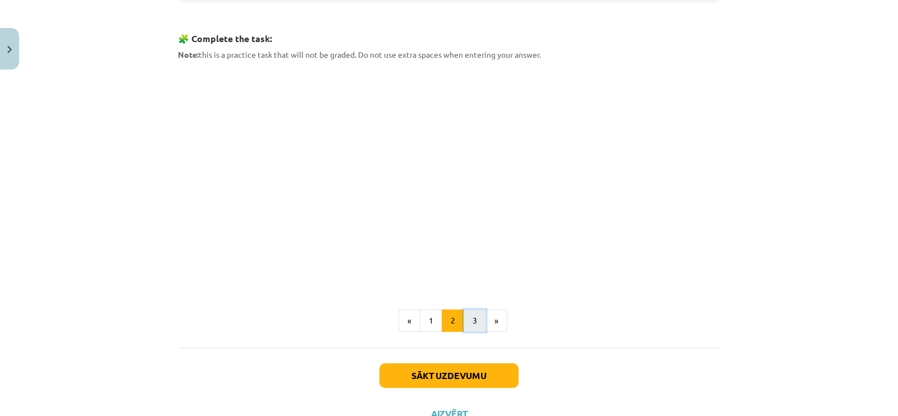
click at [469, 320] on button "3" at bounding box center [475, 321] width 22 height 22
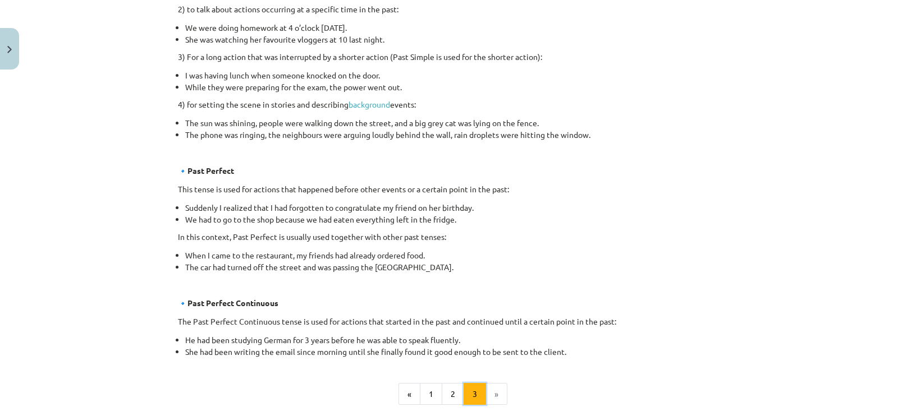
scroll to position [621, 0]
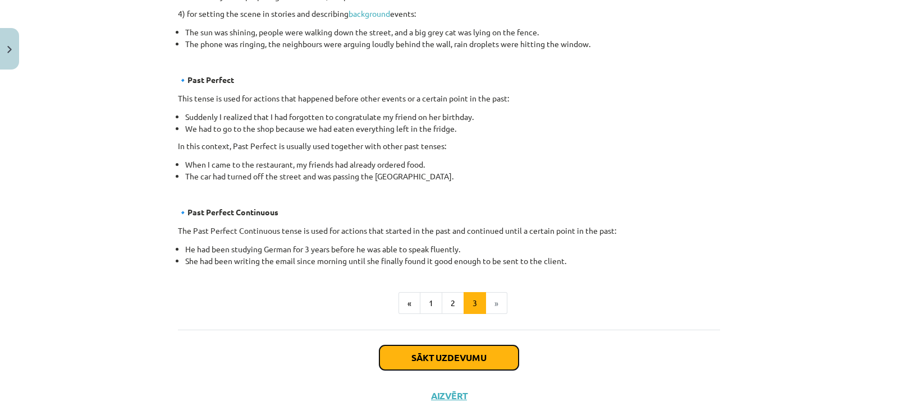
click at [460, 332] on button "Sākt uzdevumu" at bounding box center [448, 358] width 139 height 25
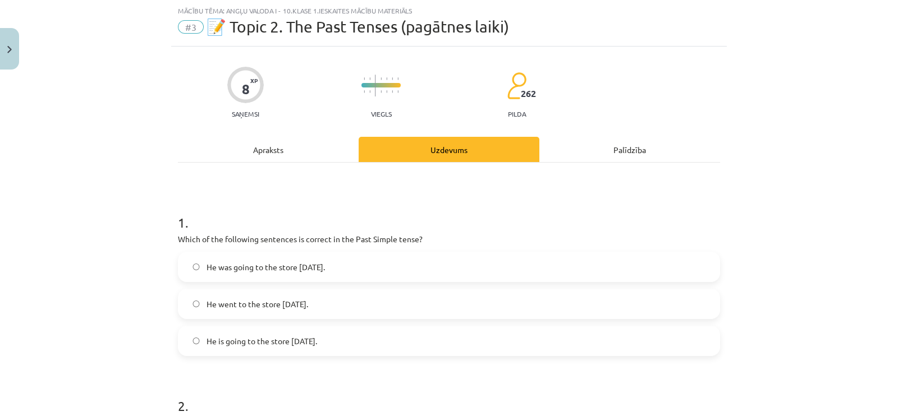
scroll to position [28, 0]
click at [230, 306] on span "He went to the store yesterday." at bounding box center [258, 305] width 102 height 12
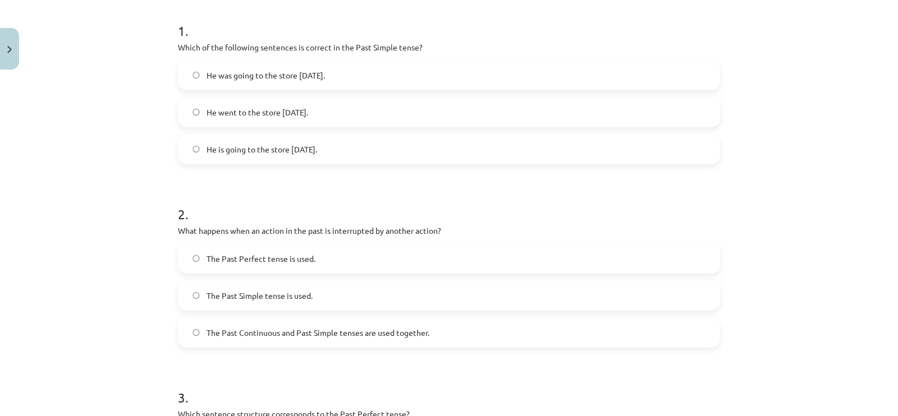
scroll to position [238, 0]
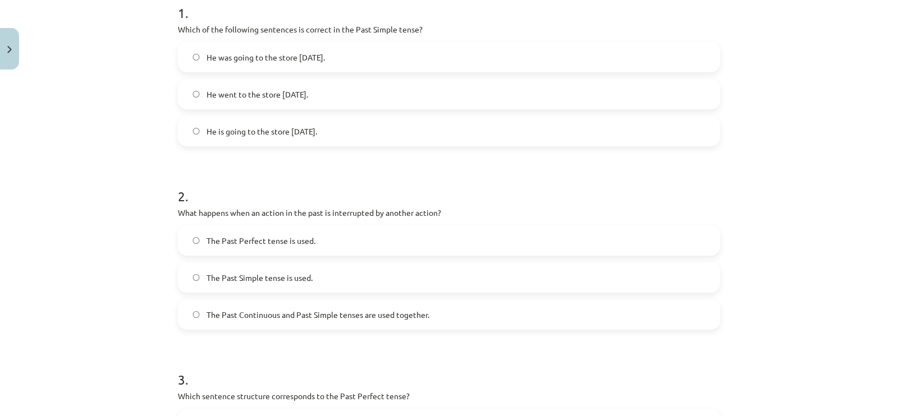
click at [466, 173] on h1 "2 ." at bounding box center [449, 186] width 542 height 35
click at [189, 245] on label "The Past Perfect tense is used." at bounding box center [449, 241] width 540 height 28
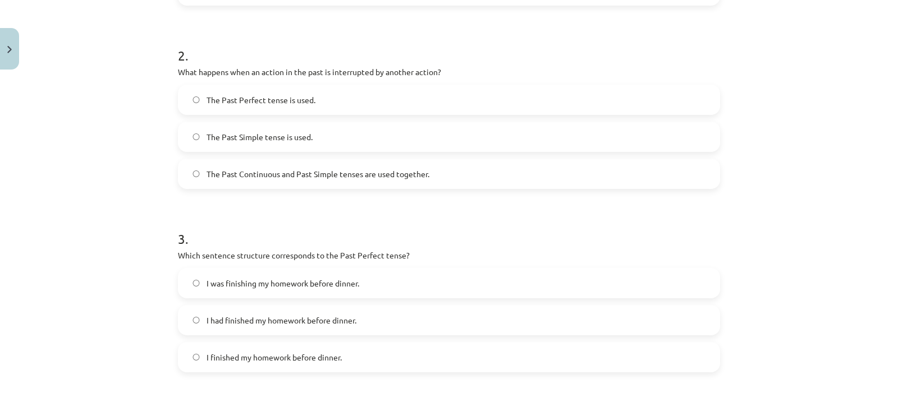
scroll to position [448, 0]
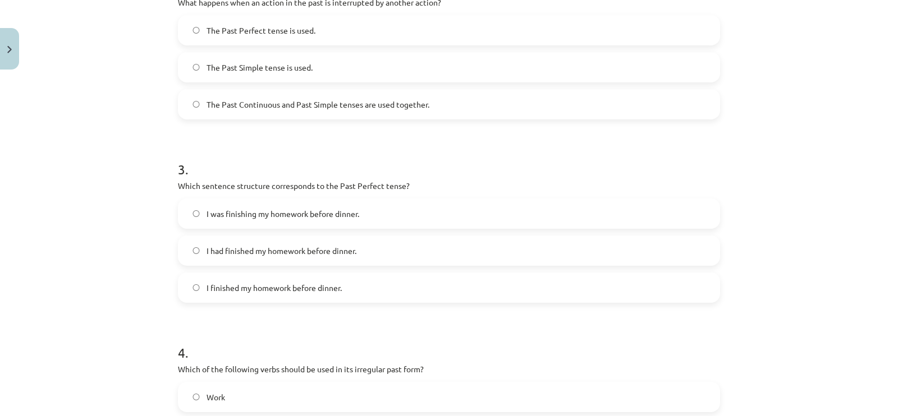
click at [213, 252] on span "I had finished my homework before dinner." at bounding box center [282, 251] width 150 height 12
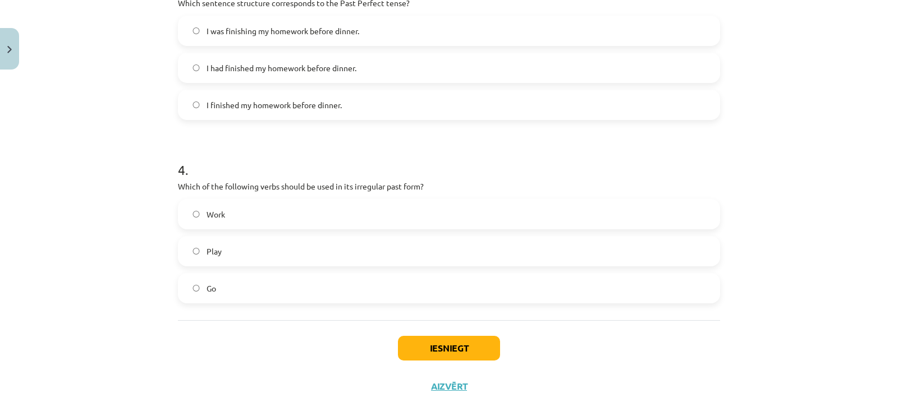
scroll to position [648, 0]
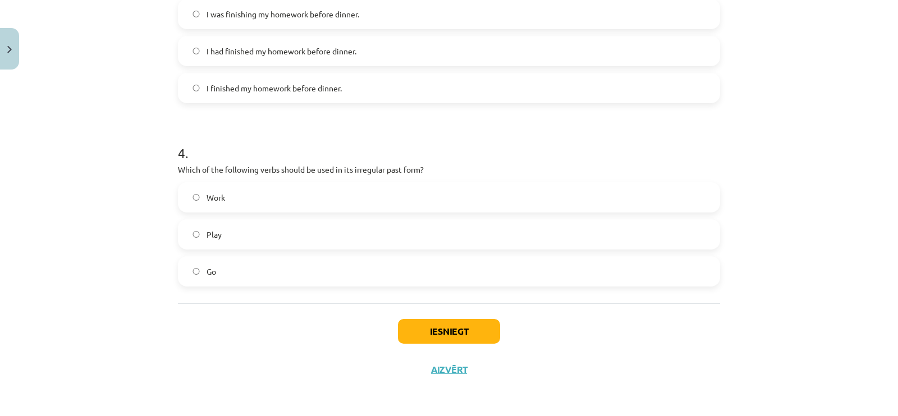
click at [221, 269] on label "Go" at bounding box center [449, 272] width 540 height 28
click at [450, 327] on button "Iesniegt" at bounding box center [449, 331] width 102 height 25
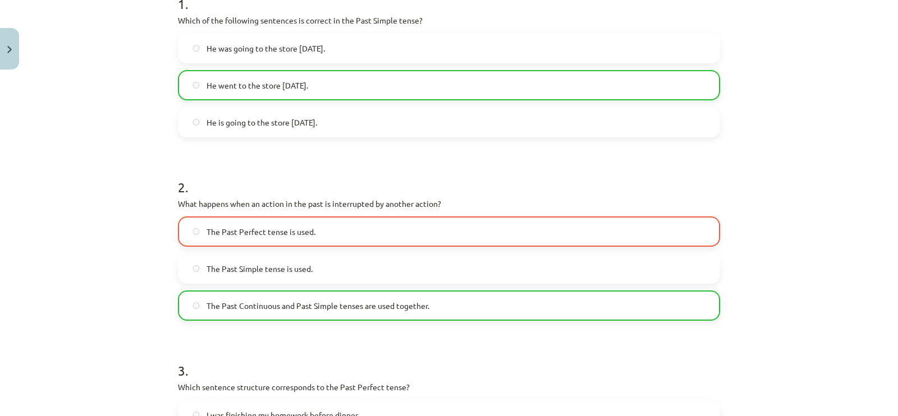
scroll to position [227, 0]
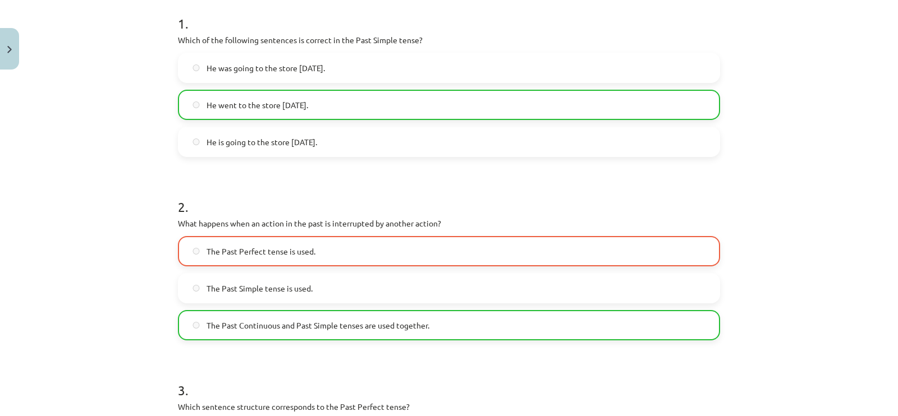
click at [391, 246] on label "The Past Perfect tense is used." at bounding box center [449, 251] width 540 height 28
click at [369, 324] on span "The Past Continuous and Past Simple tenses are used together." at bounding box center [318, 326] width 223 height 12
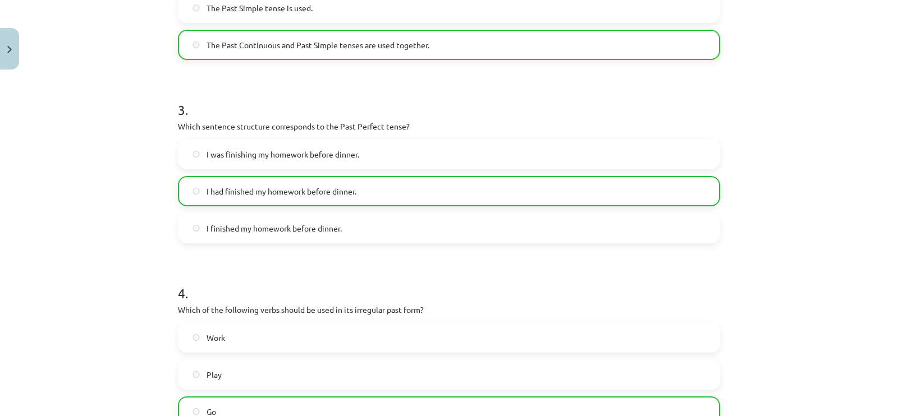
scroll to position [684, 0]
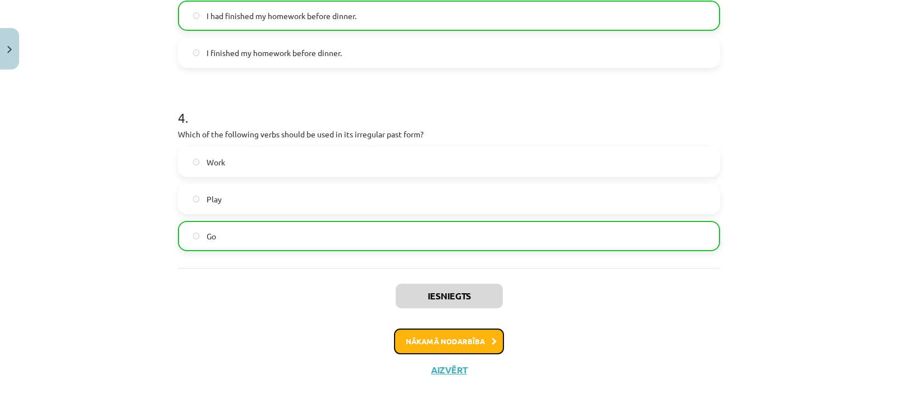
click at [470, 332] on button "Nākamā nodarbība" at bounding box center [449, 342] width 110 height 26
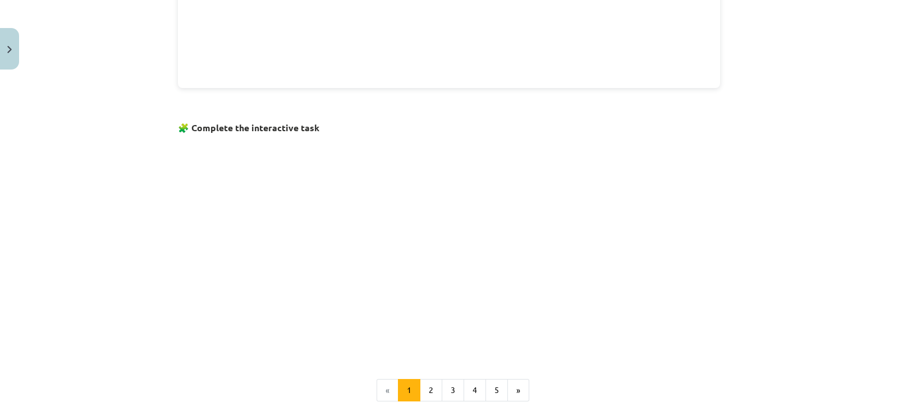
scroll to position [659, 0]
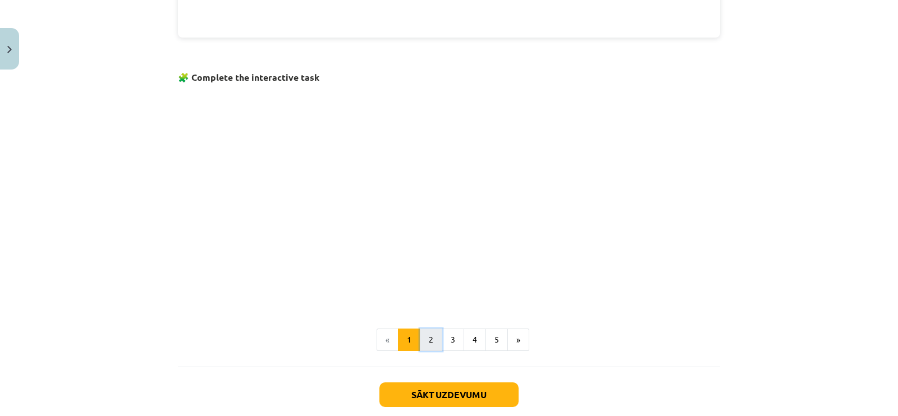
click at [429, 332] on button "2" at bounding box center [431, 340] width 22 height 22
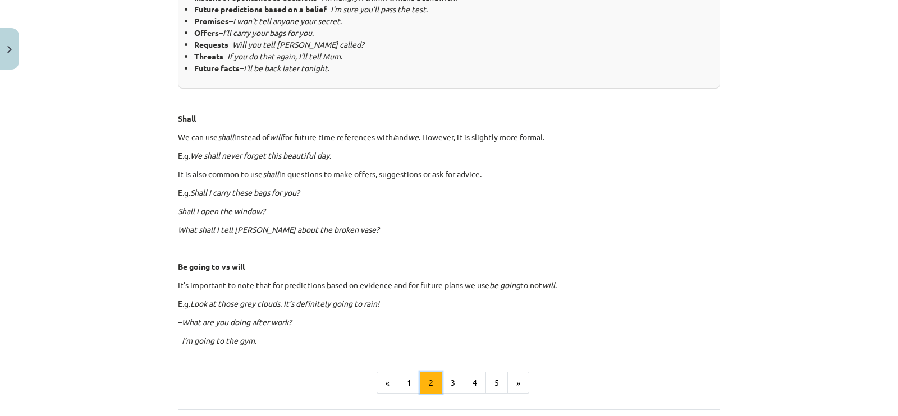
scroll to position [657, 0]
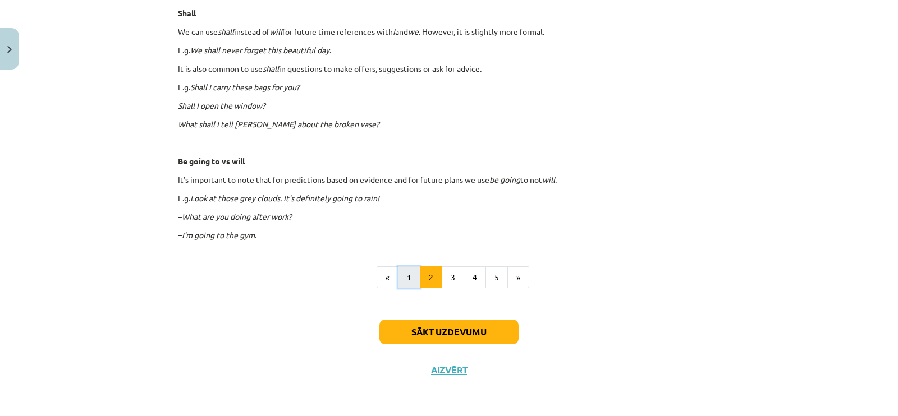
click at [409, 279] on button "1" at bounding box center [409, 278] width 22 height 22
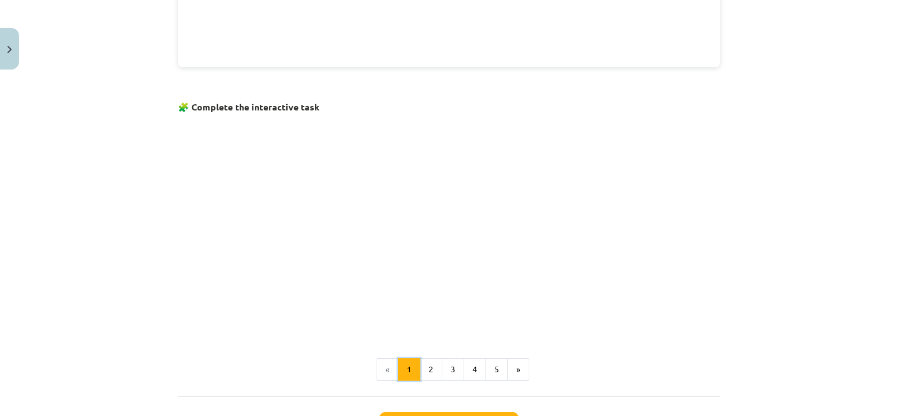
scroll to position [721, 0]
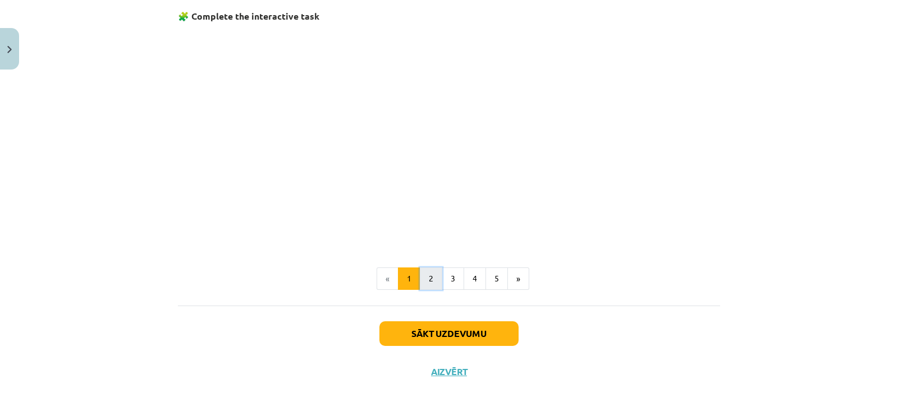
click at [420, 279] on button "2" at bounding box center [431, 279] width 22 height 22
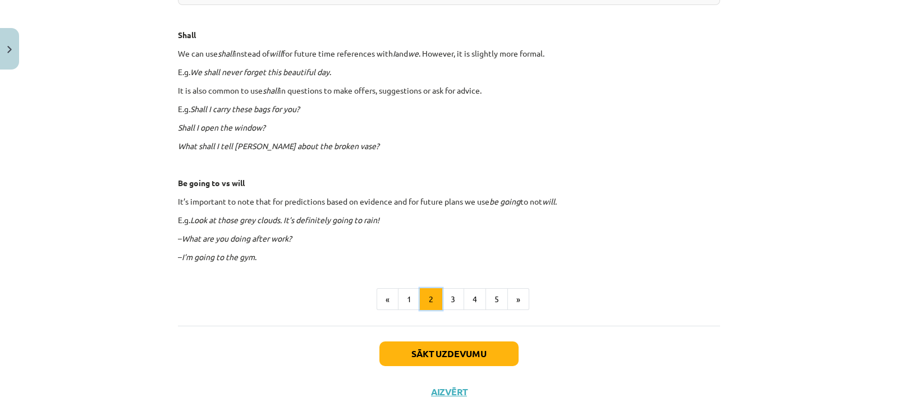
scroll to position [657, 0]
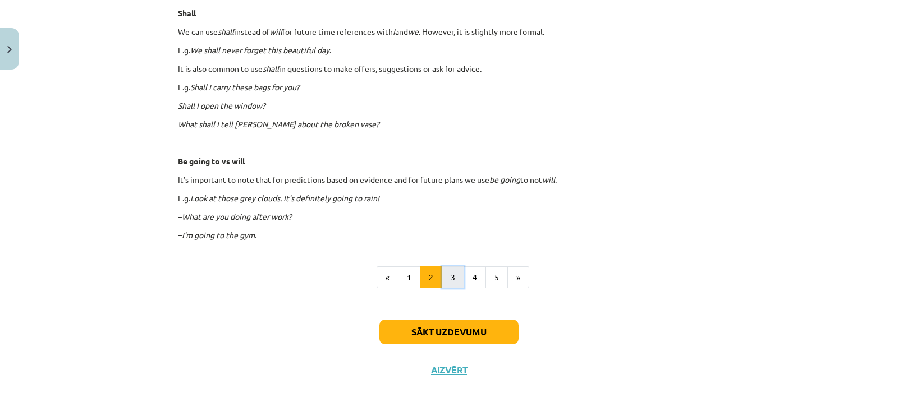
click at [452, 275] on button "3" at bounding box center [453, 278] width 22 height 22
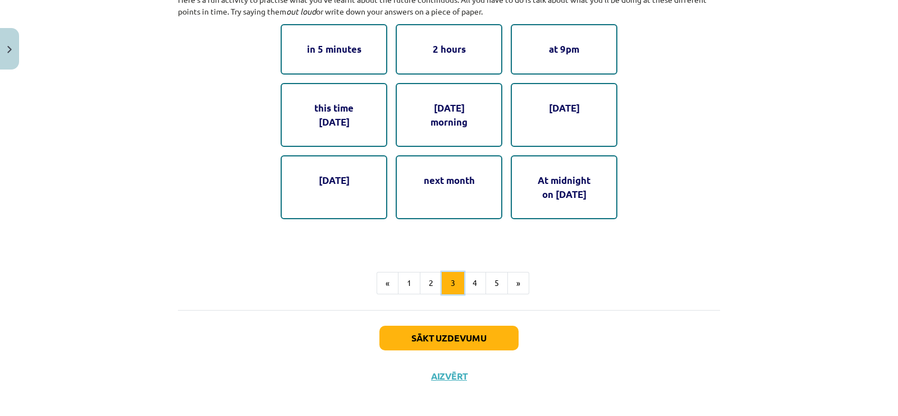
scroll to position [640, 0]
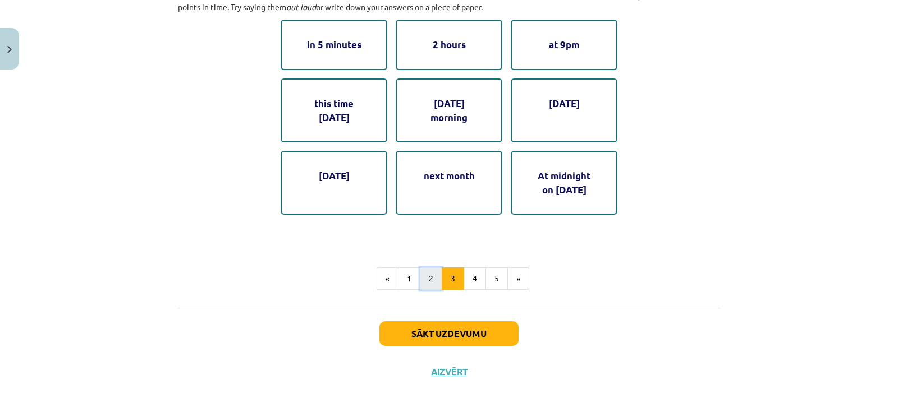
click at [425, 273] on button "2" at bounding box center [431, 279] width 22 height 22
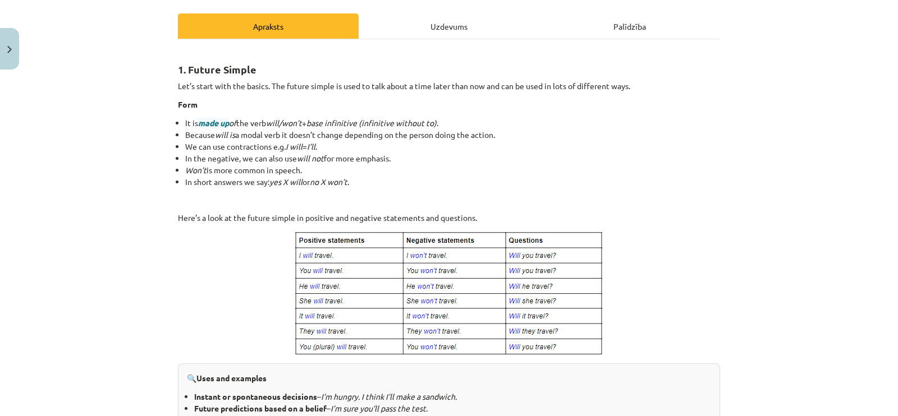
scroll to position [130, 0]
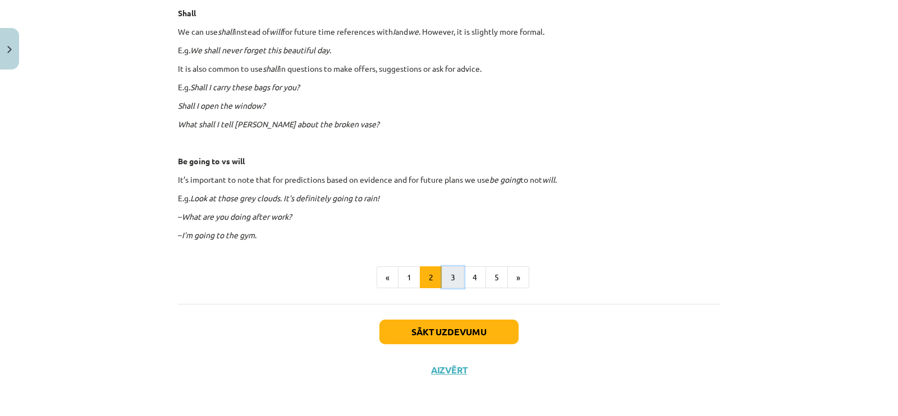
click at [451, 277] on button "3" at bounding box center [453, 278] width 22 height 22
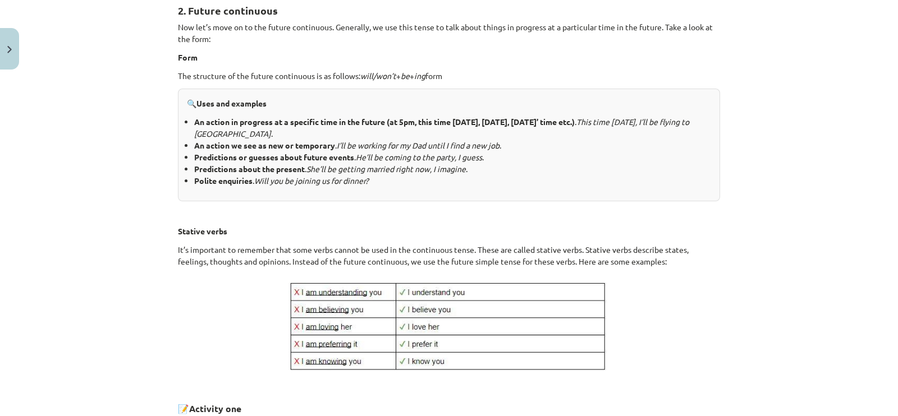
scroll to position [280, 0]
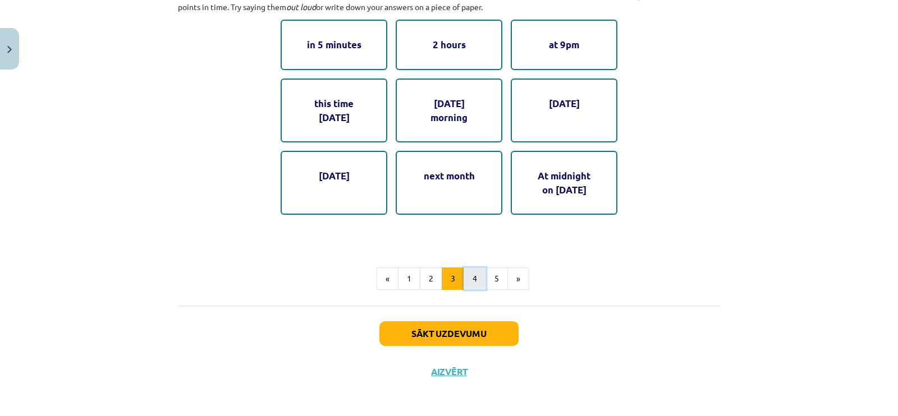
click at [467, 278] on button "4" at bounding box center [475, 279] width 22 height 22
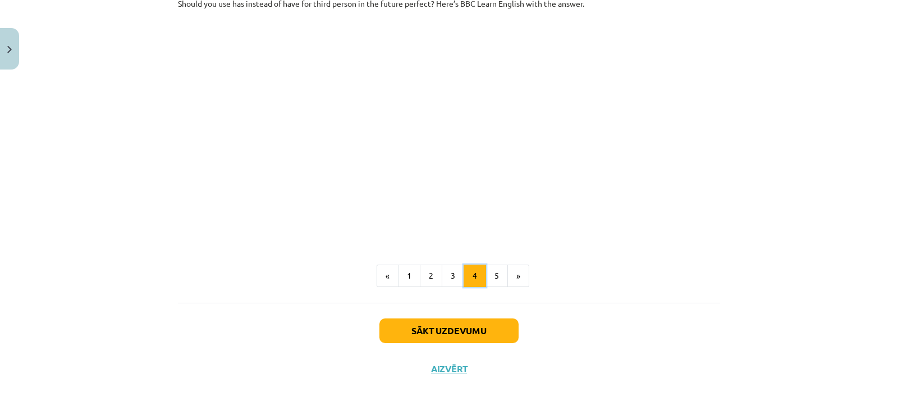
scroll to position [631, 0]
click at [485, 280] on button "5" at bounding box center [496, 276] width 22 height 22
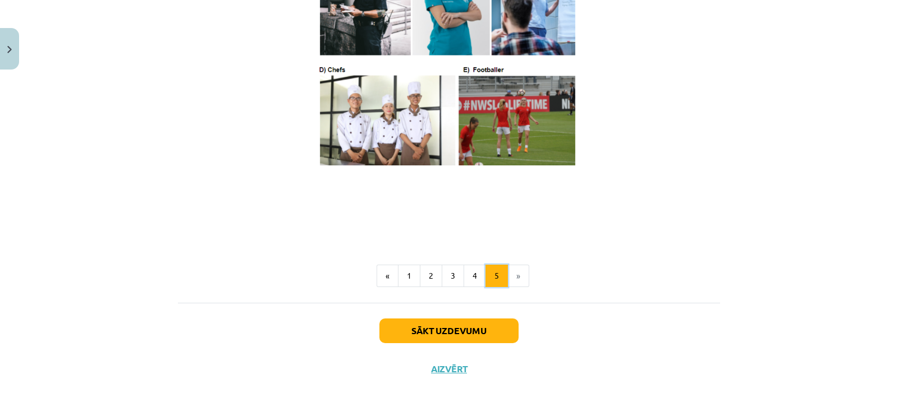
scroll to position [693, 0]
click at [477, 327] on button "Sākt uzdevumu" at bounding box center [448, 331] width 139 height 25
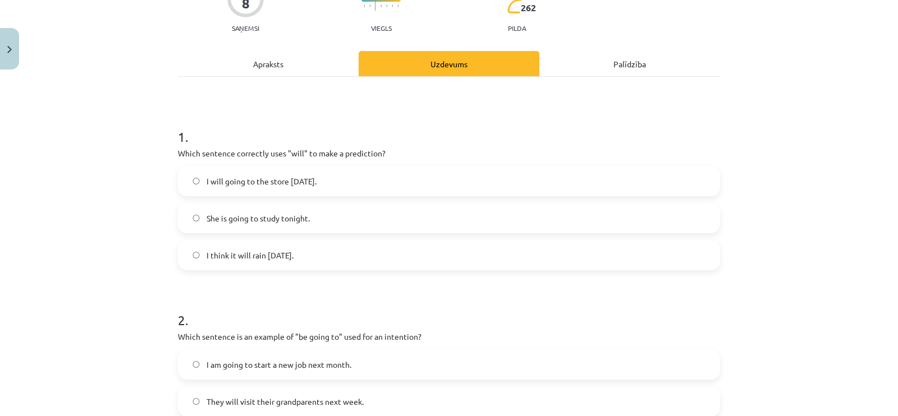
scroll to position [28, 0]
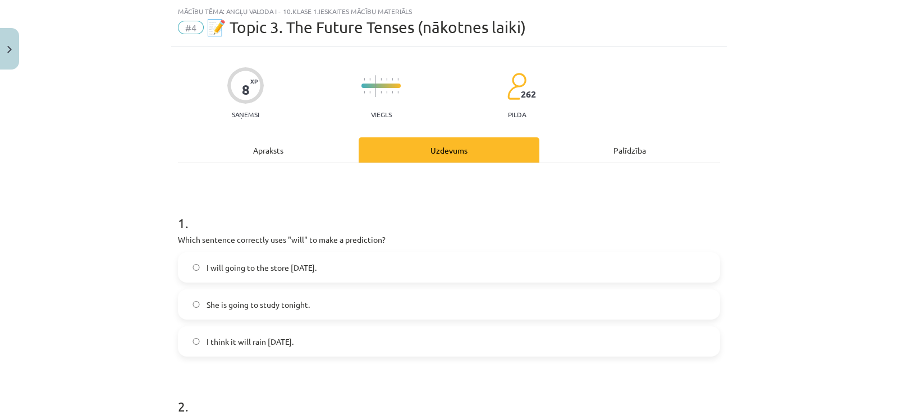
click at [251, 271] on span "I will going to the store tomorrow." at bounding box center [262, 268] width 110 height 12
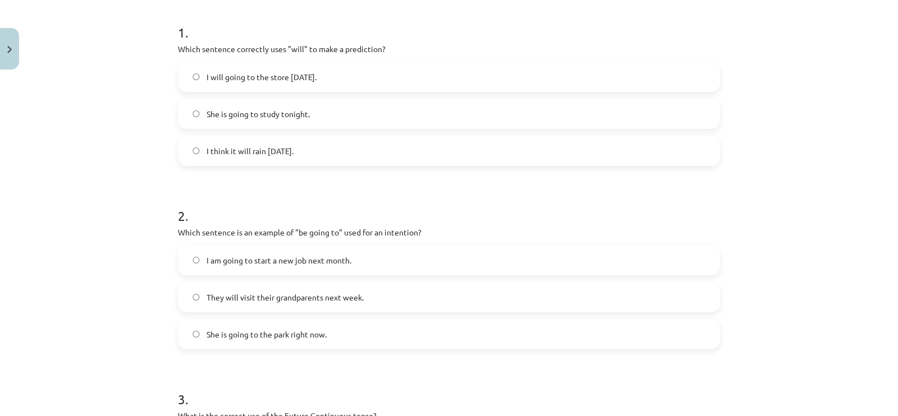
scroll to position [238, 0]
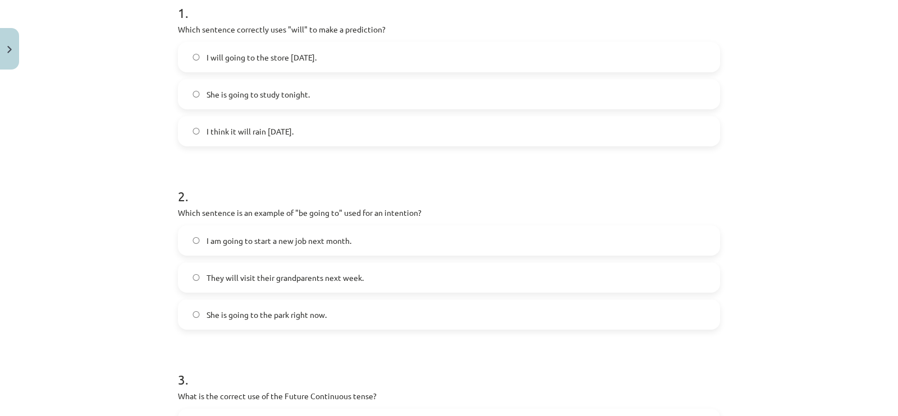
click at [349, 244] on label "I am going to start a new job next month." at bounding box center [449, 241] width 540 height 28
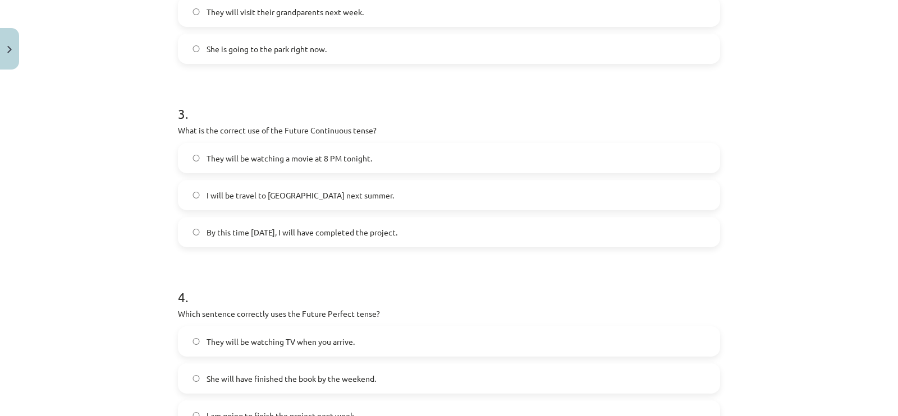
scroll to position [519, 0]
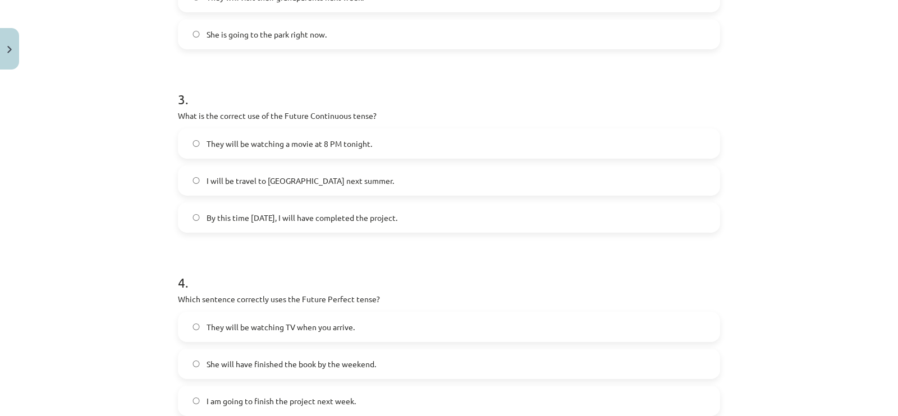
click at [308, 141] on span "They will be watching a movie at 8 PM tonight." at bounding box center [290, 144] width 166 height 12
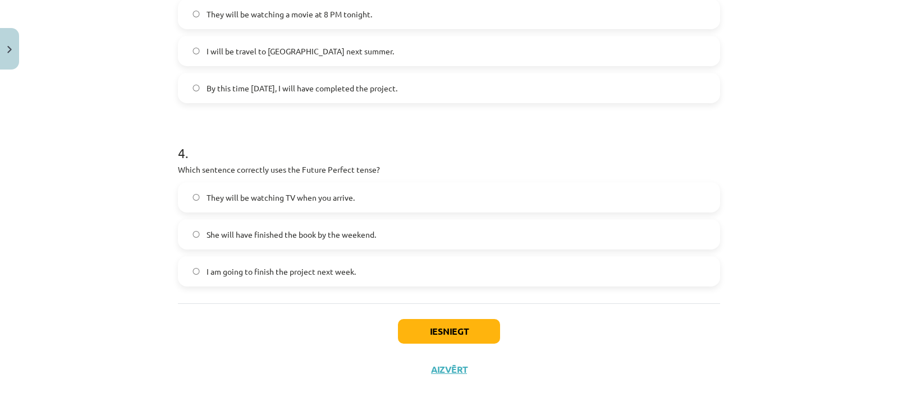
click at [296, 234] on span "She will have finished the book by the weekend." at bounding box center [291, 235] width 169 height 12
click at [462, 332] on button "Iesniegt" at bounding box center [449, 331] width 102 height 25
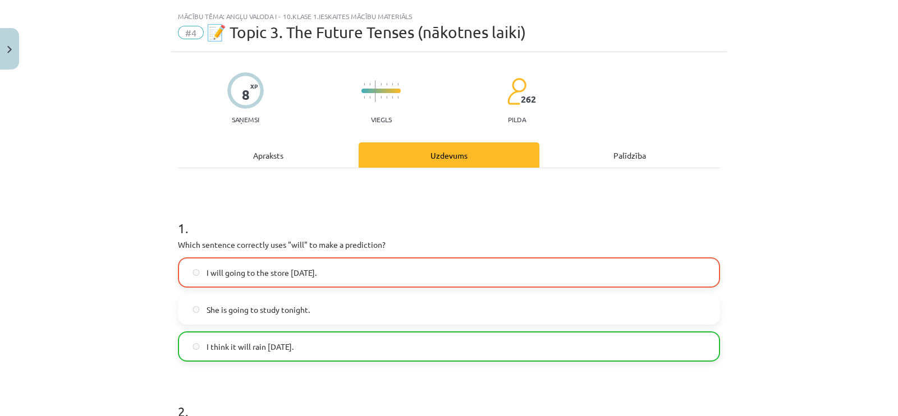
scroll to position [17, 0]
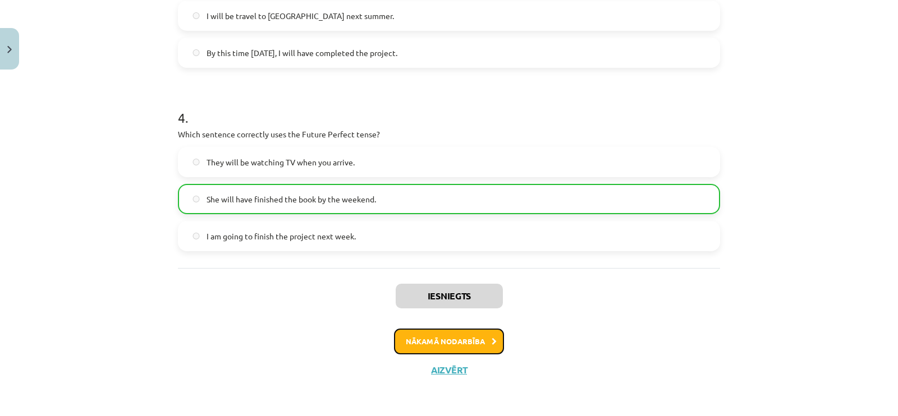
click at [492, 332] on icon at bounding box center [494, 341] width 5 height 7
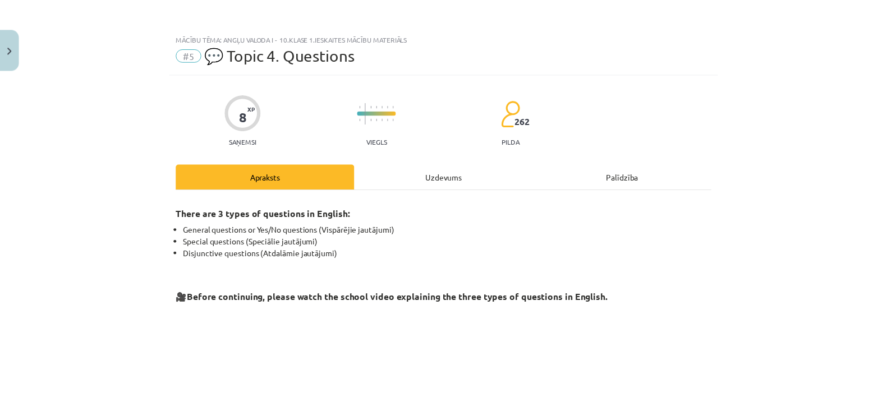
scroll to position [0, 0]
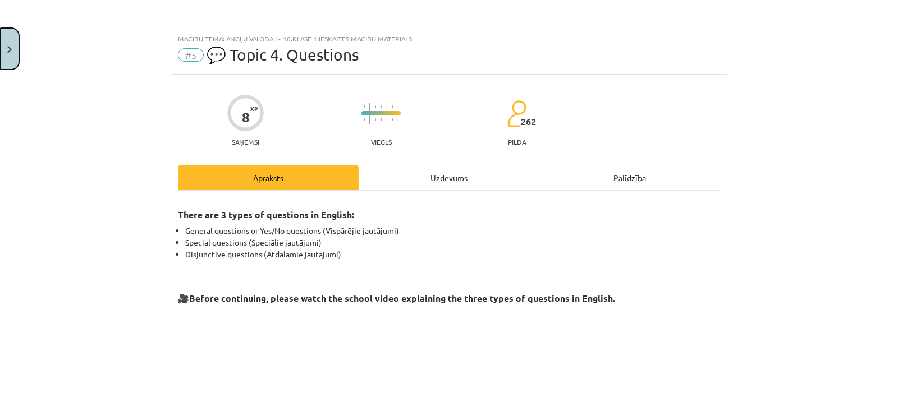
click at [8, 56] on button "Close" at bounding box center [9, 49] width 19 height 42
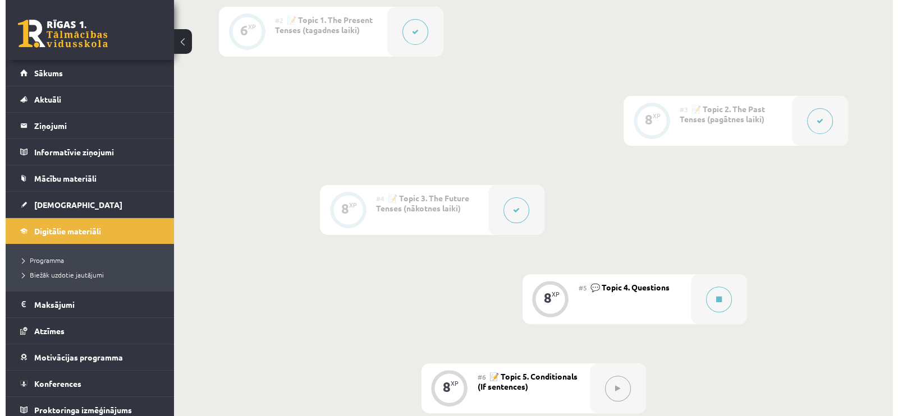
scroll to position [393, 0]
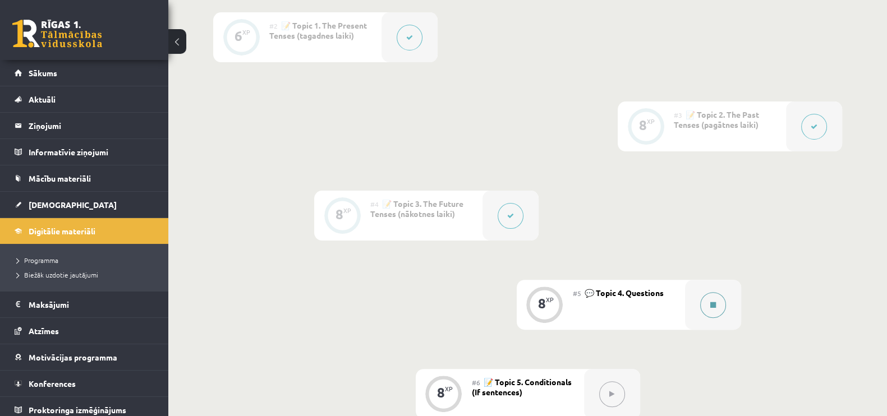
click at [713, 306] on icon at bounding box center [714, 305] width 6 height 7
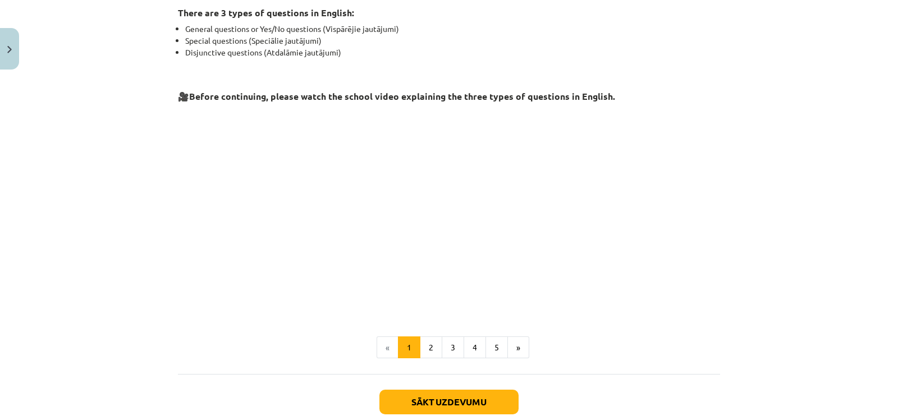
scroll to position [272, 0]
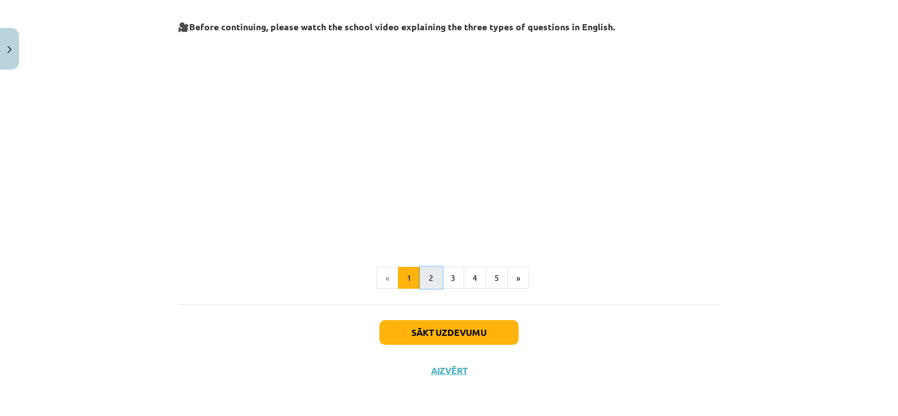
click at [425, 275] on button "2" at bounding box center [431, 278] width 22 height 22
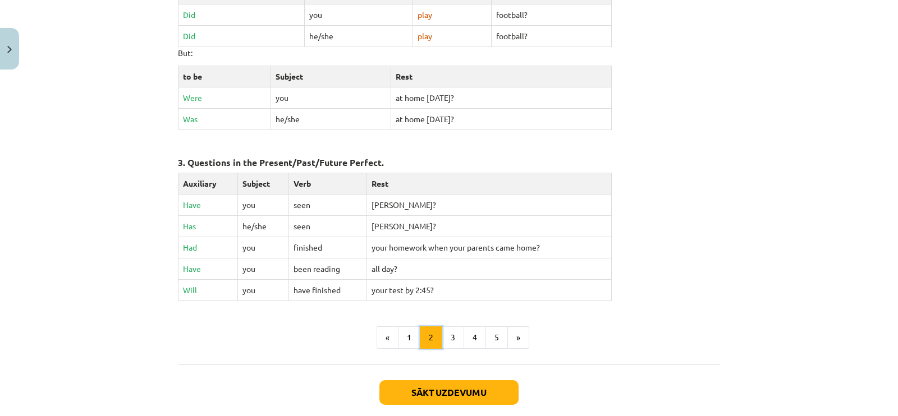
scroll to position [535, 0]
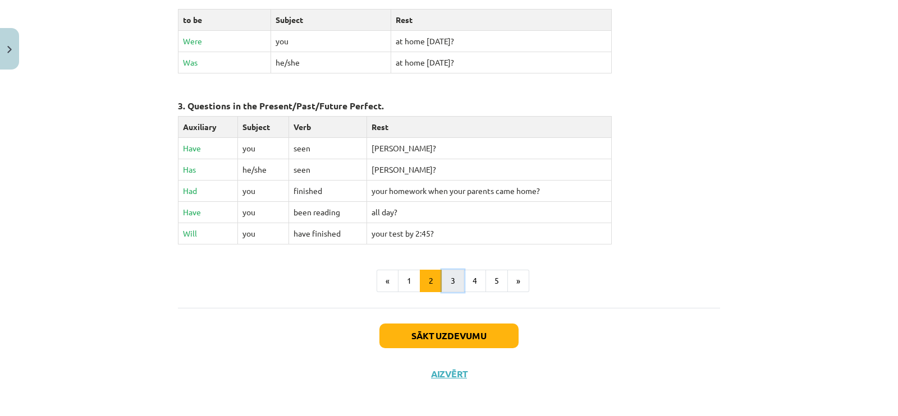
click at [450, 274] on button "3" at bounding box center [453, 281] width 22 height 22
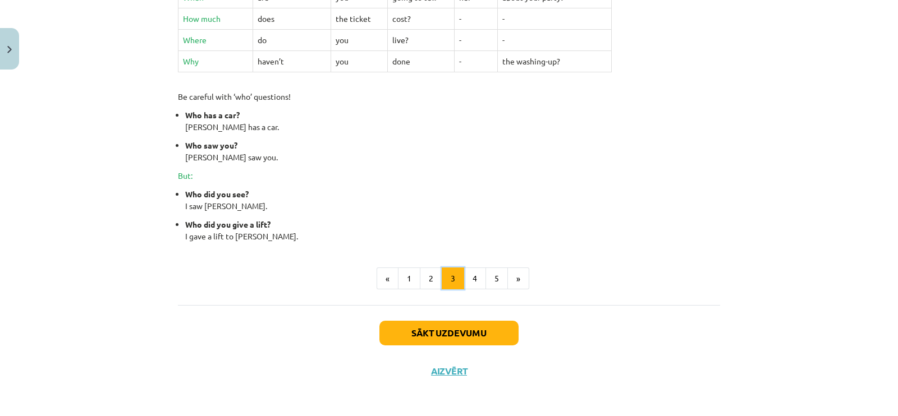
scroll to position [491, 0]
click at [466, 275] on button "4" at bounding box center [475, 278] width 22 height 22
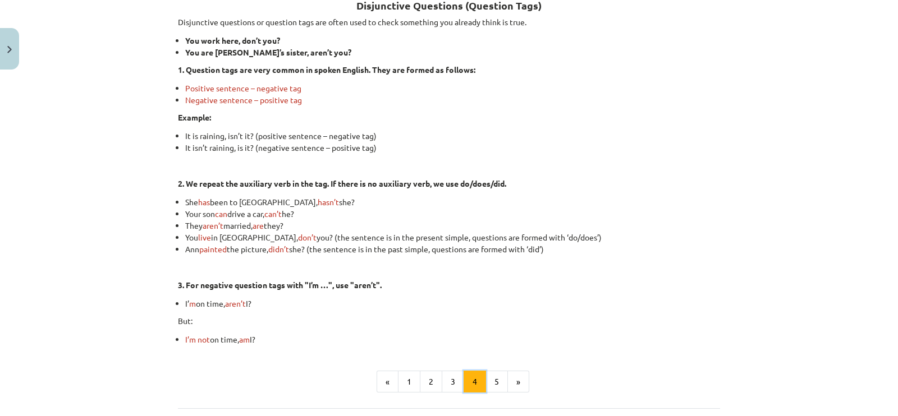
scroll to position [200, 0]
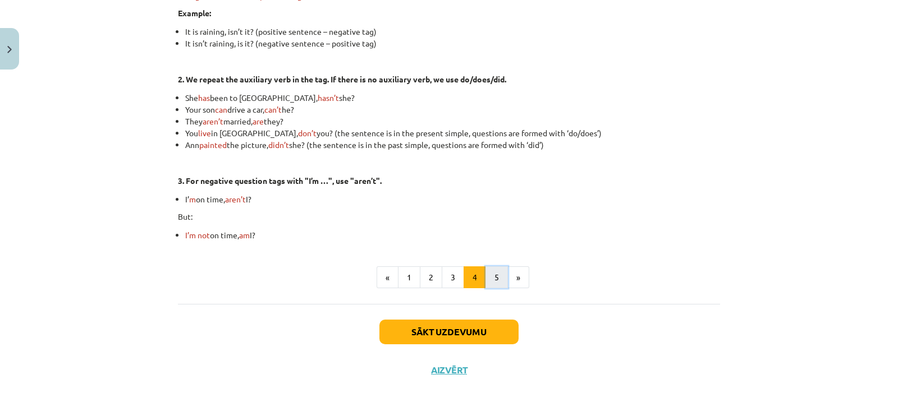
click at [489, 275] on button "5" at bounding box center [496, 278] width 22 height 22
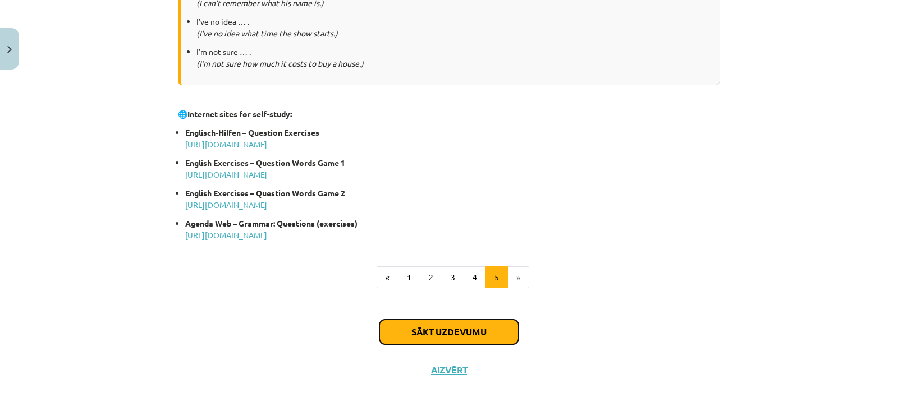
click at [474, 332] on button "Sākt uzdevumu" at bounding box center [448, 332] width 139 height 25
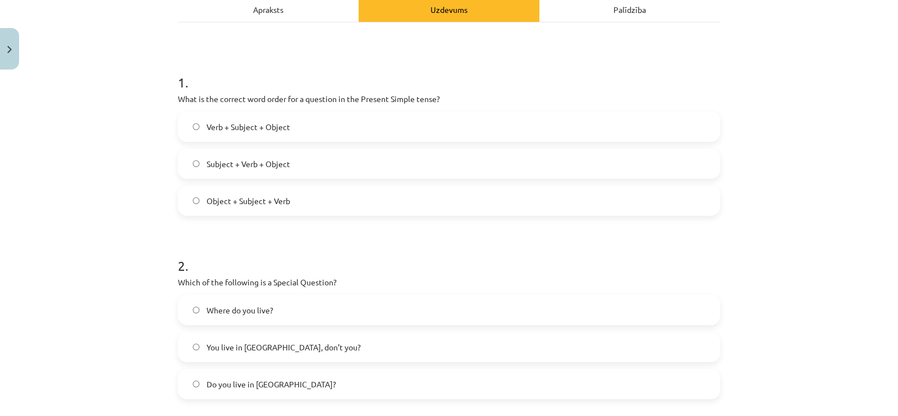
scroll to position [98, 0]
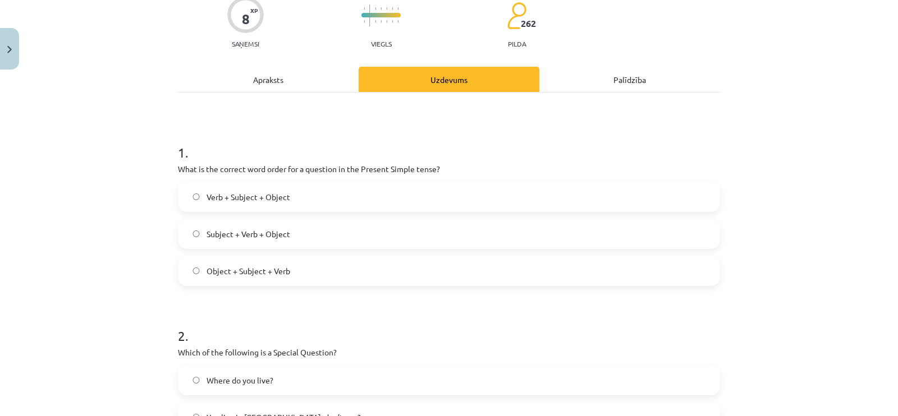
click at [195, 197] on label "Verb + Subject + Object" at bounding box center [449, 197] width 540 height 28
click at [223, 233] on span "Subject + Verb + Object" at bounding box center [249, 234] width 84 height 12
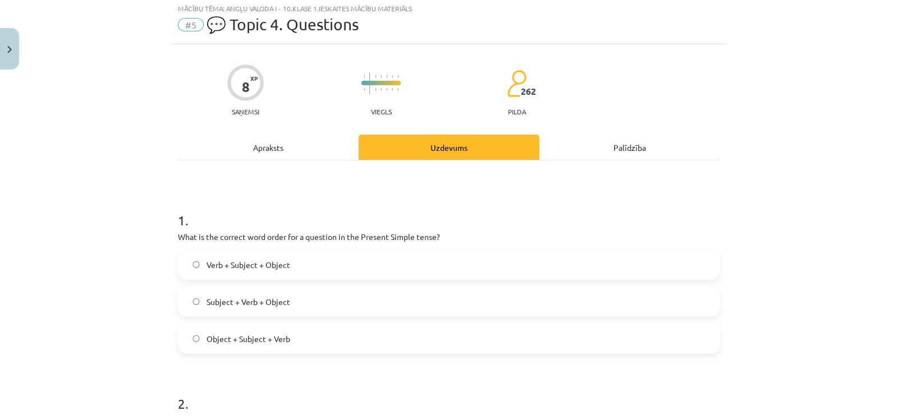
scroll to position [28, 0]
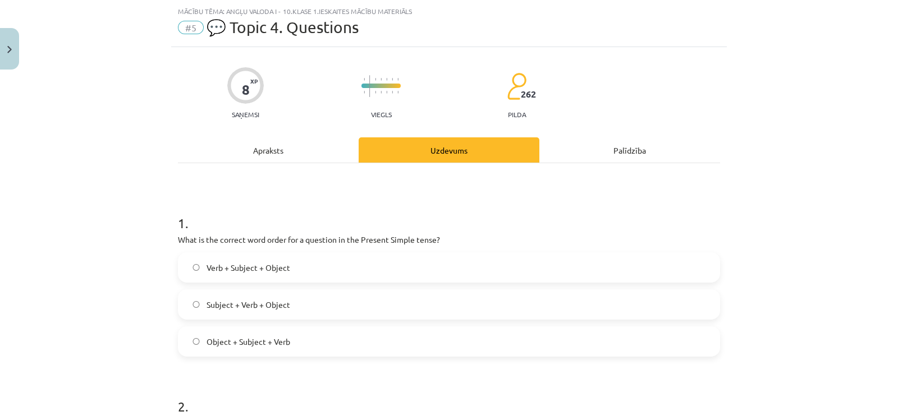
click at [281, 152] on div "Apraksts" at bounding box center [268, 150] width 181 height 25
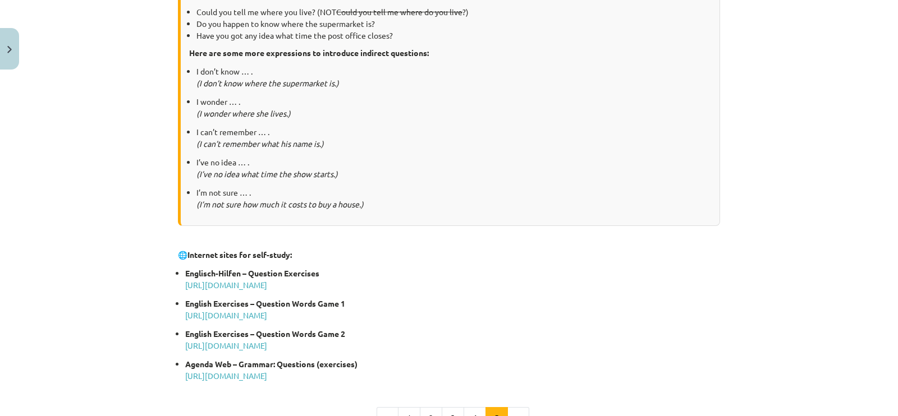
scroll to position [589, 0]
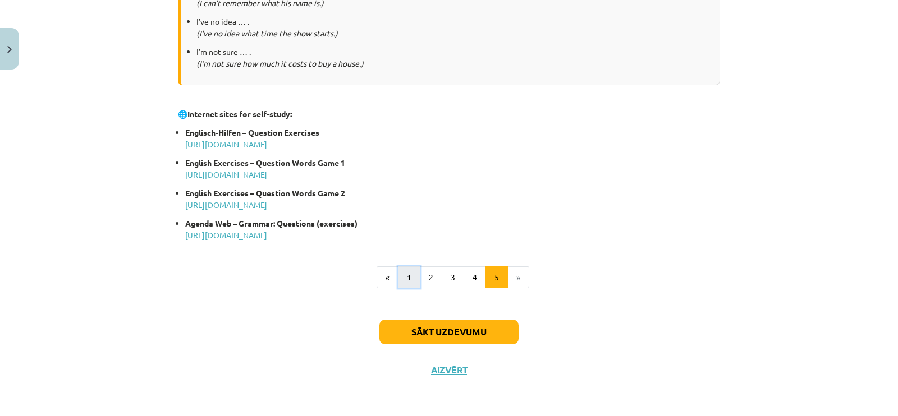
click at [398, 280] on button "1" at bounding box center [409, 278] width 22 height 22
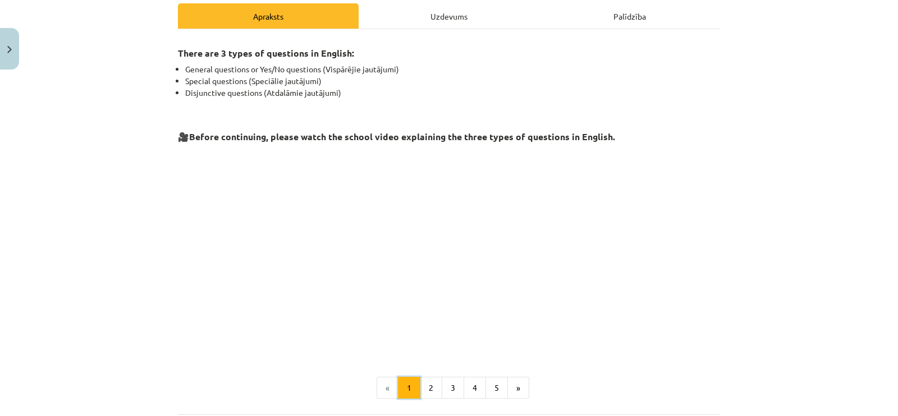
scroll to position [140, 0]
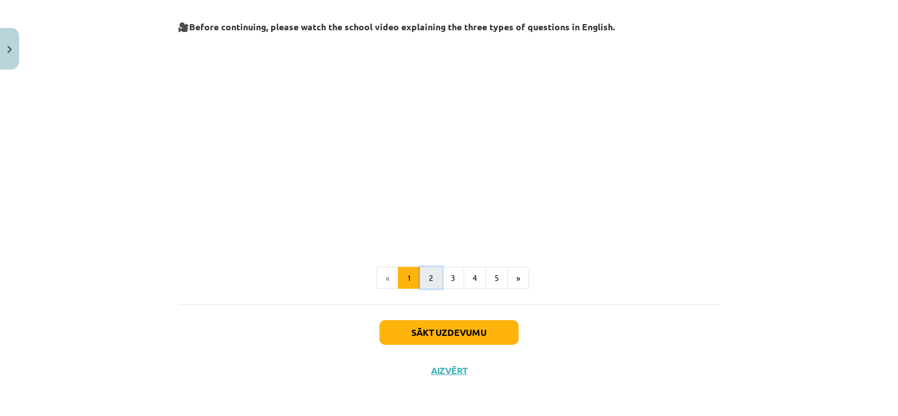
click at [420, 279] on button "2" at bounding box center [431, 278] width 22 height 22
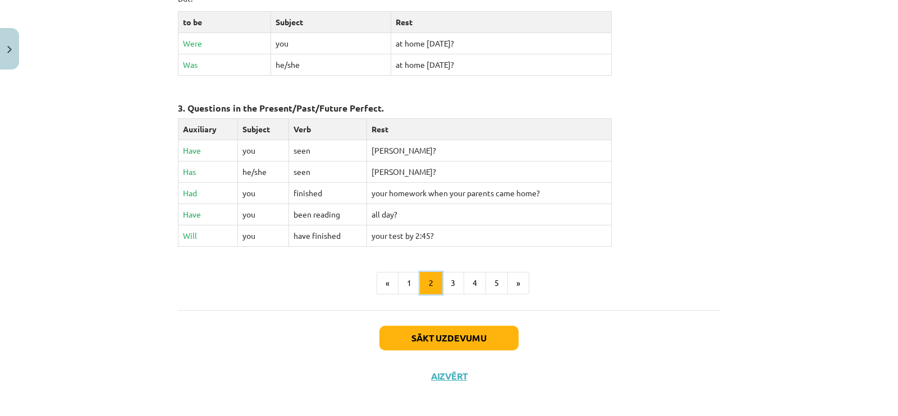
scroll to position [535, 0]
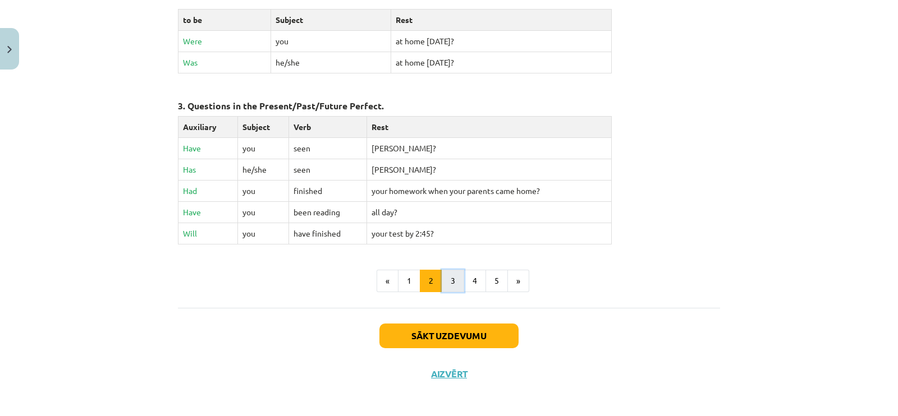
click at [452, 273] on button "3" at bounding box center [453, 281] width 22 height 22
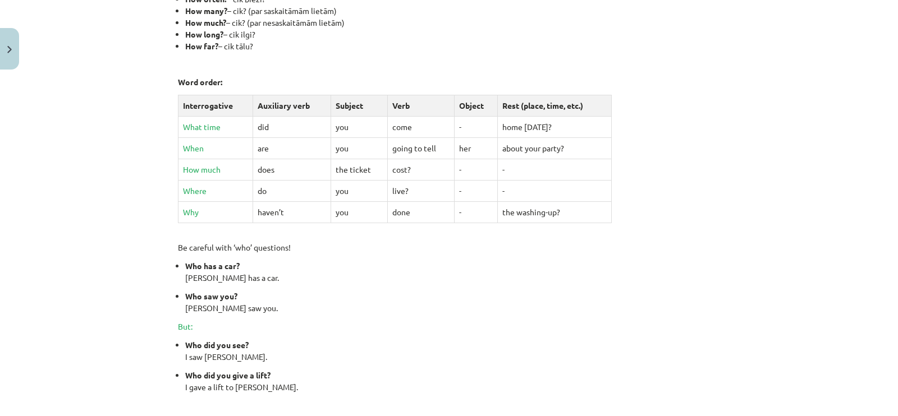
scroll to position [341, 0]
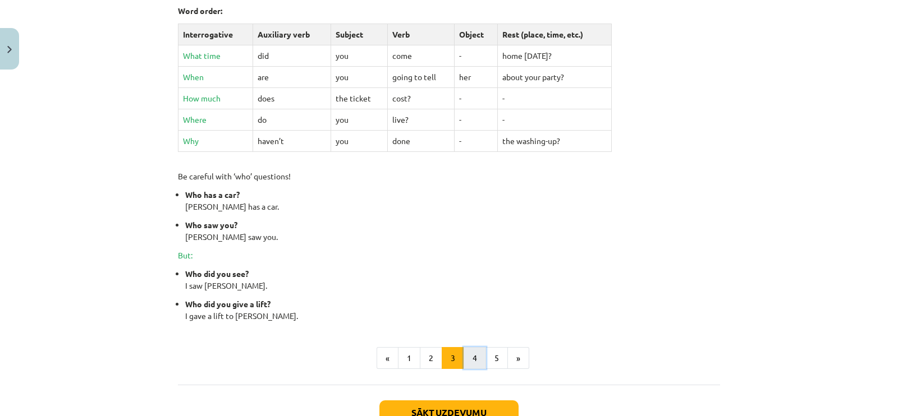
click at [468, 332] on button "4" at bounding box center [475, 358] width 22 height 22
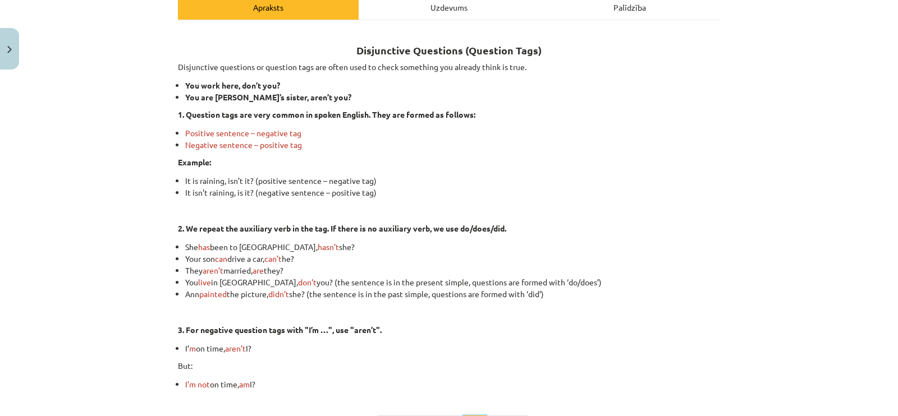
scroll to position [39, 0]
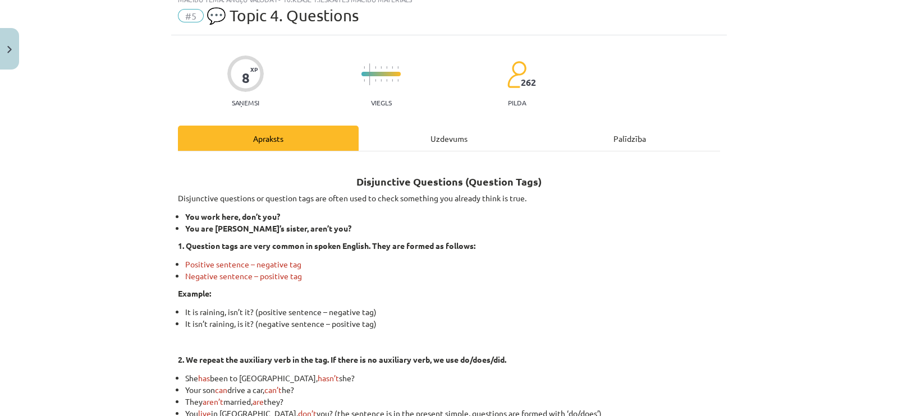
click at [436, 146] on div "Uzdevums" at bounding box center [449, 138] width 181 height 25
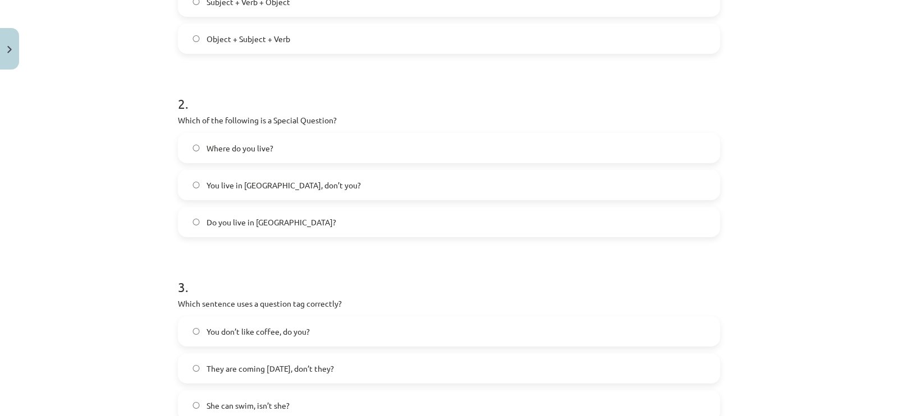
scroll to position [309, 0]
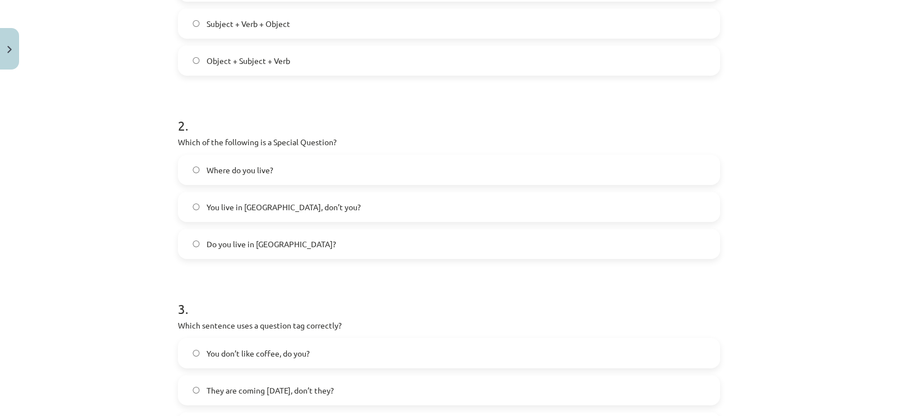
click at [275, 171] on label "Where do you live?" at bounding box center [449, 170] width 540 height 28
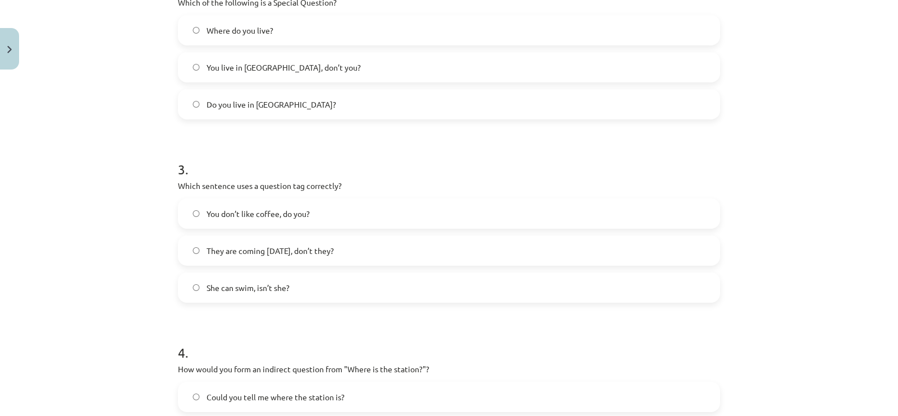
scroll to position [519, 0]
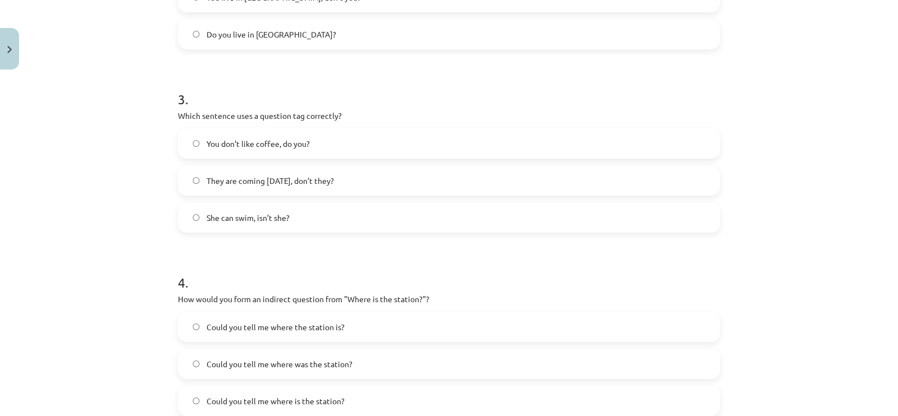
click at [334, 180] on span "They are coming tomorrow, don’t they?" at bounding box center [270, 181] width 127 height 12
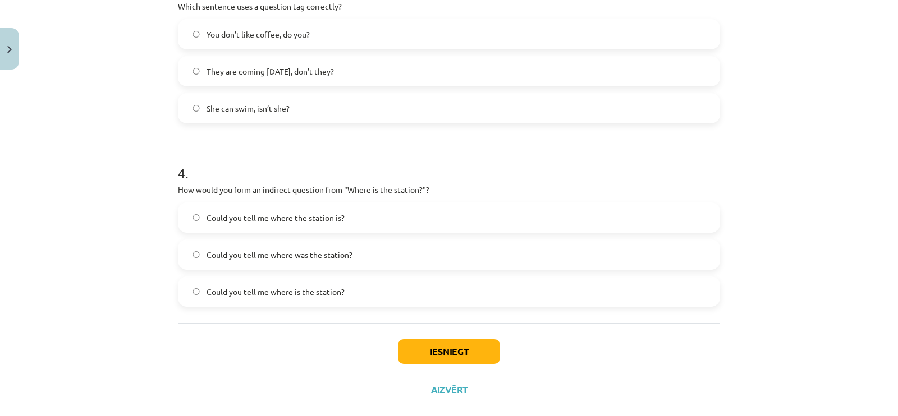
scroll to position [648, 0]
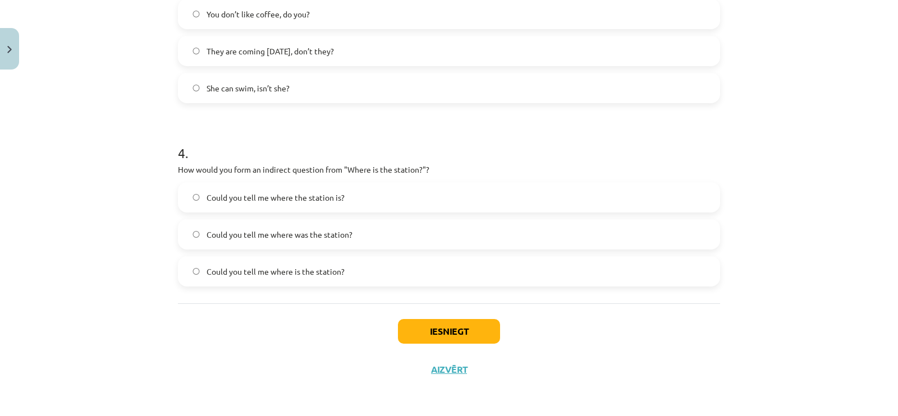
click at [323, 271] on span "Could you tell me where is the station?" at bounding box center [276, 272] width 138 height 12
click at [470, 332] on button "Iesniegt" at bounding box center [449, 331] width 102 height 25
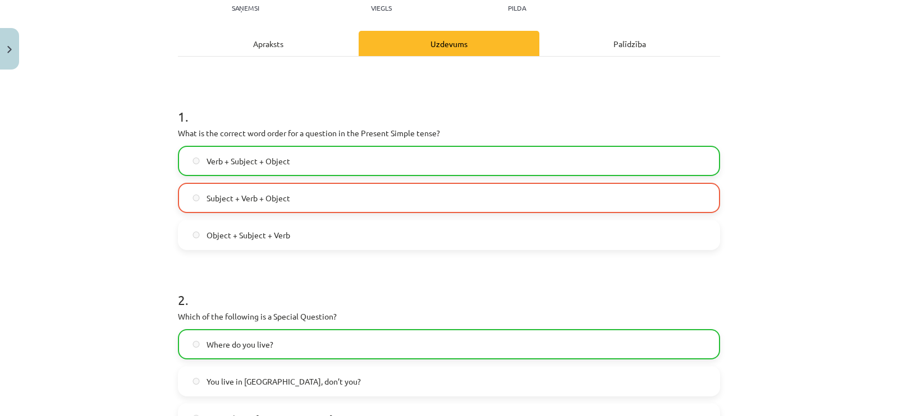
scroll to position [227, 0]
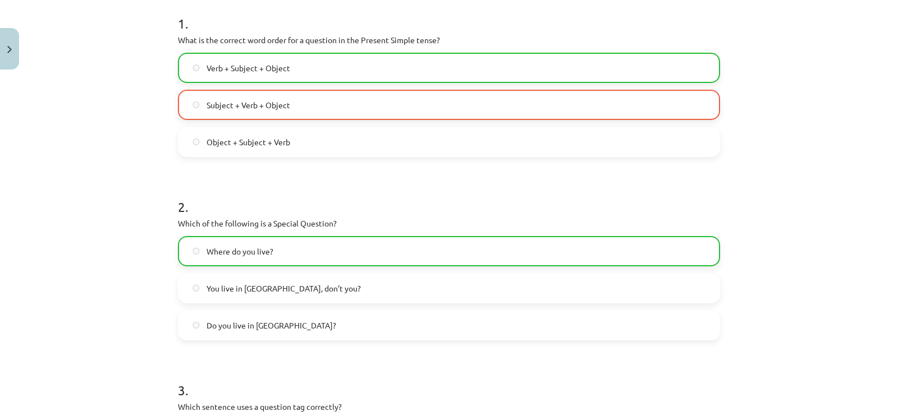
click at [356, 97] on label "Subject + Verb + Object" at bounding box center [449, 105] width 540 height 28
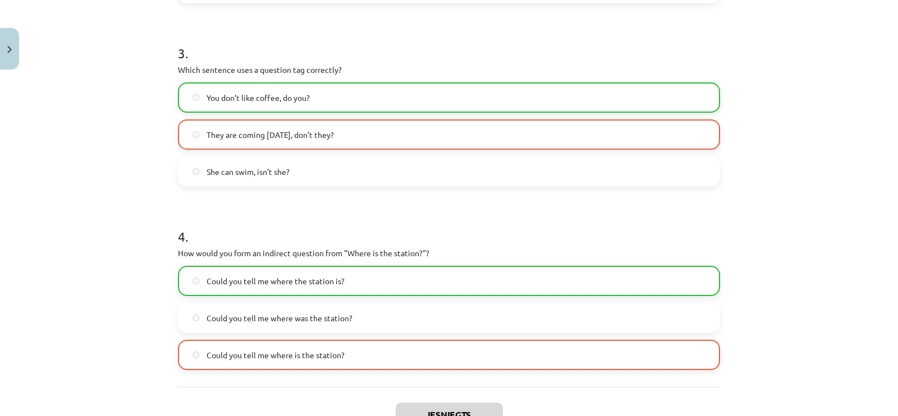
scroll to position [578, 0]
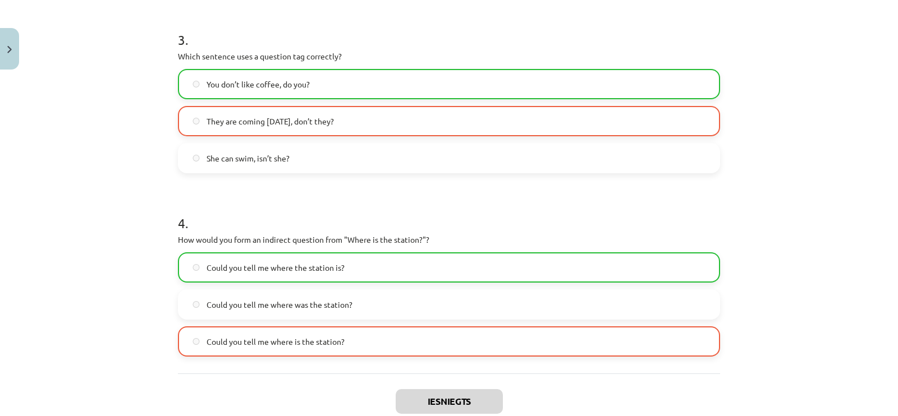
click at [379, 119] on label "They are coming tomorrow, don’t they?" at bounding box center [449, 121] width 540 height 28
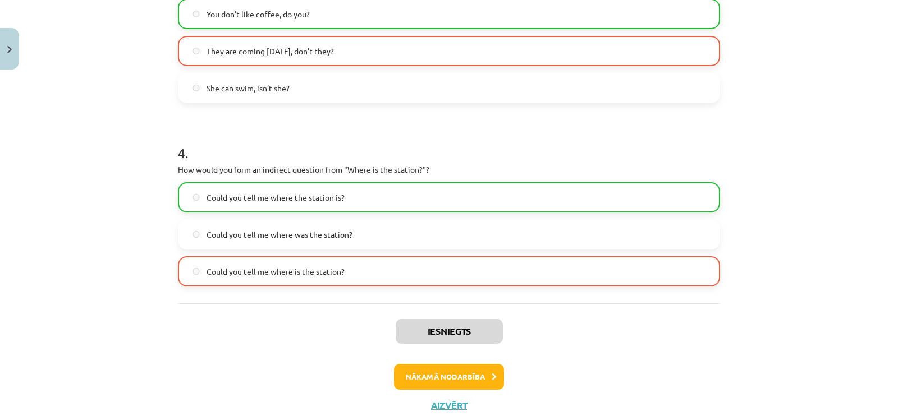
scroll to position [684, 0]
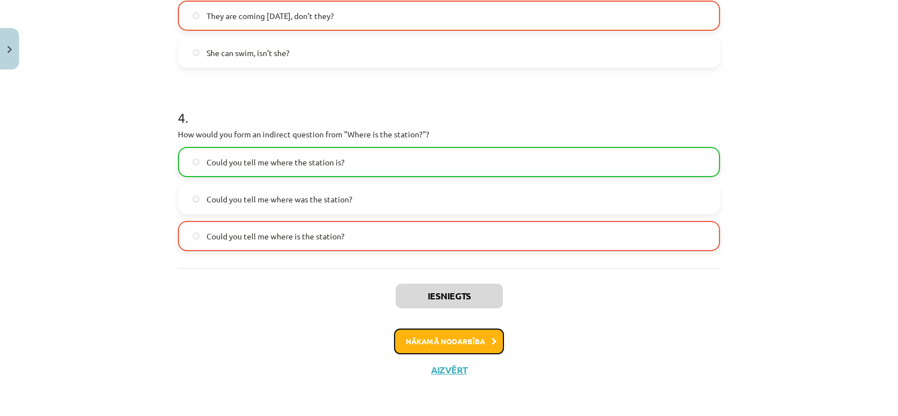
click at [469, 332] on button "Nākamā nodarbība" at bounding box center [449, 342] width 110 height 26
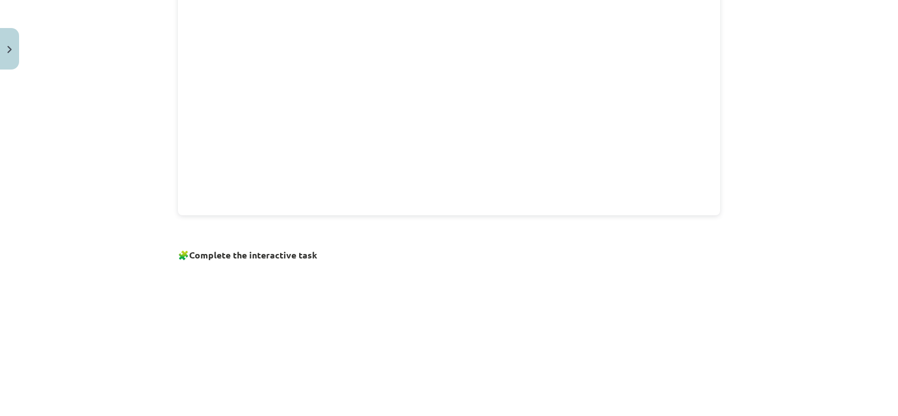
scroll to position [758, 0]
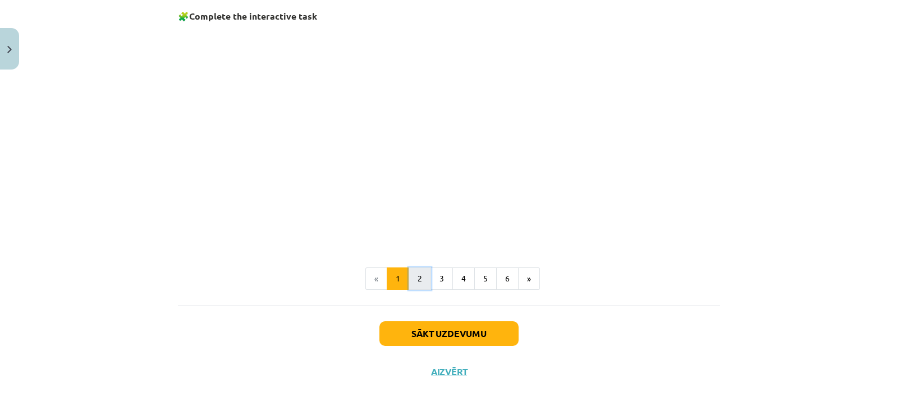
click at [422, 273] on button "2" at bounding box center [420, 279] width 22 height 22
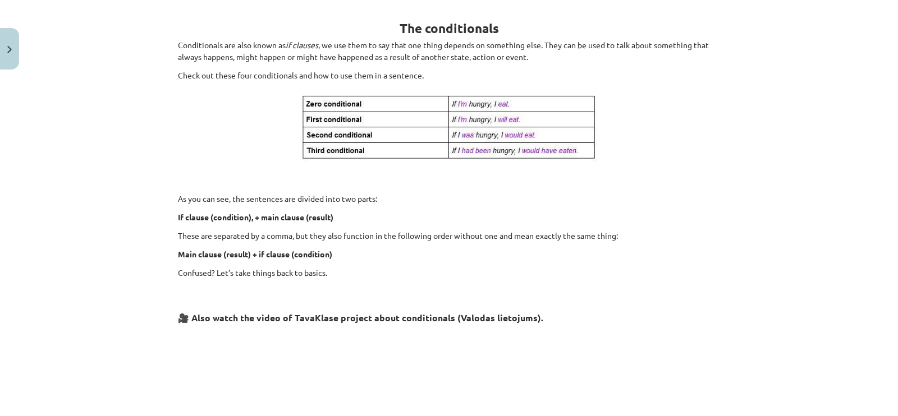
scroll to position [481, 0]
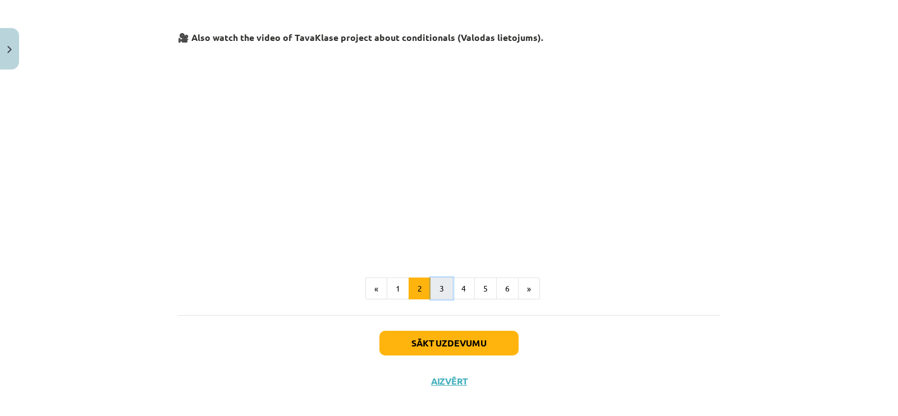
click at [438, 288] on button "3" at bounding box center [441, 289] width 22 height 22
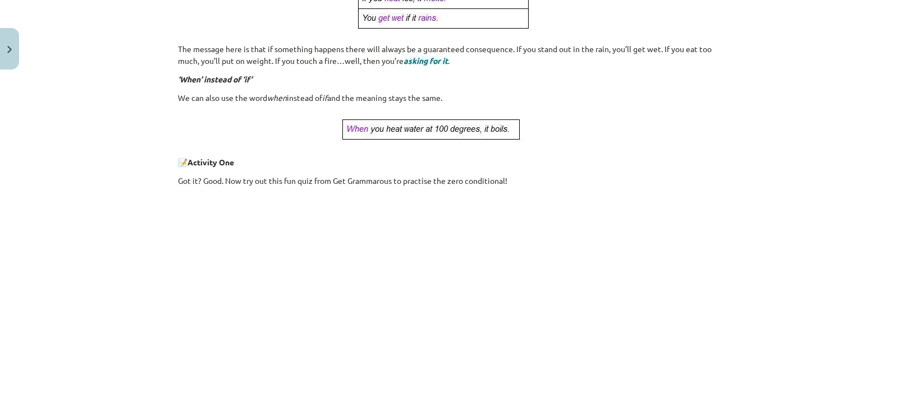
scroll to position [498, 0]
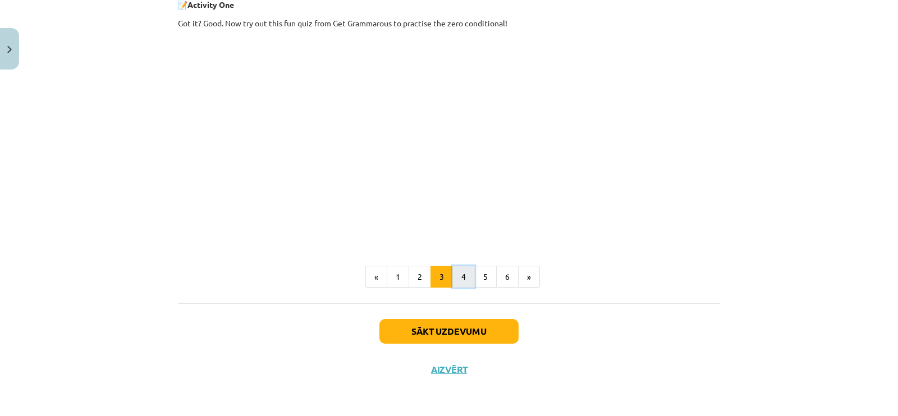
click at [457, 274] on button "4" at bounding box center [463, 277] width 22 height 22
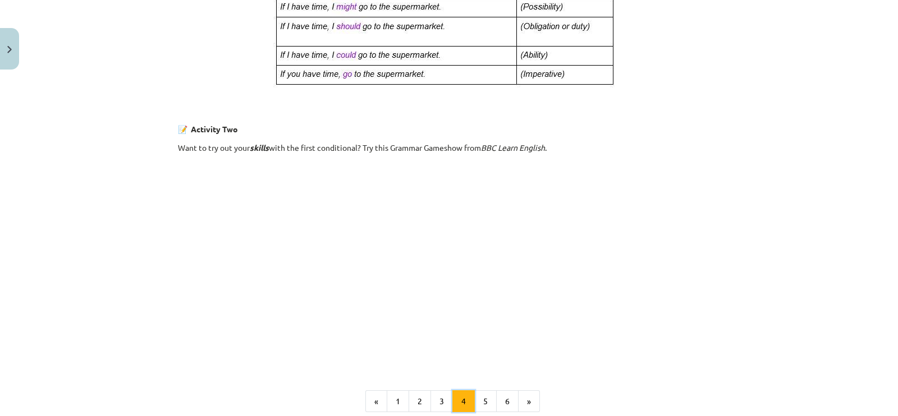
scroll to position [746, 0]
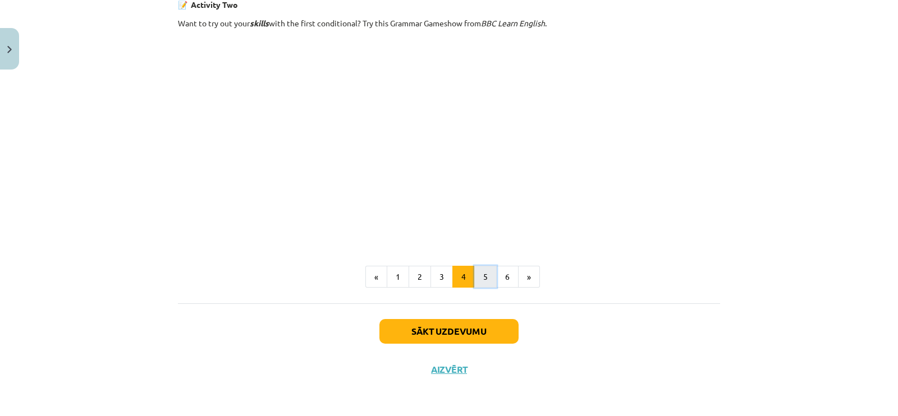
click at [478, 269] on button "5" at bounding box center [485, 277] width 22 height 22
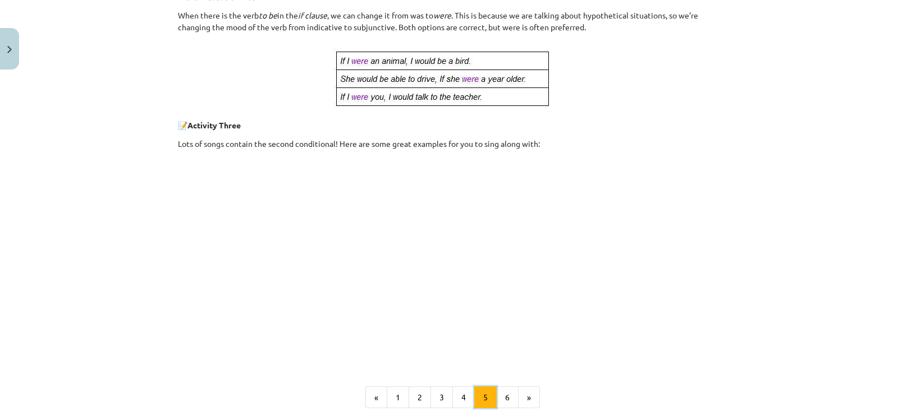
scroll to position [612, 0]
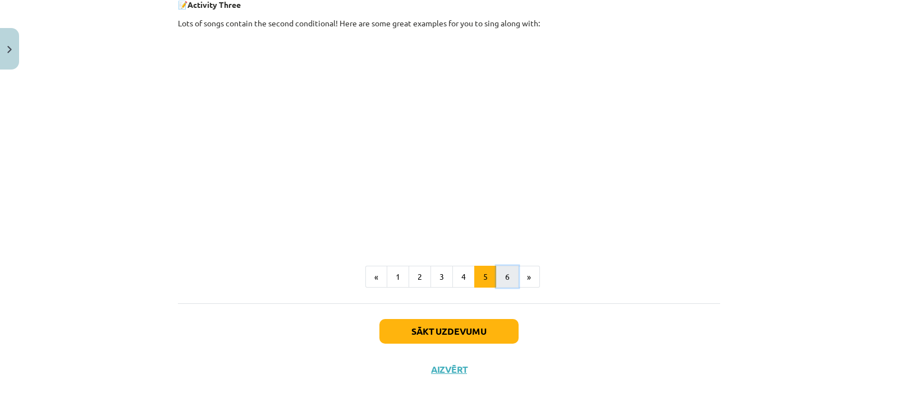
click at [500, 280] on button "6" at bounding box center [507, 277] width 22 height 22
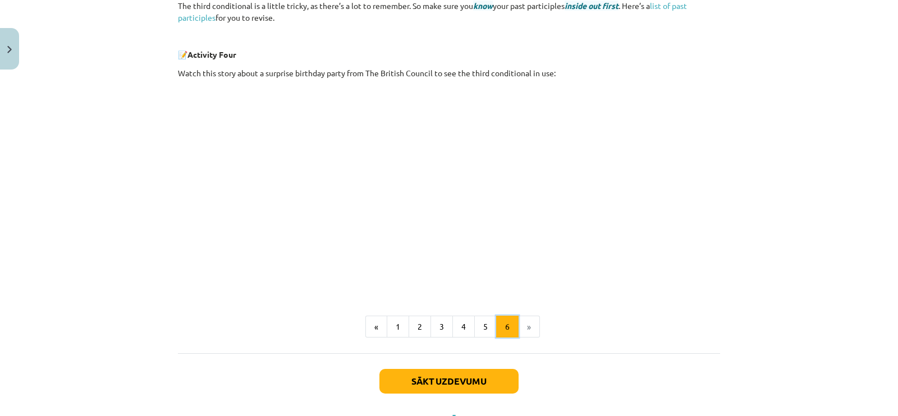
scroll to position [461, 0]
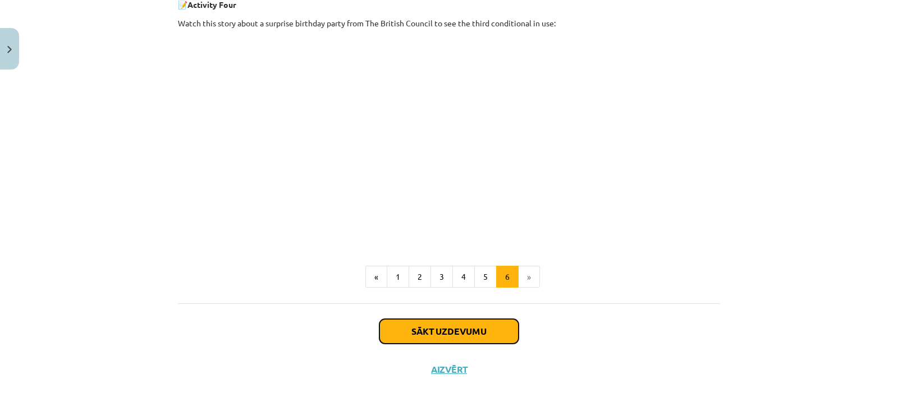
click at [480, 329] on button "Sākt uzdevumu" at bounding box center [448, 331] width 139 height 25
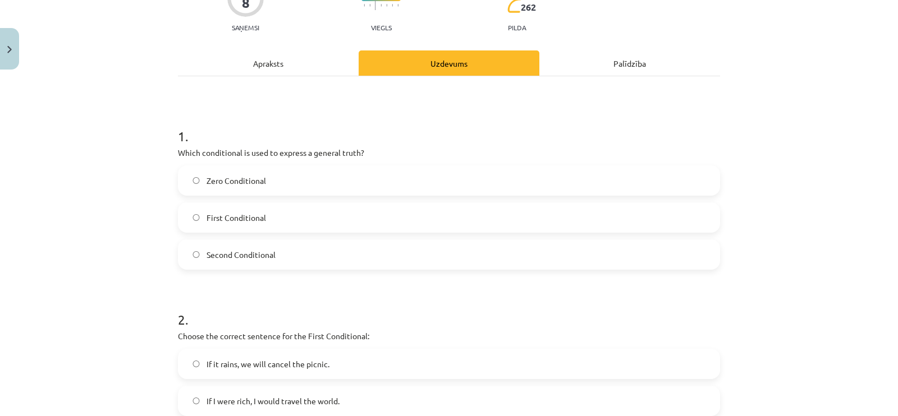
scroll to position [28, 0]
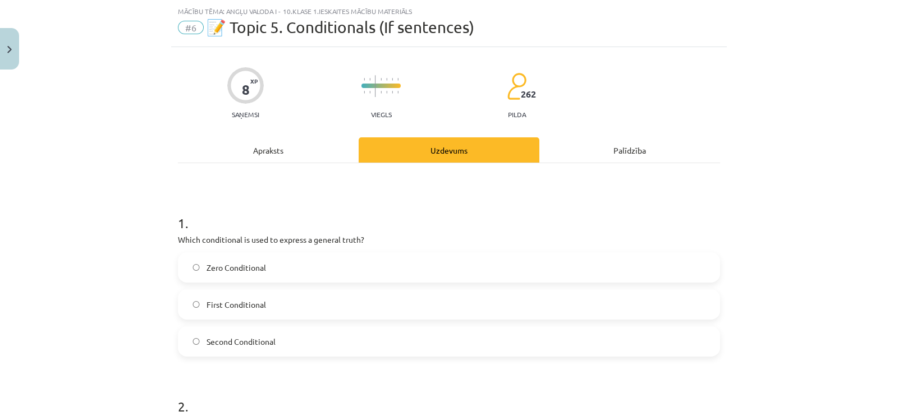
click at [288, 156] on div "Apraksts" at bounding box center [268, 150] width 181 height 25
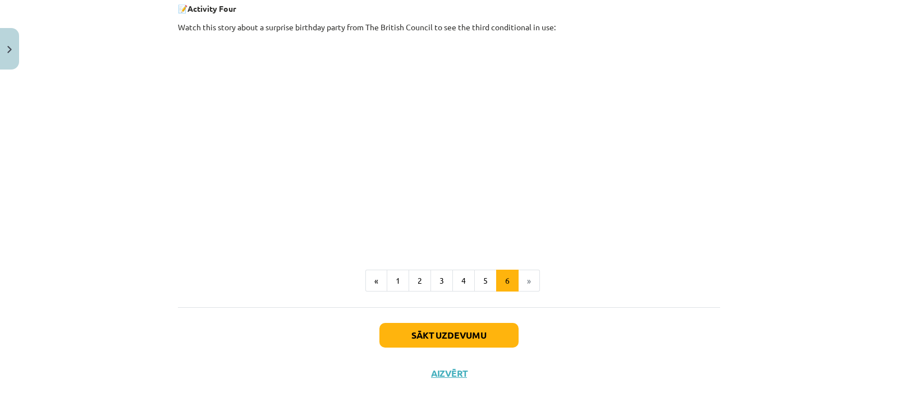
scroll to position [461, 0]
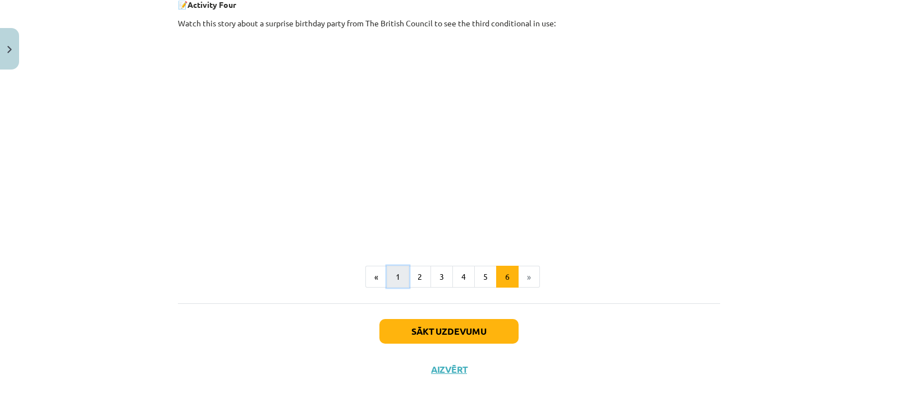
click at [393, 278] on button "1" at bounding box center [398, 277] width 22 height 22
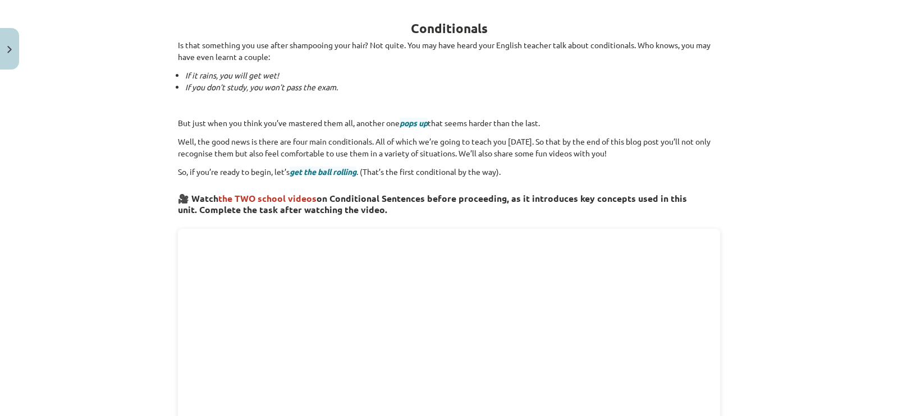
scroll to position [130, 0]
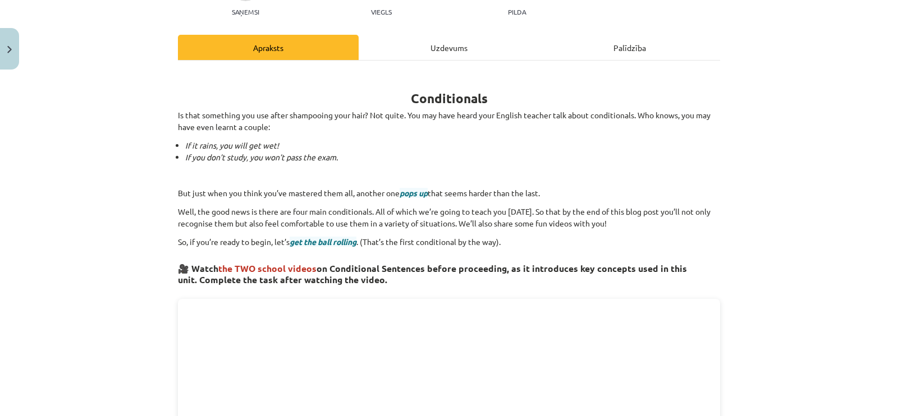
click at [443, 46] on div "Uzdevums" at bounding box center [449, 47] width 181 height 25
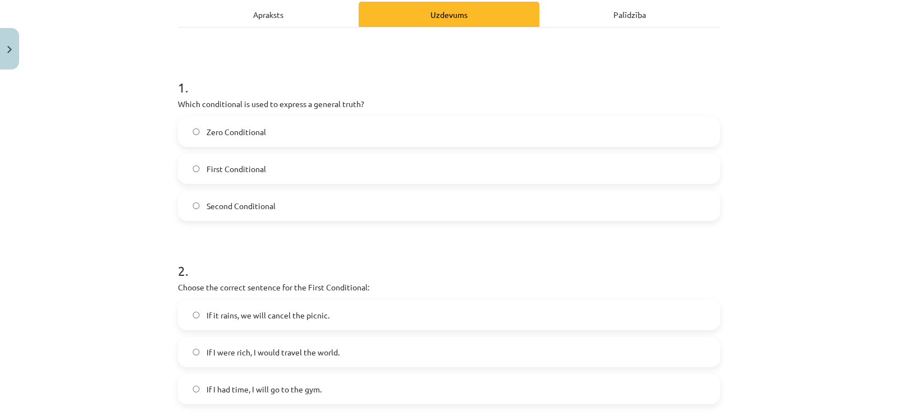
scroll to position [168, 0]
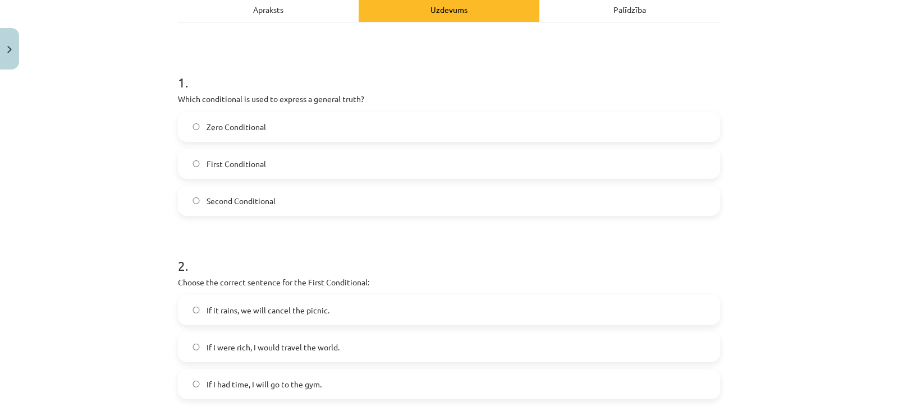
click at [184, 125] on label "Zero Conditional" at bounding box center [449, 127] width 540 height 28
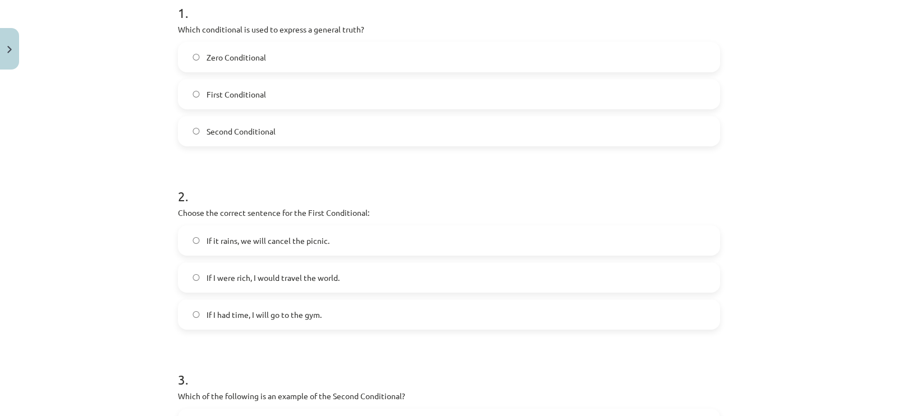
click at [233, 247] on label "If it rains, we will cancel the picnic." at bounding box center [449, 241] width 540 height 28
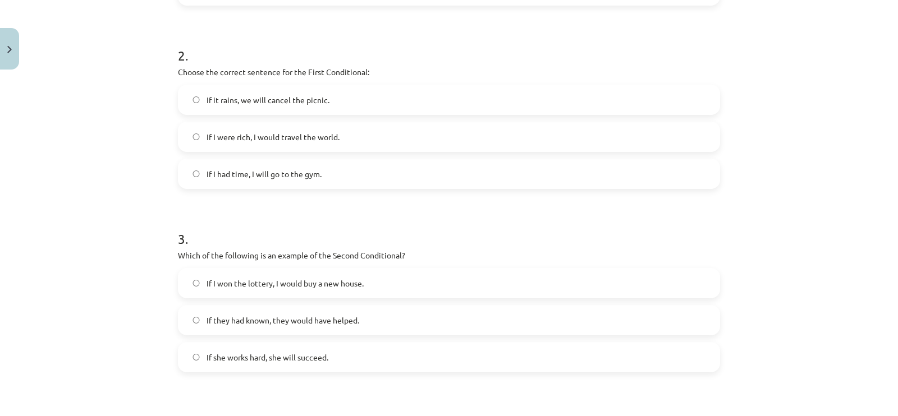
scroll to position [448, 0]
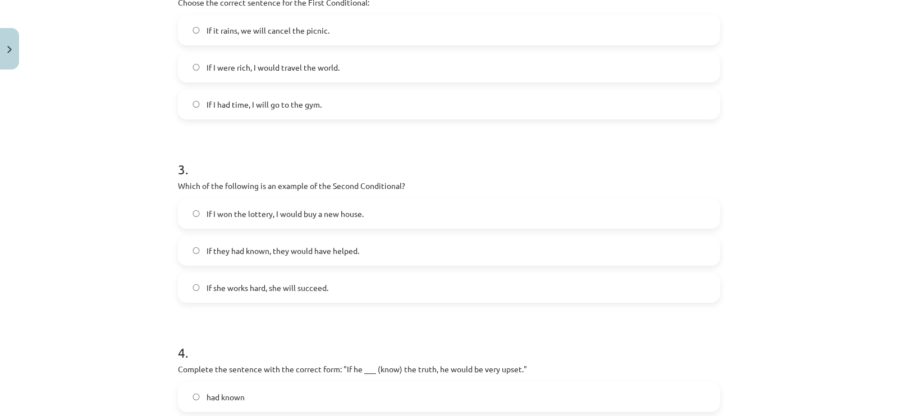
click at [299, 214] on span "If I won the lottery, I would buy a new house." at bounding box center [285, 214] width 157 height 12
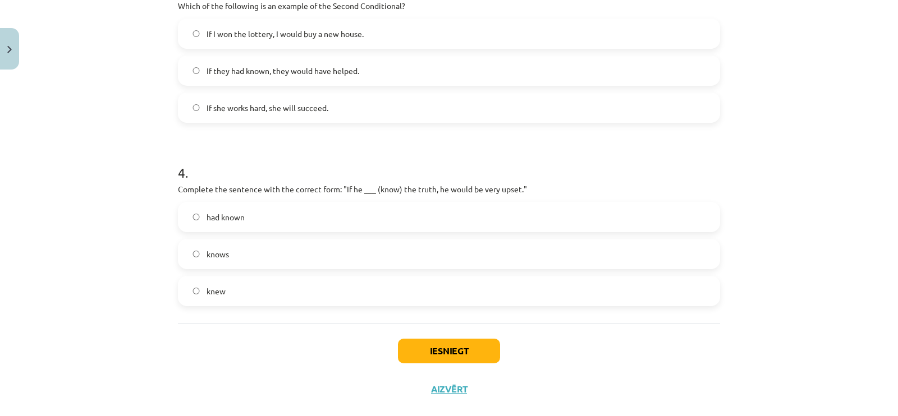
scroll to position [648, 0]
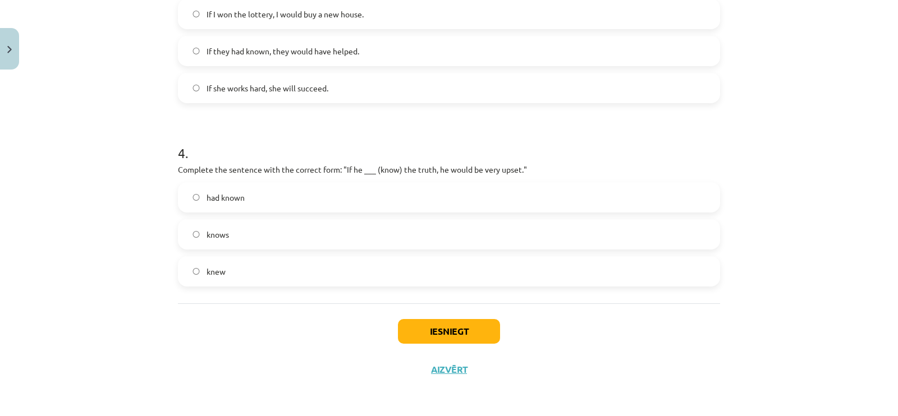
click at [281, 275] on label "knew" at bounding box center [449, 272] width 540 height 28
click at [451, 332] on button "Iesniegt" at bounding box center [449, 331] width 102 height 25
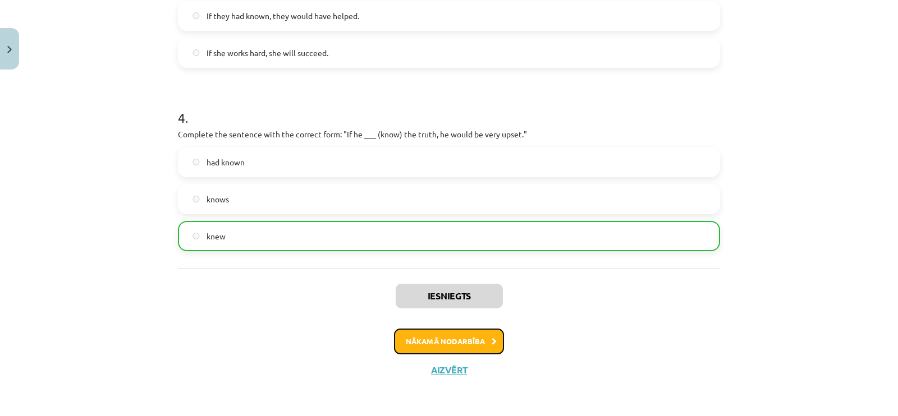
click at [470, 332] on button "Nākamā nodarbība" at bounding box center [449, 342] width 110 height 26
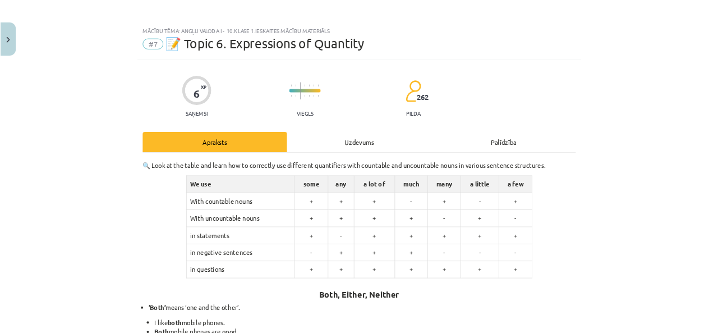
scroll to position [394, 0]
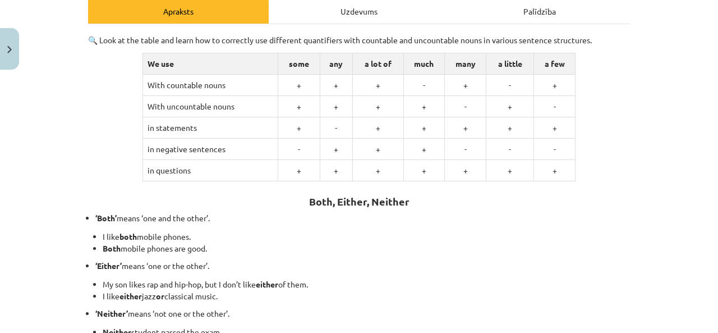
scroll to position [112, 0]
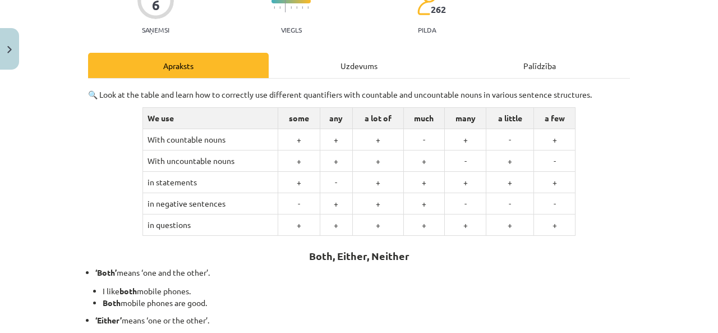
click at [616, 192] on div "🔍 Look at the table and learn how to correctly use different quantifiers with c…" at bounding box center [359, 246] width 542 height 315
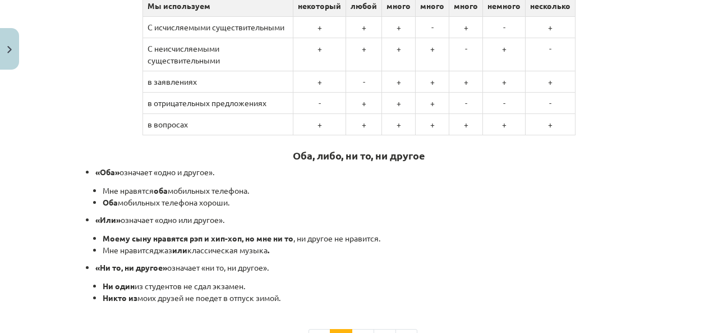
scroll to position [224, 0]
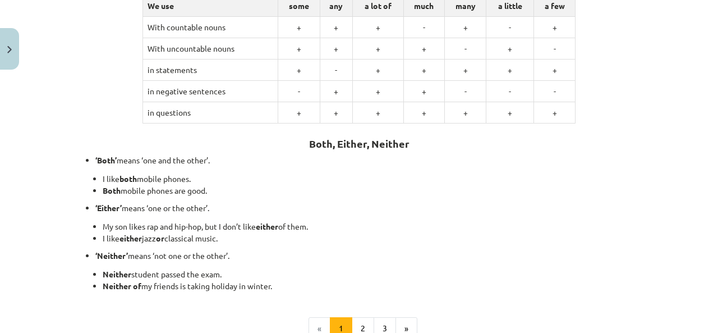
click at [460, 143] on h2 "Both, Either, Neither" at bounding box center [359, 137] width 542 height 28
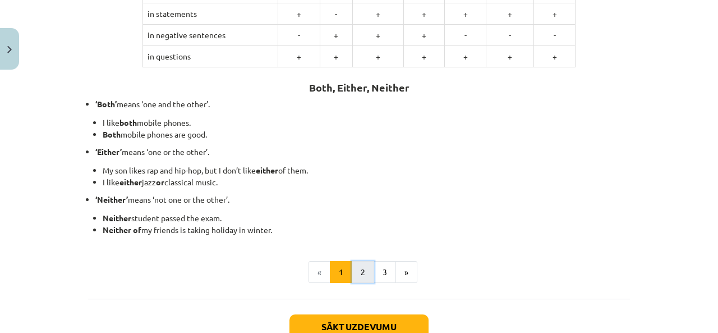
click at [364, 267] on button "2" at bounding box center [363, 272] width 22 height 22
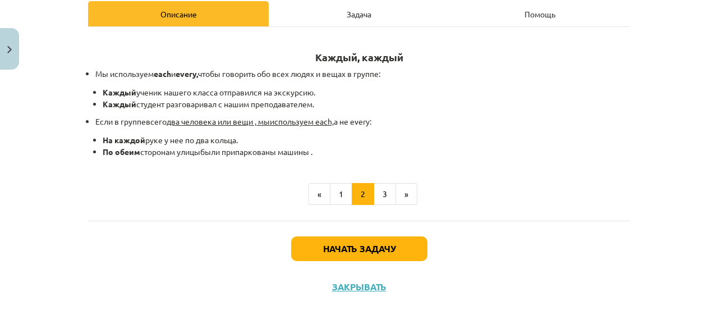
scroll to position [394, 0]
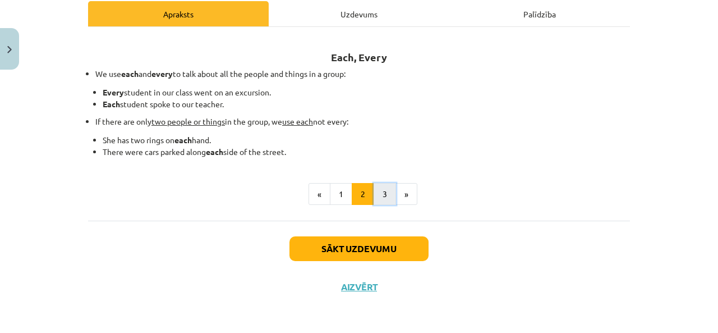
click at [382, 189] on button "3" at bounding box center [385, 194] width 22 height 22
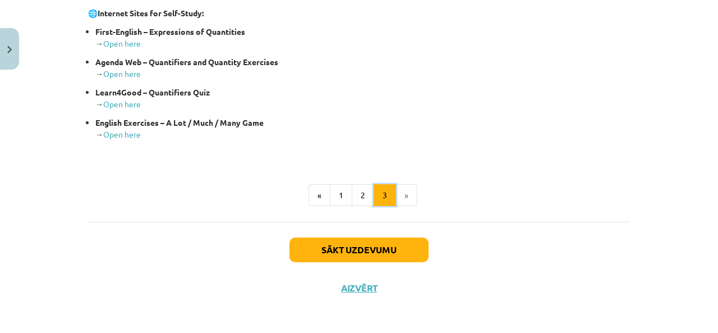
scroll to position [332, 0]
click at [396, 258] on button "Sākt uzdevumu" at bounding box center [359, 249] width 139 height 25
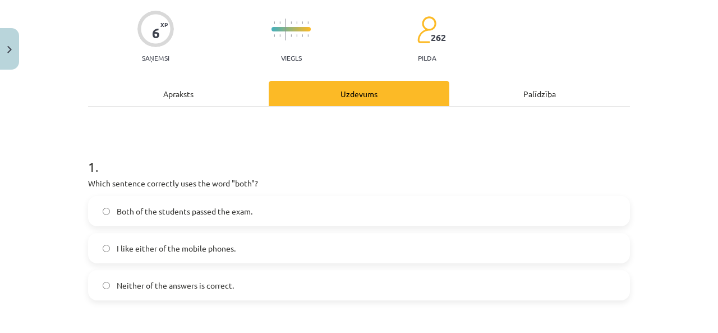
scroll to position [140, 0]
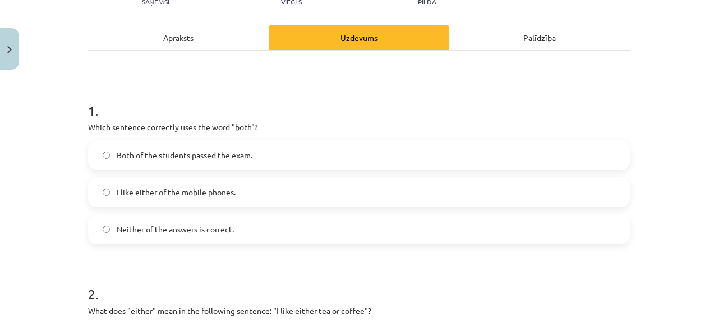
click at [220, 158] on span "Both of the students passed the exam." at bounding box center [185, 155] width 136 height 12
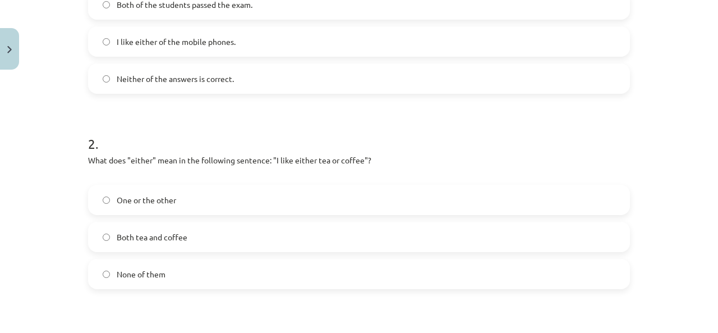
scroll to position [309, 0]
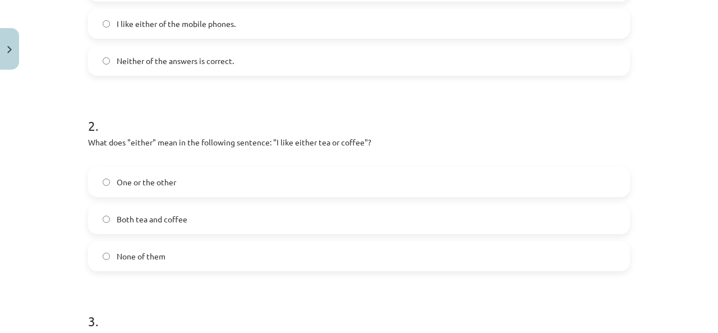
click at [163, 187] on span "One or the other" at bounding box center [146, 182] width 59 height 12
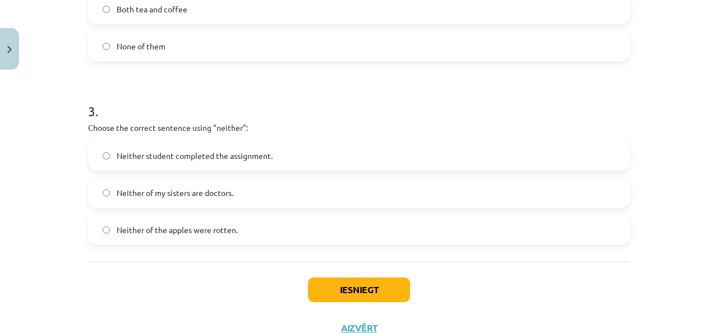
scroll to position [533, 0]
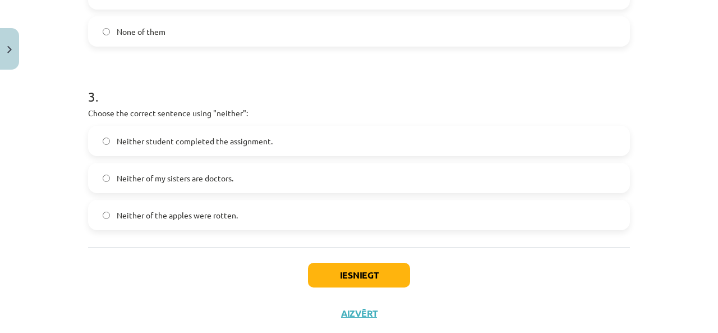
click at [196, 143] on span "Neither student completed the assignment." at bounding box center [195, 141] width 156 height 12
click at [376, 272] on button "Iesniegt" at bounding box center [359, 275] width 102 height 25
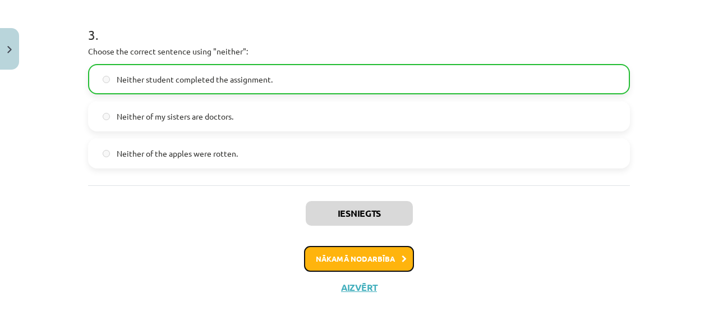
click at [385, 258] on button "Nākamā nodarbība" at bounding box center [359, 259] width 110 height 26
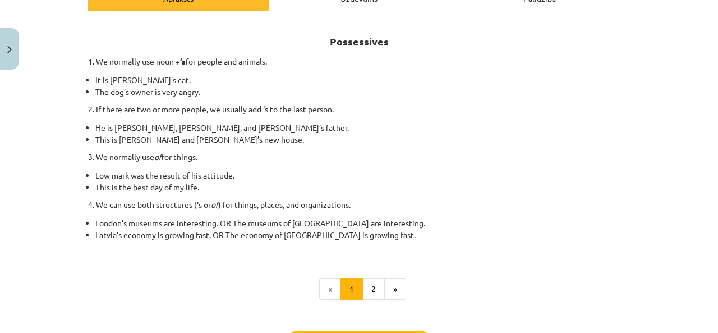
scroll to position [196, 0]
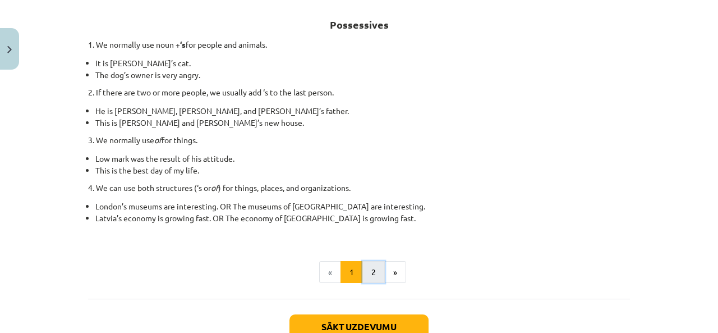
click at [371, 267] on button "2" at bounding box center [374, 272] width 22 height 22
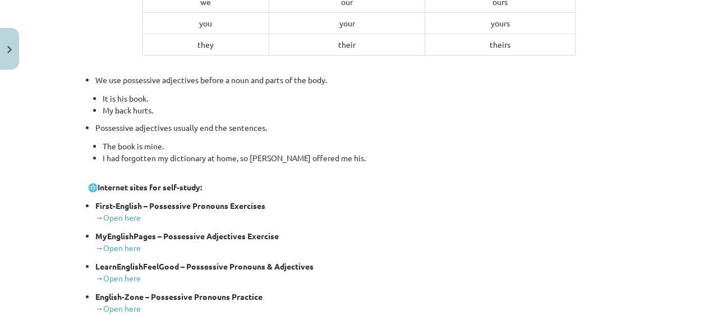
scroll to position [523, 0]
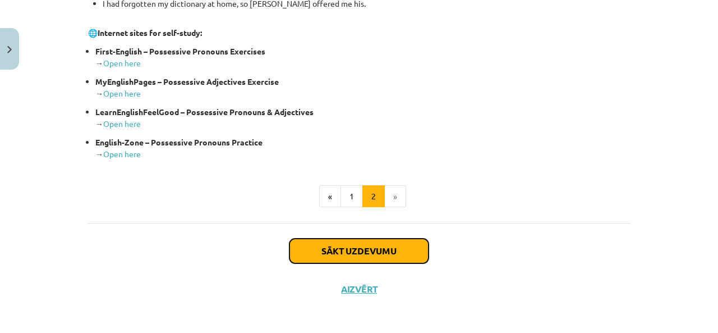
click at [384, 248] on button "Sākt uzdevumu" at bounding box center [359, 251] width 139 height 25
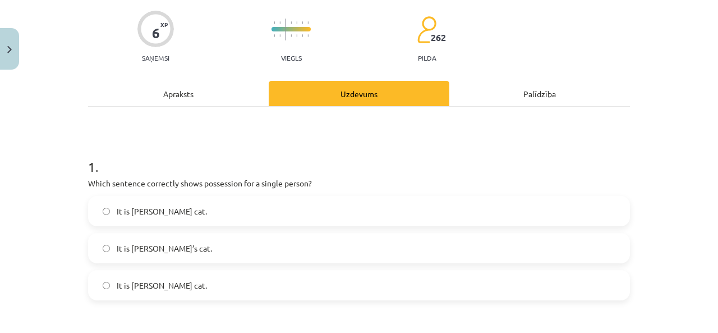
scroll to position [140, 0]
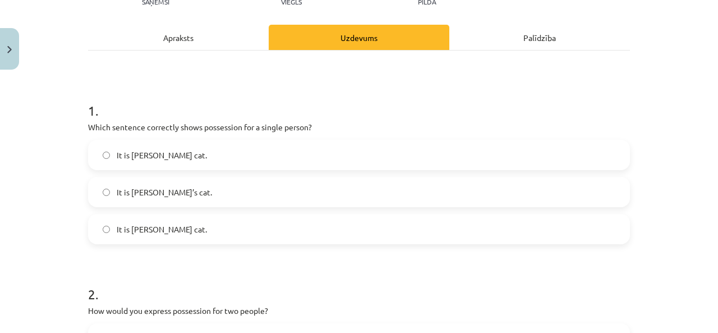
click at [127, 188] on span "It is Jane’s cat." at bounding box center [164, 192] width 95 height 12
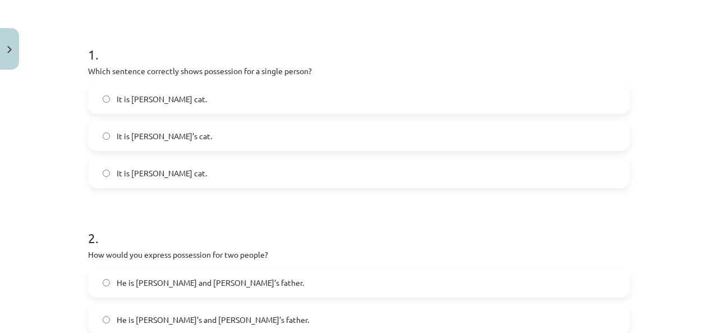
scroll to position [253, 0]
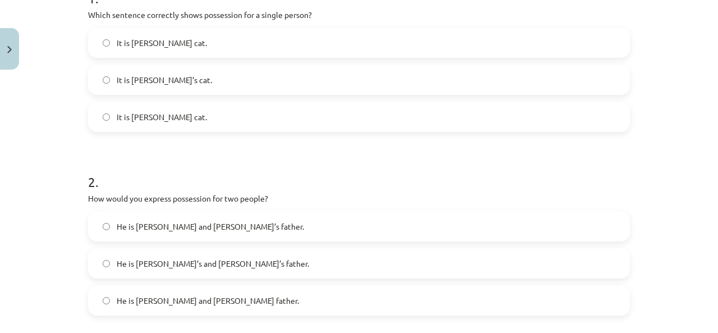
click at [198, 263] on span "He is Alice’s and James’s father." at bounding box center [213, 264] width 193 height 12
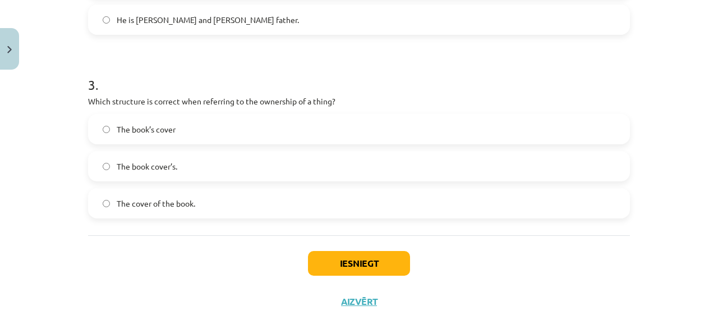
scroll to position [477, 0]
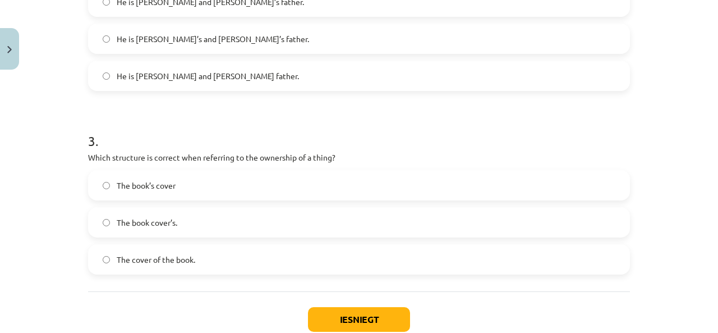
click at [171, 184] on span "The book’s cover" at bounding box center [146, 186] width 59 height 12
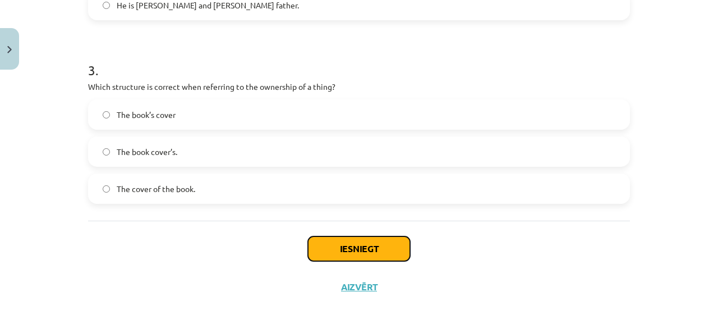
click at [387, 260] on button "Iesniegt" at bounding box center [359, 248] width 102 height 25
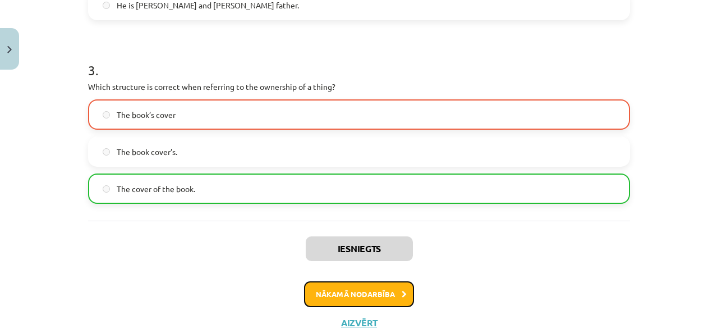
click at [388, 297] on button "Nākamā nodarbība" at bounding box center [359, 294] width 110 height 26
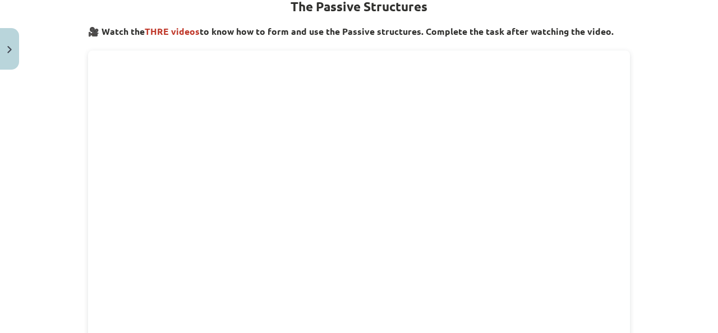
scroll to position [166, 0]
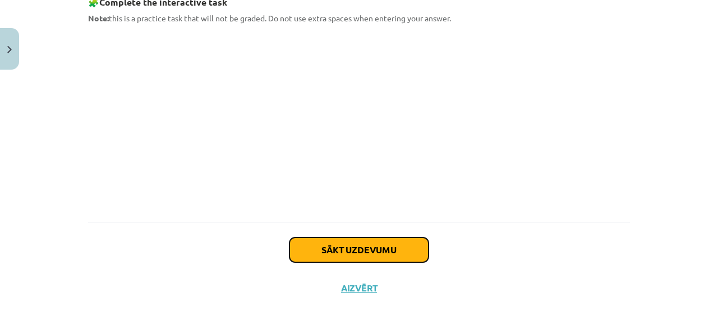
click at [373, 254] on button "Sākt uzdevumu" at bounding box center [359, 249] width 139 height 25
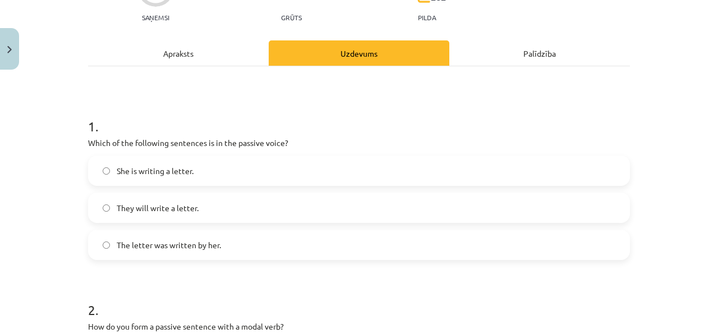
scroll to position [140, 0]
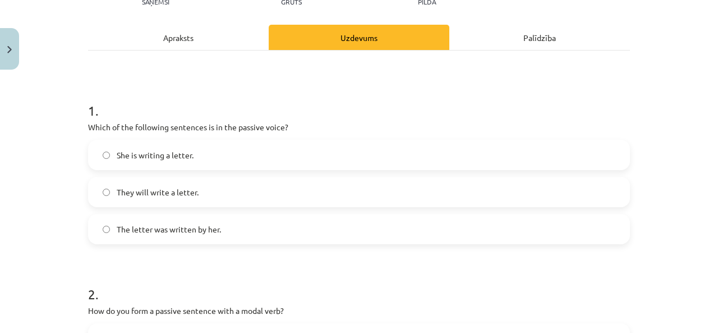
click at [243, 230] on label "The letter was written by her." at bounding box center [359, 229] width 540 height 28
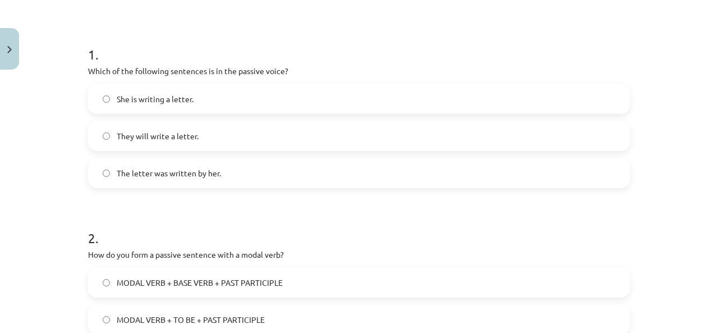
scroll to position [253, 0]
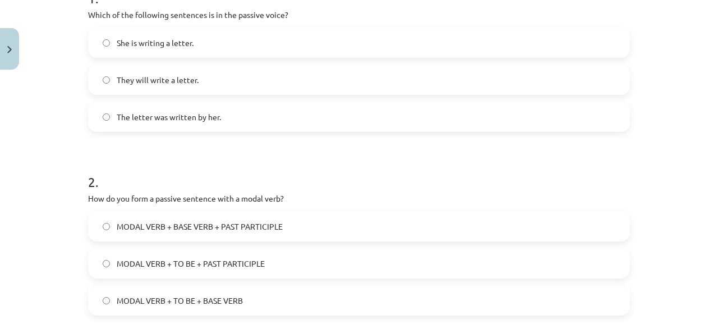
click at [109, 260] on label "MODAL VERB + TO BE + PAST PARTICIPLE" at bounding box center [359, 263] width 540 height 28
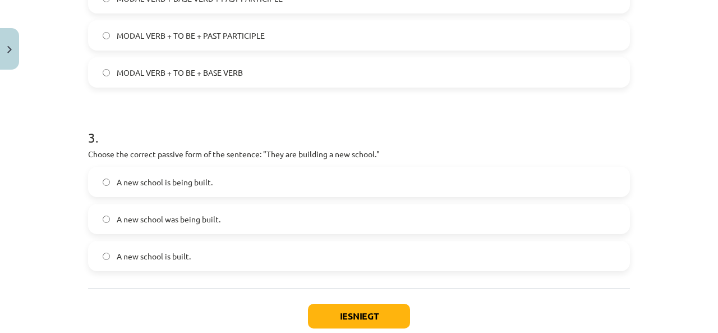
scroll to position [533, 0]
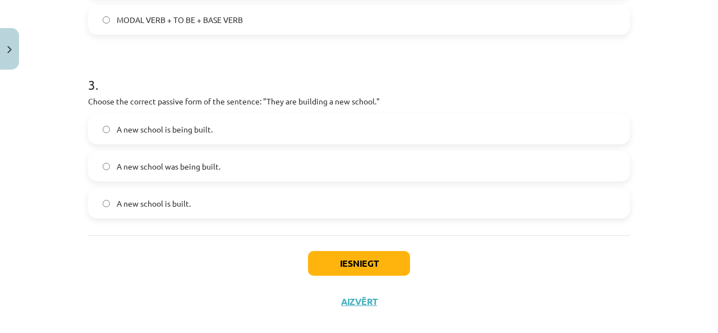
click at [181, 128] on span "A new school is being built." at bounding box center [165, 129] width 96 height 12
click at [372, 264] on button "Iesniegt" at bounding box center [359, 263] width 102 height 25
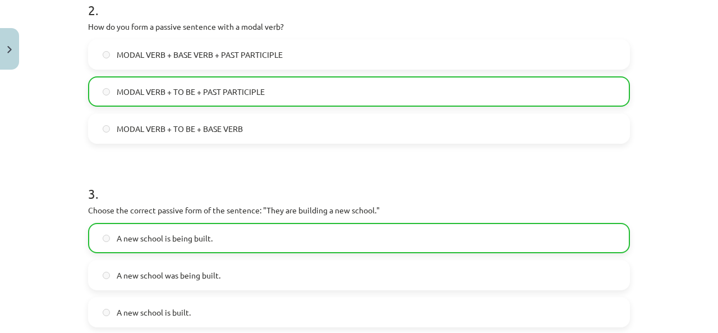
scroll to position [583, 0]
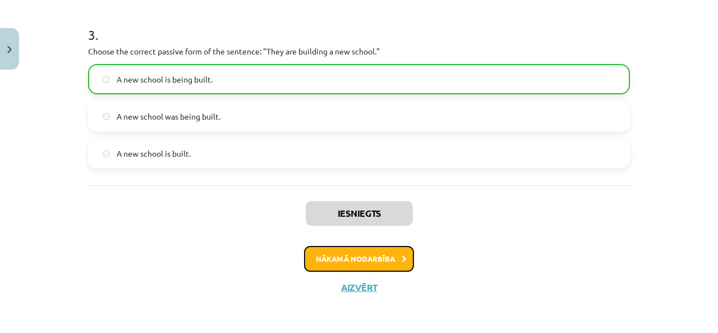
click at [380, 265] on button "Nākamā nodarbība" at bounding box center [359, 259] width 110 height 26
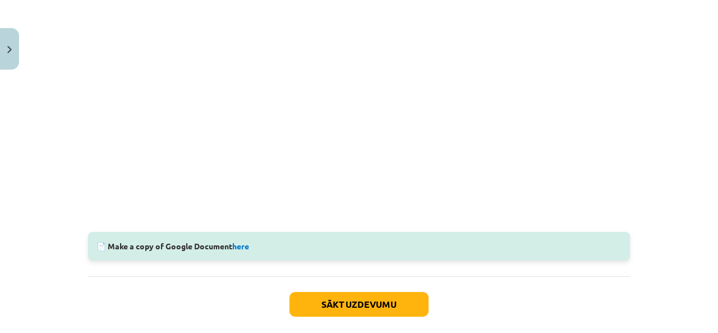
scroll to position [391, 0]
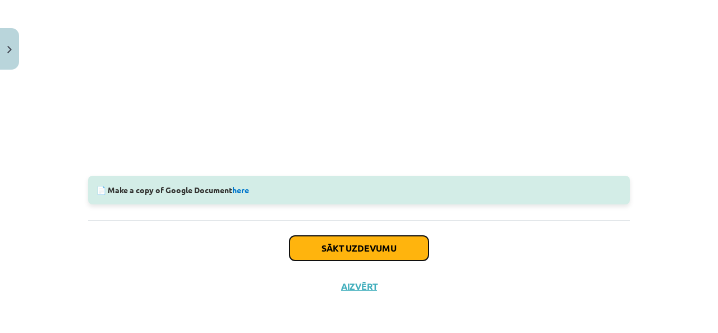
click at [399, 252] on button "Sākt uzdevumu" at bounding box center [359, 248] width 139 height 25
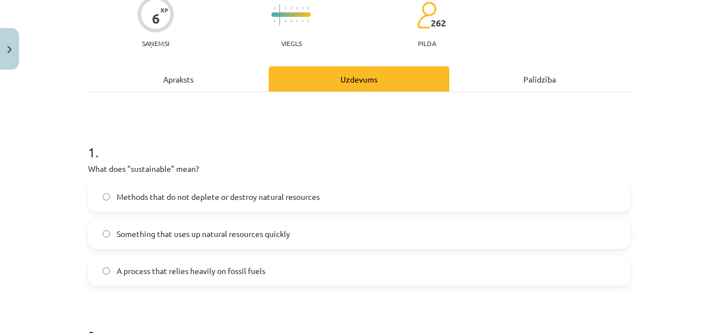
scroll to position [394, 0]
click at [220, 71] on div "Apraksts" at bounding box center [178, 78] width 181 height 25
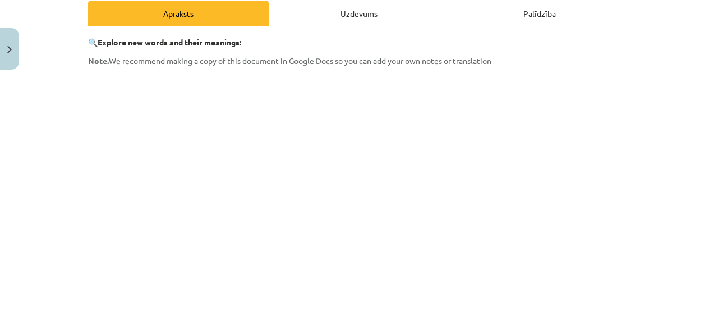
scroll to position [0, 0]
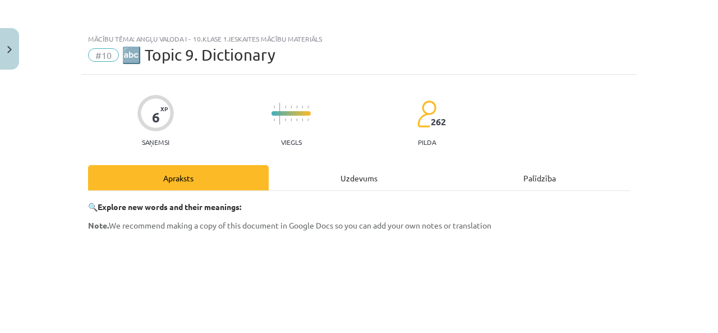
click at [374, 171] on div "Uzdevums" at bounding box center [359, 177] width 181 height 25
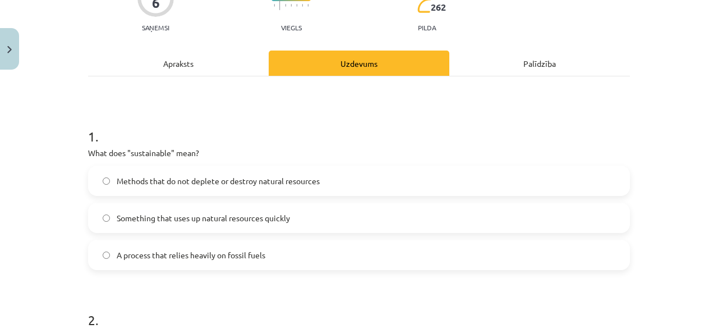
scroll to position [196, 0]
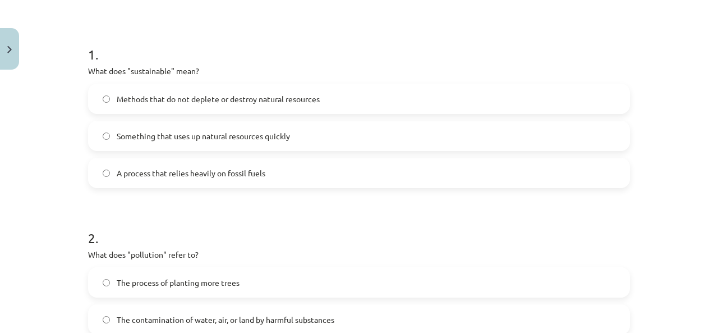
click at [269, 101] on span "Methods that do not deplete or destroy natural resources" at bounding box center [218, 99] width 203 height 12
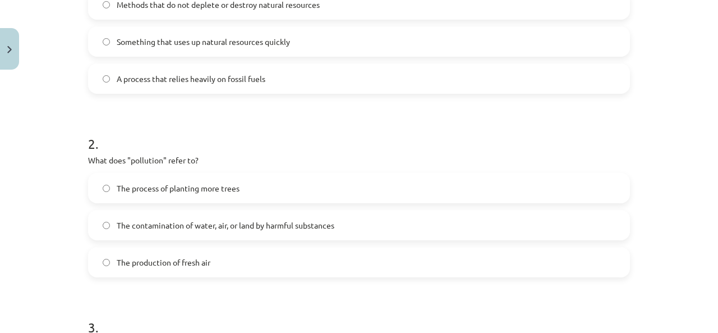
scroll to position [309, 0]
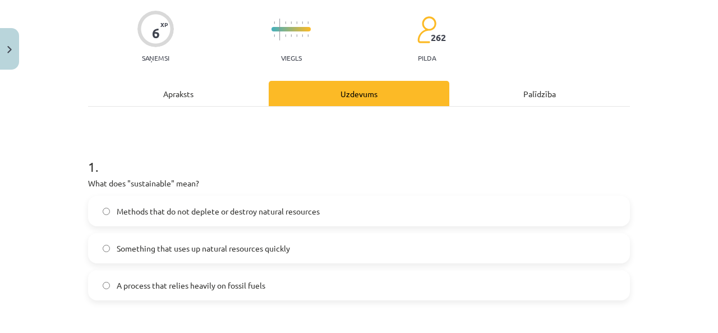
click at [200, 93] on div "Apraksts" at bounding box center [178, 93] width 181 height 25
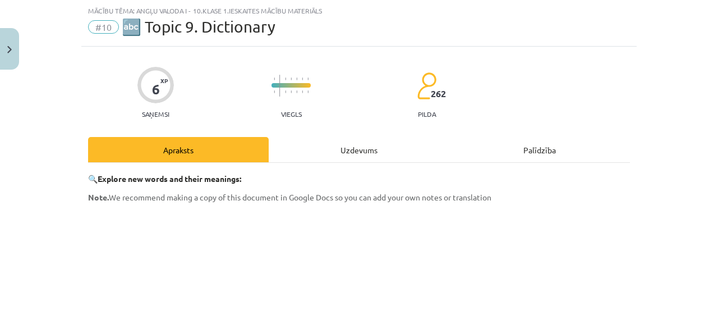
scroll to position [0, 0]
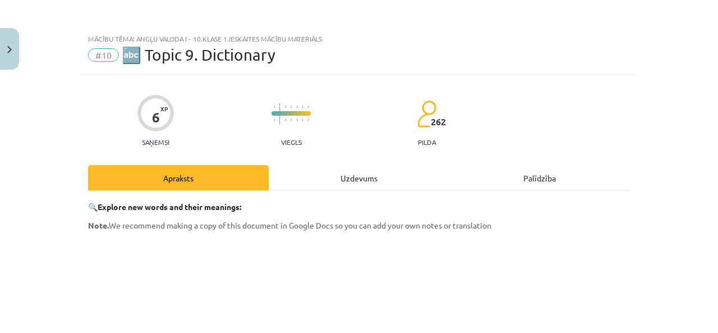
click at [370, 180] on div "Uzdevums" at bounding box center [359, 177] width 181 height 25
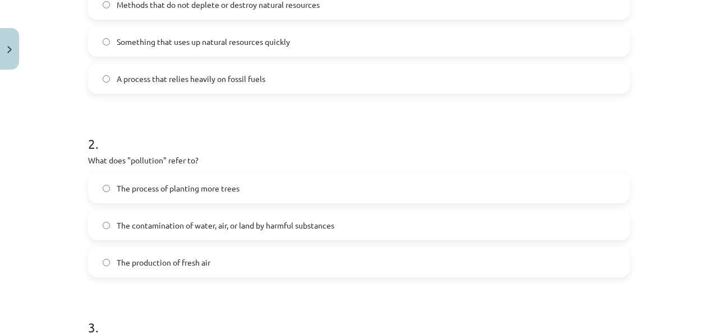
scroll to position [309, 0]
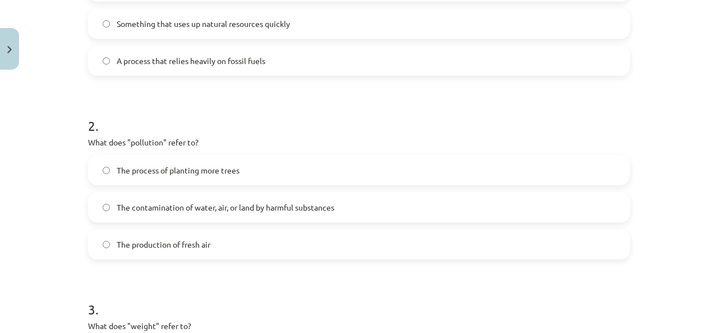
click at [287, 209] on span "The contamination of water, air, or land by harmful substances" at bounding box center [226, 207] width 218 height 12
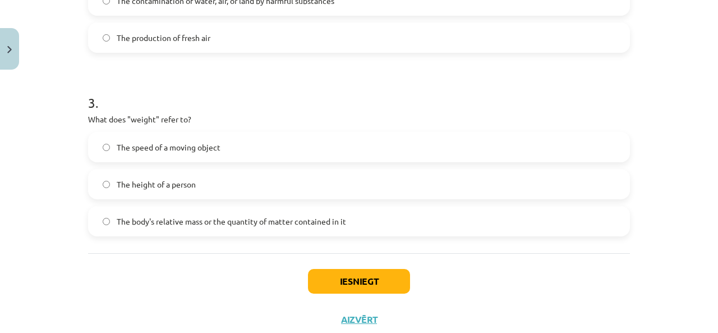
scroll to position [533, 0]
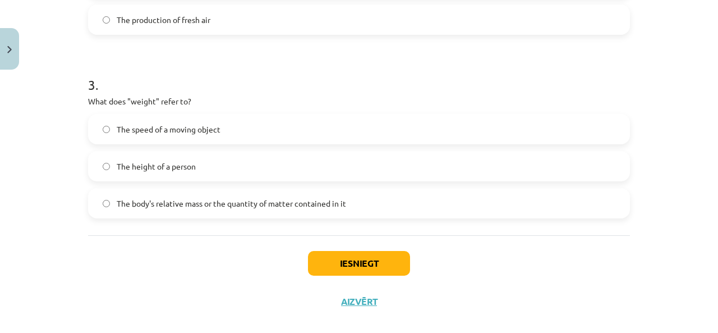
click at [201, 205] on span "The body's relative mass or the quantity of matter contained in it" at bounding box center [232, 204] width 230 height 12
click at [360, 267] on button "Iesniegt" at bounding box center [359, 263] width 102 height 25
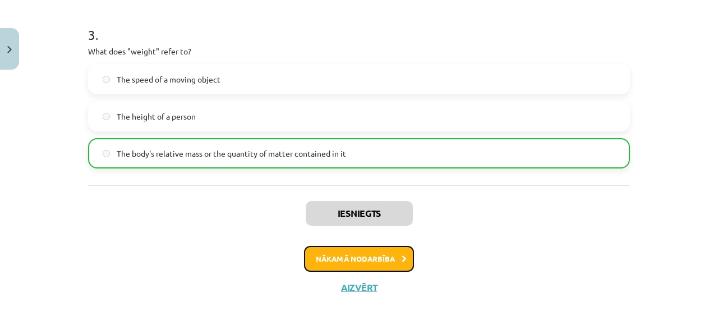
click at [392, 251] on button "Nākamā nodarbība" at bounding box center [359, 259] width 110 height 26
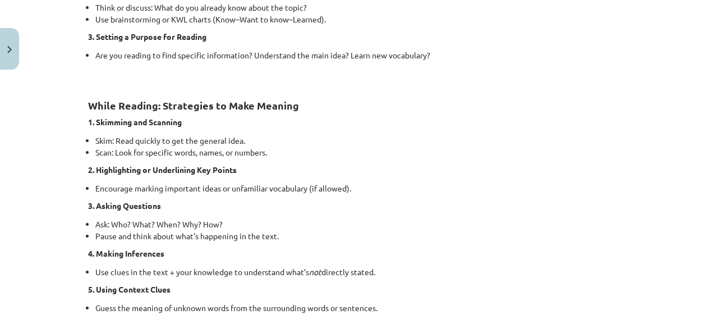
scroll to position [589, 0]
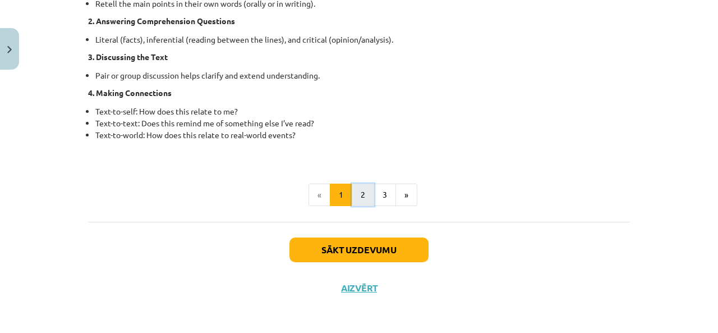
click at [356, 198] on button "2" at bounding box center [363, 195] width 22 height 22
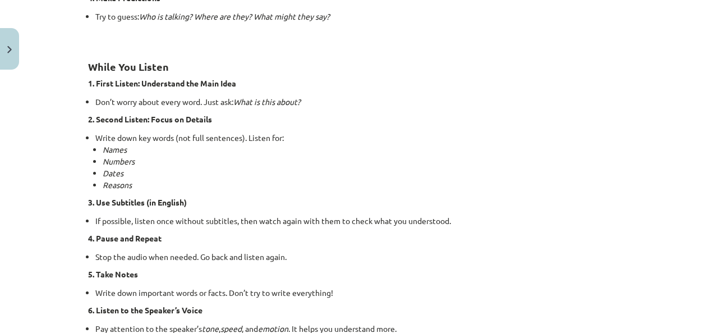
scroll to position [481, 0]
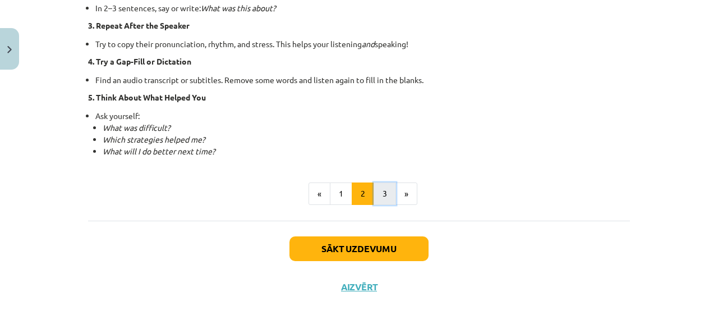
click at [378, 189] on button "3" at bounding box center [385, 193] width 22 height 22
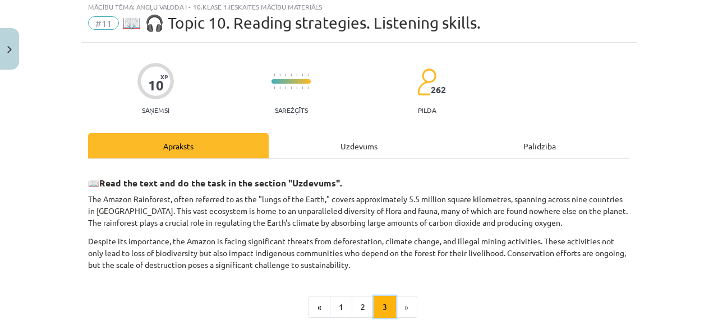
scroll to position [144, 0]
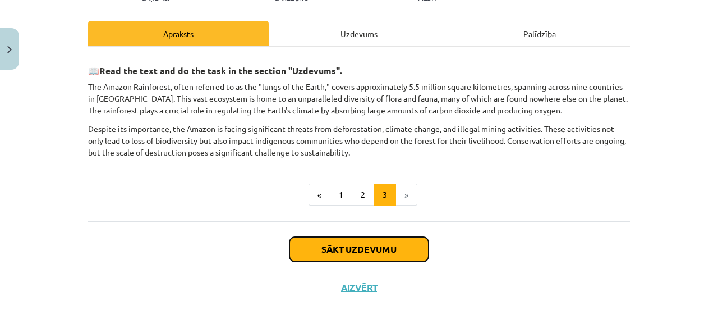
click at [382, 248] on button "Sākt uzdevumu" at bounding box center [359, 249] width 139 height 25
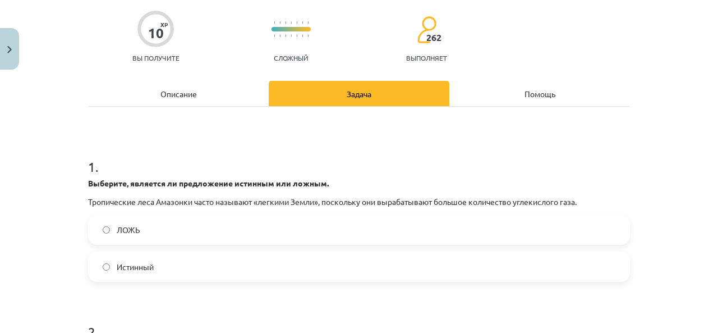
scroll to position [394, 0]
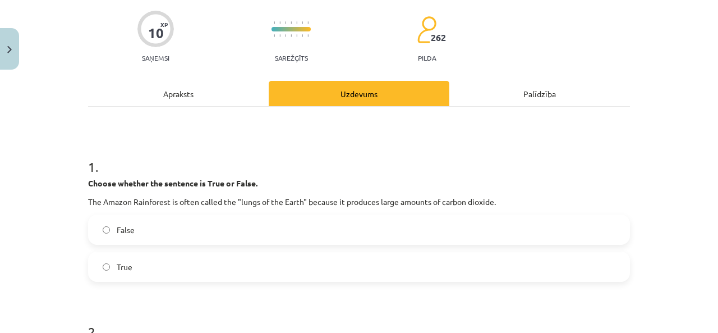
click at [372, 170] on h1 "1 ." at bounding box center [359, 156] width 542 height 35
click at [210, 102] on div "Apraksts" at bounding box center [178, 93] width 181 height 25
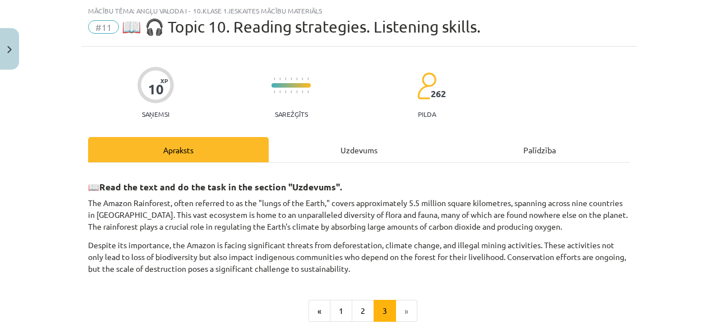
click at [355, 148] on div "Uzdevums" at bounding box center [359, 149] width 181 height 25
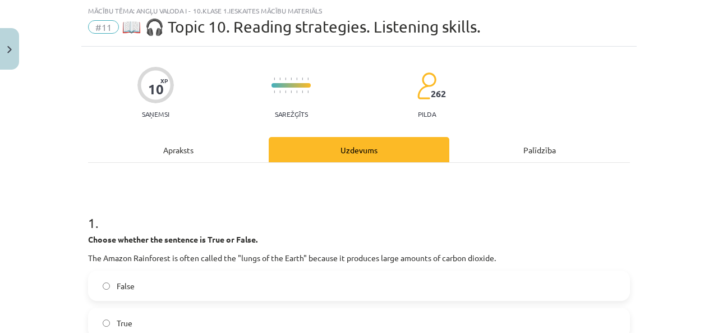
scroll to position [84, 0]
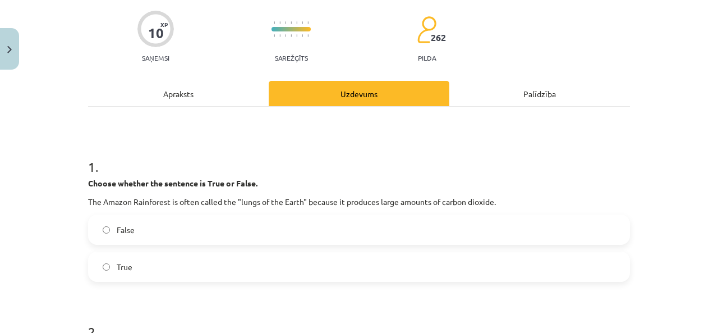
click at [150, 270] on label "True" at bounding box center [359, 267] width 540 height 28
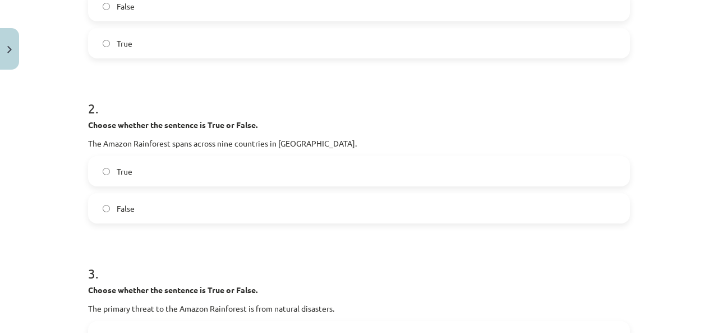
scroll to position [309, 0]
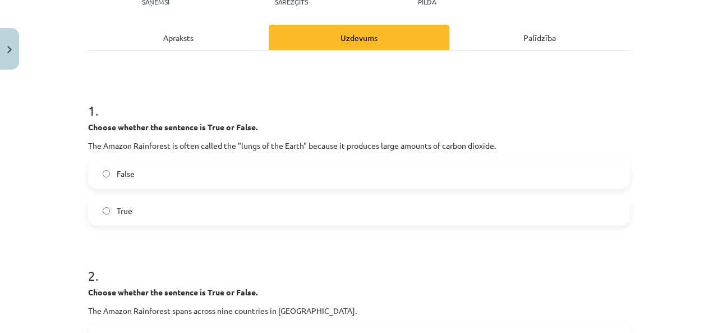
click at [208, 40] on div "Apraksts" at bounding box center [178, 37] width 181 height 25
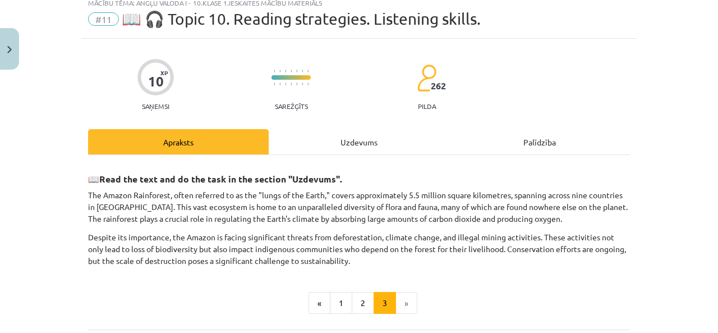
scroll to position [28, 0]
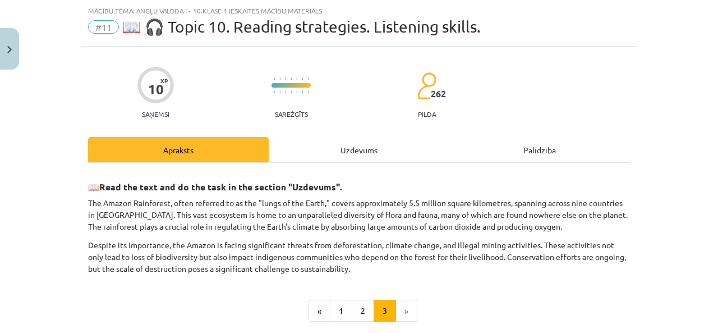
click at [349, 146] on div "Uzdevums" at bounding box center [359, 149] width 181 height 25
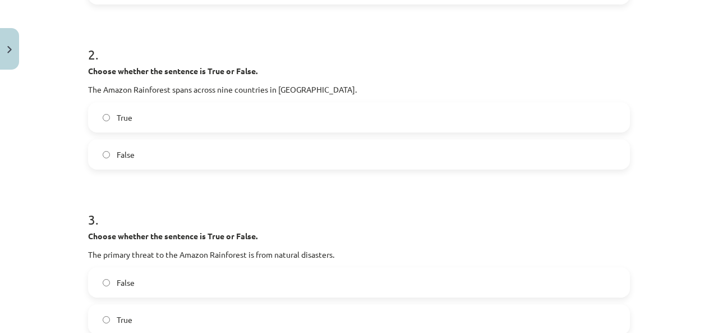
scroll to position [365, 0]
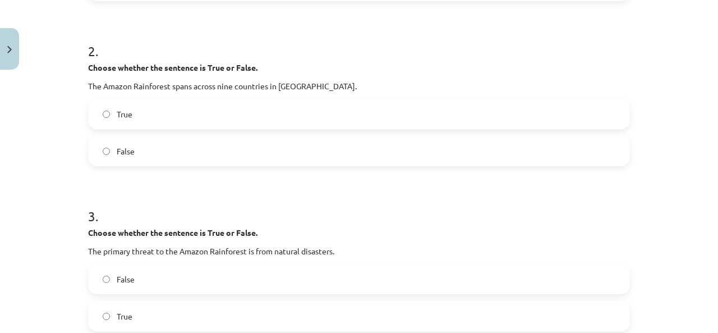
click at [117, 115] on span "True" at bounding box center [125, 114] width 16 height 12
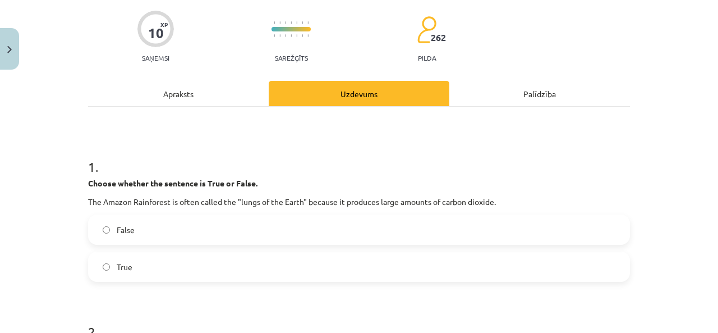
click at [165, 94] on div "Apraksts" at bounding box center [178, 93] width 181 height 25
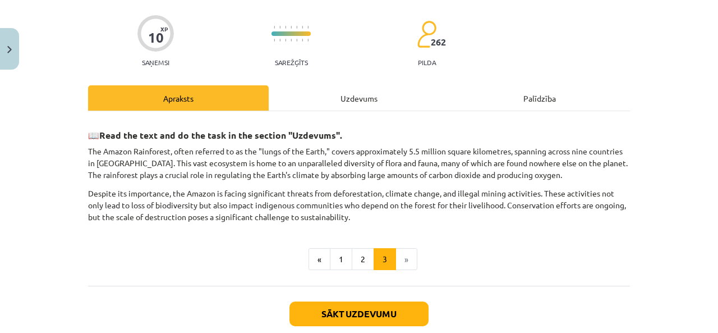
scroll to position [140, 0]
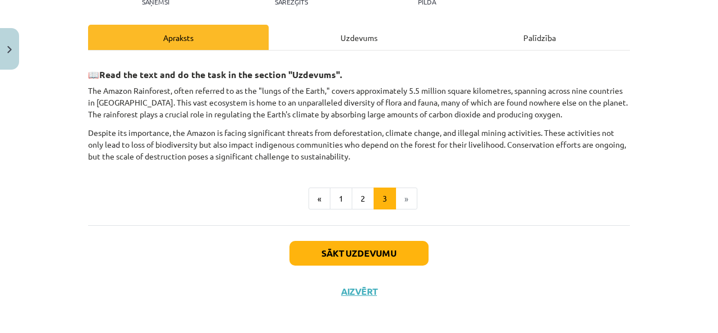
click at [374, 38] on div "Uzdevums" at bounding box center [359, 37] width 181 height 25
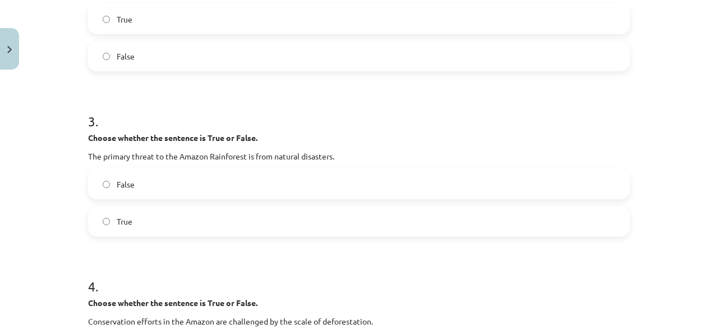
scroll to position [477, 0]
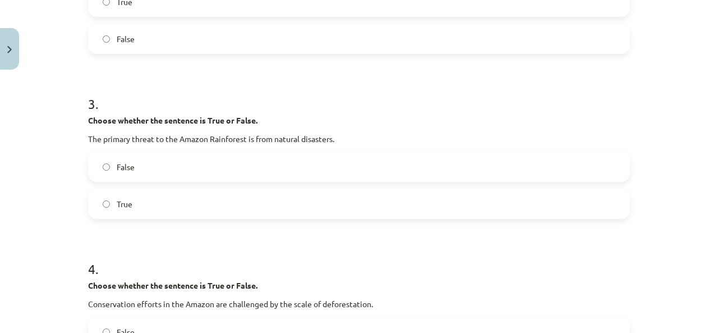
click at [103, 171] on label "False" at bounding box center [359, 167] width 540 height 28
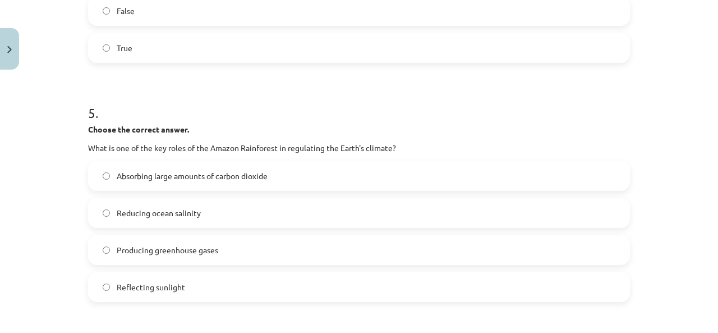
scroll to position [814, 0]
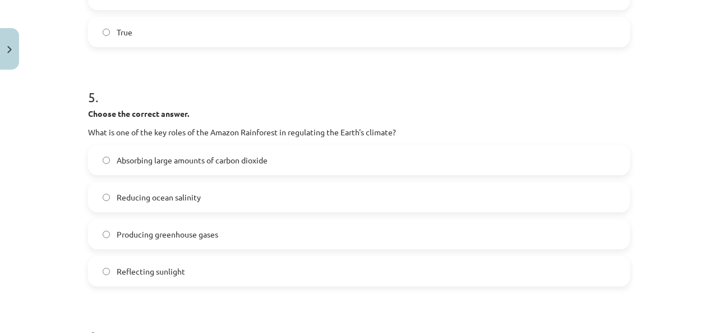
click at [207, 165] on span "Absorbing large amounts of carbon dioxide" at bounding box center [192, 160] width 151 height 12
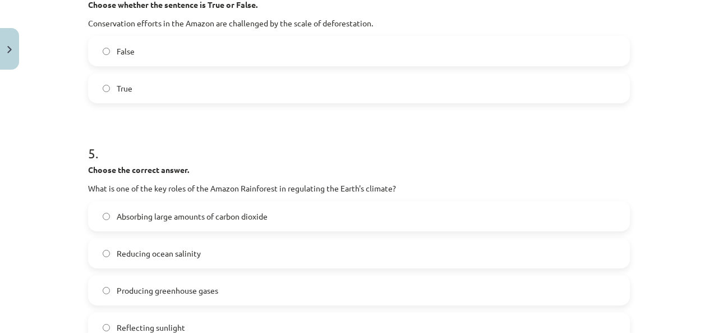
scroll to position [702, 0]
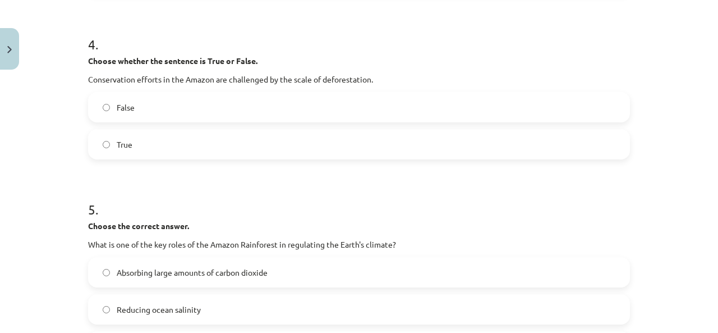
click at [155, 108] on label "False" at bounding box center [359, 107] width 540 height 28
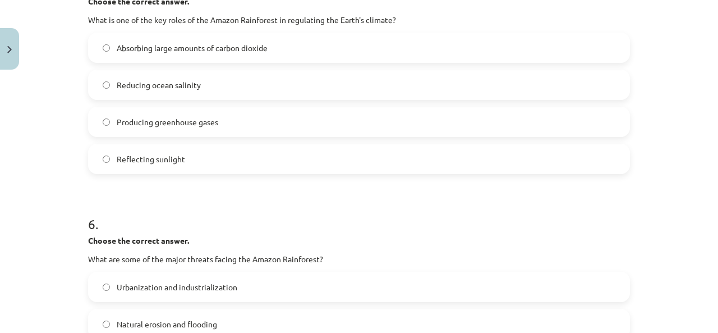
scroll to position [982, 0]
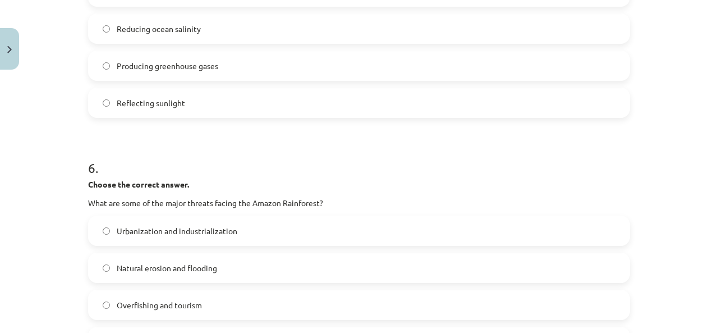
click at [248, 226] on label "Urbanization and industrialization" at bounding box center [359, 231] width 540 height 28
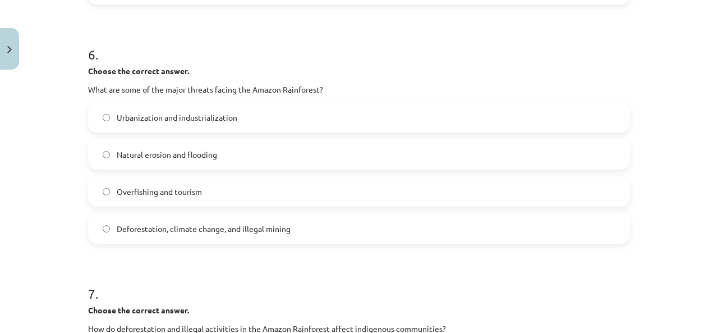
scroll to position [1094, 0]
click at [209, 230] on span "Deforestation, climate change, and illegal mining" at bounding box center [204, 230] width 174 height 12
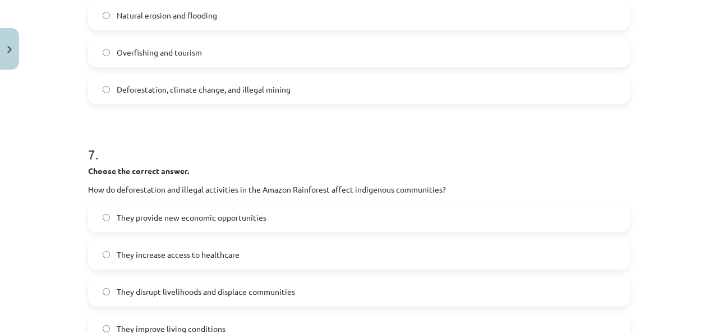
scroll to position [1319, 0]
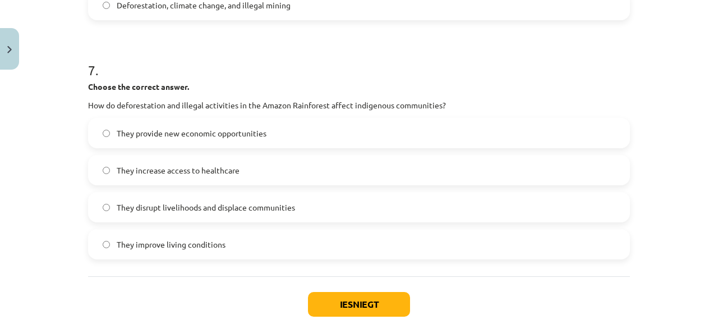
click at [175, 206] on span "They disrupt livelihoods and displace communities" at bounding box center [206, 207] width 178 height 12
click at [361, 299] on button "Iesniegt" at bounding box center [359, 304] width 102 height 25
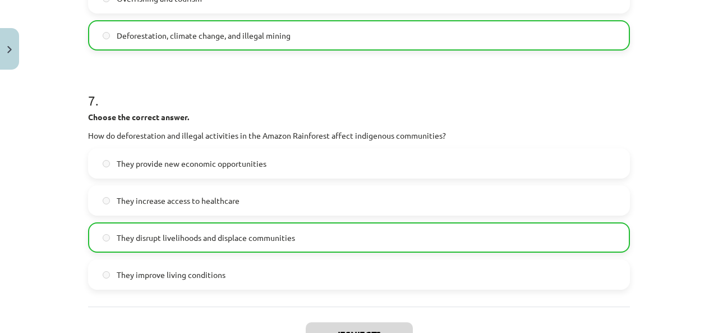
scroll to position [1410, 0]
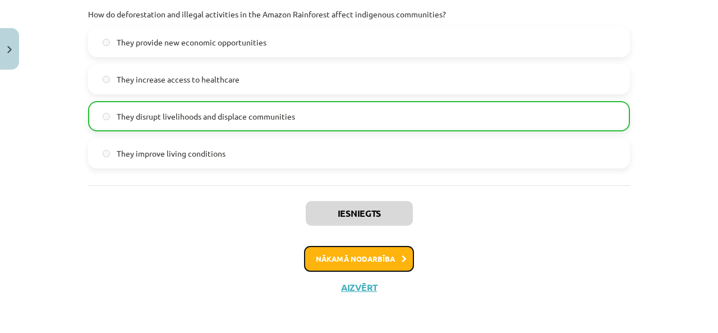
click at [363, 260] on button "Nākamā nodarbība" at bounding box center [359, 259] width 110 height 26
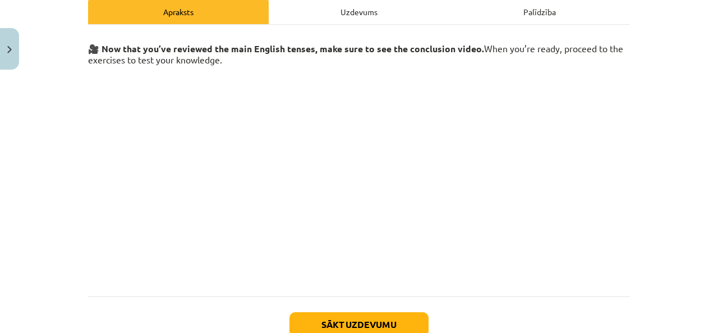
scroll to position [74, 0]
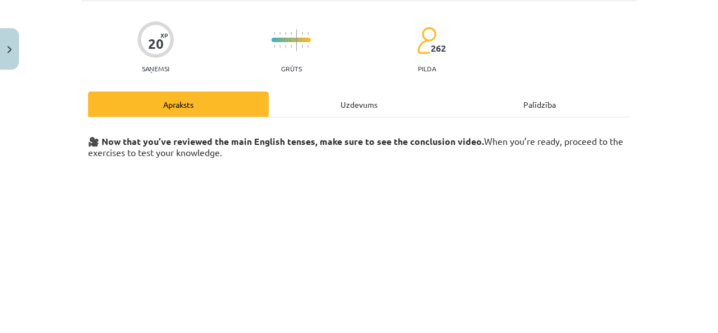
click at [374, 106] on div "Uzdevums" at bounding box center [359, 103] width 181 height 25
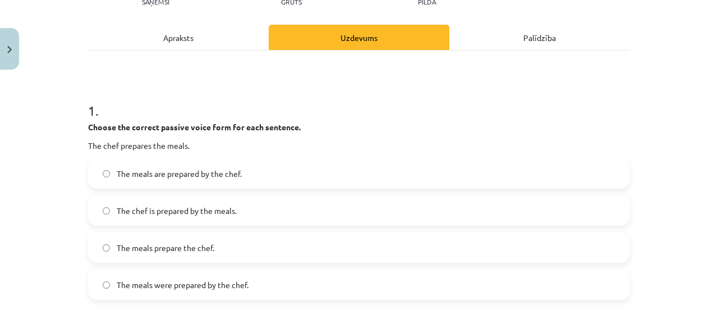
scroll to position [196, 0]
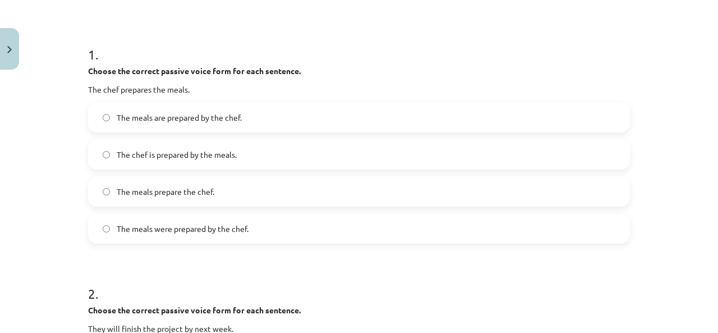
click at [204, 233] on span "The meals were prepared by the chef." at bounding box center [183, 229] width 132 height 12
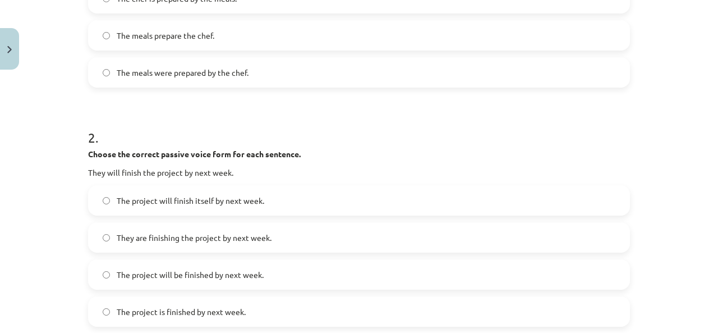
scroll to position [421, 0]
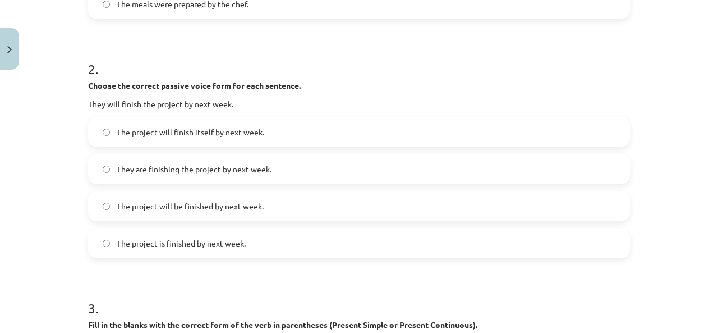
click at [171, 245] on span "The project is finished by next week." at bounding box center [181, 243] width 129 height 12
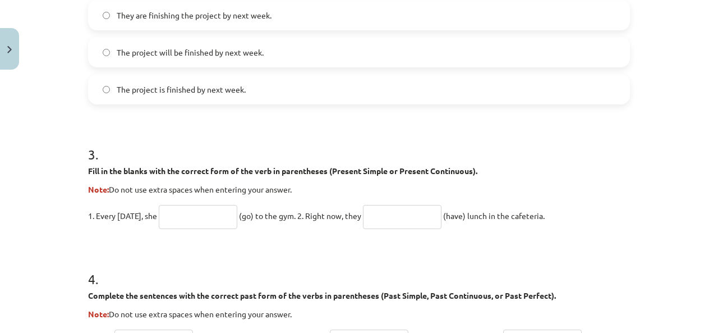
scroll to position [645, 0]
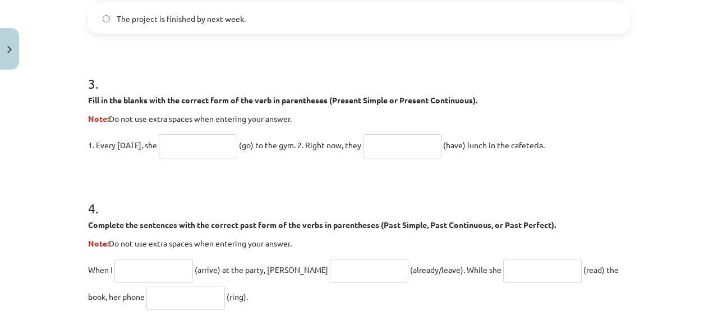
click at [219, 141] on input "text" at bounding box center [198, 146] width 79 height 24
type input "********"
click at [393, 148] on input "text" at bounding box center [402, 146] width 79 height 24
type input "**********"
drag, startPoint x: 205, startPoint y: 144, endPoint x: 139, endPoint y: 150, distance: 66.5
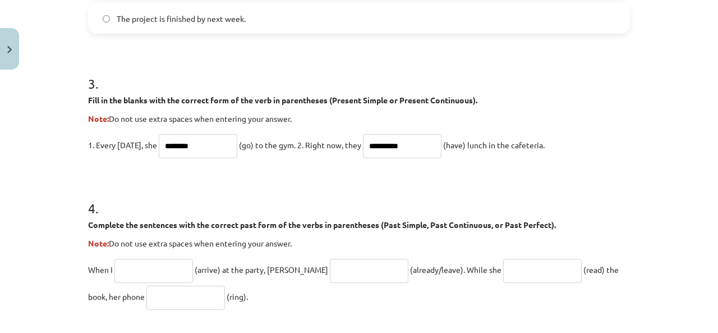
click at [139, 150] on p "**********" at bounding box center [359, 144] width 542 height 27
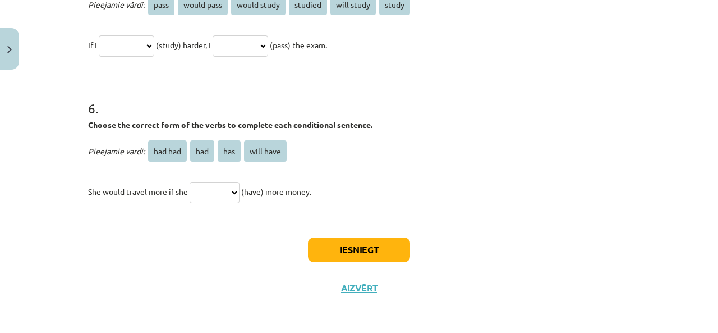
scroll to position [1045, 0]
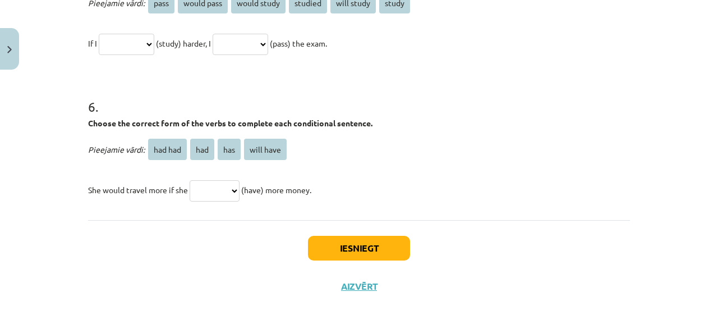
type input "****"
click at [236, 190] on select "******* *** *** *********" at bounding box center [215, 190] width 50 height 21
select select "*******"
click at [190, 180] on select "******* *** *** *********" at bounding box center [215, 190] width 50 height 21
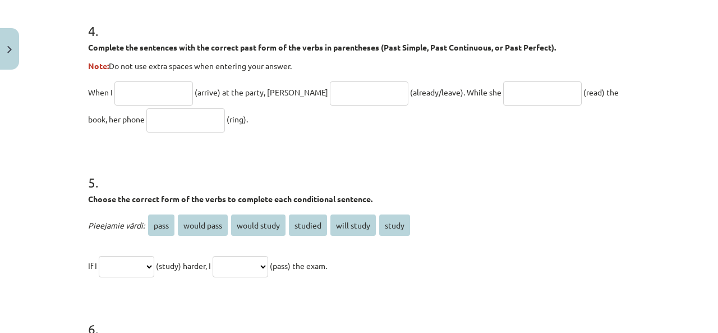
scroll to position [764, 0]
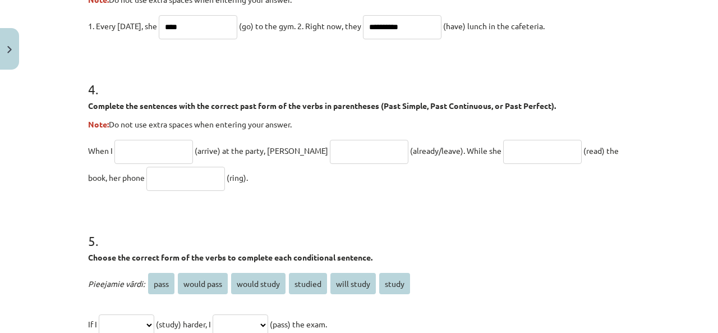
click at [174, 149] on input "text" at bounding box center [153, 152] width 79 height 24
type input "*******"
click at [337, 146] on input "text" at bounding box center [369, 152] width 79 height 24
type input "**********"
click at [503, 152] on input "text" at bounding box center [542, 152] width 79 height 24
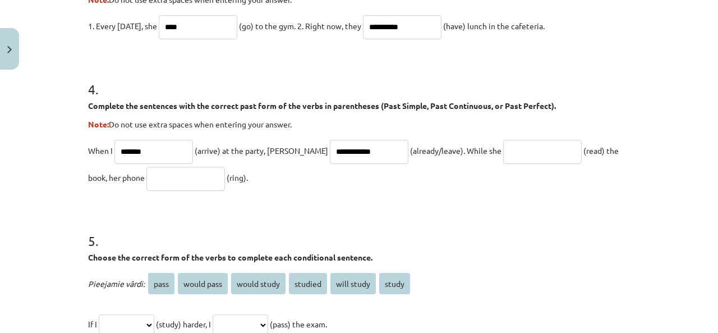
click at [503, 151] on input "text" at bounding box center [542, 152] width 79 height 24
type input "**********"
click at [146, 173] on input "text" at bounding box center [185, 179] width 79 height 24
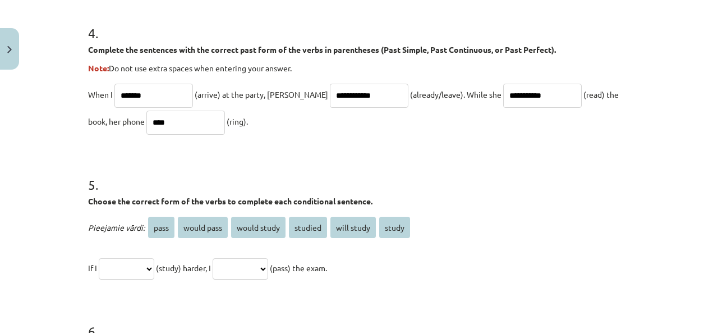
scroll to position [877, 0]
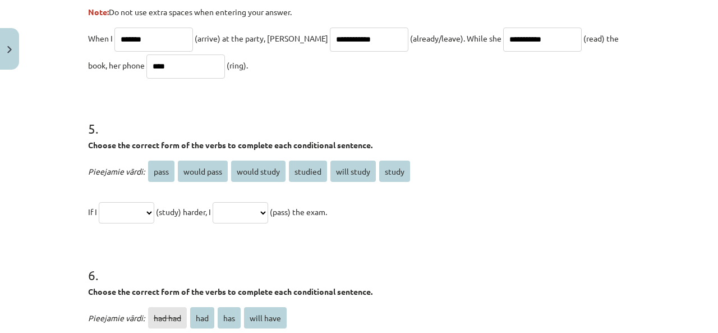
type input "****"
click at [154, 208] on select "**********" at bounding box center [127, 212] width 56 height 21
select select "*******"
click at [99, 202] on select "**********" at bounding box center [127, 212] width 56 height 21
click at [268, 209] on select "**********" at bounding box center [241, 212] width 56 height 21
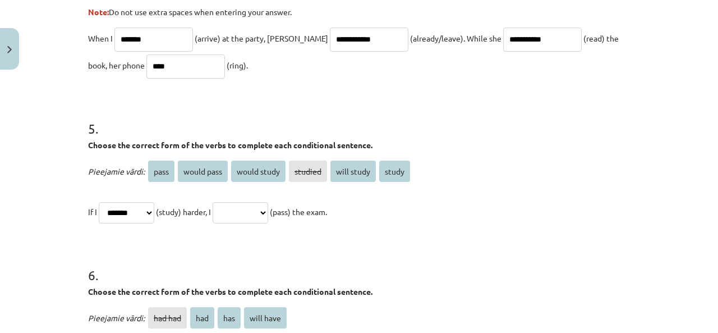
select select "**********"
click at [226, 202] on select "**********" at bounding box center [241, 212] width 56 height 21
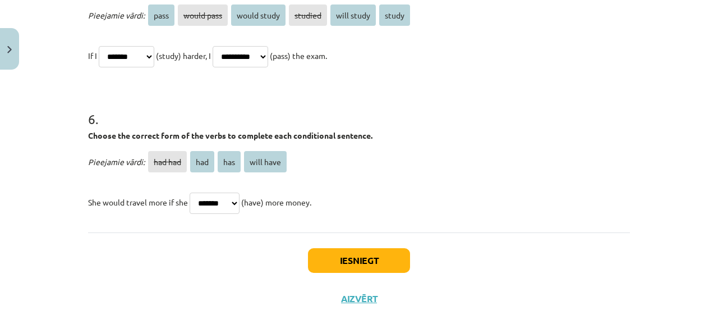
scroll to position [1045, 0]
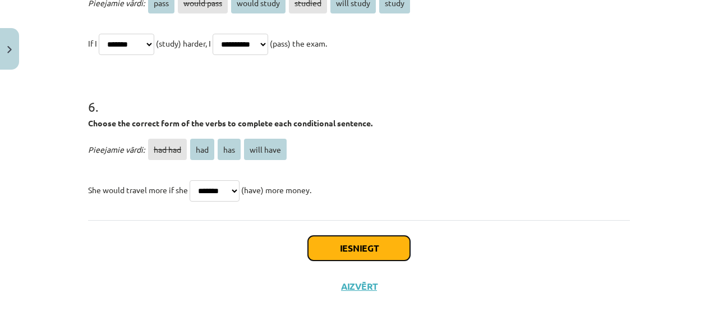
click at [368, 250] on button "Iesniegt" at bounding box center [359, 248] width 102 height 25
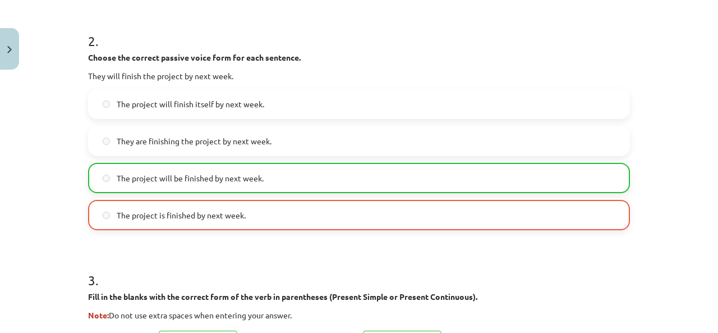
scroll to position [673, 0]
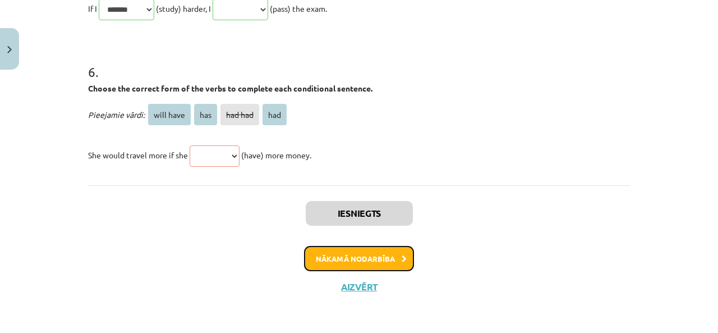
click at [381, 258] on button "Nākamā nodarbība" at bounding box center [359, 259] width 110 height 26
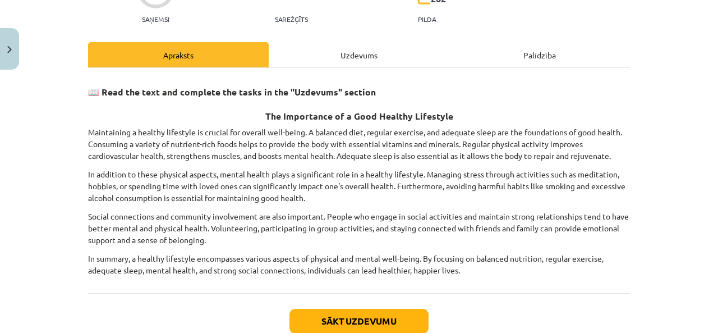
scroll to position [140, 0]
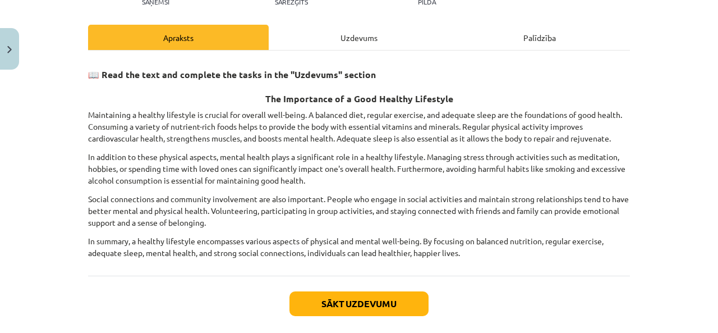
click at [368, 41] on div "Uzdevums" at bounding box center [359, 37] width 181 height 25
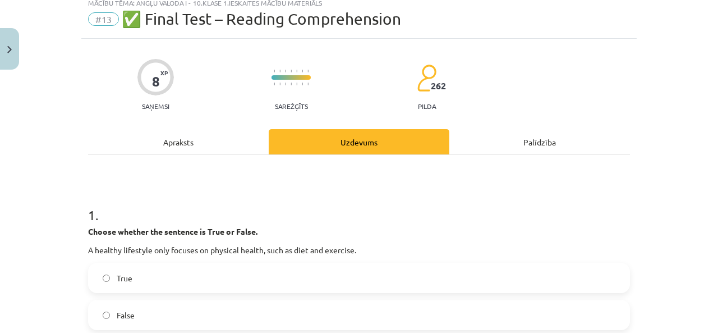
scroll to position [28, 0]
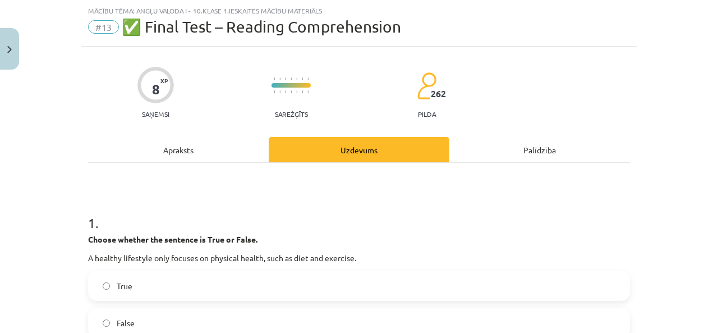
click at [221, 154] on div "Apraksts" at bounding box center [178, 149] width 181 height 25
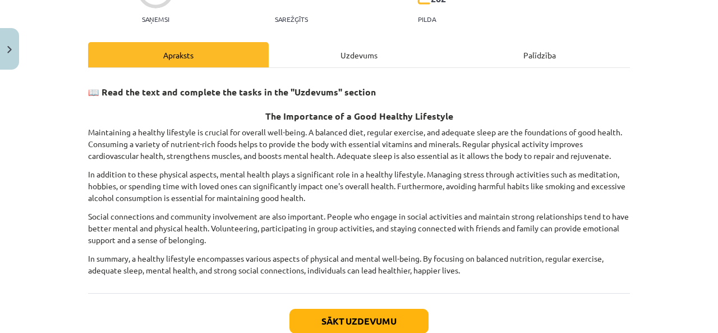
scroll to position [140, 0]
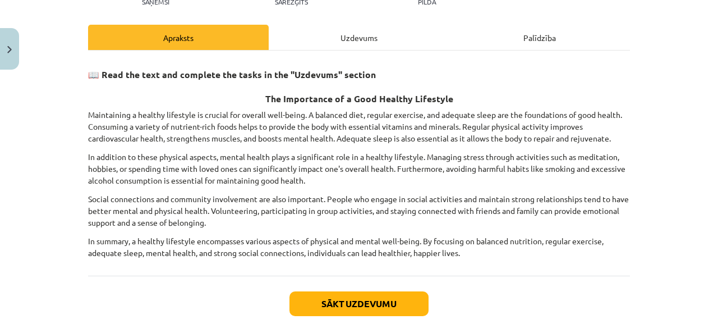
click at [339, 33] on div "Uzdevums" at bounding box center [359, 37] width 181 height 25
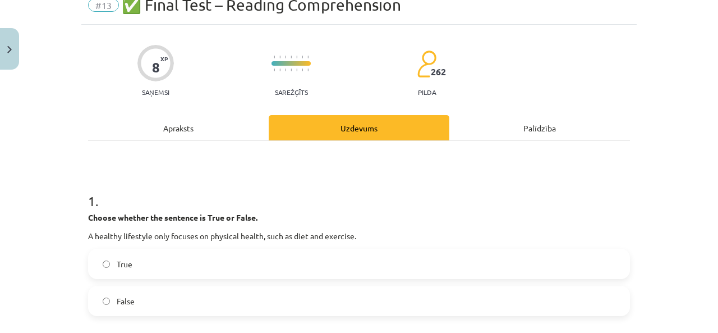
scroll to position [28, 0]
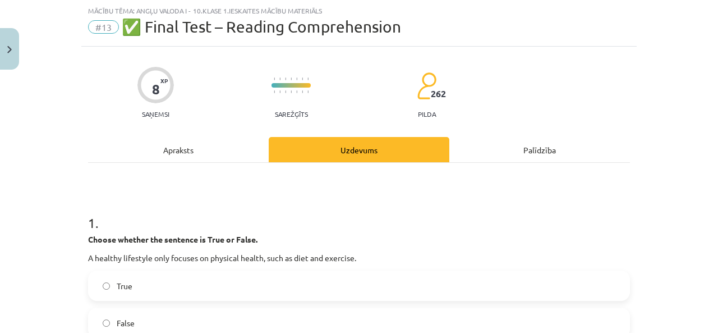
click at [193, 154] on div "Apraksts" at bounding box center [178, 149] width 181 height 25
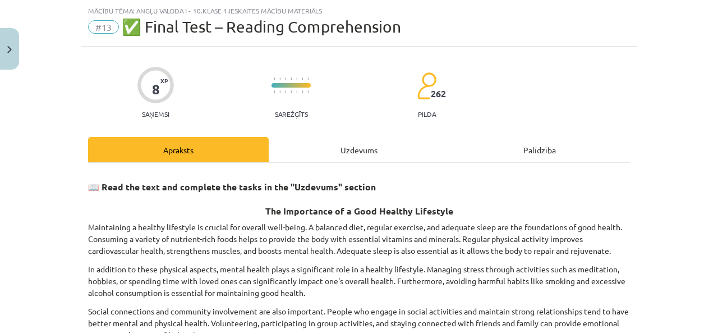
scroll to position [84, 0]
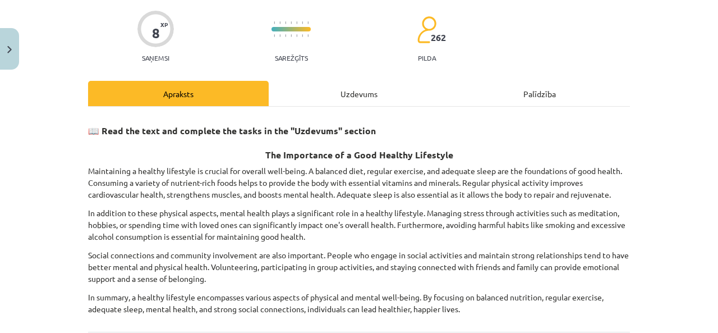
click at [354, 89] on div "Uzdevums" at bounding box center [359, 93] width 181 height 25
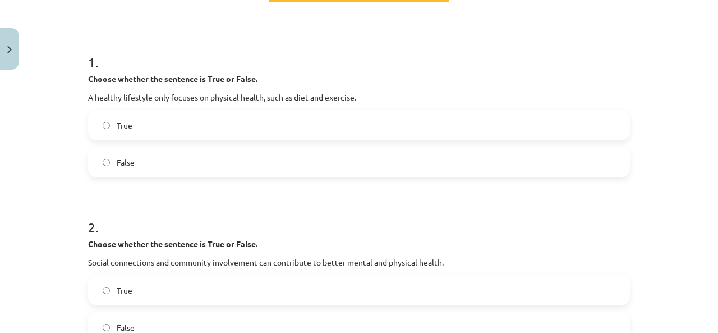
scroll to position [0, 0]
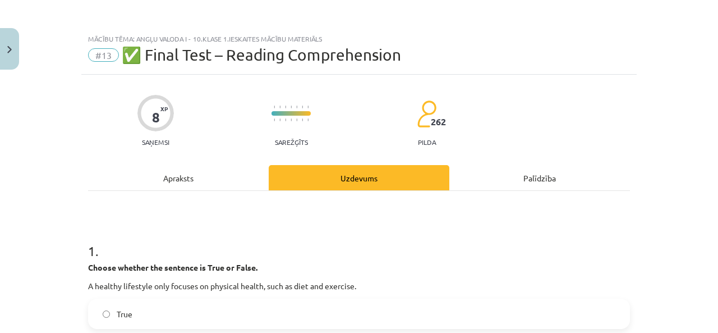
click at [193, 171] on div "Apraksts" at bounding box center [178, 177] width 181 height 25
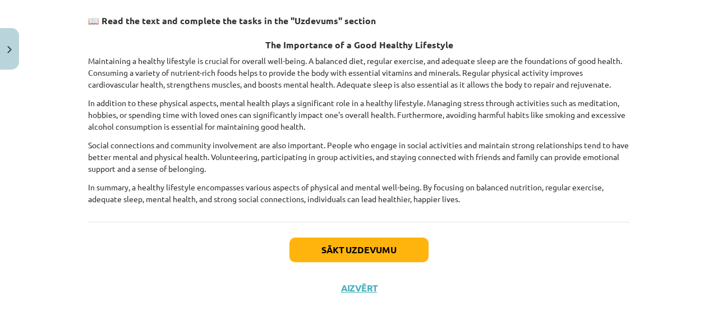
scroll to position [433, 0]
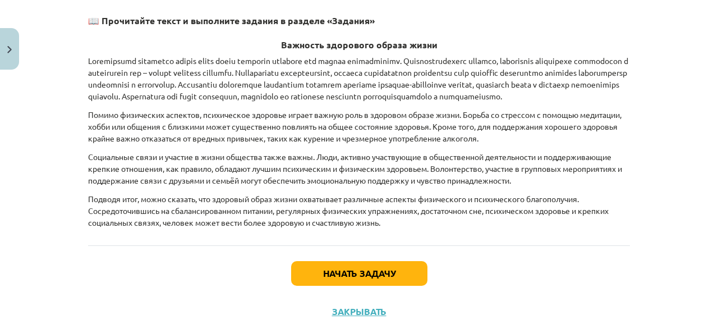
click at [640, 115] on div "Тема обучения: Английский язык I - 10 класс, учебный материал для 1-го теста #1…" at bounding box center [359, 166] width 718 height 333
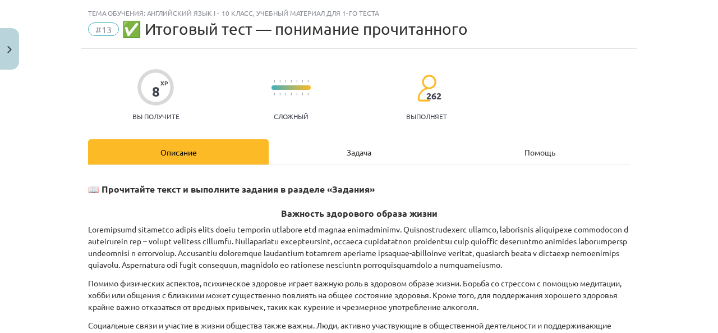
click at [356, 148] on font "Задача" at bounding box center [359, 152] width 25 height 10
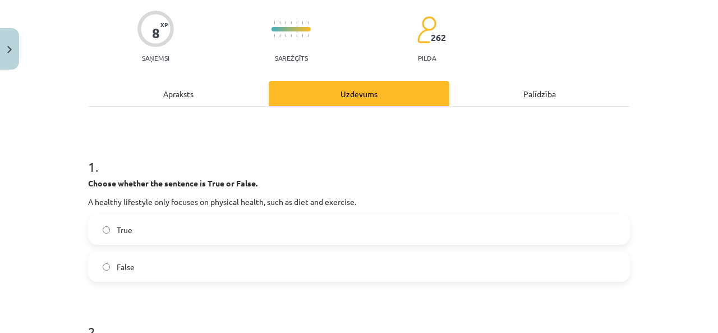
scroll to position [394, 0]
click at [127, 261] on span "False" at bounding box center [126, 267] width 18 height 12
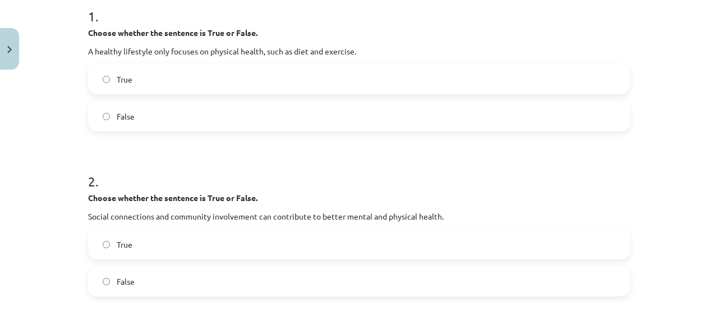
scroll to position [253, 0]
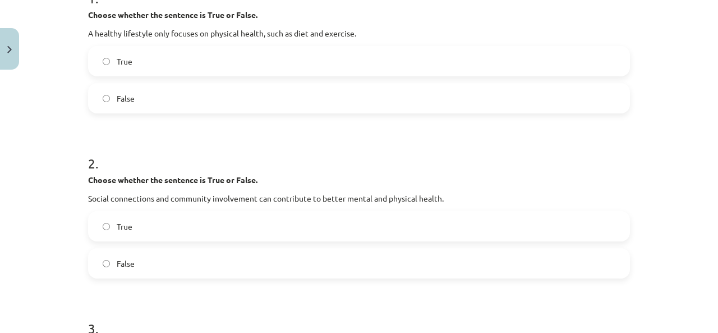
click at [169, 227] on label "True" at bounding box center [359, 226] width 540 height 28
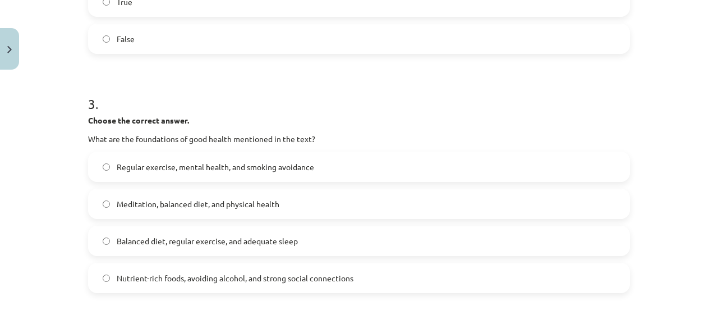
scroll to position [394, 0]
click at [289, 239] on span "Balanced diet, regular exercise, and adequate sleep" at bounding box center [207, 241] width 181 height 12
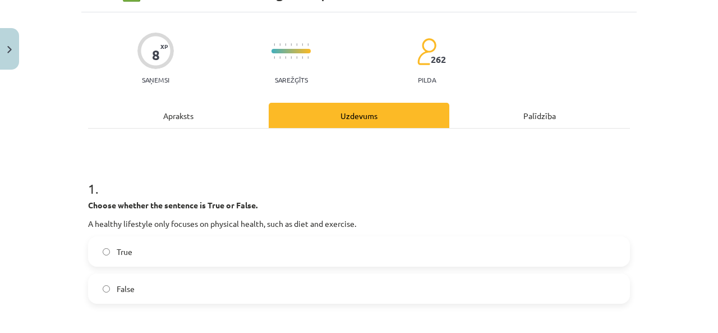
scroll to position [0, 0]
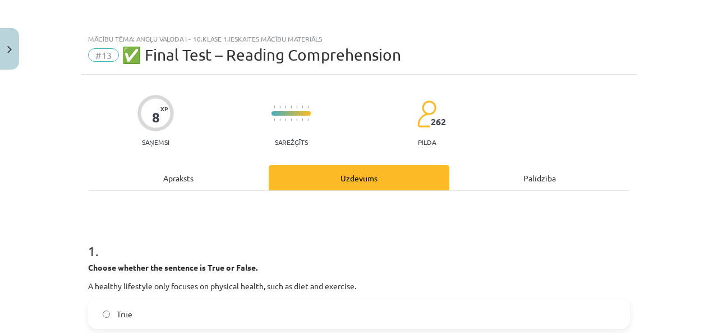
click at [193, 189] on div "Apraksts" at bounding box center [178, 177] width 181 height 25
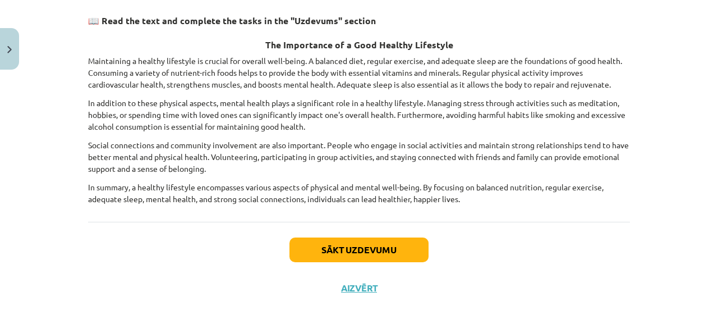
scroll to position [138, 0]
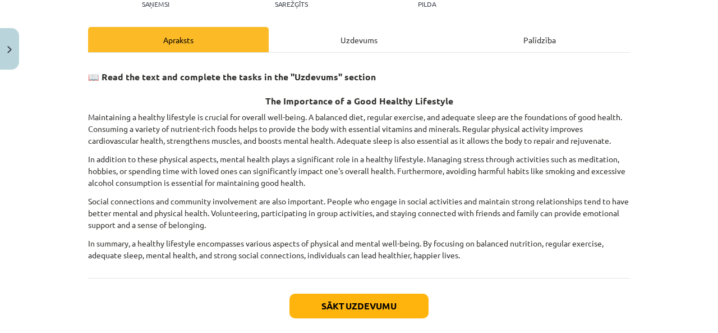
click at [374, 47] on div "Uzdevums" at bounding box center [359, 39] width 181 height 25
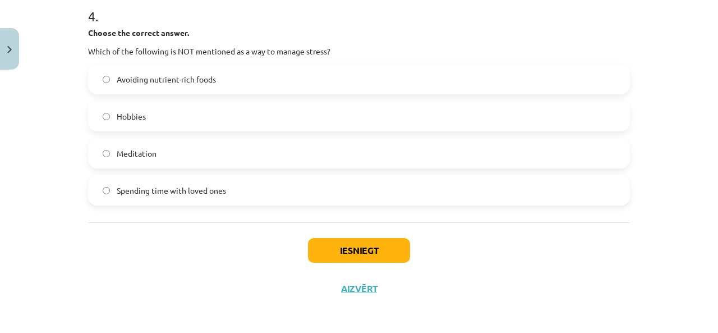
scroll to position [806, 0]
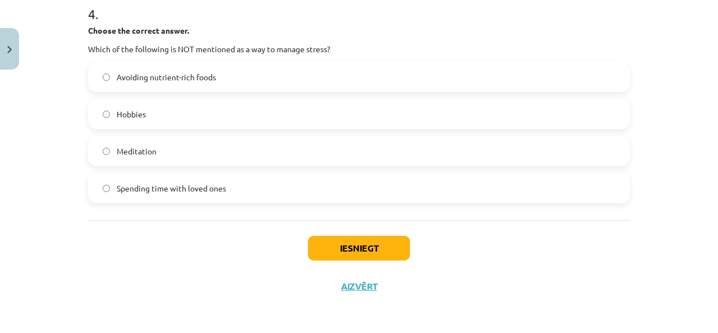
click at [106, 111] on label "Hobbies" at bounding box center [359, 114] width 540 height 28
click at [386, 253] on button "Iesniegt" at bounding box center [359, 248] width 102 height 25
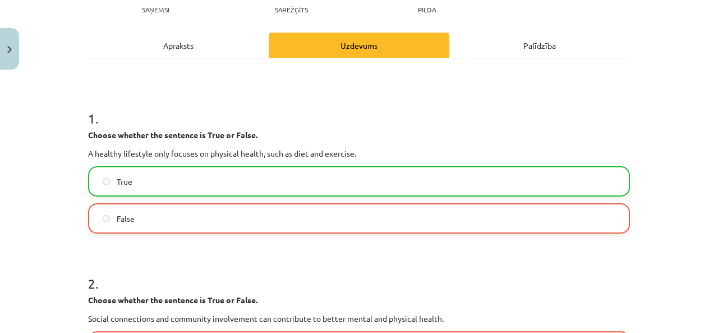
scroll to position [301, 0]
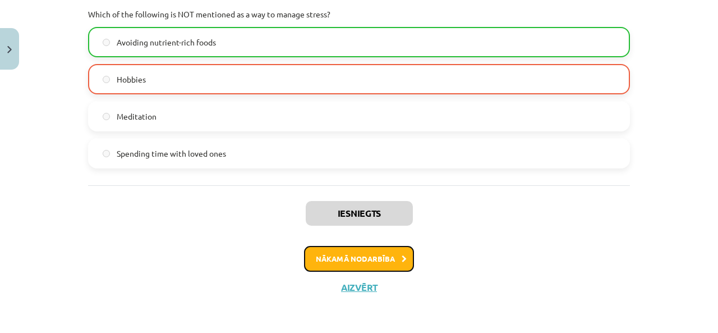
click at [376, 254] on button "Nākamā nodarbība" at bounding box center [359, 259] width 110 height 26
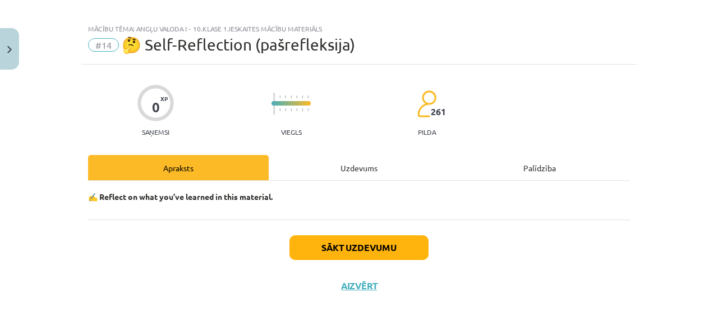
scroll to position [9, 0]
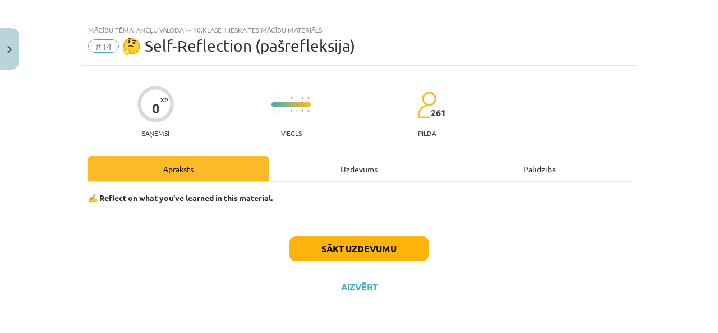
click at [349, 170] on div "Uzdevums" at bounding box center [359, 168] width 181 height 25
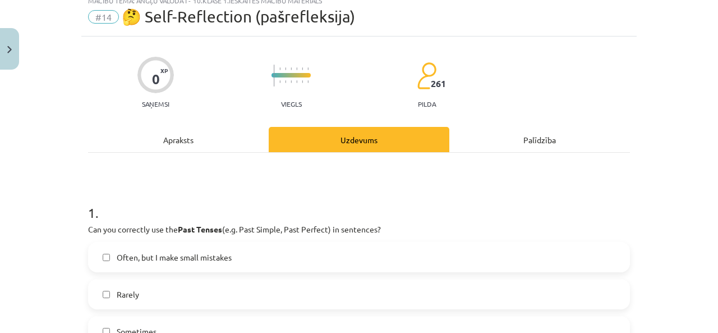
scroll to position [56, 0]
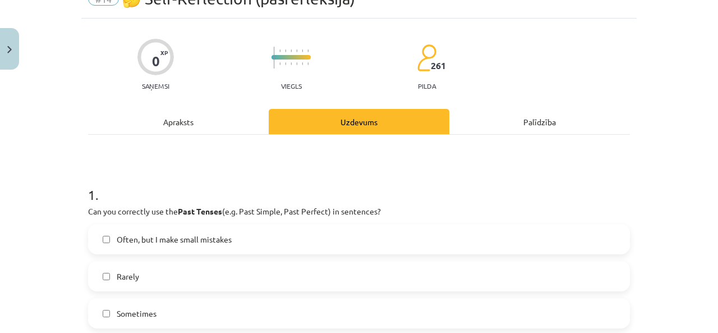
click at [185, 124] on div "Apraksts" at bounding box center [178, 121] width 181 height 25
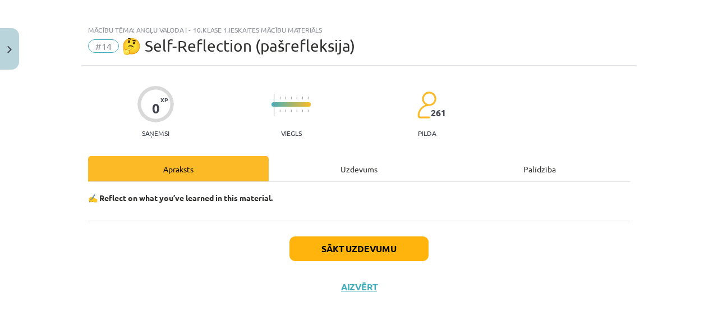
click at [381, 175] on div "Uzdevums" at bounding box center [359, 168] width 181 height 25
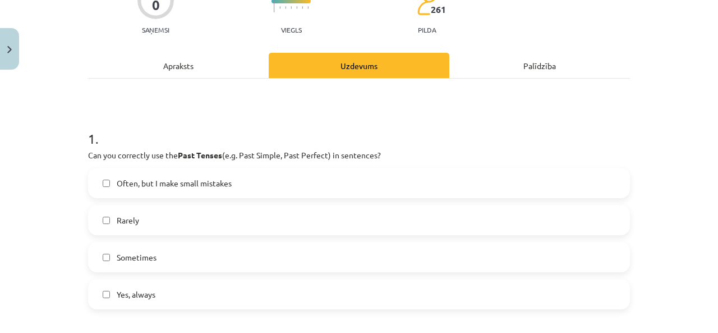
scroll to position [168, 0]
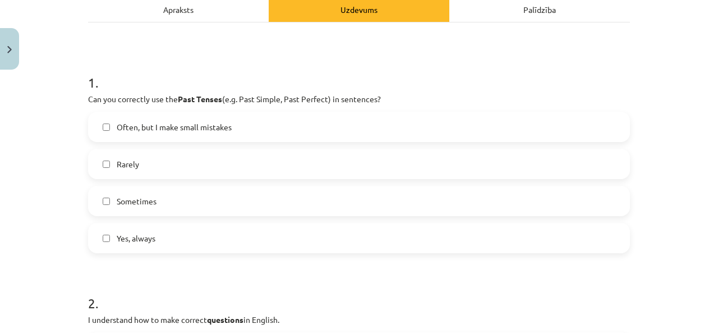
click at [132, 205] on span "Sometimes" at bounding box center [137, 201] width 40 height 12
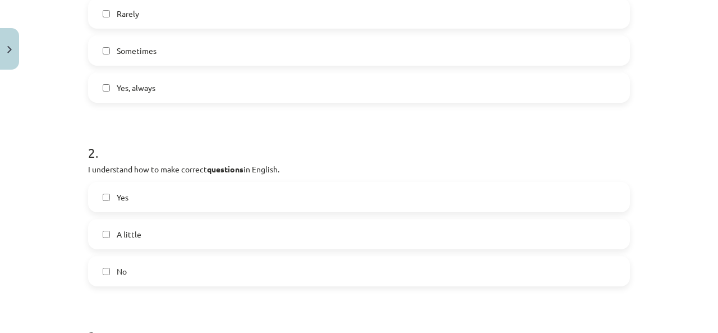
scroll to position [337, 0]
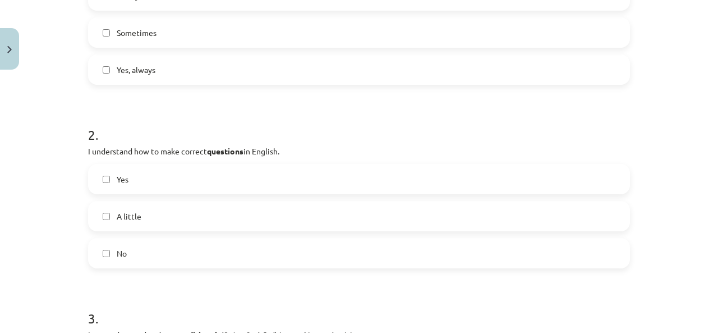
click at [123, 222] on label "A little" at bounding box center [359, 216] width 540 height 28
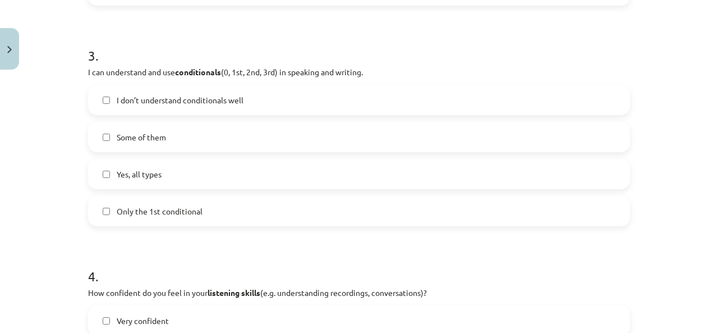
scroll to position [617, 0]
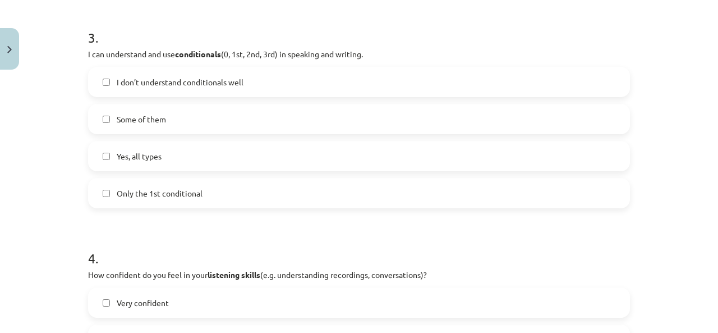
click at [136, 115] on span "Some of them" at bounding box center [141, 119] width 49 height 12
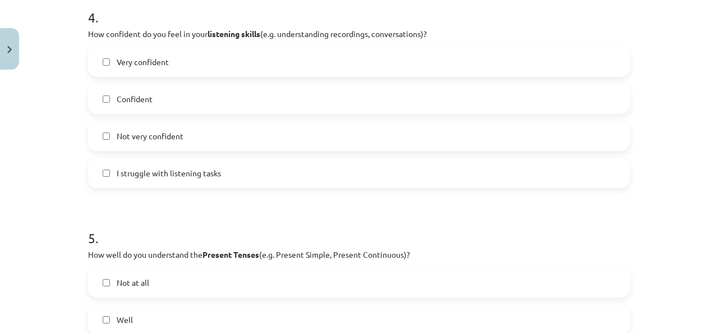
scroll to position [842, 0]
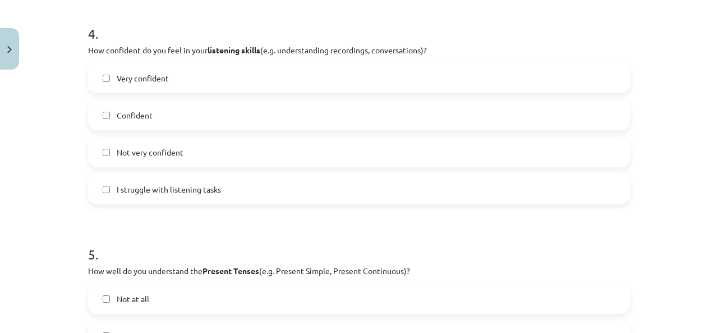
click at [149, 115] on label "Confident" at bounding box center [359, 115] width 540 height 28
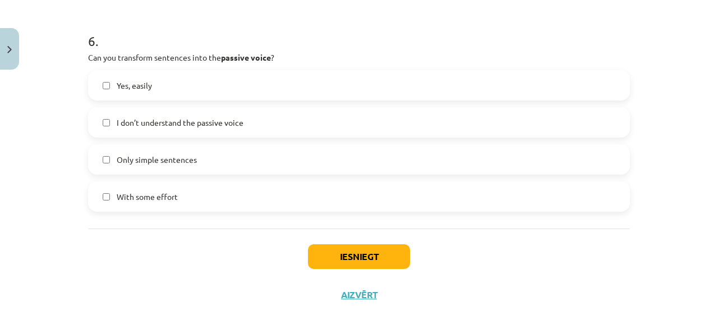
scroll to position [1284, 0]
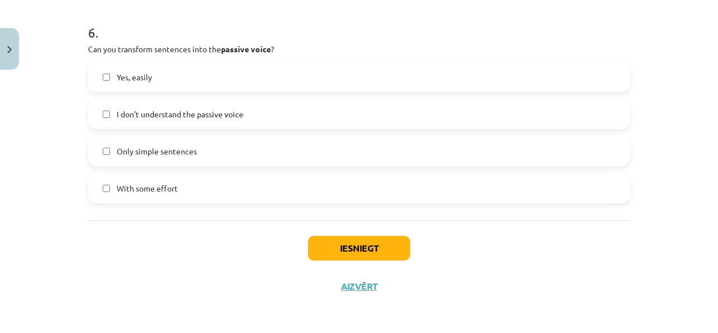
click at [162, 151] on span "Only simple sentences" at bounding box center [157, 151] width 80 height 12
click at [350, 251] on button "Iesniegt" at bounding box center [359, 248] width 102 height 25
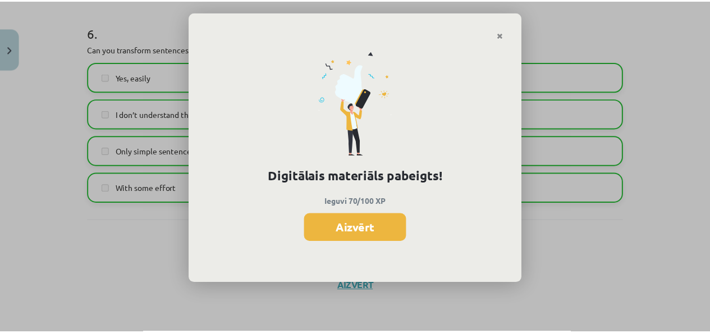
scroll to position [393, 0]
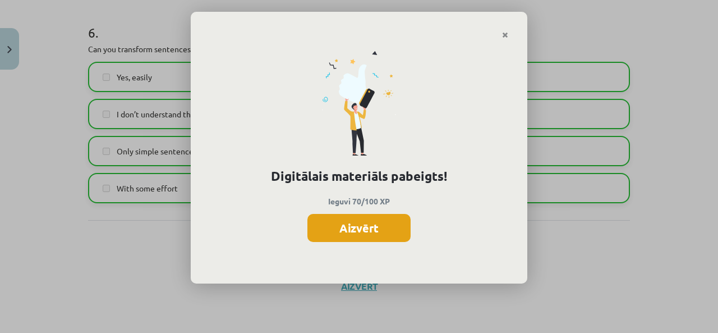
click at [362, 222] on button "Aizvērt" at bounding box center [359, 228] width 103 height 28
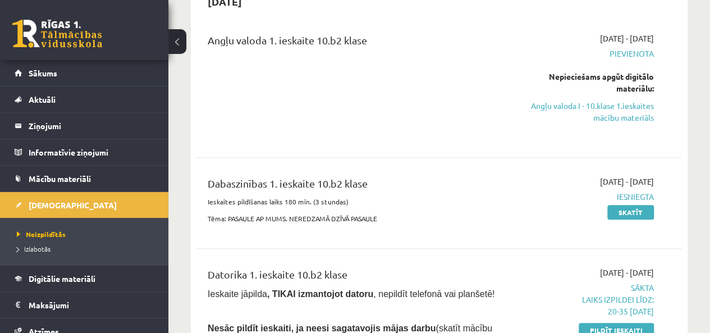
scroll to position [112, 0]
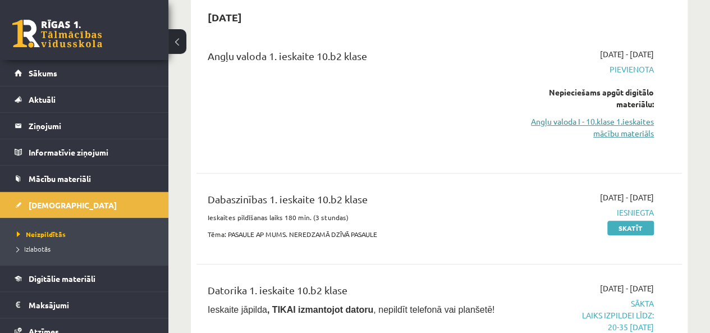
click at [620, 123] on link "Angļu valoda I - 10.klase 1.ieskaites mācību materiāls" at bounding box center [585, 128] width 138 height 24
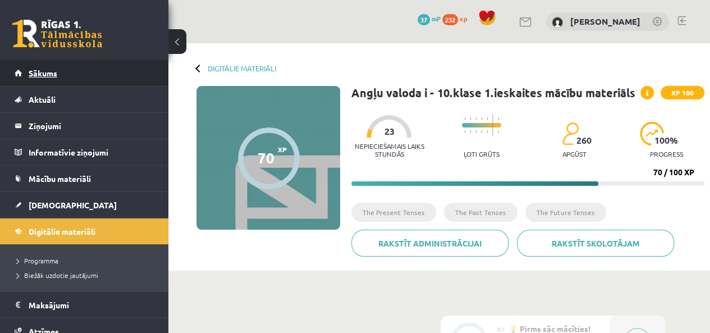
click at [45, 76] on span "Sākums" at bounding box center [43, 73] width 29 height 10
